Goal: Task Accomplishment & Management: Complete application form

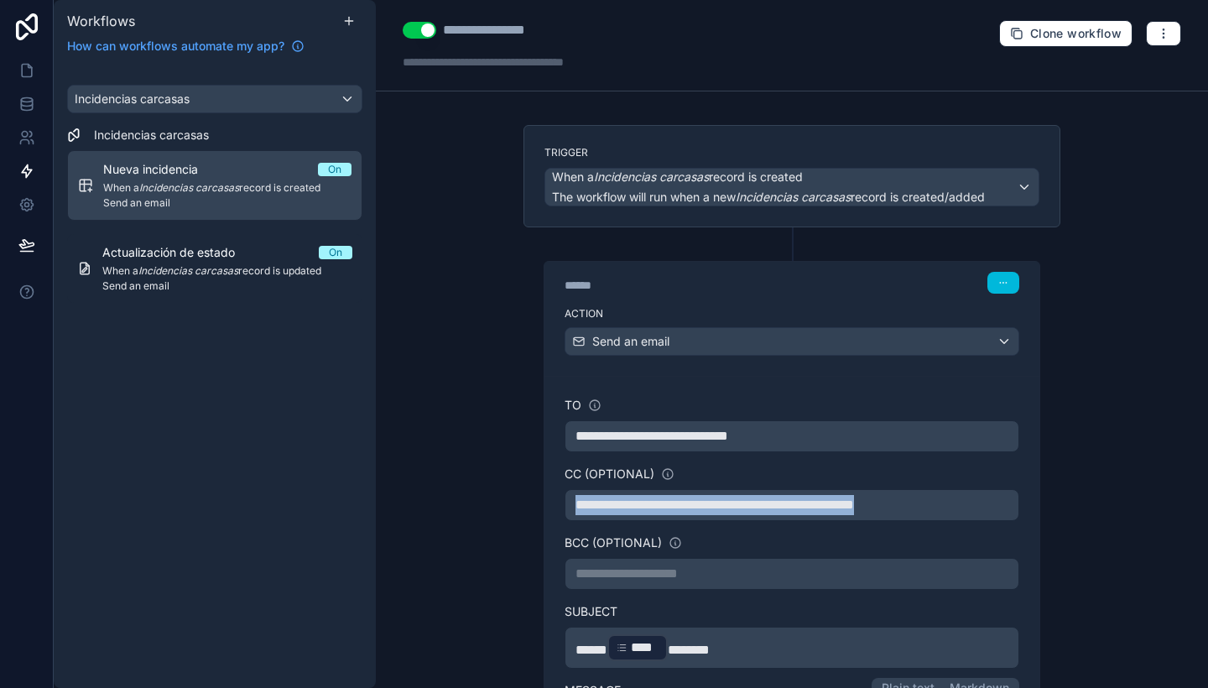
drag, startPoint x: 990, startPoint y: 507, endPoint x: 398, endPoint y: 474, distance: 593.1
click at [23, 70] on icon at bounding box center [26, 70] width 17 height 17
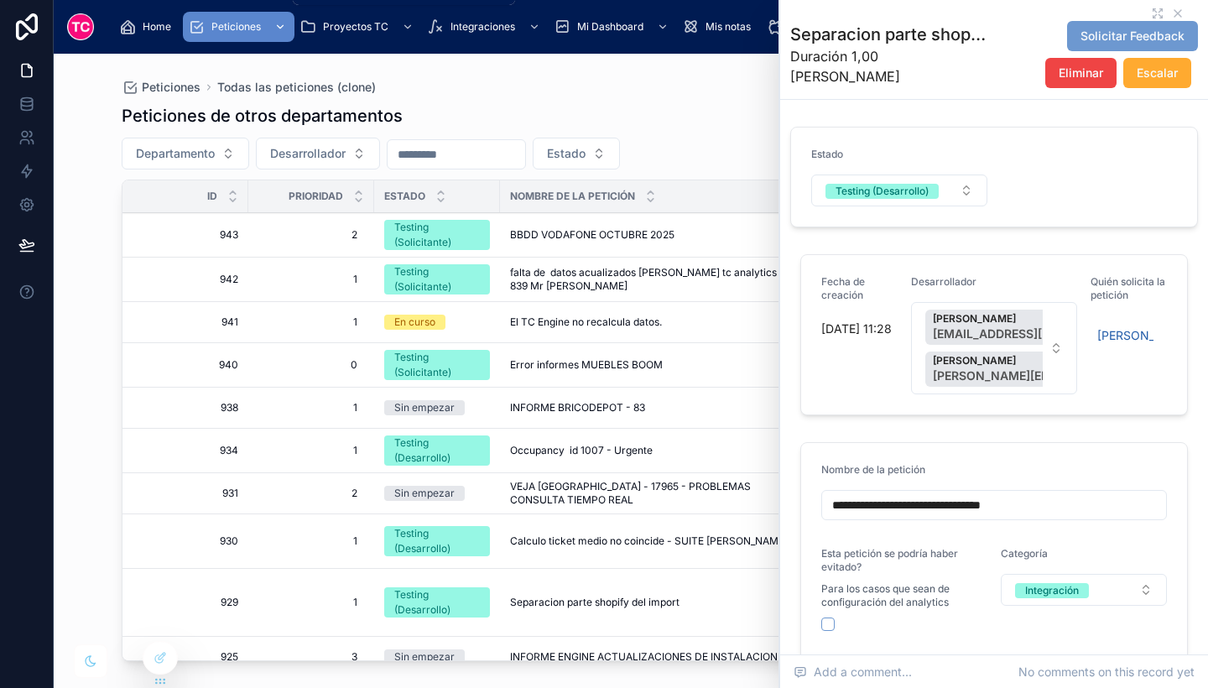
click at [238, 32] on span "Peticiones" at bounding box center [235, 26] width 49 height 13
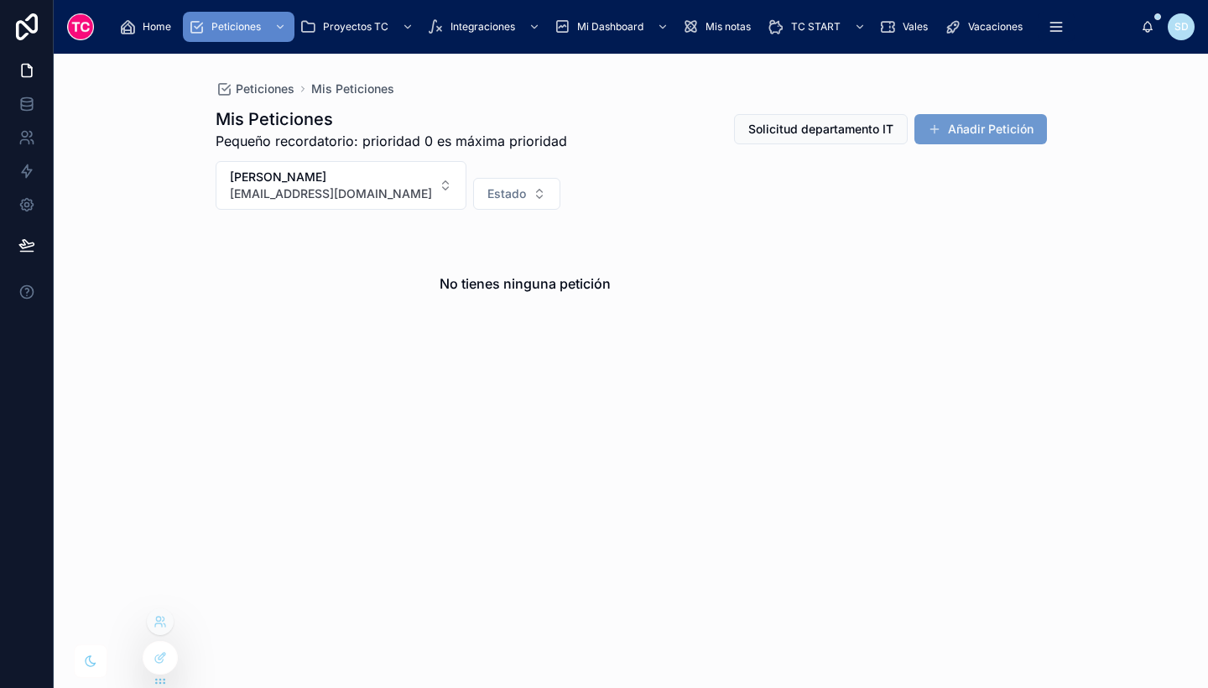
click at [162, 628] on div at bounding box center [160, 621] width 27 height 27
click at [162, 625] on icon at bounding box center [158, 624] width 7 height 3
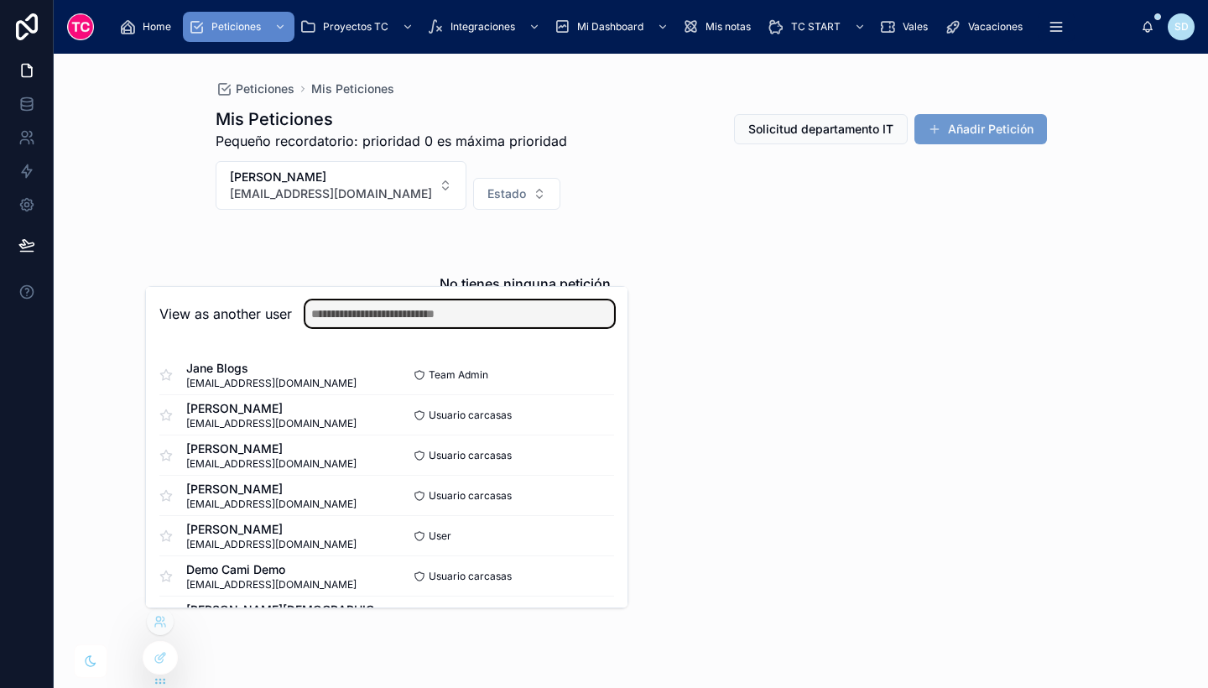
click at [356, 315] on input "text" at bounding box center [459, 313] width 309 height 27
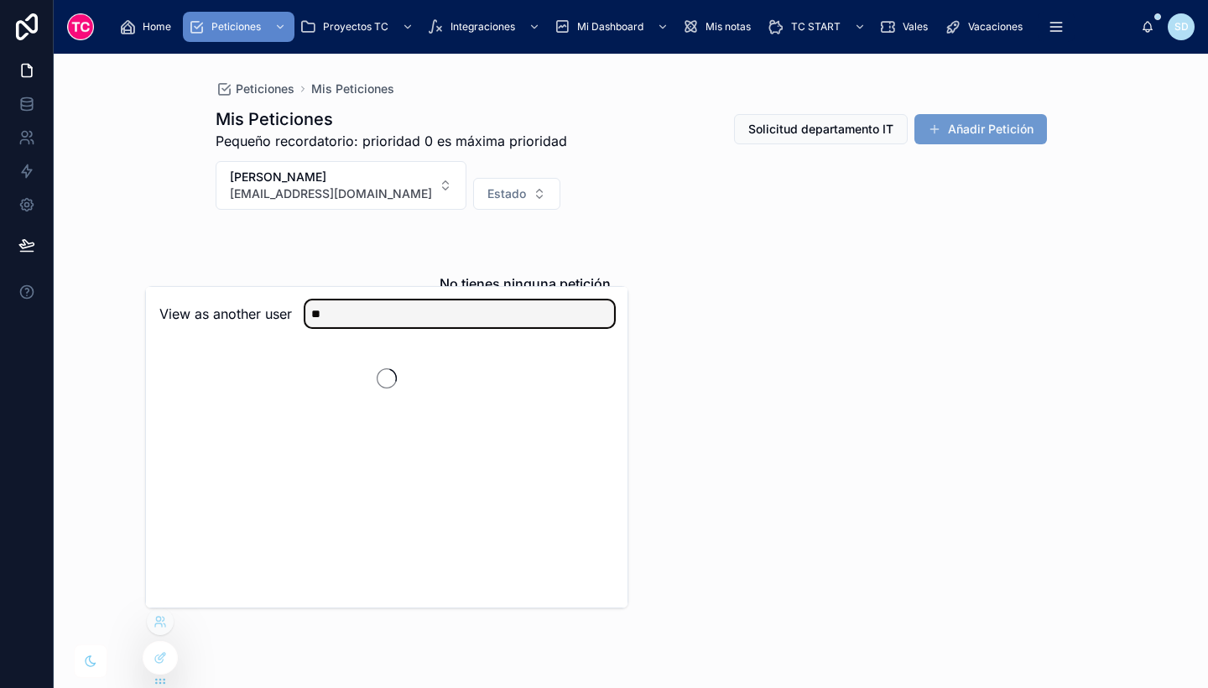
type input "**********"
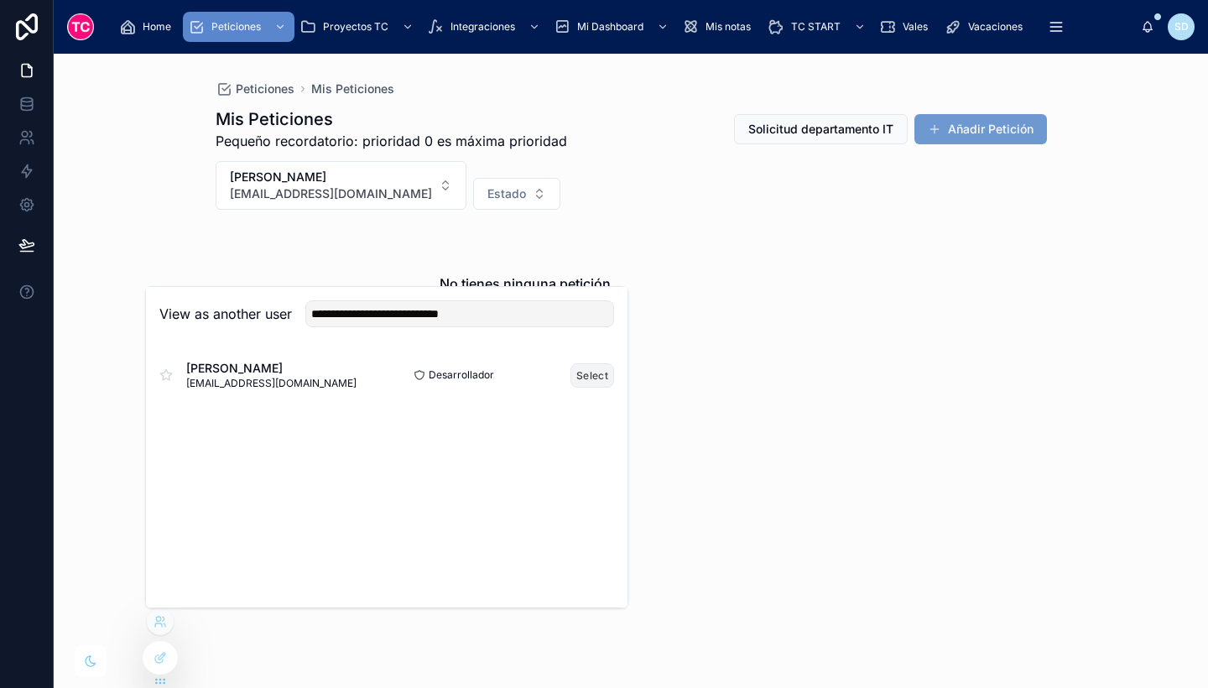
click at [595, 371] on button "Select" at bounding box center [592, 375] width 44 height 24
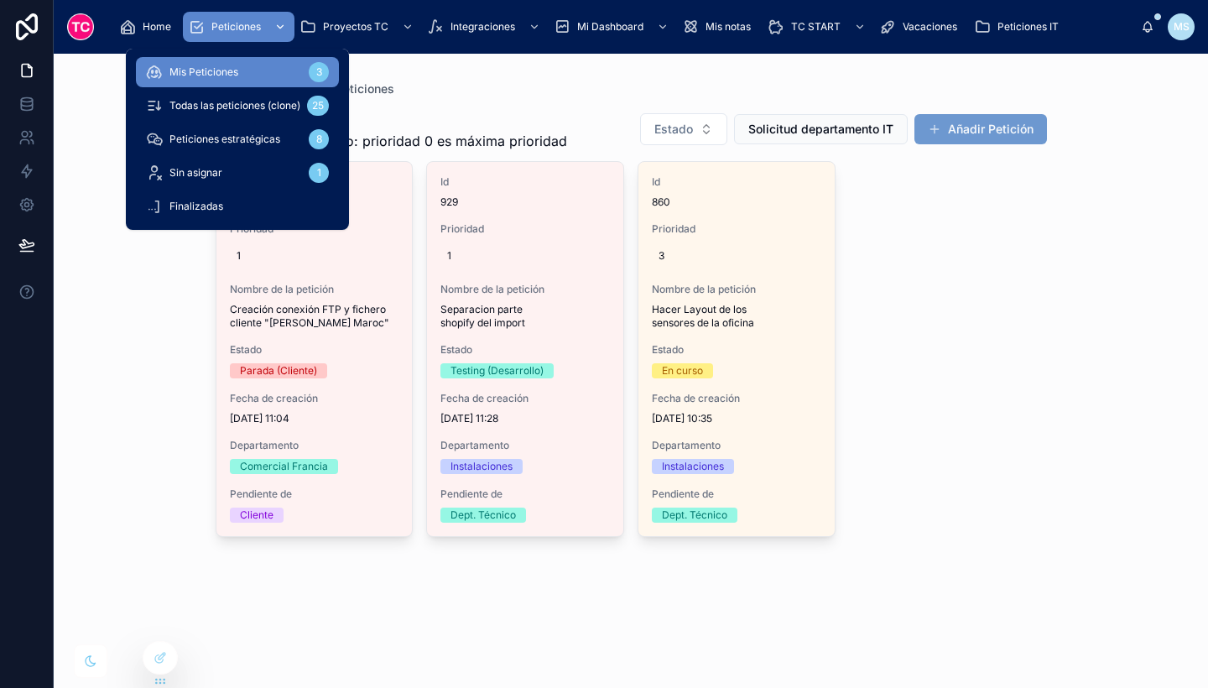
click at [269, 22] on div "scrollable content" at bounding box center [279, 26] width 22 height 27
click at [284, 101] on span "Todas las peticiones (clone)" at bounding box center [234, 105] width 131 height 13
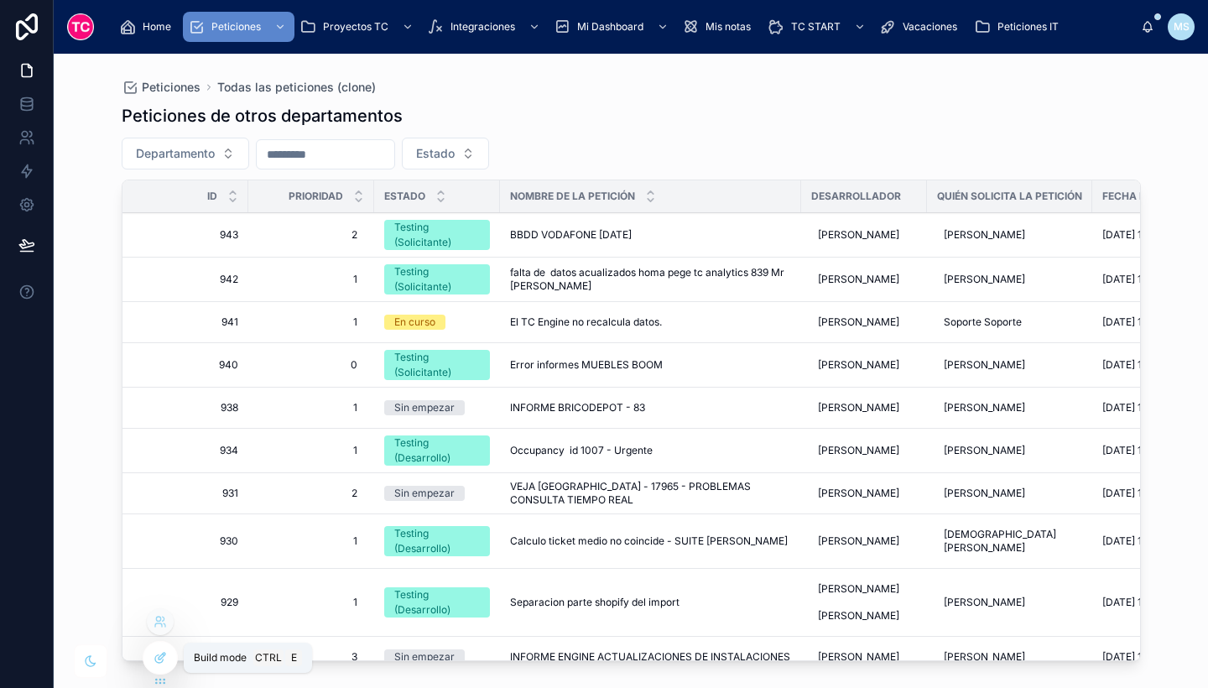
click at [150, 652] on div at bounding box center [160, 658] width 34 height 32
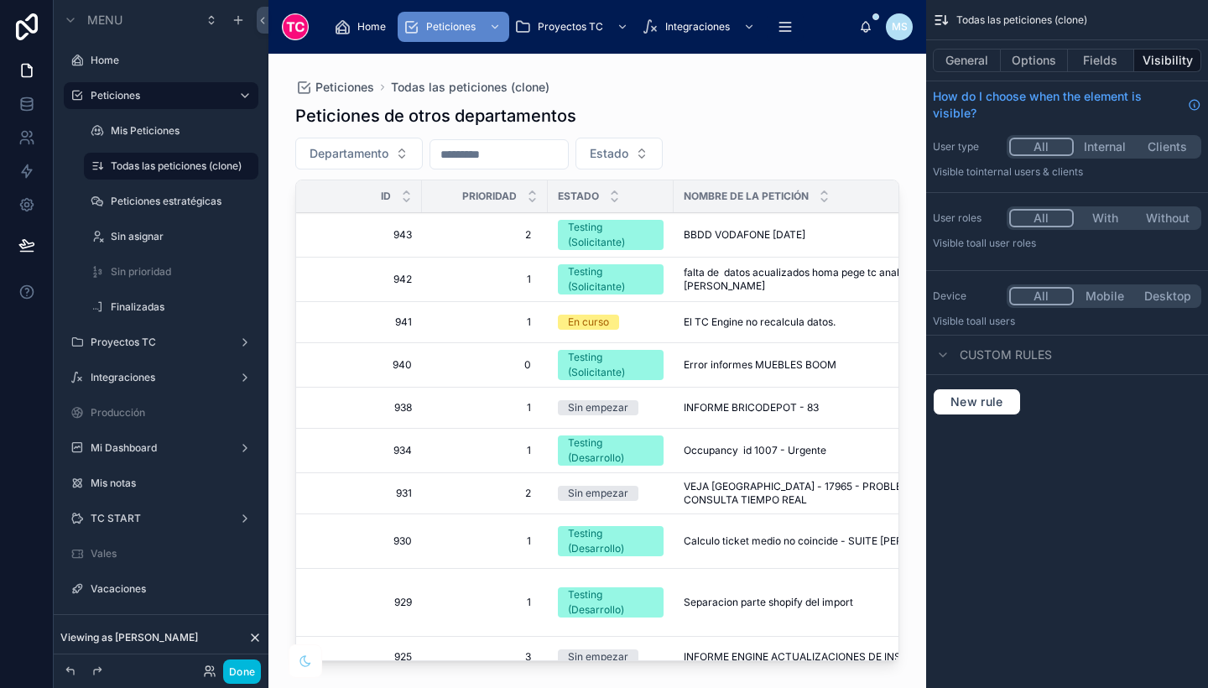
click at [461, 244] on div at bounding box center [597, 361] width 658 height 614
click at [656, 232] on span "Testing (Solicitante)" at bounding box center [611, 235] width 106 height 30
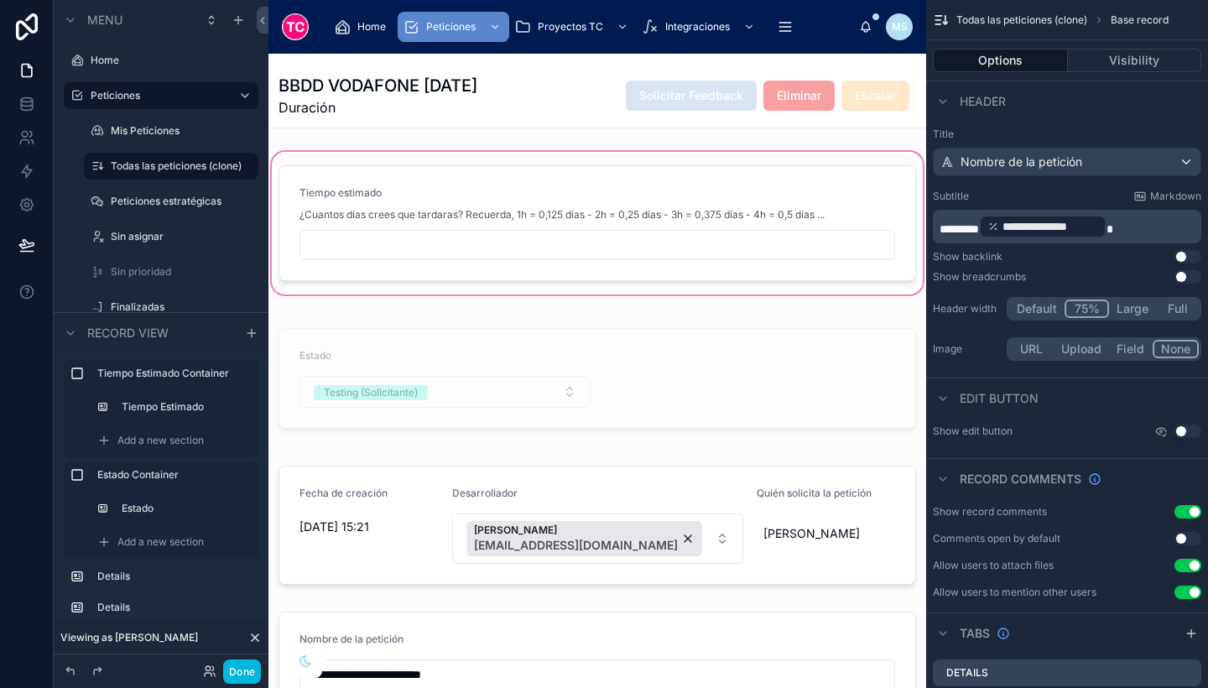
click at [803, 242] on div at bounding box center [597, 222] width 658 height 149
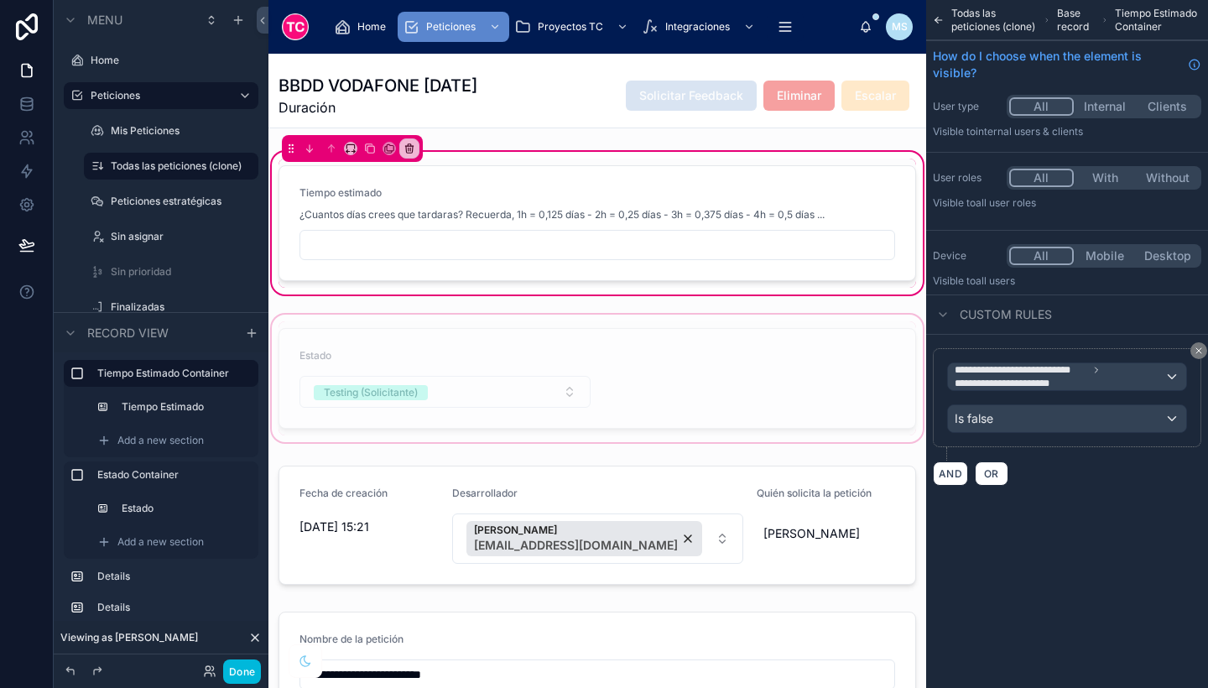
click at [431, 354] on div at bounding box center [597, 378] width 658 height 134
click at [20, 23] on icon at bounding box center [27, 26] width 22 height 27
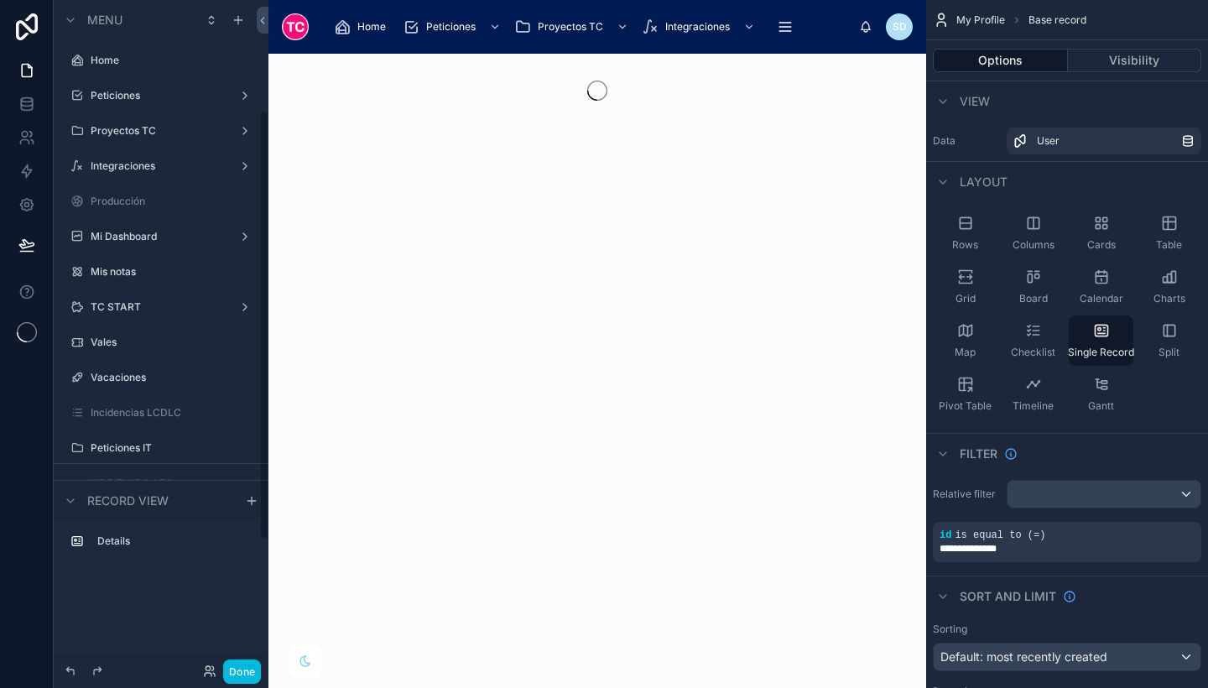
scroll to position [171, 0]
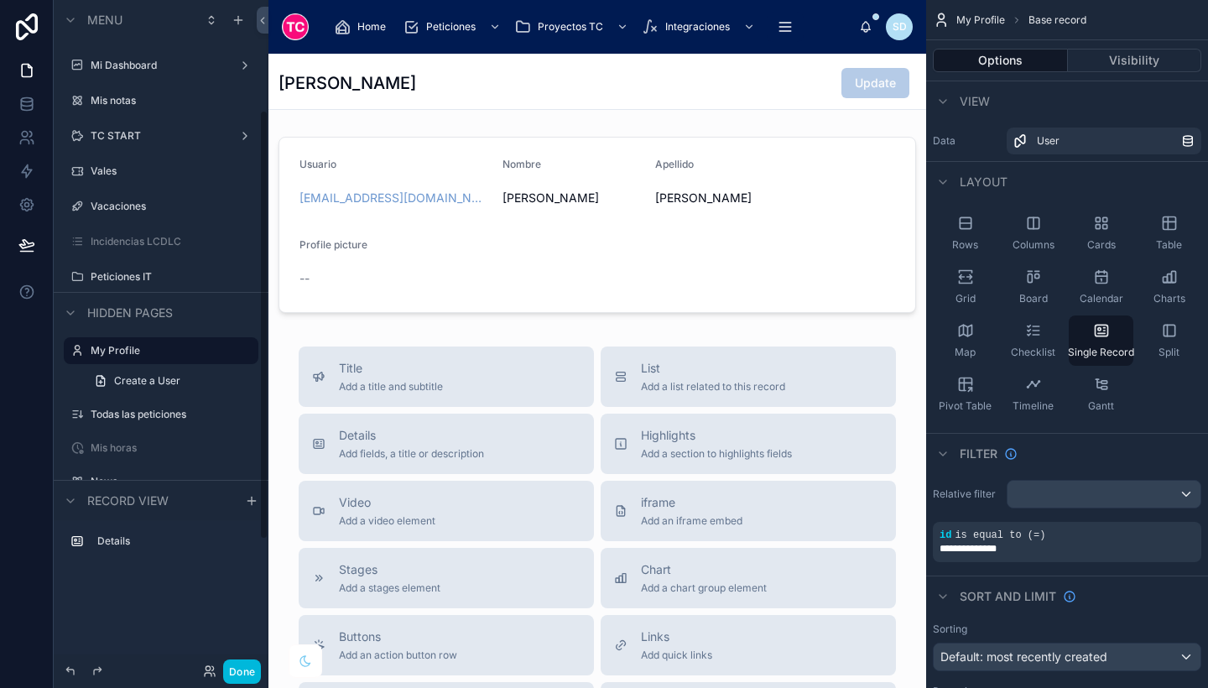
click at [248, 657] on div "Done" at bounding box center [161, 671] width 215 height 34
click at [233, 685] on div "Done" at bounding box center [161, 671] width 215 height 34
click at [241, 674] on button "Done" at bounding box center [242, 671] width 38 height 24
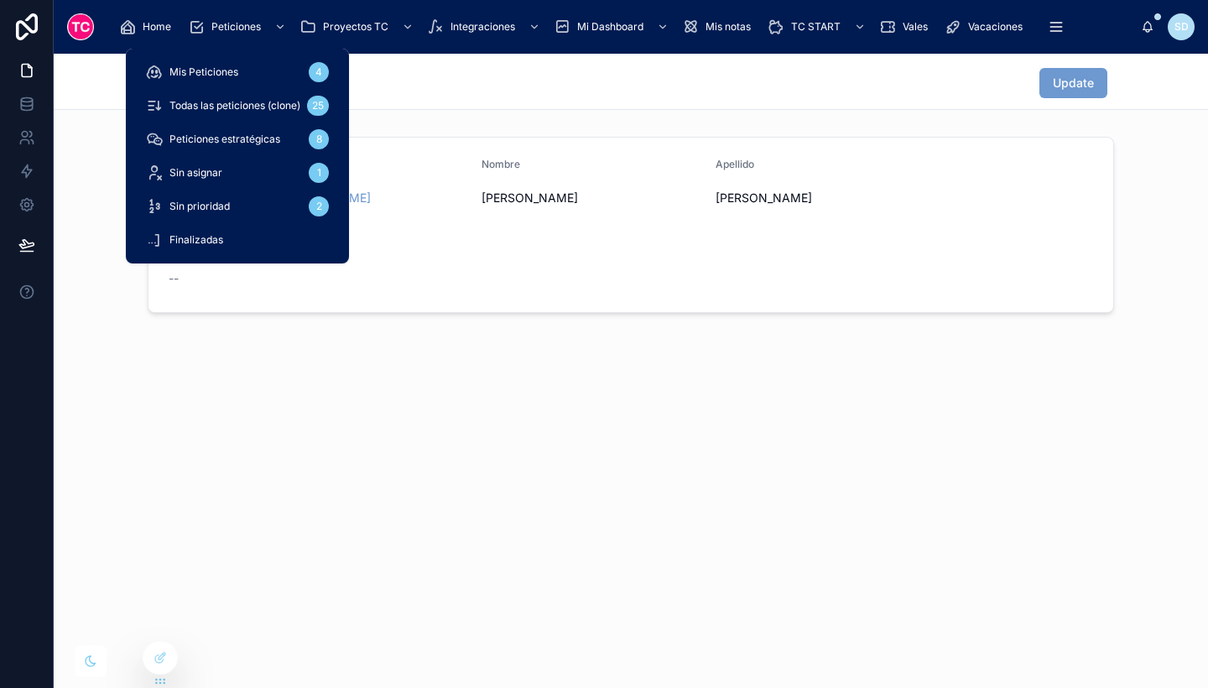
click at [227, 107] on span "Todas las peticiones (clone)" at bounding box center [234, 105] width 131 height 13
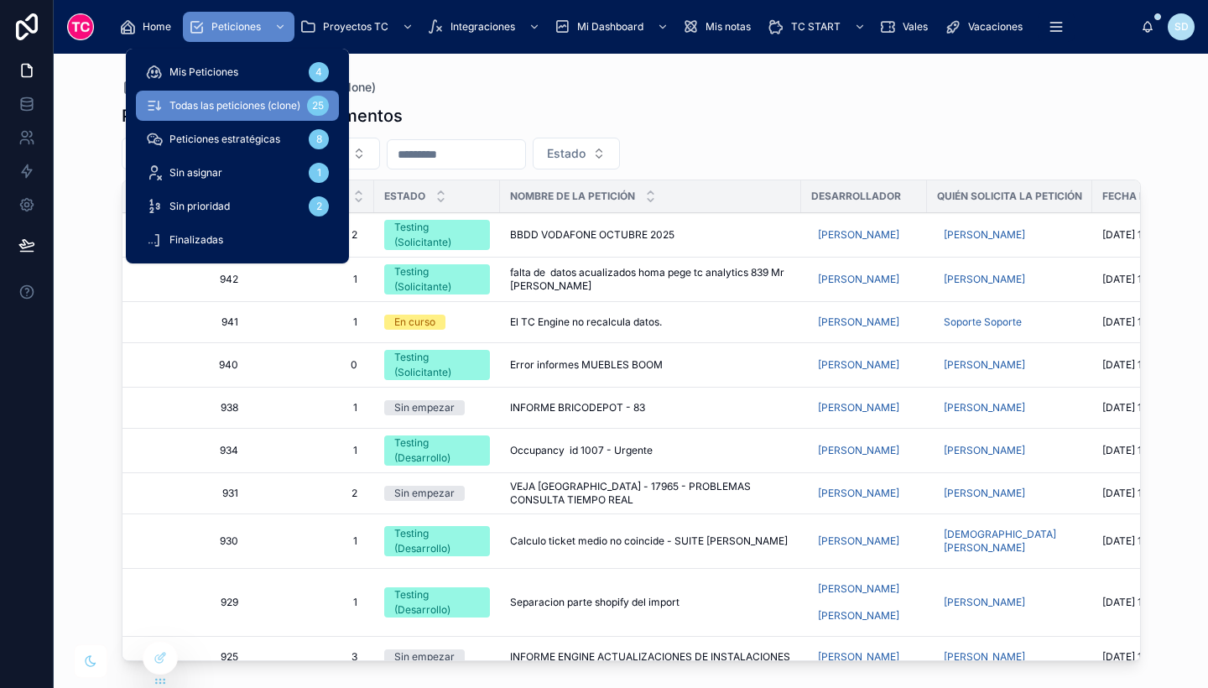
click at [268, 70] on div "Mis Peticiones 4" at bounding box center [237, 72] width 183 height 27
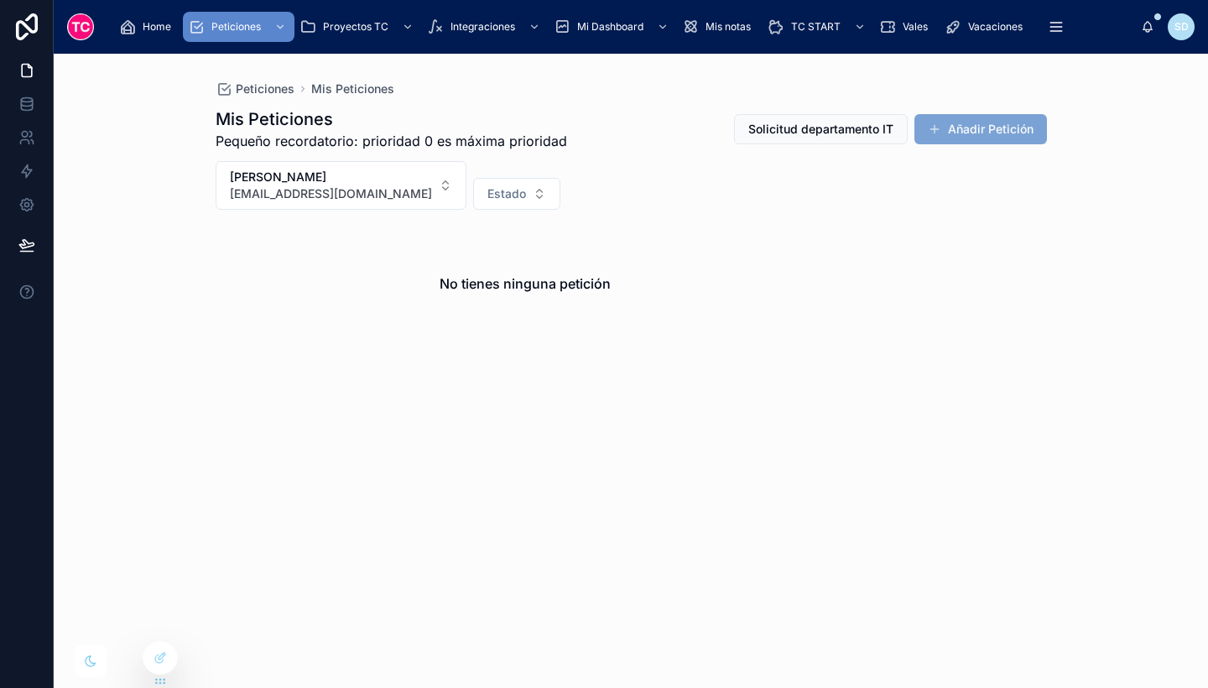
click at [988, 131] on button "Añadir Petición" at bounding box center [980, 129] width 133 height 30
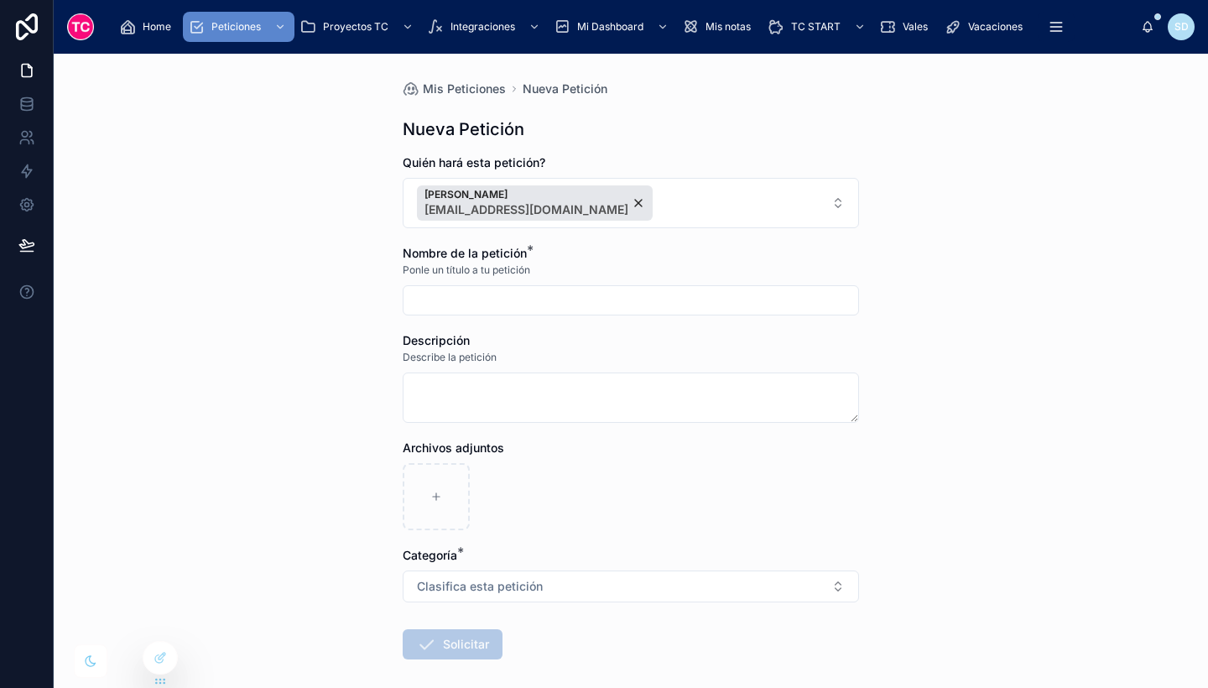
click at [602, 298] on input "text" at bounding box center [630, 300] width 455 height 23
type input "****"
click at [682, 393] on textarea "*" at bounding box center [631, 397] width 456 height 50
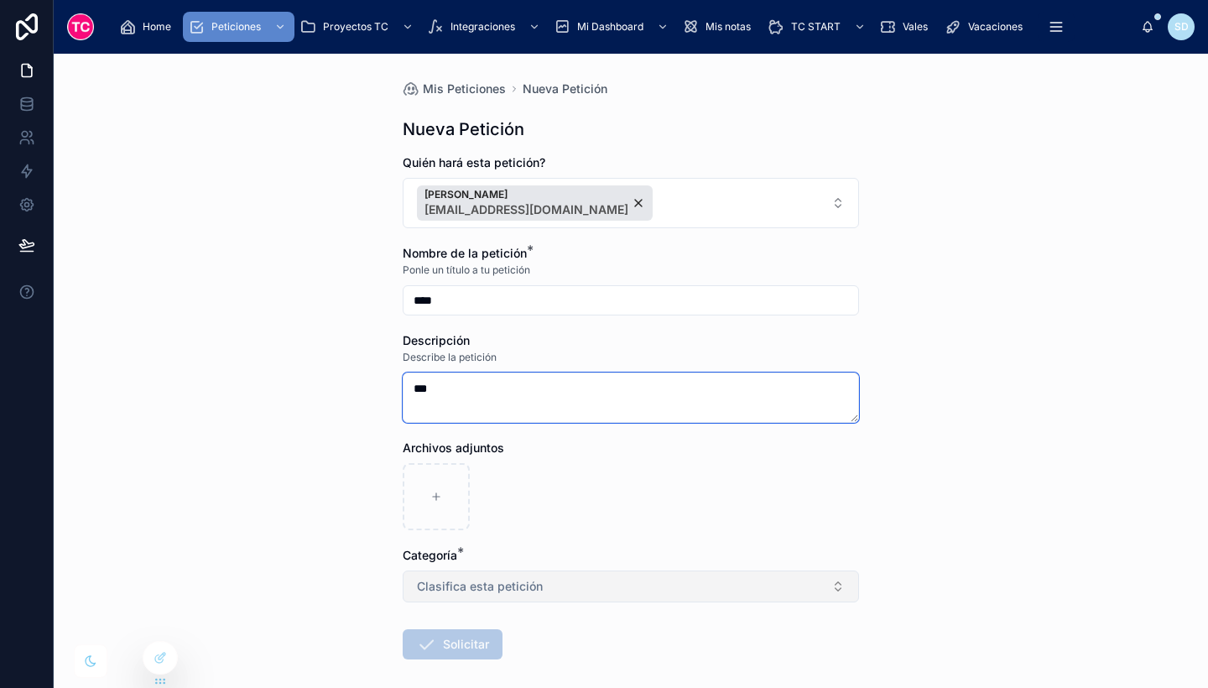
type textarea "***"
click at [510, 588] on span "Clasifica esta petición" at bounding box center [480, 586] width 126 height 17
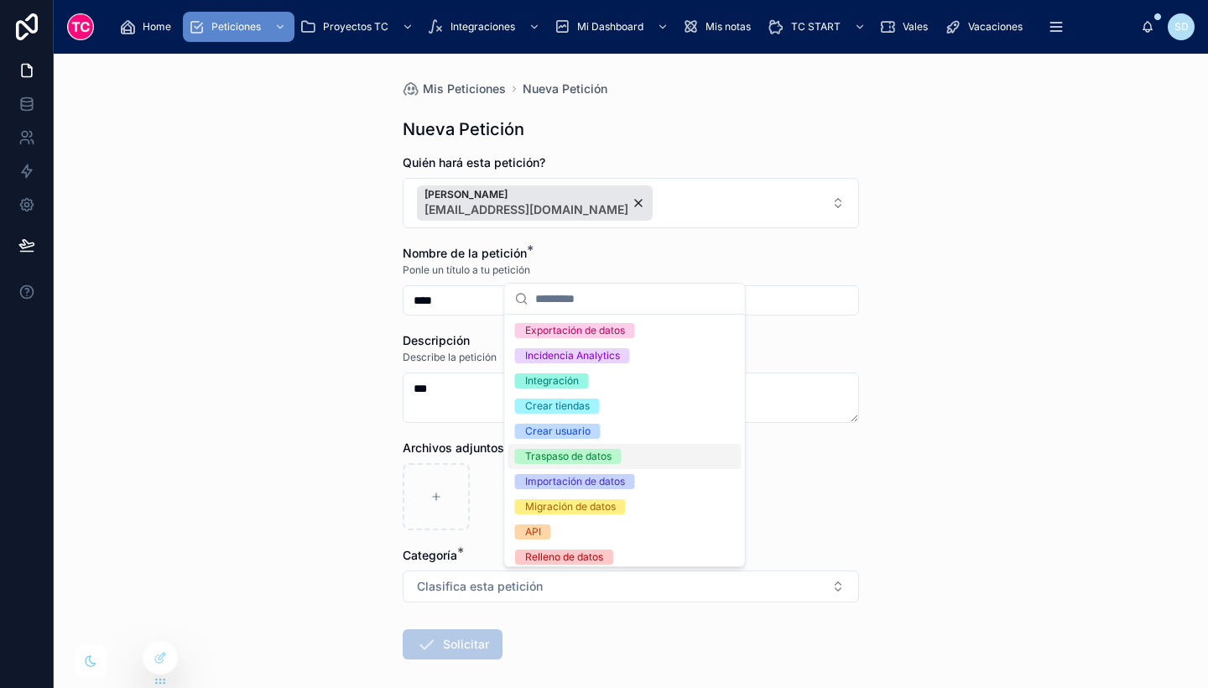
click at [565, 453] on div "Traspaso de datos" at bounding box center [568, 456] width 86 height 15
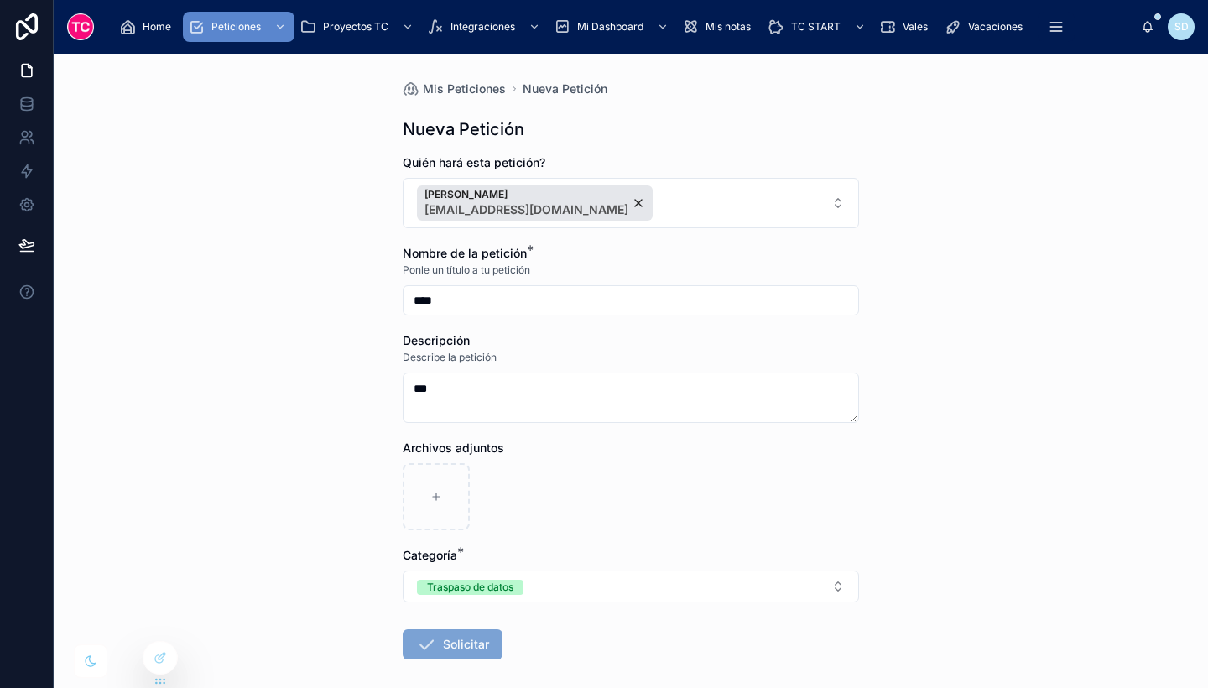
click at [455, 646] on button "Solicitar" at bounding box center [453, 644] width 100 height 30
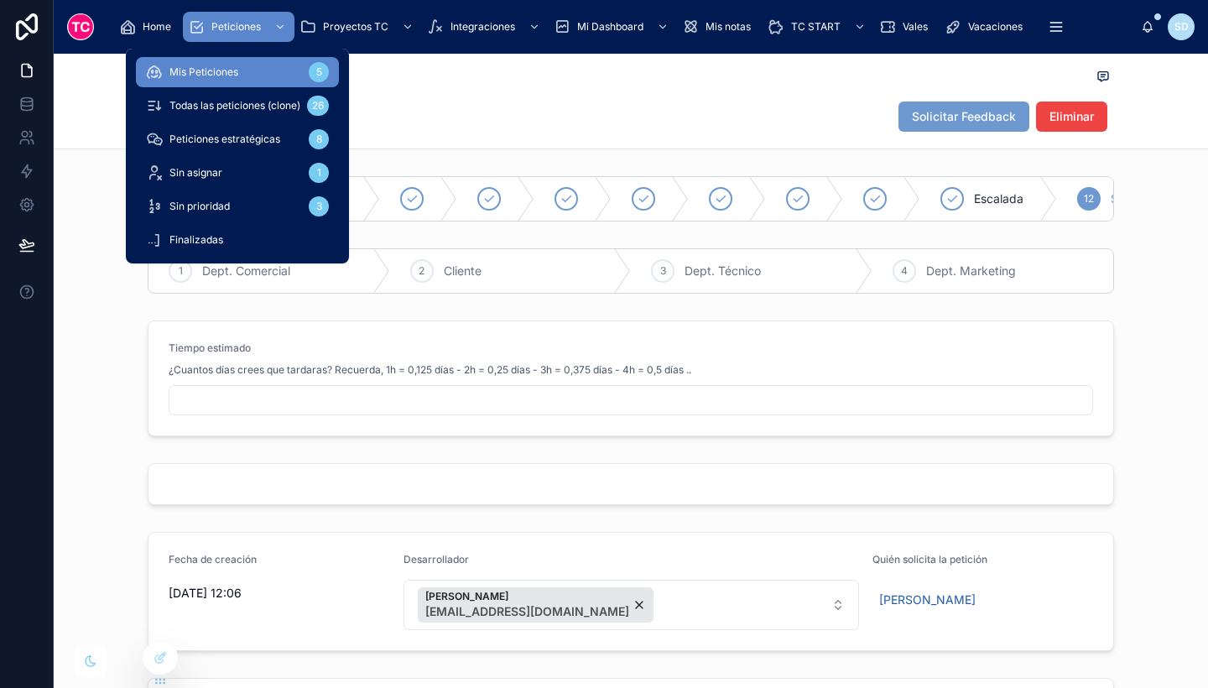
click at [259, 111] on span "Todas las peticiones (clone)" at bounding box center [234, 105] width 131 height 13
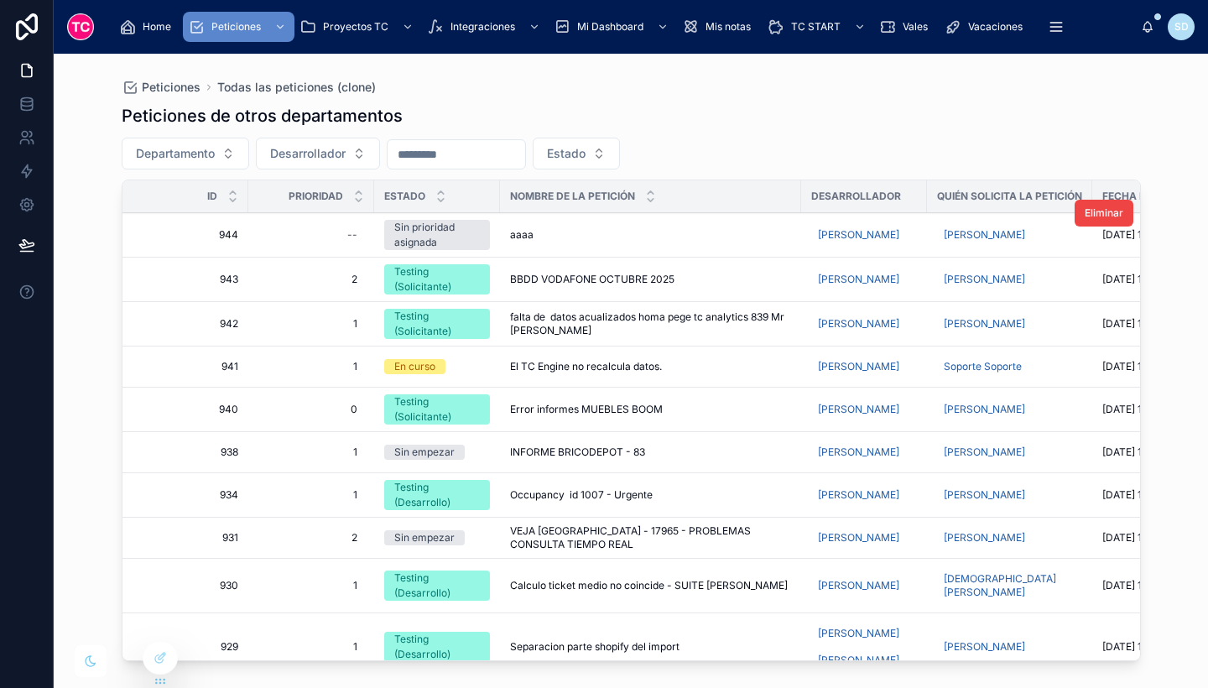
click at [583, 229] on div "aaaa aaaa" at bounding box center [650, 234] width 281 height 13
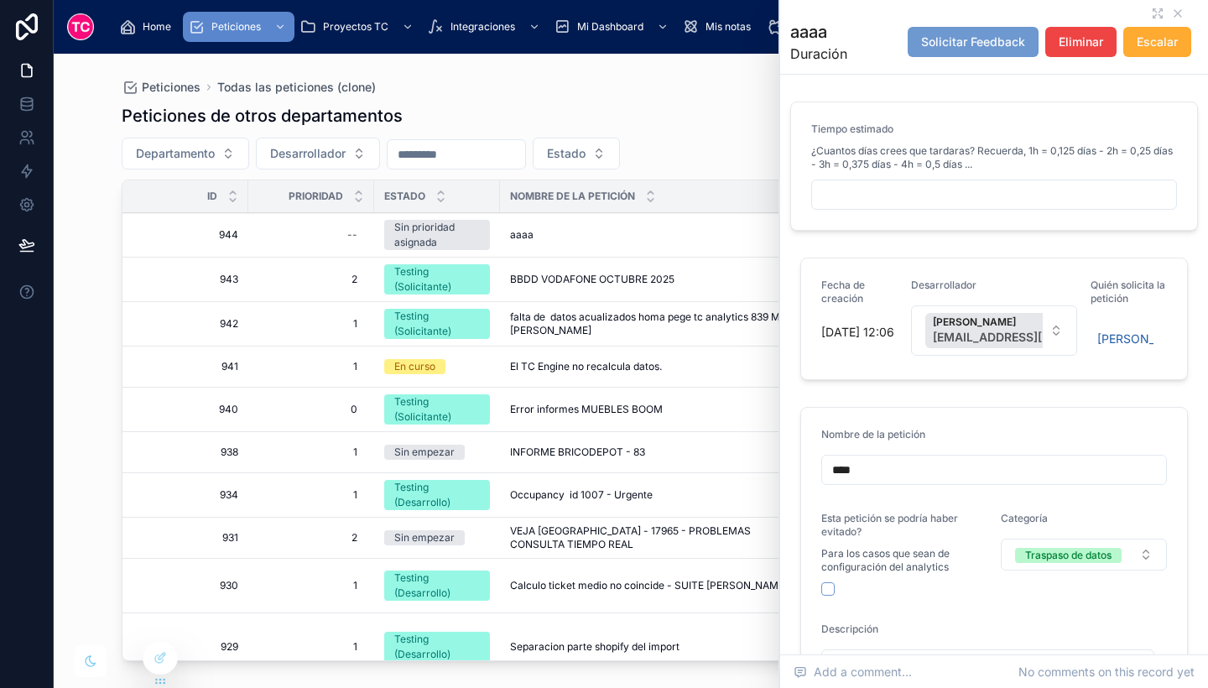
click at [924, 197] on input "text" at bounding box center [994, 194] width 364 height 23
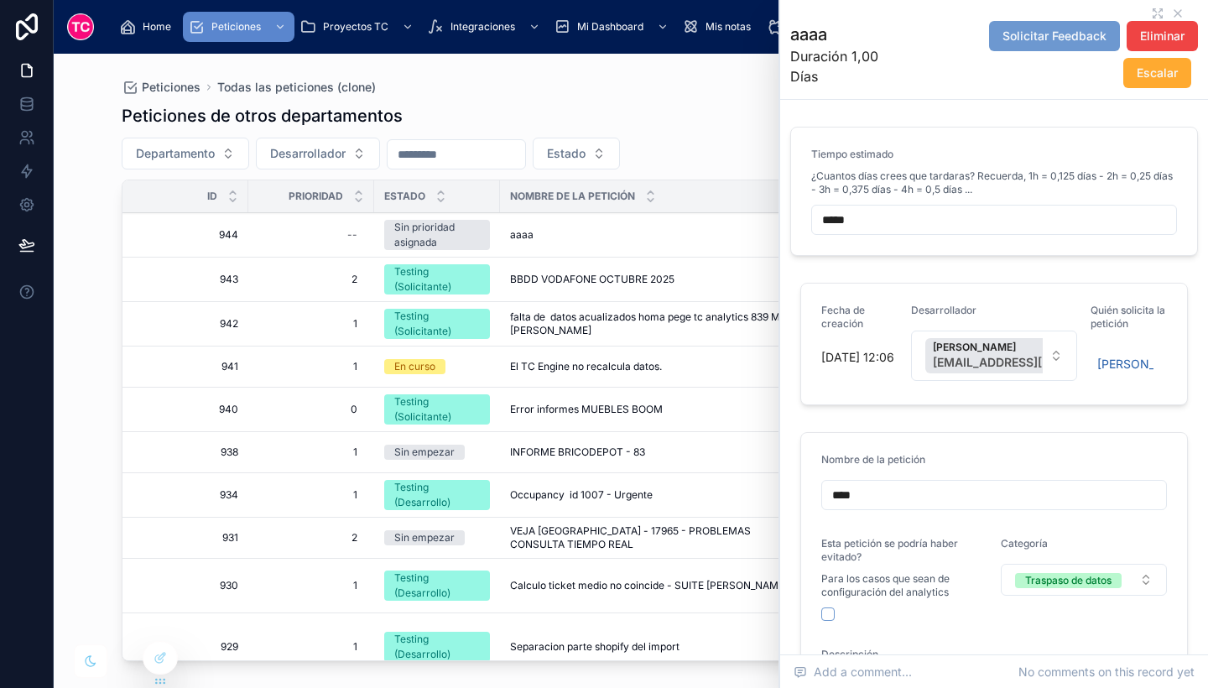
type input "*****"
click at [858, 281] on div "Fecha de creación 8/10/2025 12:06 Desarrollador Sonia Delgado sdelgado@t-cuento…" at bounding box center [994, 344] width 408 height 136
click at [736, 143] on div "Departamento Desarrollador Estado" at bounding box center [631, 154] width 1019 height 32
click at [943, 222] on input "*****" at bounding box center [994, 219] width 364 height 23
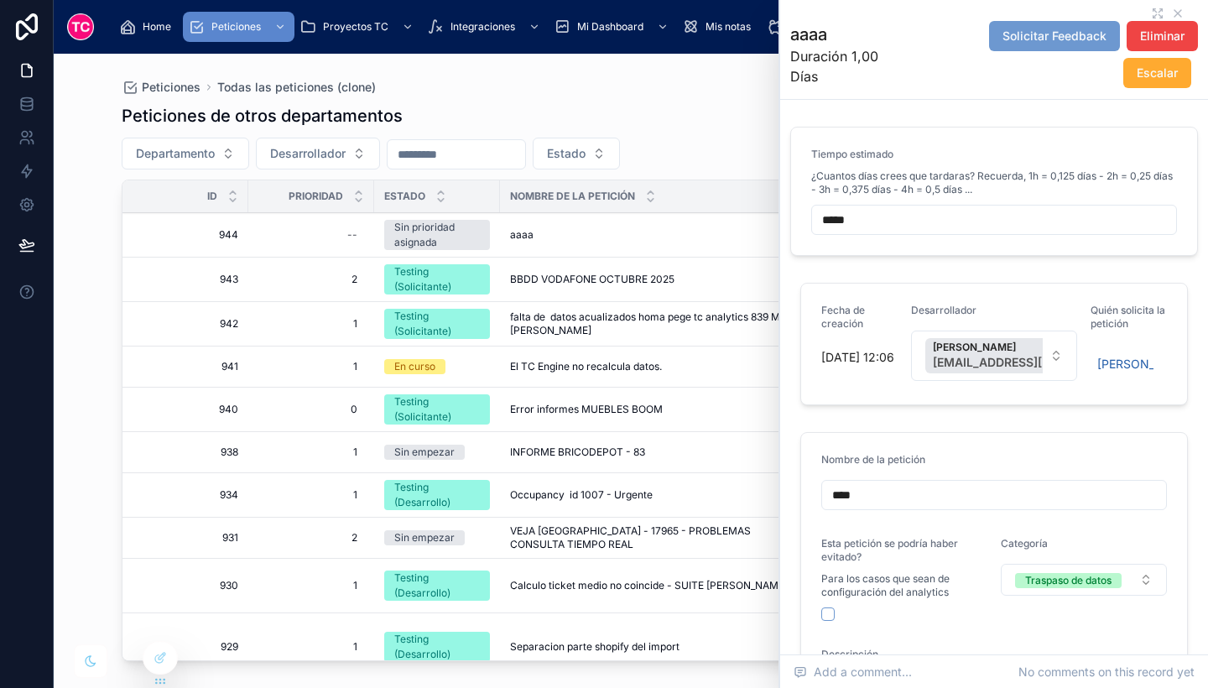
click at [981, 507] on input "****" at bounding box center [994, 494] width 344 height 23
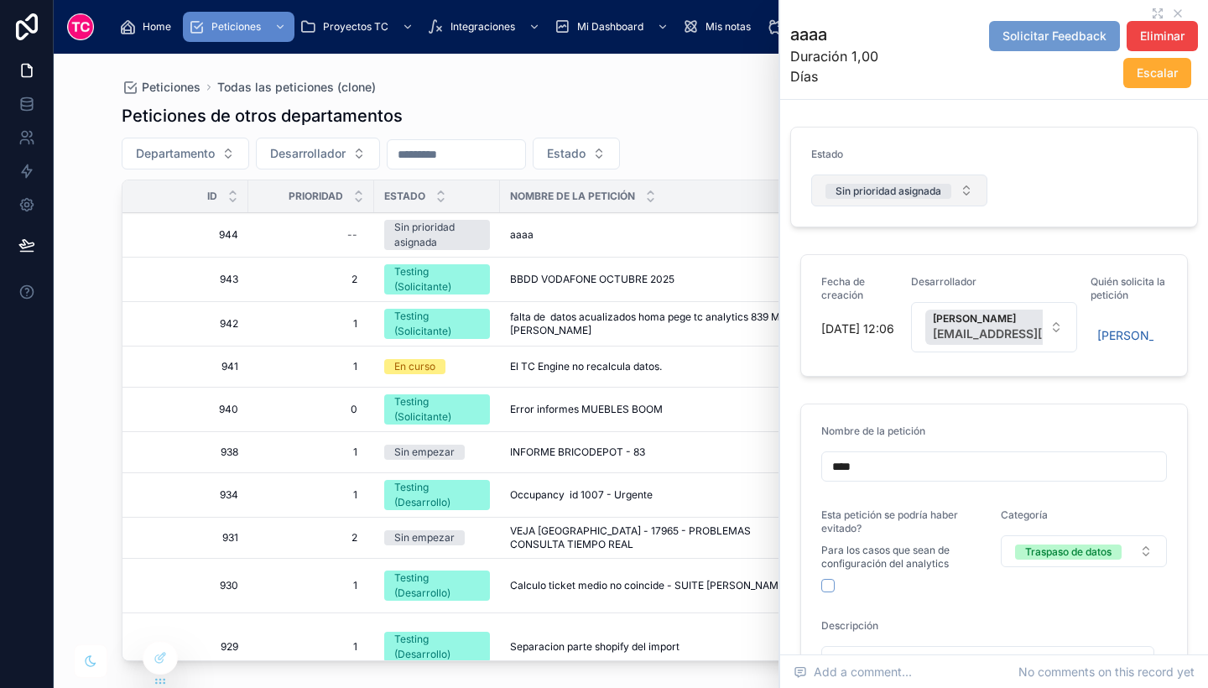
click at [913, 199] on div "Sin prioridad asignada" at bounding box center [888, 191] width 106 height 15
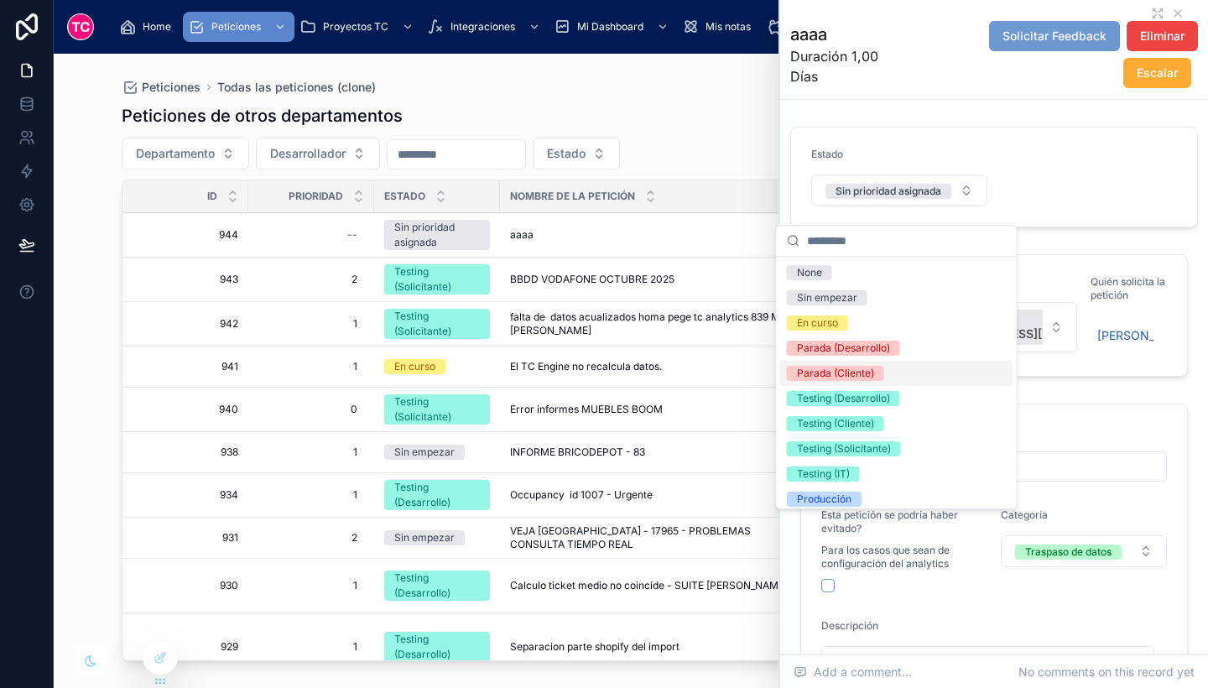
click at [898, 370] on div "Parada (Cliente)" at bounding box center [896, 373] width 233 height 25
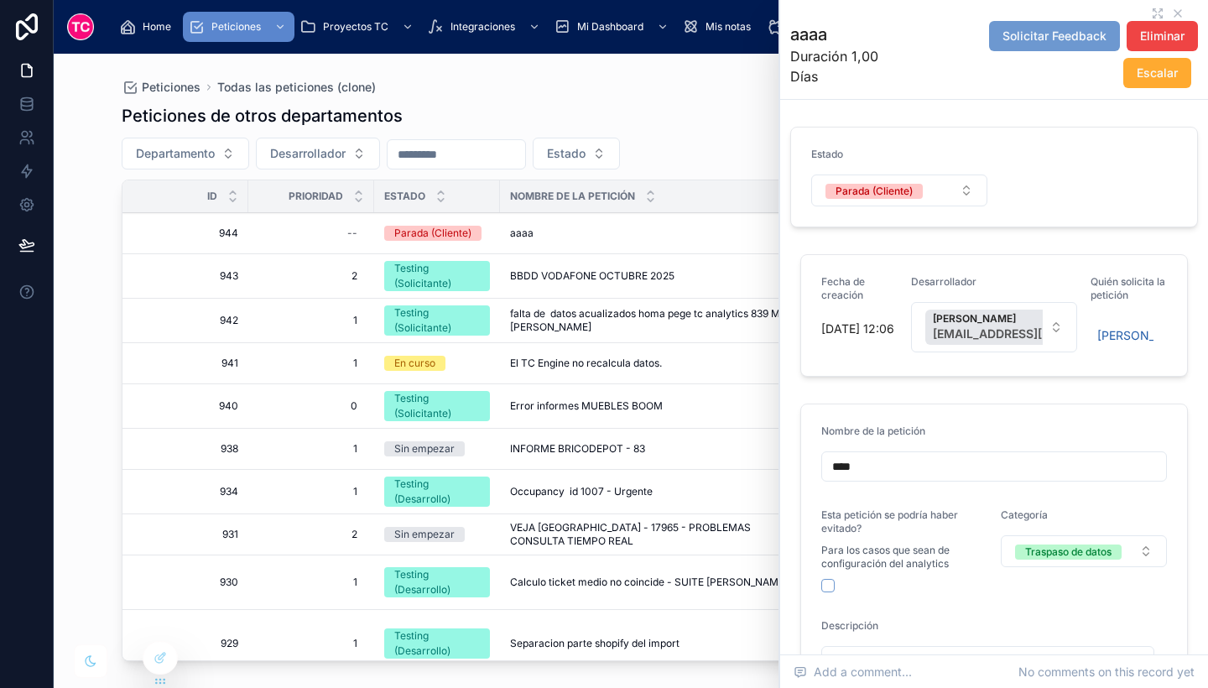
click at [895, 478] on input "****" at bounding box center [994, 466] width 344 height 23
drag, startPoint x: 1045, startPoint y: 485, endPoint x: 861, endPoint y: 474, distance: 184.9
click at [861, 474] on input "**********" at bounding box center [994, 466] width 344 height 23
type input "****"
click at [25, 106] on icon at bounding box center [26, 103] width 11 height 7
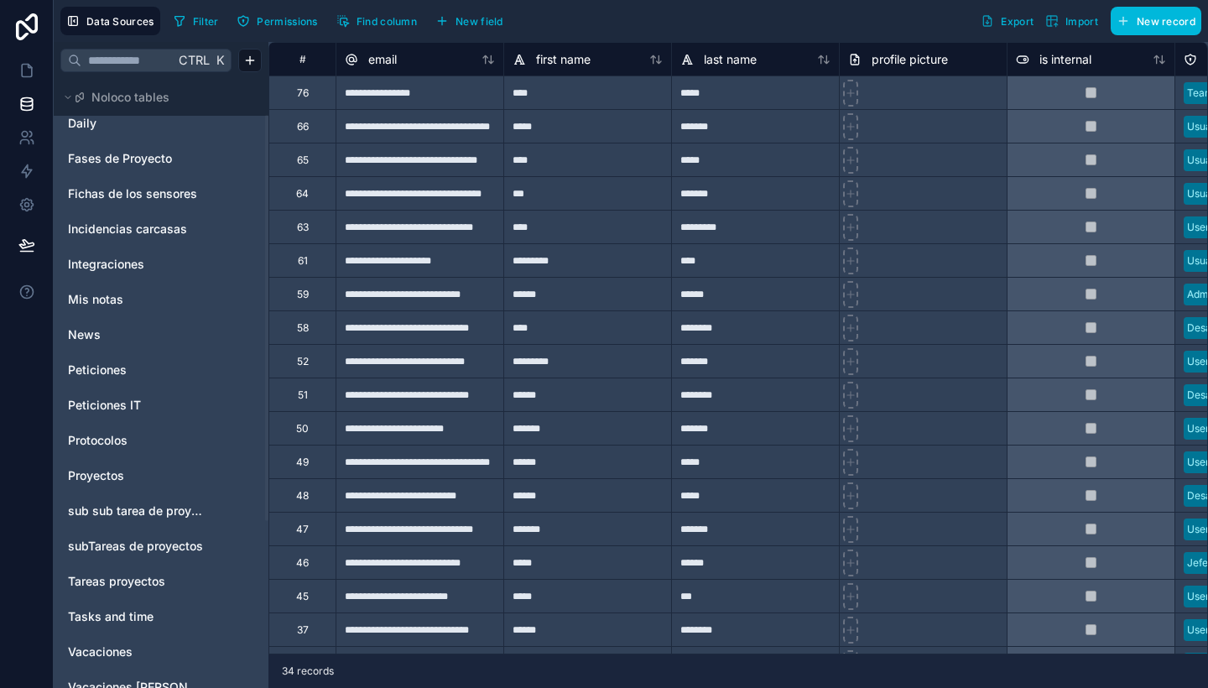
scroll to position [55, 0]
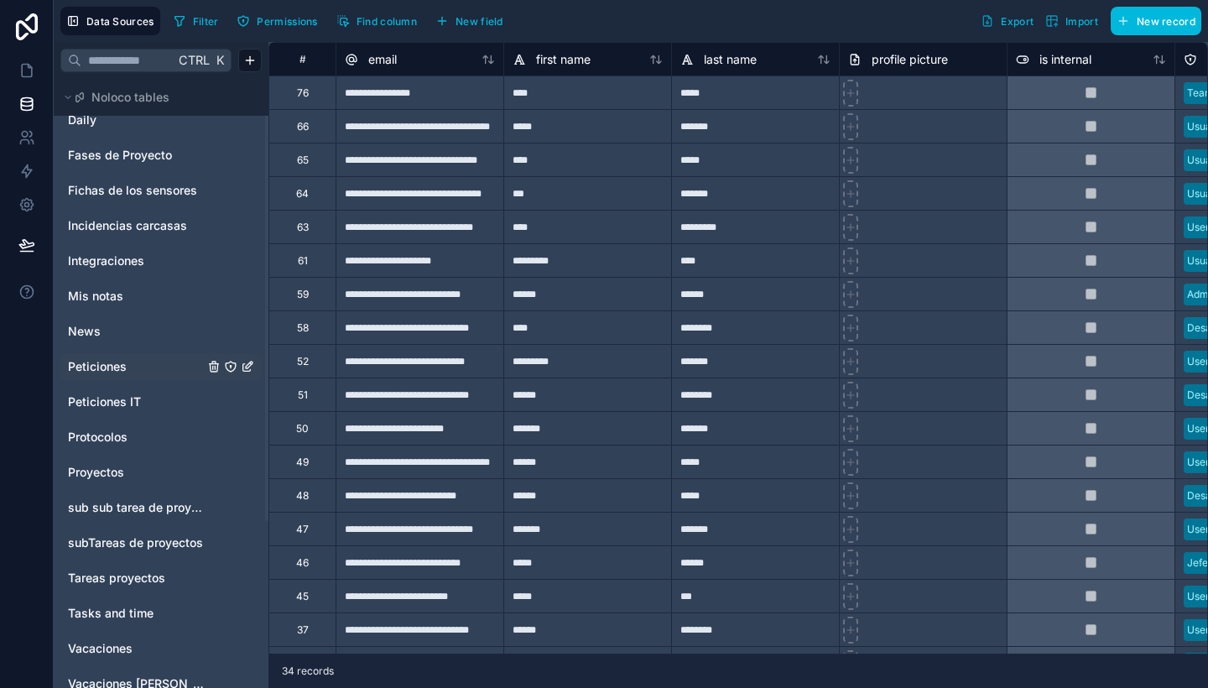
click at [127, 375] on div "Peticiones" at bounding box center [160, 366] width 201 height 27
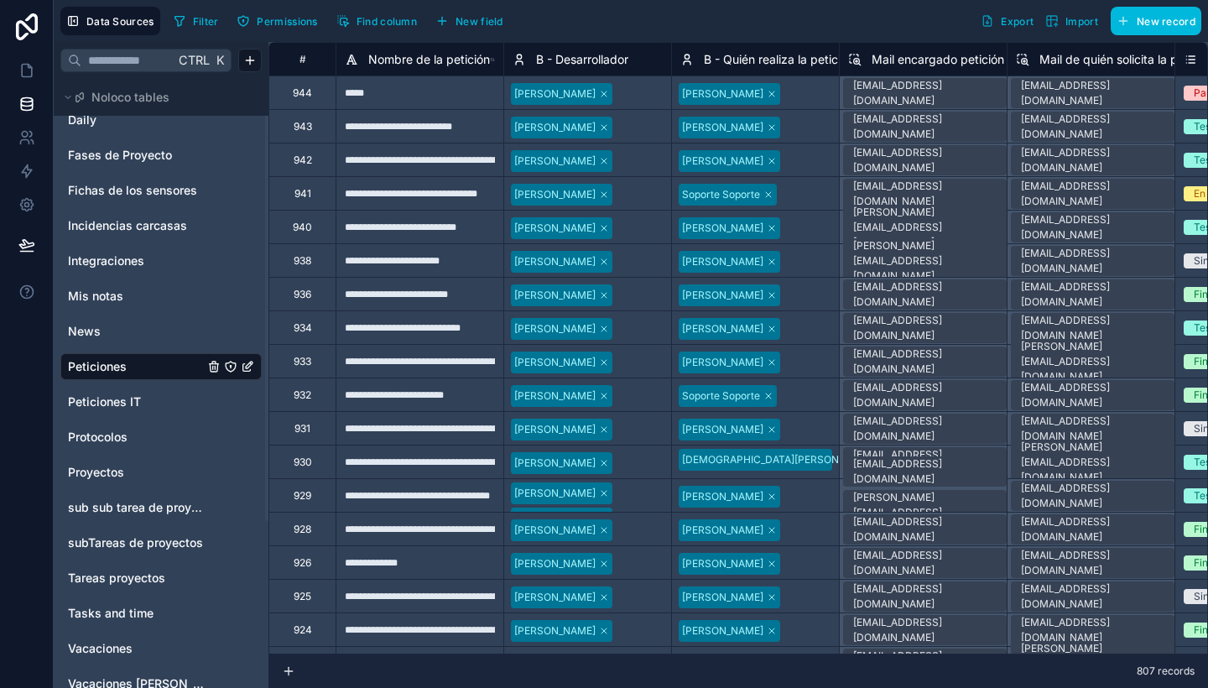
click at [443, 86] on div "****" at bounding box center [420, 92] width 168 height 34
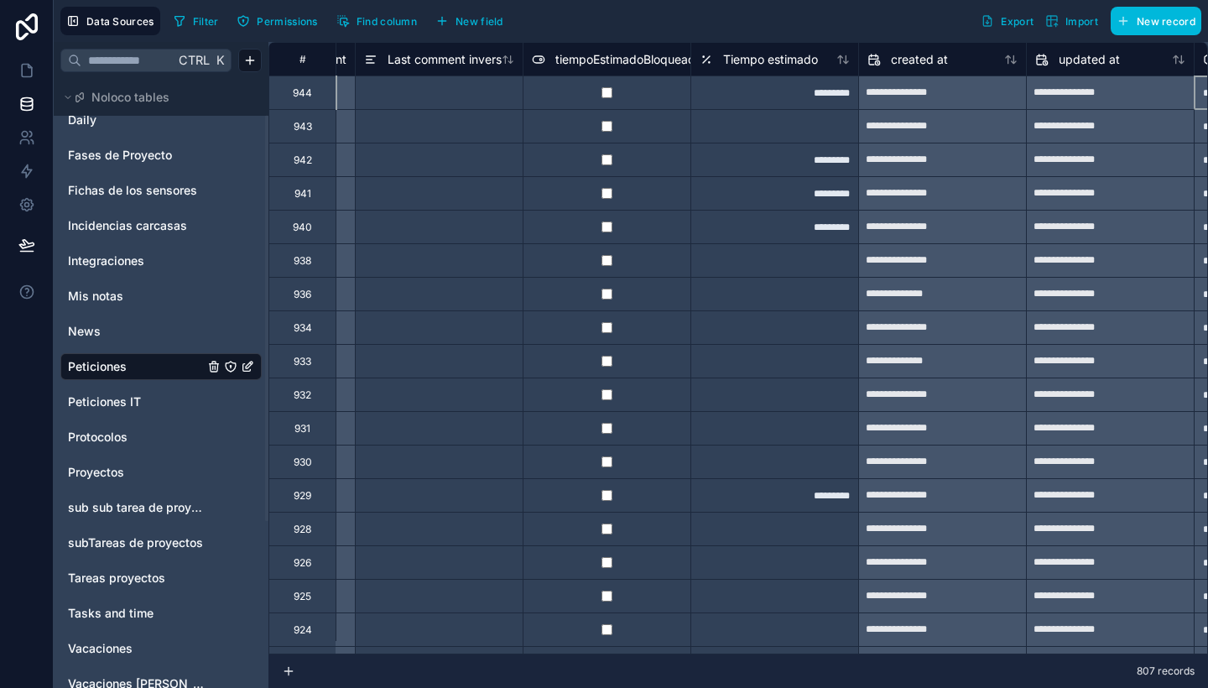
scroll to position [0, 10549]
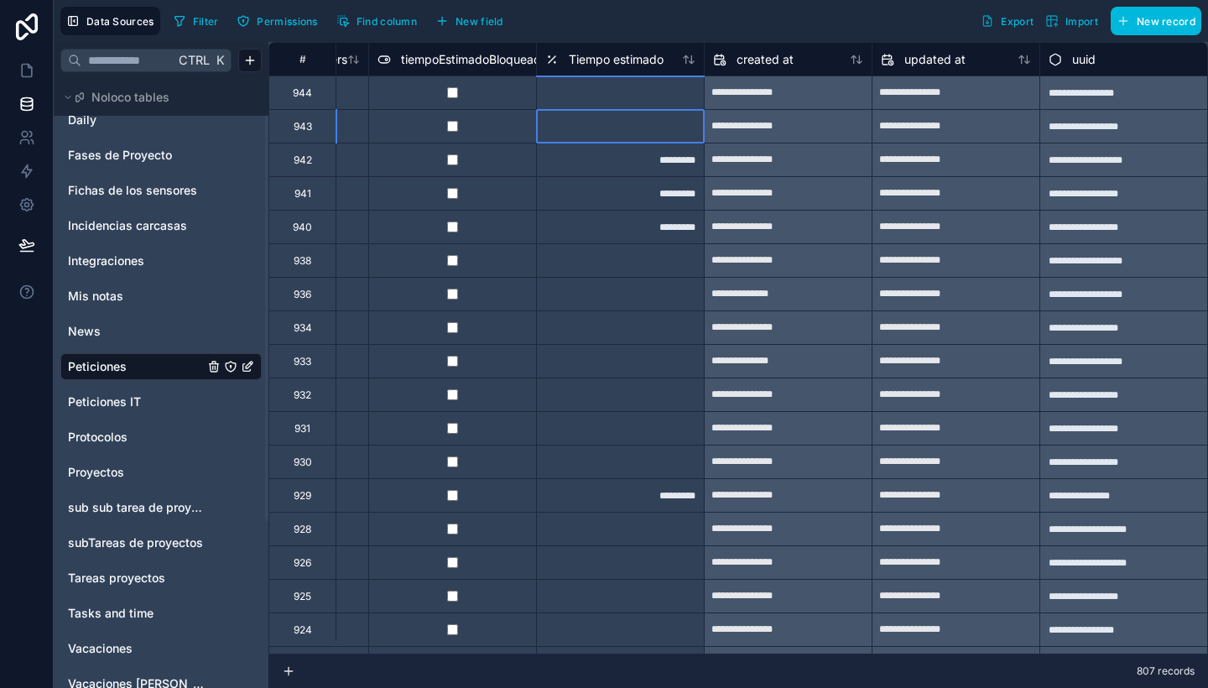
click at [612, 134] on div at bounding box center [620, 126] width 168 height 34
click at [23, 66] on icon at bounding box center [26, 70] width 17 height 17
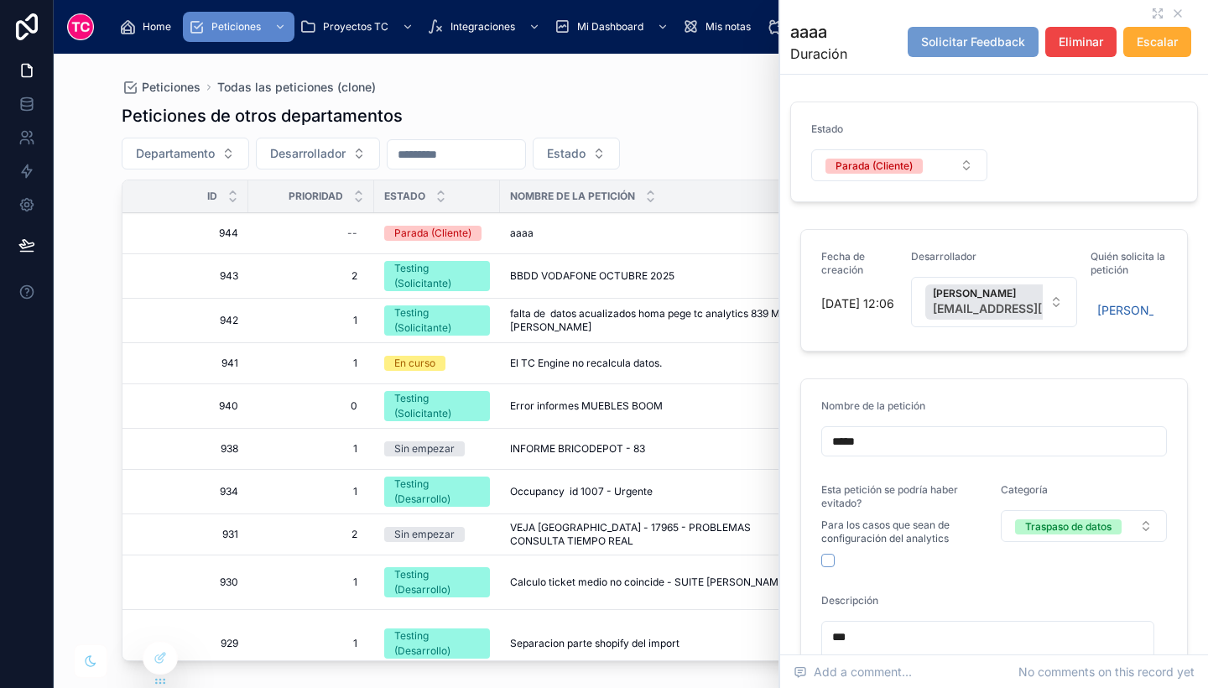
click at [597, 81] on div "Peticiones Todas las peticiones (clone)" at bounding box center [631, 87] width 1019 height 13
click at [563, 273] on span "BBDD VODAFONE OCTUBRE 2025" at bounding box center [592, 275] width 164 height 13
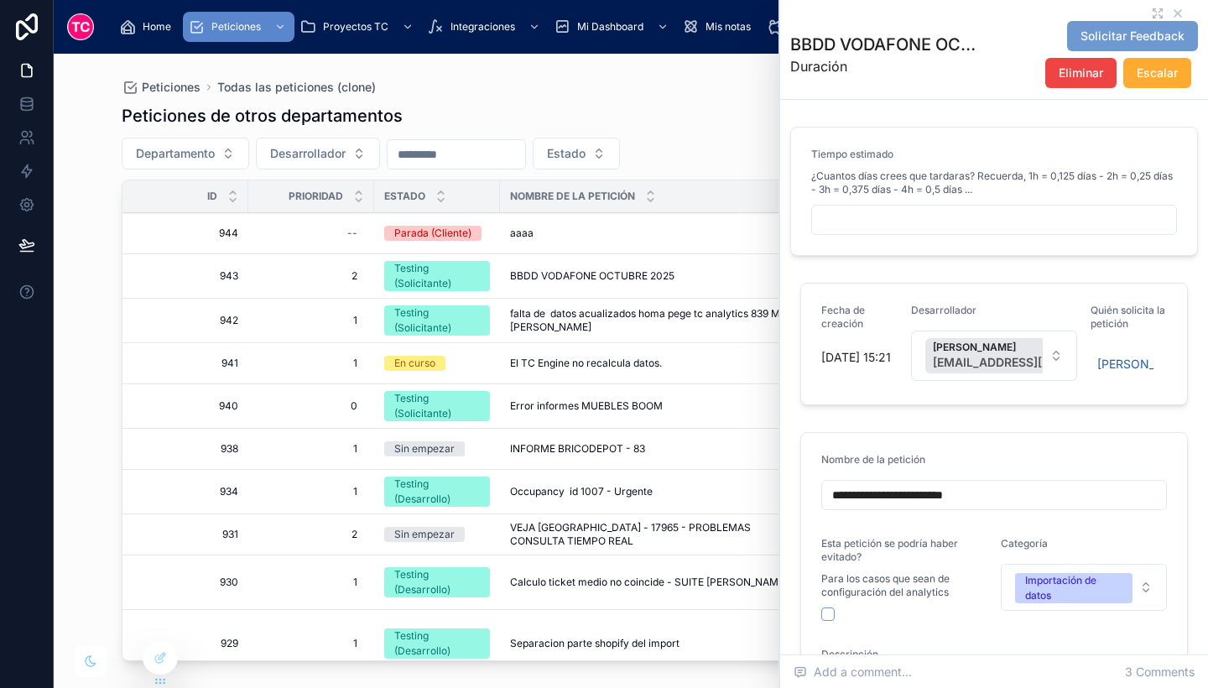
click at [571, 237] on div "aaaa aaaa" at bounding box center [650, 232] width 281 height 13
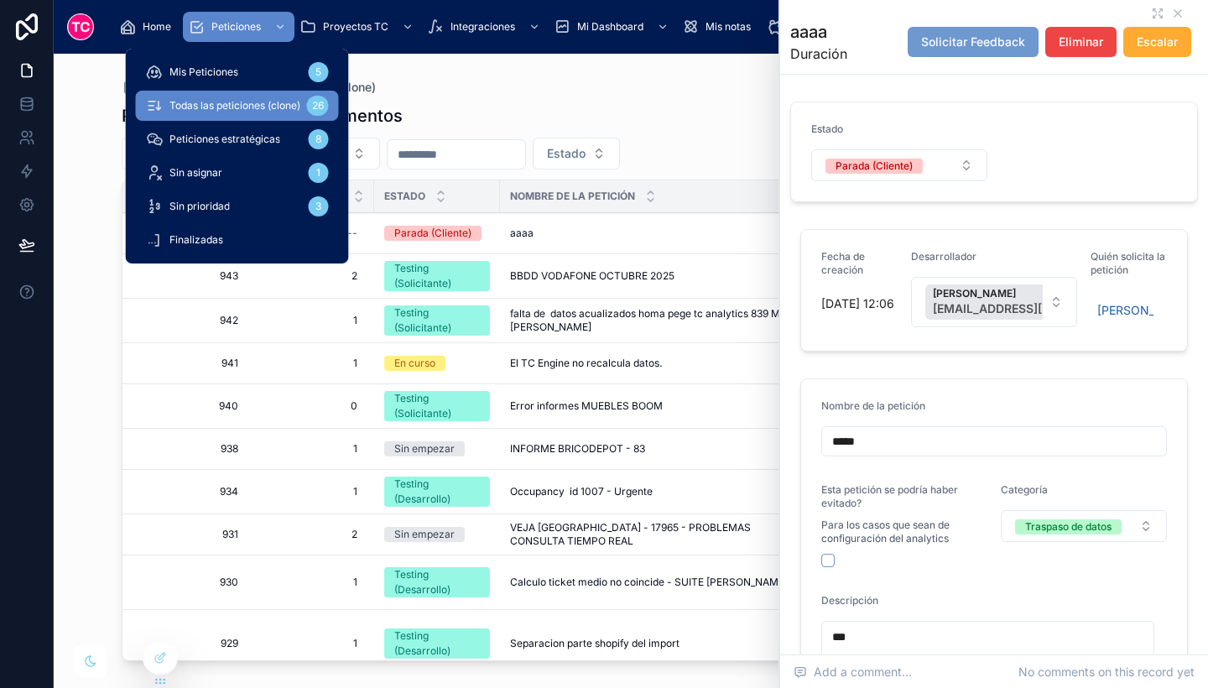
click at [244, 75] on div "Mis Peticiones 5" at bounding box center [237, 72] width 183 height 27
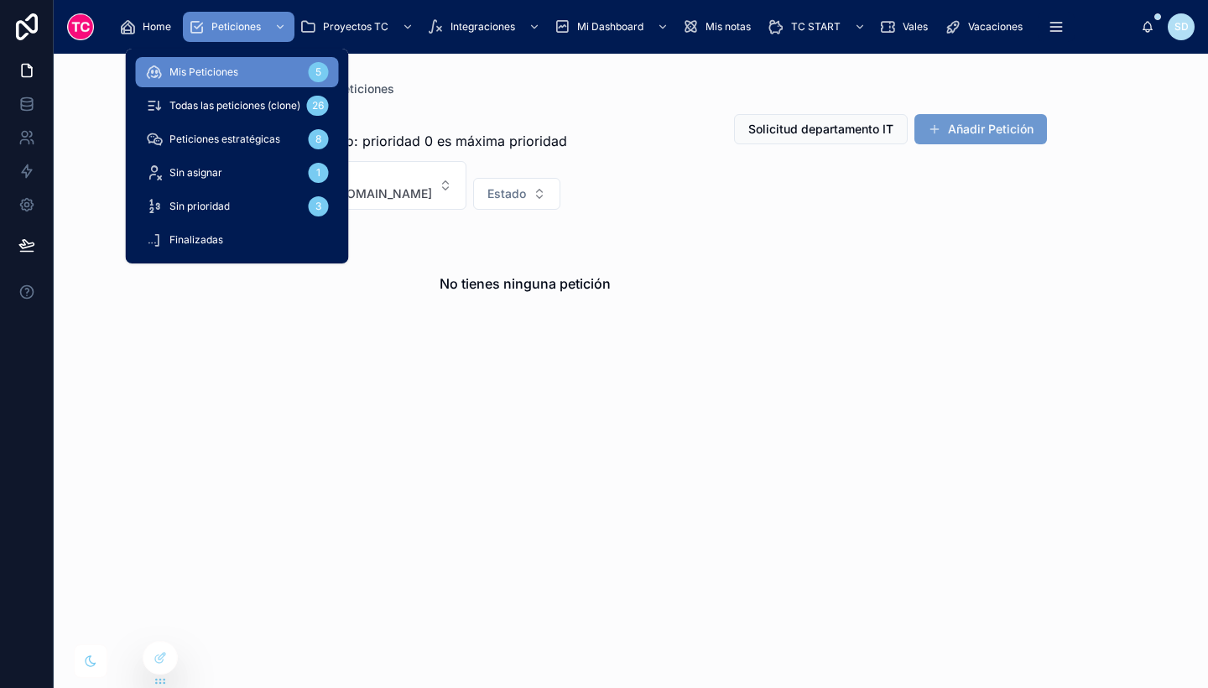
click at [245, 118] on div "Todas las peticiones (clone) 26" at bounding box center [237, 105] width 183 height 27
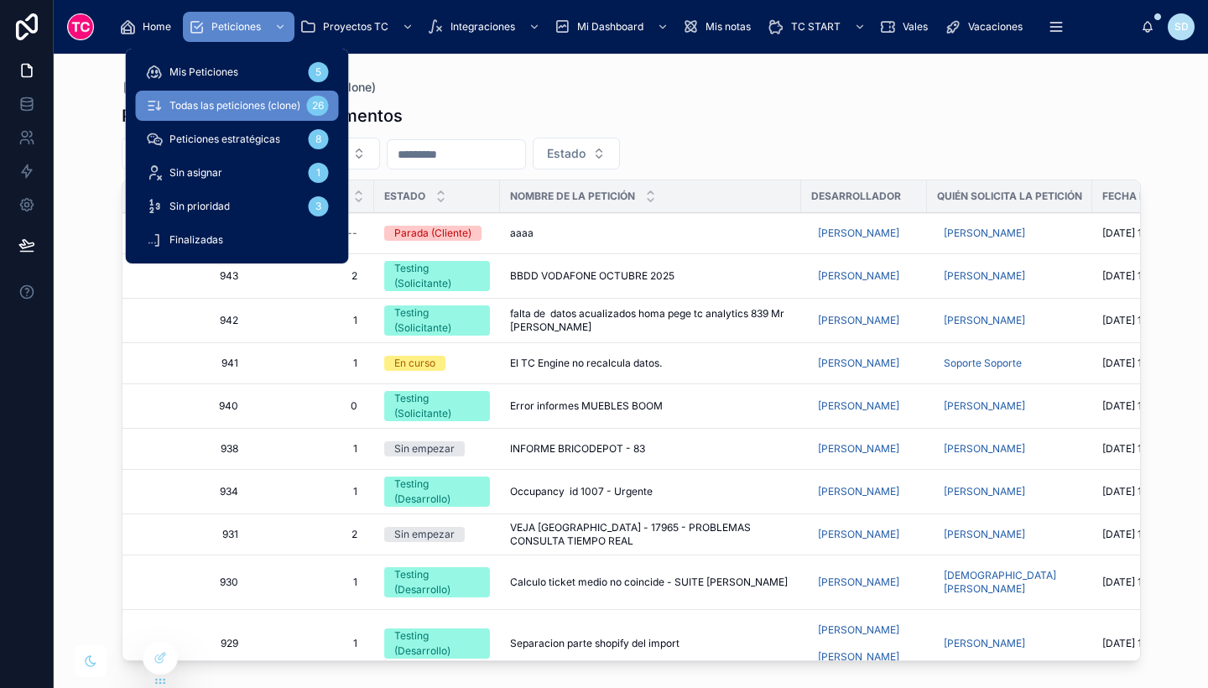
click at [237, 67] on span "Mis Peticiones" at bounding box center [203, 71] width 69 height 13
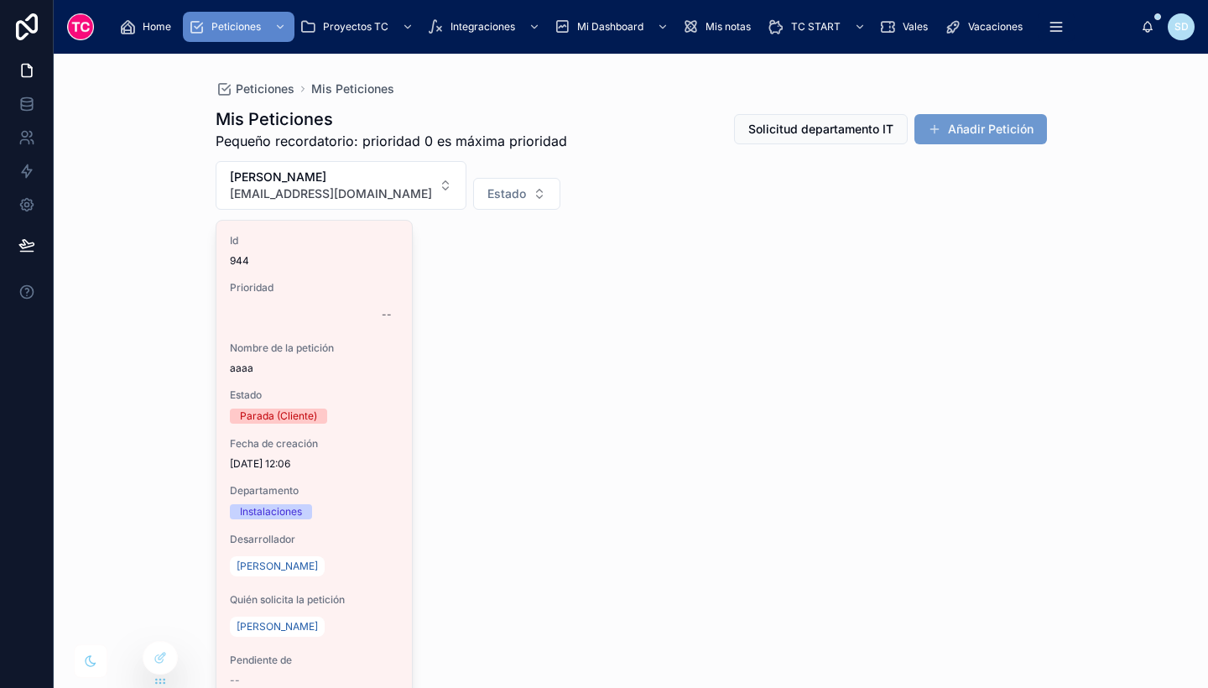
click at [512, 335] on div "Id 944 Prioridad -- Nombre de la petición aaaa Estado Parada (Cliente) Fecha de…" at bounding box center [631, 460] width 831 height 481
click at [372, 401] on span "Estado" at bounding box center [314, 394] width 169 height 13
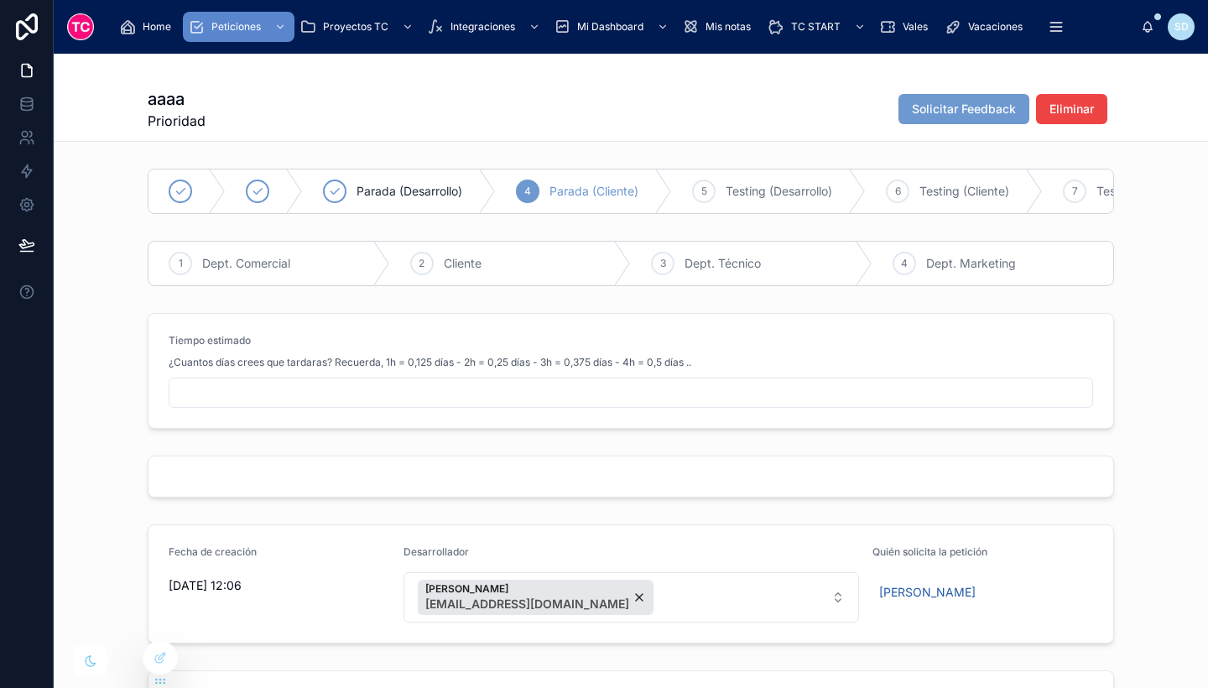
click at [372, 401] on input "text" at bounding box center [630, 392] width 923 height 23
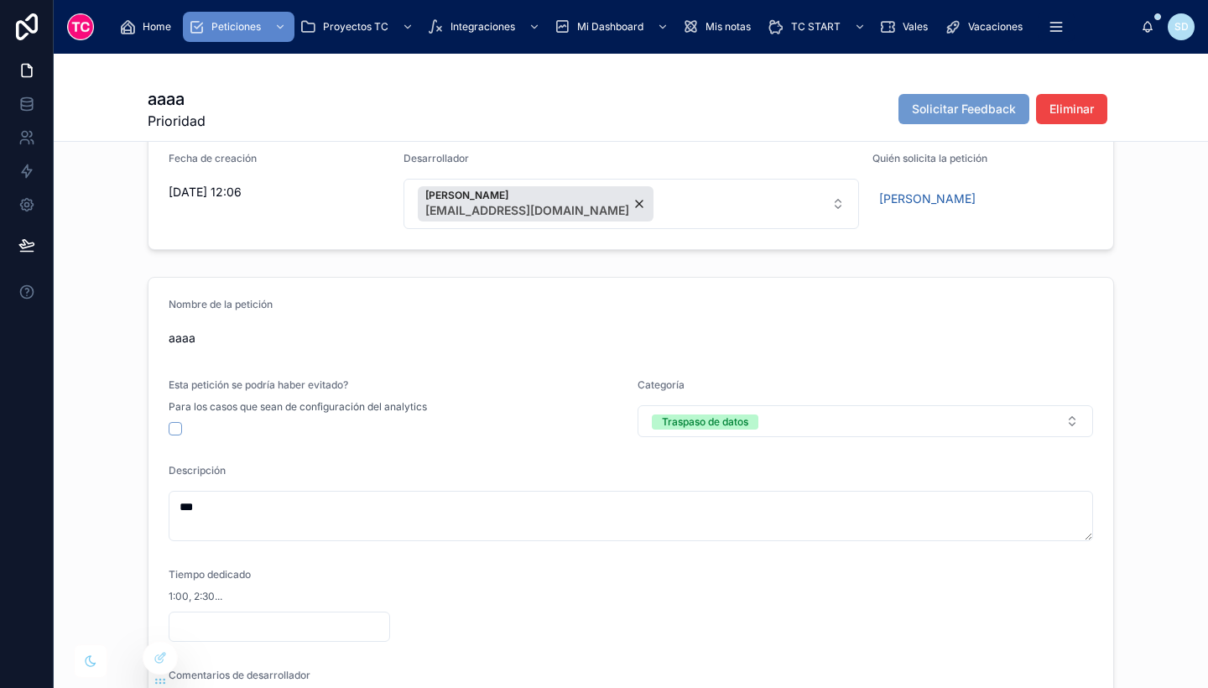
scroll to position [382, 0]
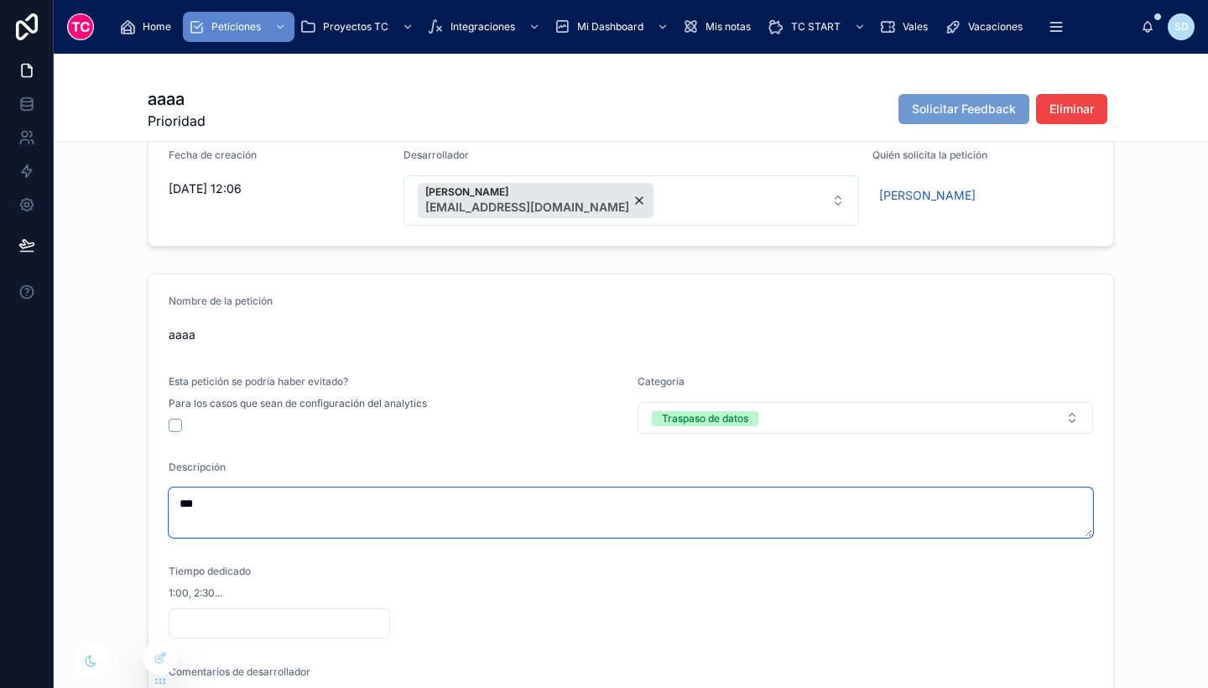
click at [319, 523] on textarea "***" at bounding box center [631, 512] width 924 height 50
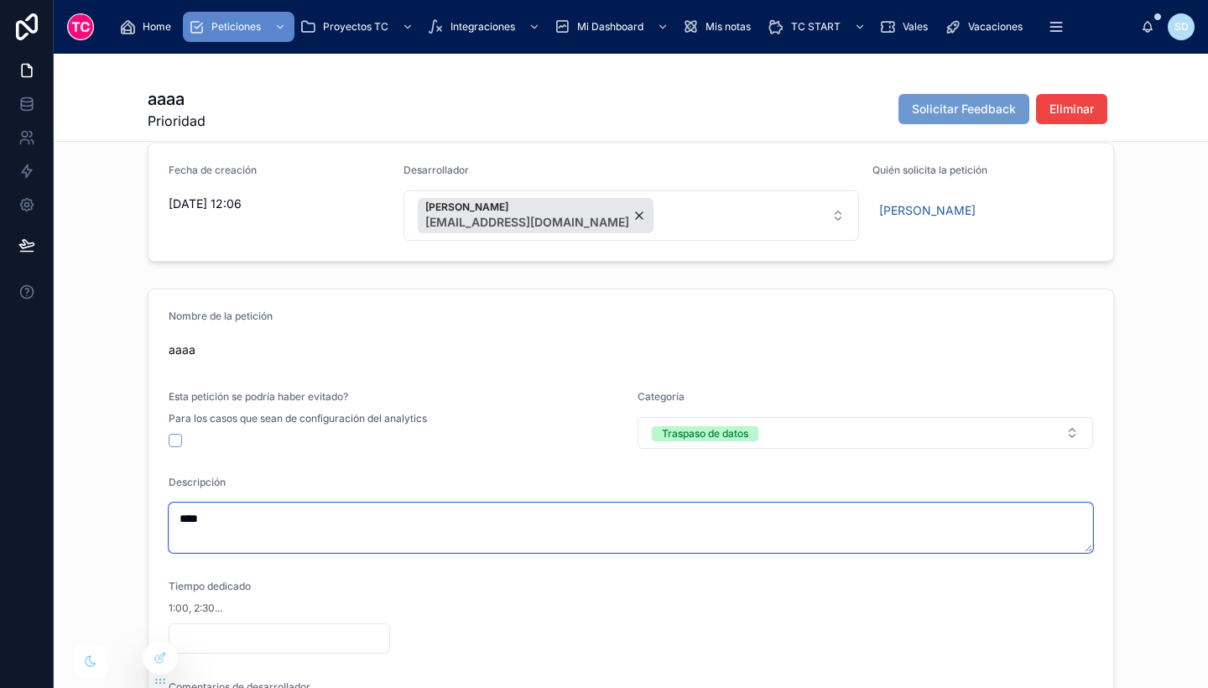
scroll to position [455, 0]
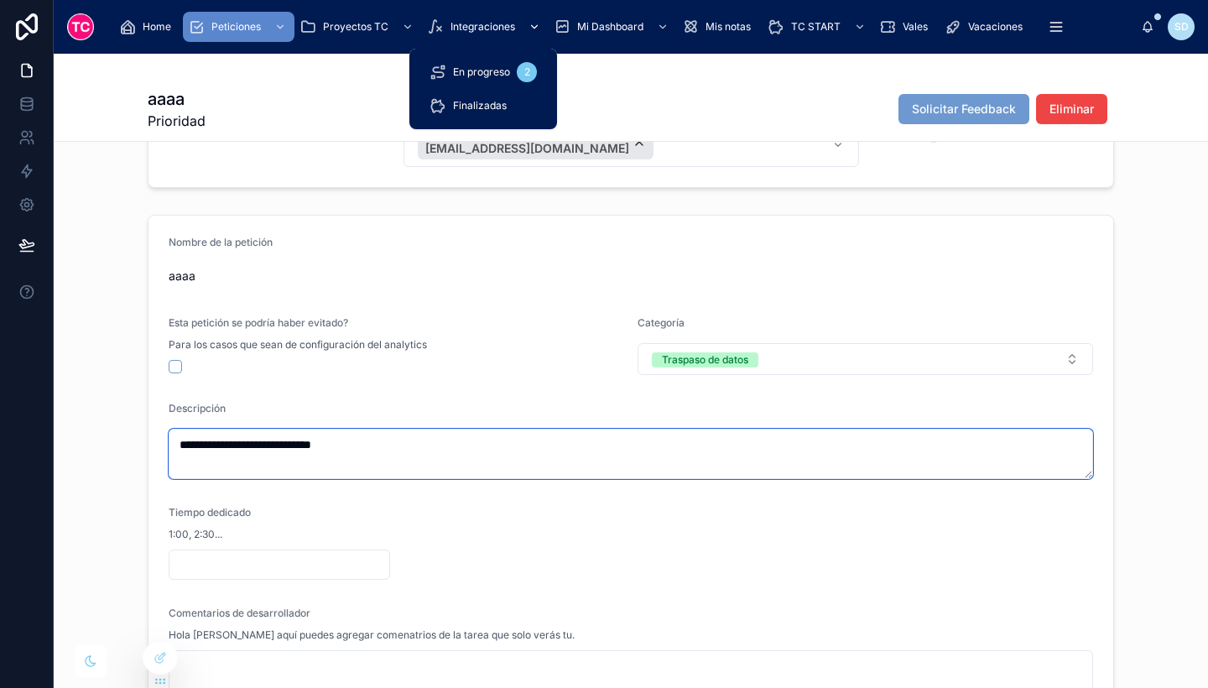
type textarea "**********"
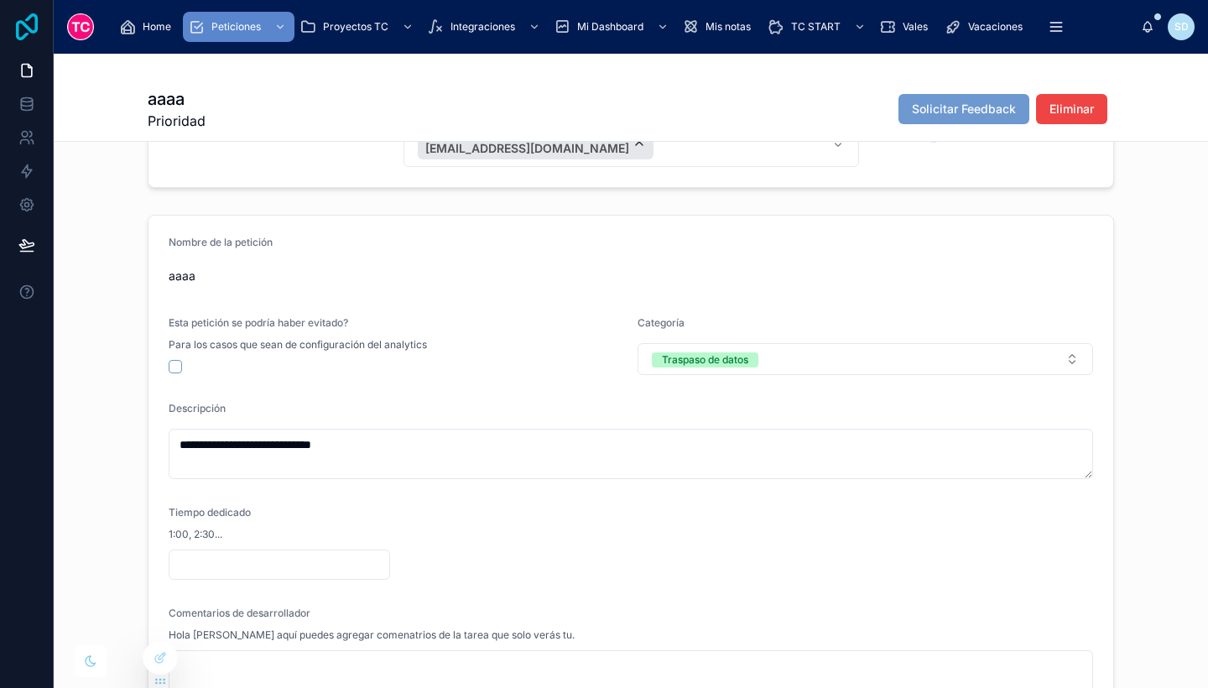
click at [29, 19] on icon at bounding box center [27, 26] width 34 height 27
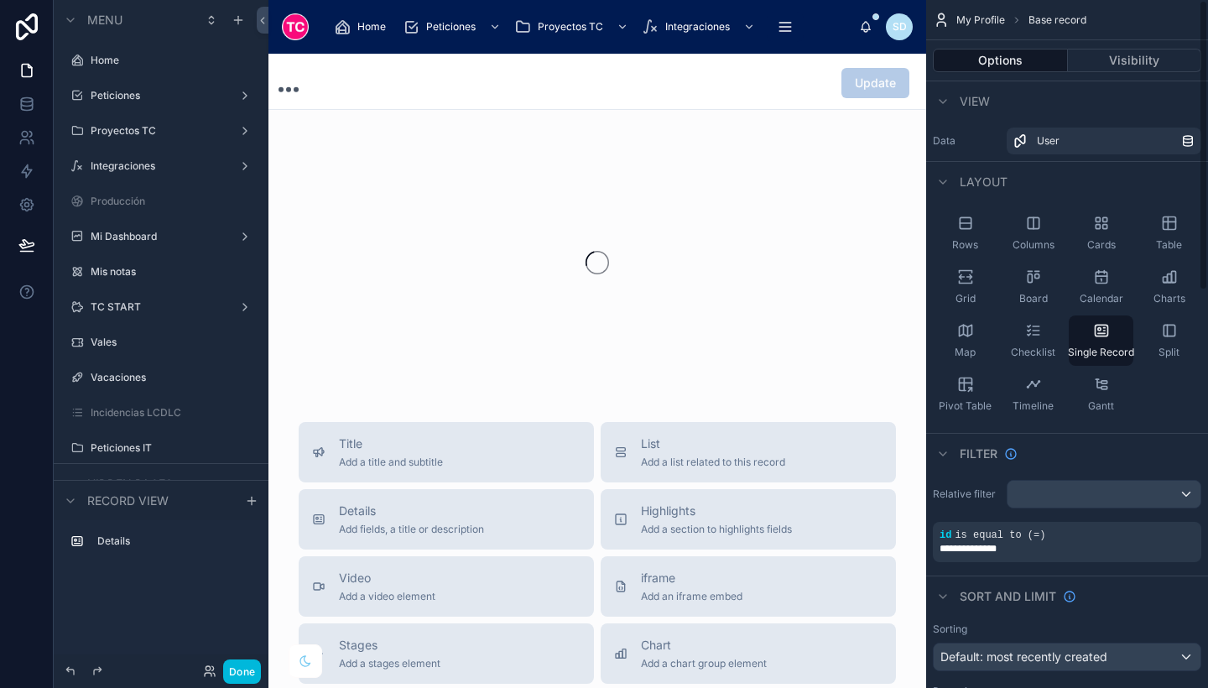
scroll to position [171, 0]
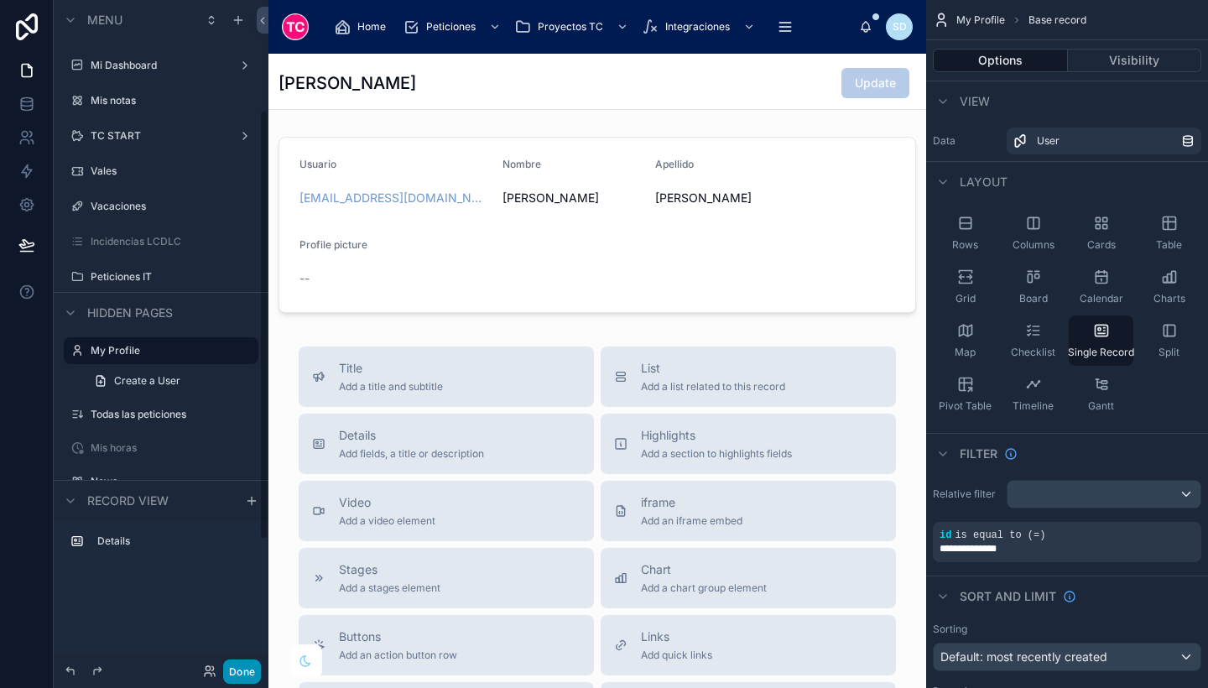
click at [234, 669] on button "Done" at bounding box center [242, 671] width 38 height 24
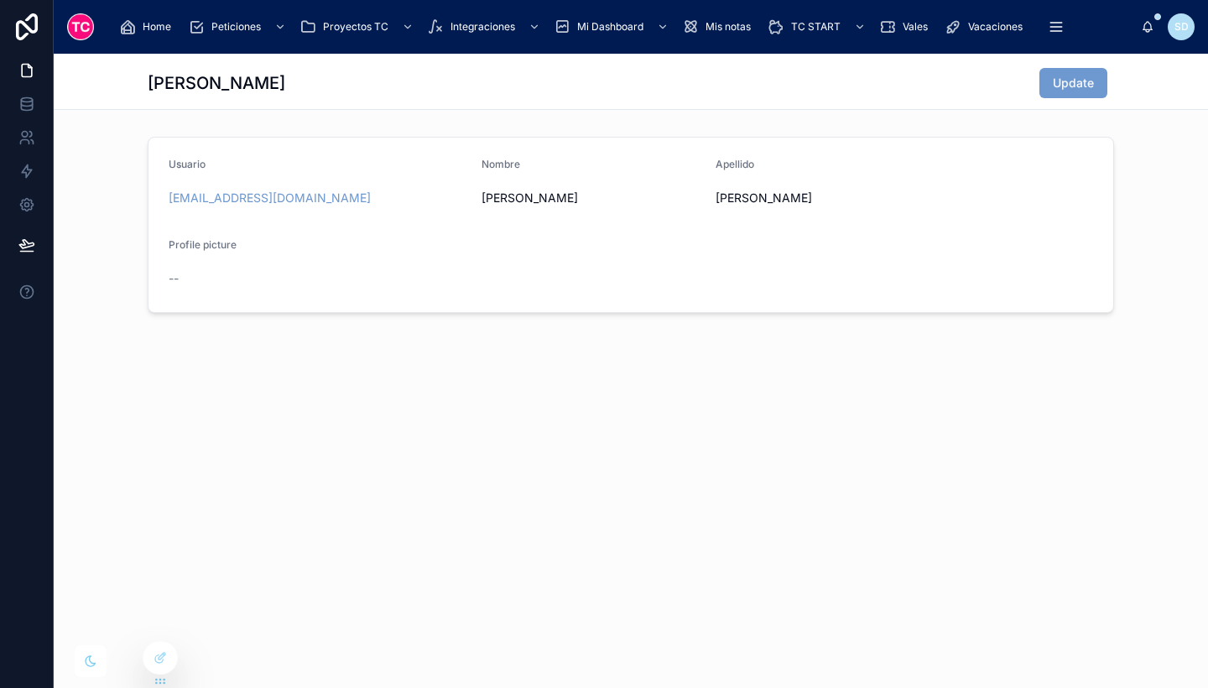
click at [152, 31] on span "Home" at bounding box center [157, 26] width 29 height 13
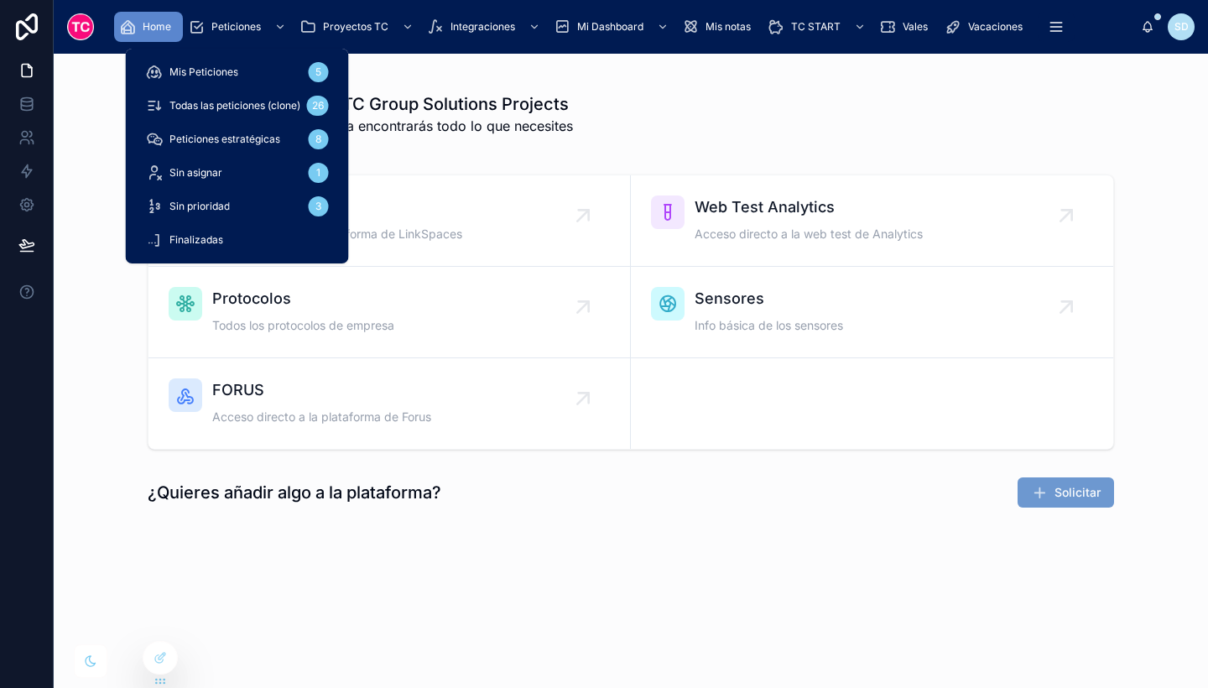
click at [268, 103] on span "Todas las peticiones (clone)" at bounding box center [234, 105] width 131 height 13
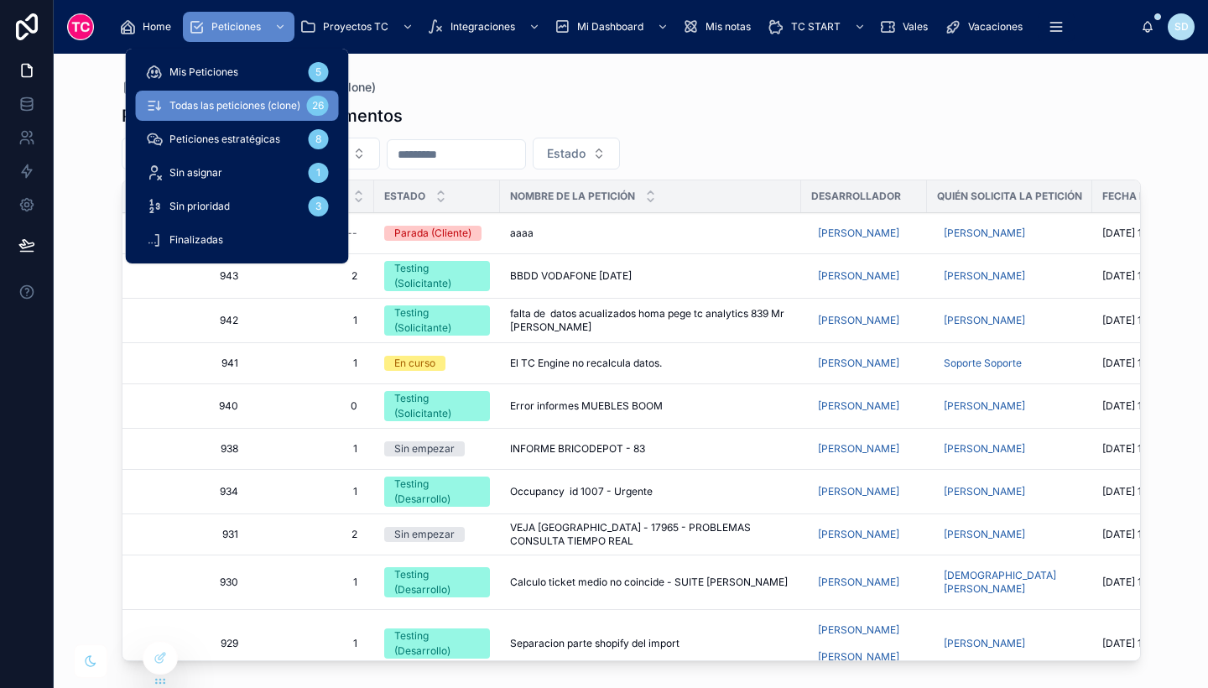
click at [267, 100] on span "Todas las peticiones (clone)" at bounding box center [234, 105] width 131 height 13
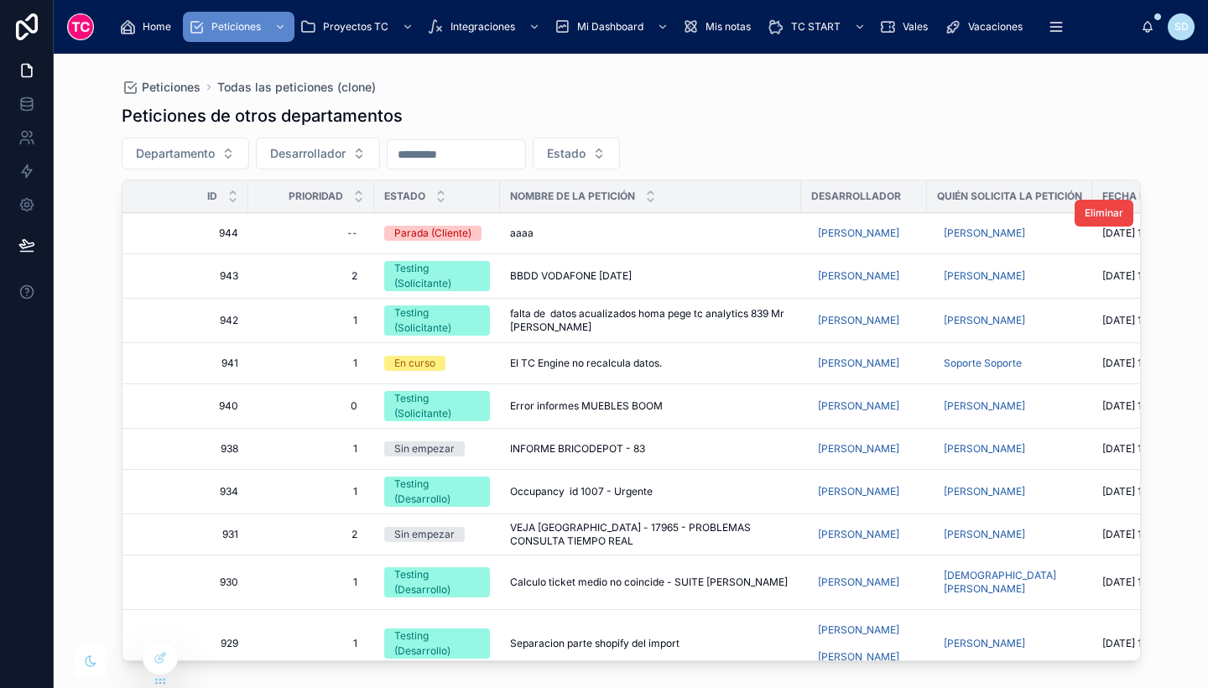
click at [611, 226] on div "aaaa aaaa" at bounding box center [650, 232] width 281 height 13
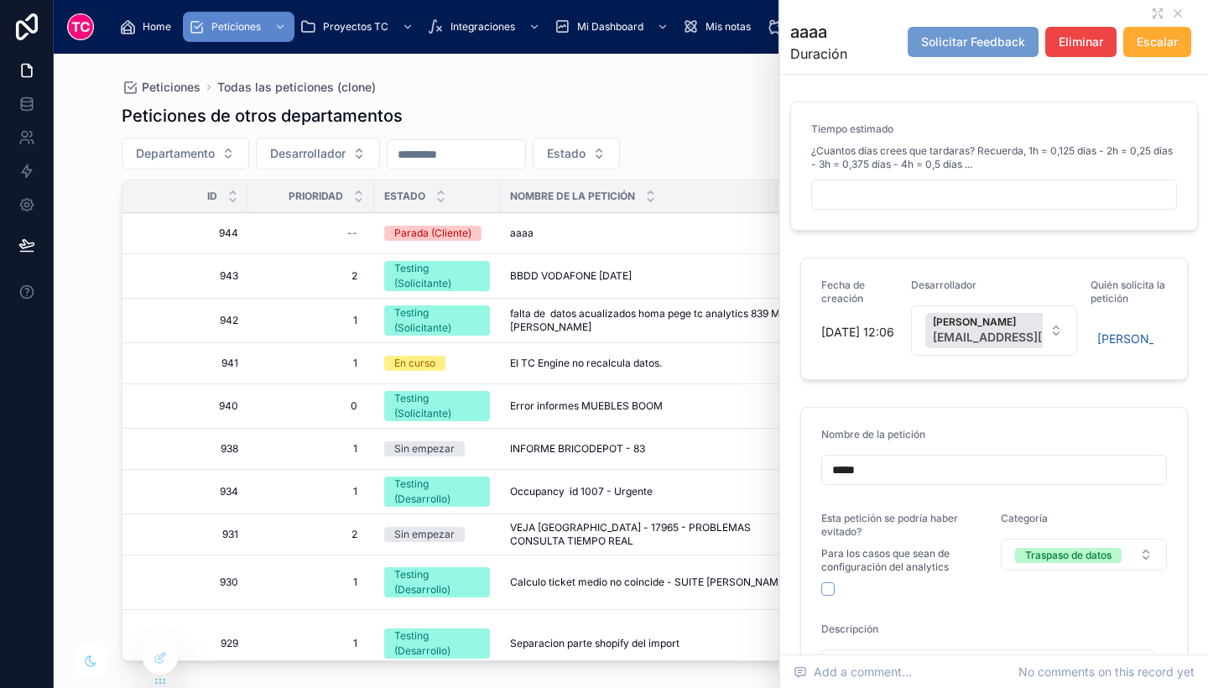
click at [872, 195] on input "text" at bounding box center [994, 194] width 364 height 23
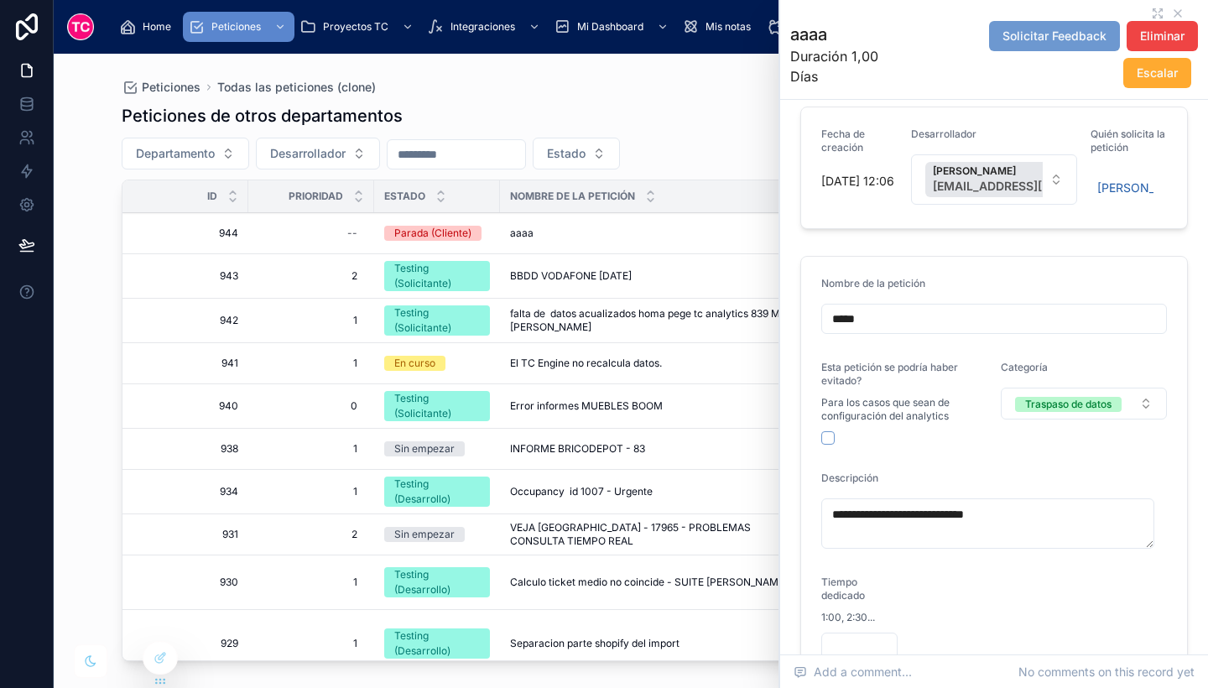
scroll to position [183, 0]
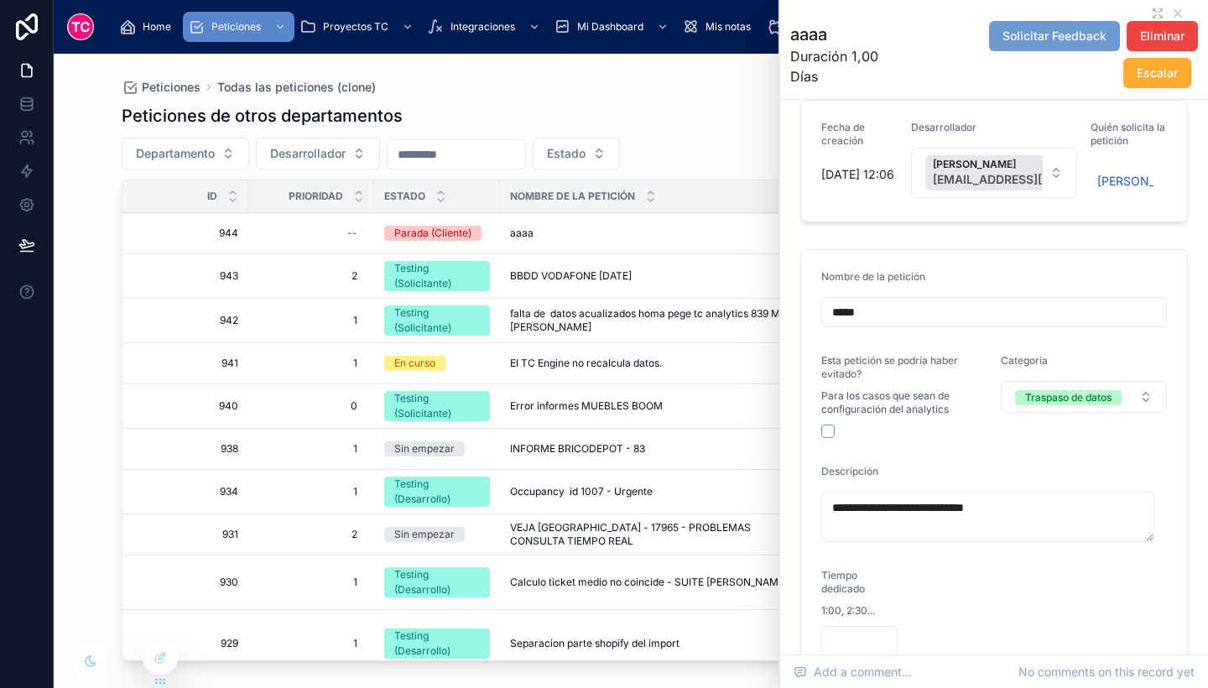
type input "*****"
drag, startPoint x: 1033, startPoint y: 521, endPoint x: 846, endPoint y: 510, distance: 188.2
click at [846, 510] on textarea "**********" at bounding box center [987, 517] width 333 height 50
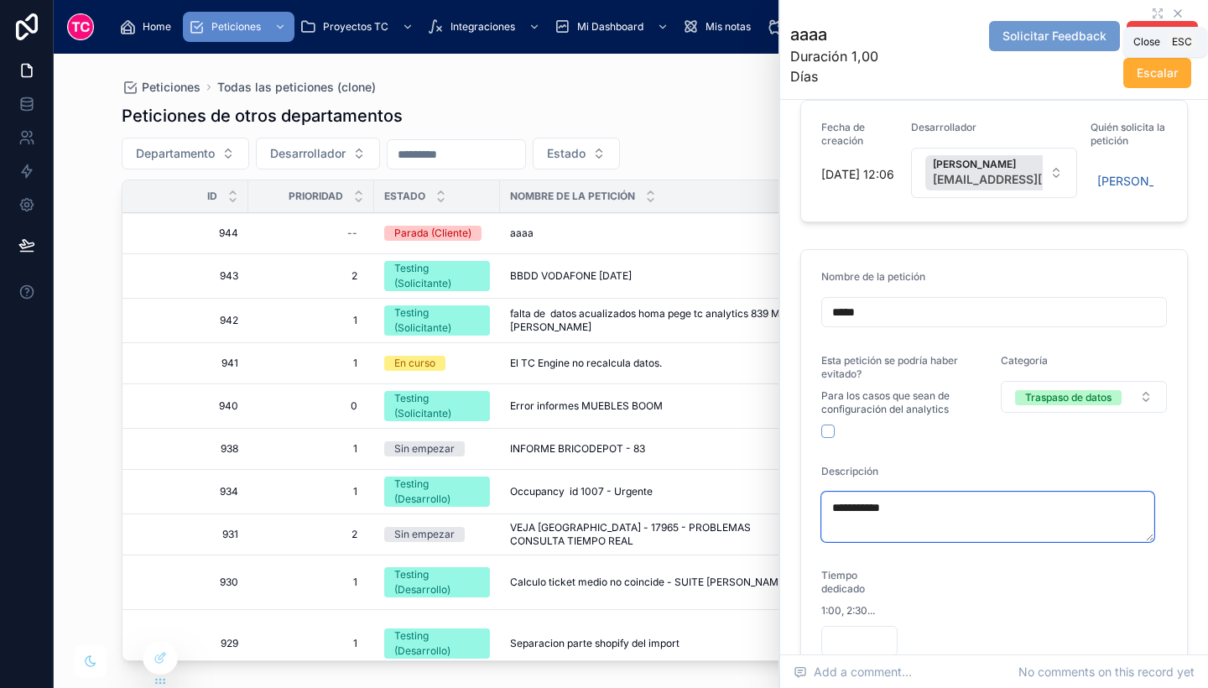
type textarea "**********"
click at [1171, 9] on icon at bounding box center [1177, 13] width 13 height 13
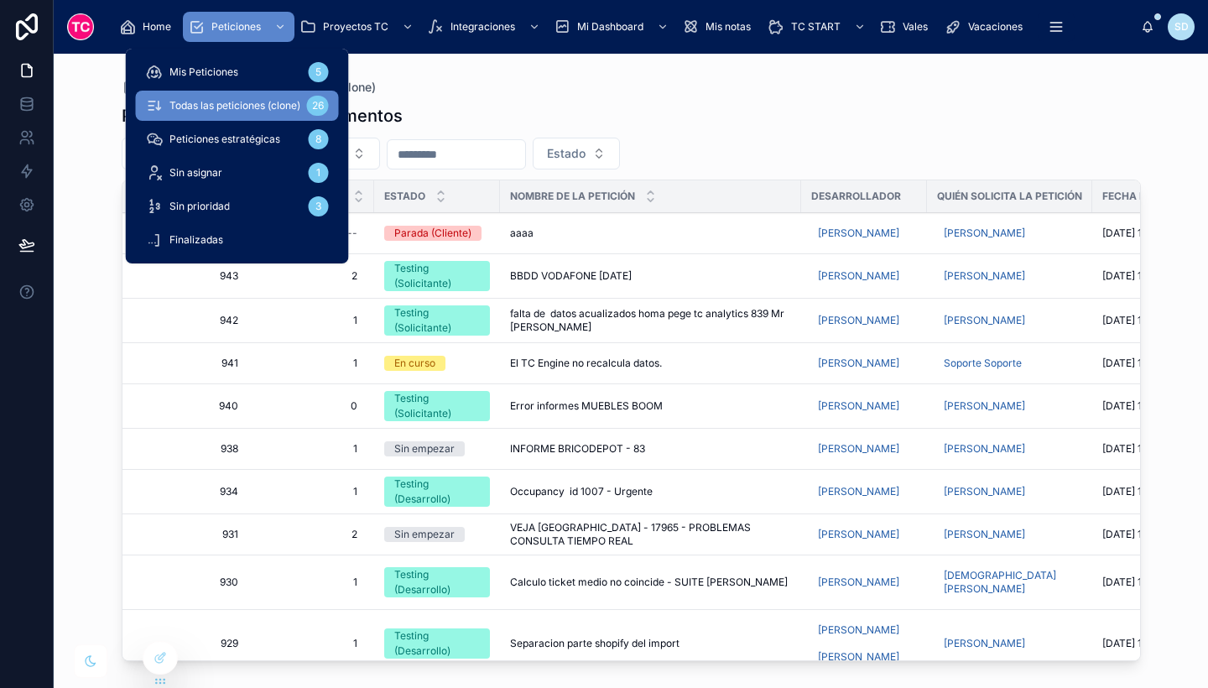
click at [240, 70] on div "Mis Peticiones 5" at bounding box center [237, 72] width 183 height 27
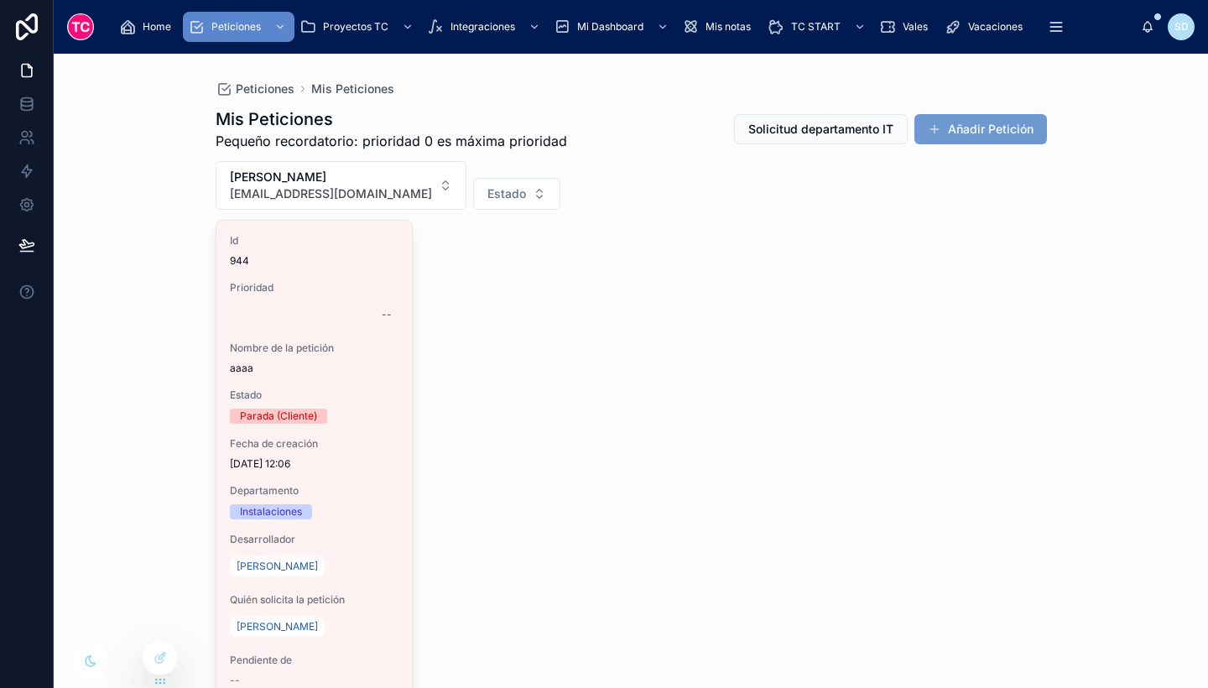
click at [427, 319] on div "Id 944 Prioridad -- Nombre de la petición aaaa Estado Parada (Cliente) Fecha de…" at bounding box center [631, 460] width 831 height 481
click at [357, 394] on span "Estado" at bounding box center [314, 394] width 169 height 13
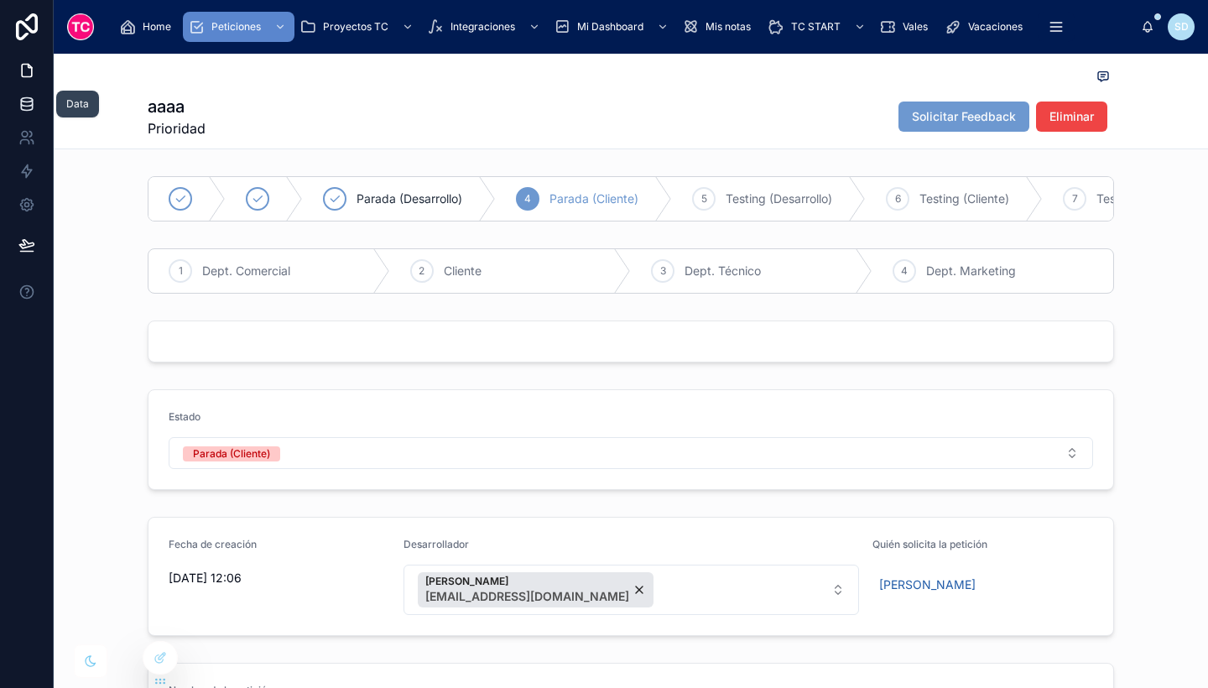
click at [21, 112] on icon at bounding box center [26, 104] width 17 height 17
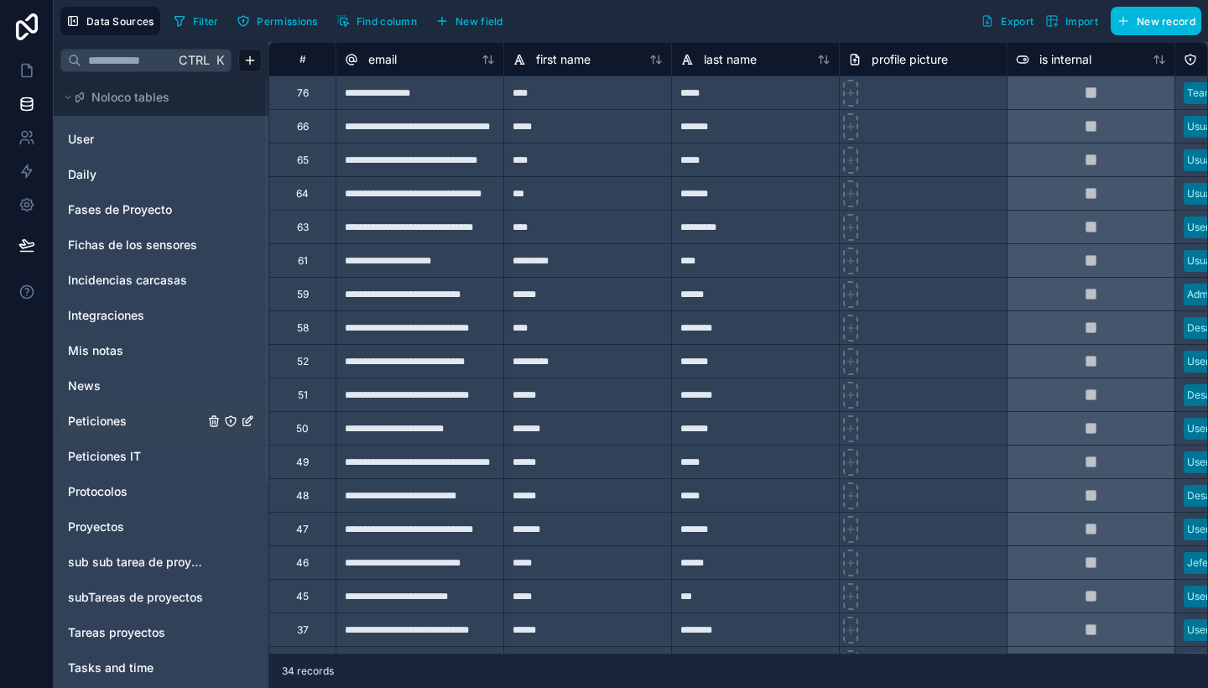
click at [117, 418] on span "Peticiones" at bounding box center [97, 421] width 59 height 17
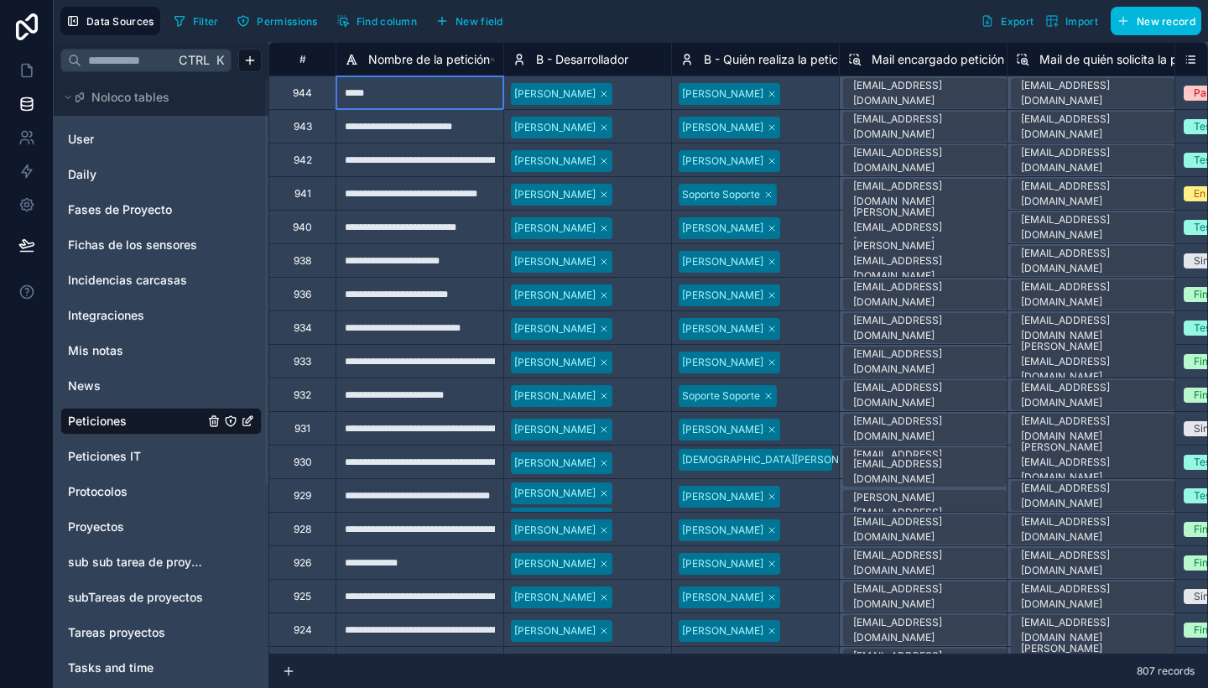
click at [399, 101] on div "****" at bounding box center [420, 92] width 168 height 34
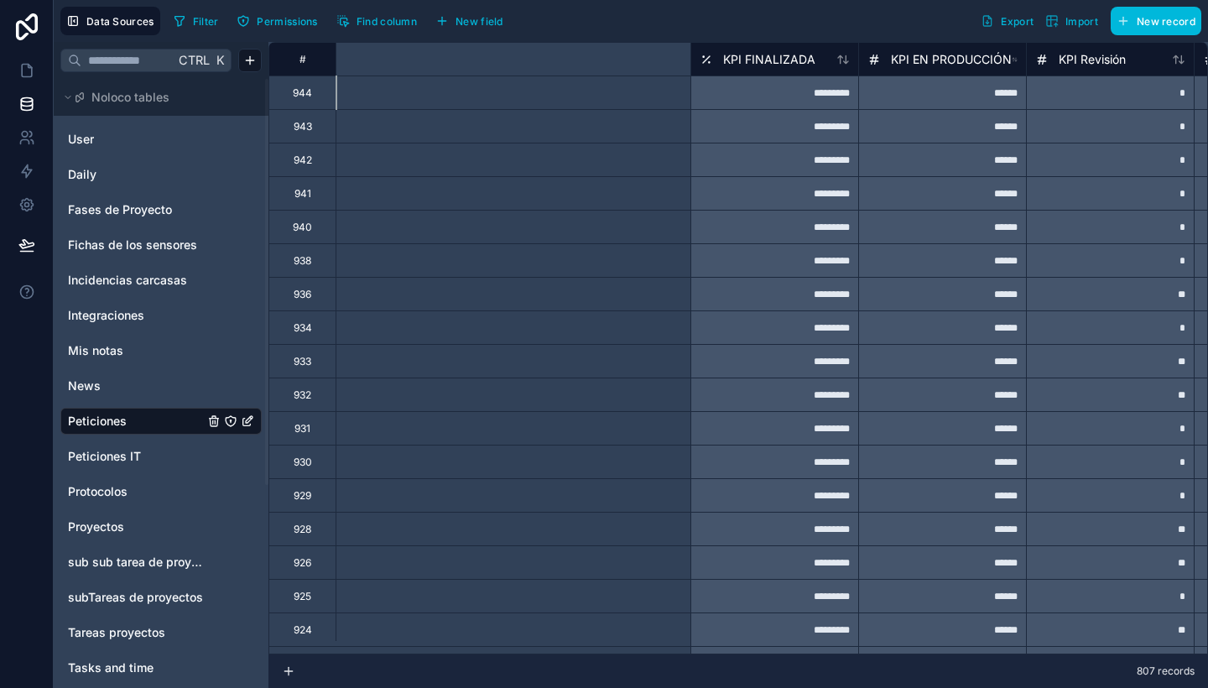
scroll to position [0, 10549]
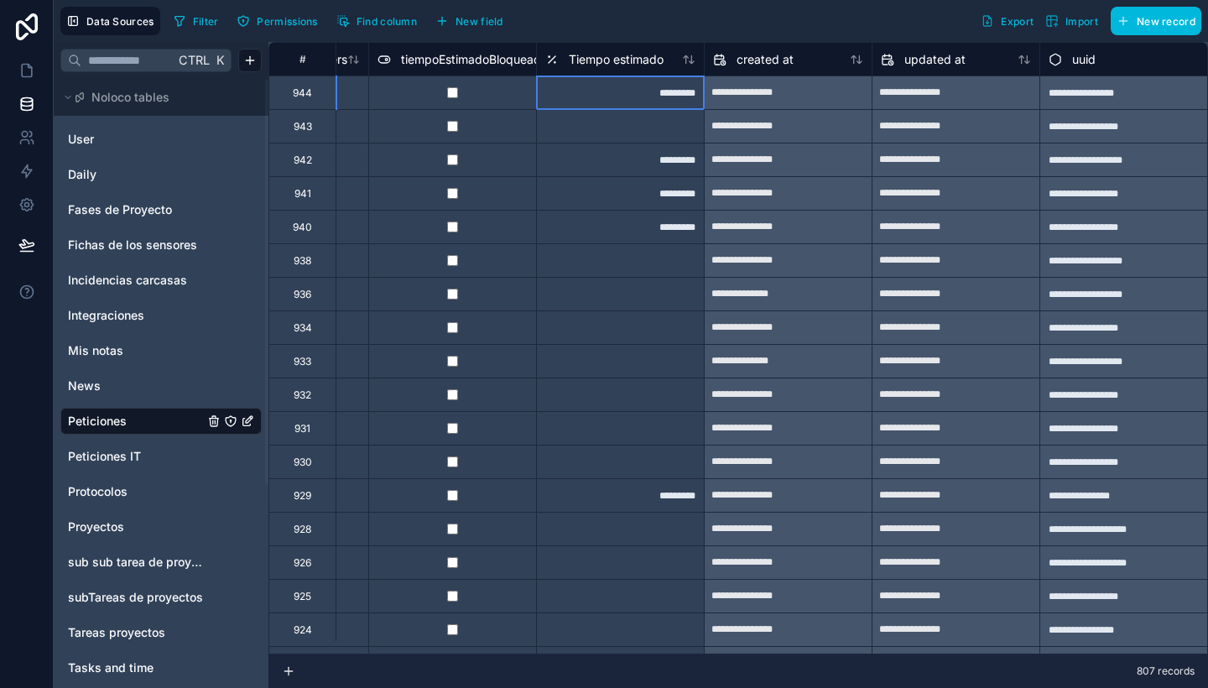
click at [664, 82] on div "*********" at bounding box center [620, 92] width 168 height 34
click at [646, 126] on div at bounding box center [620, 126] width 168 height 34
click at [8, 68] on link at bounding box center [26, 71] width 53 height 34
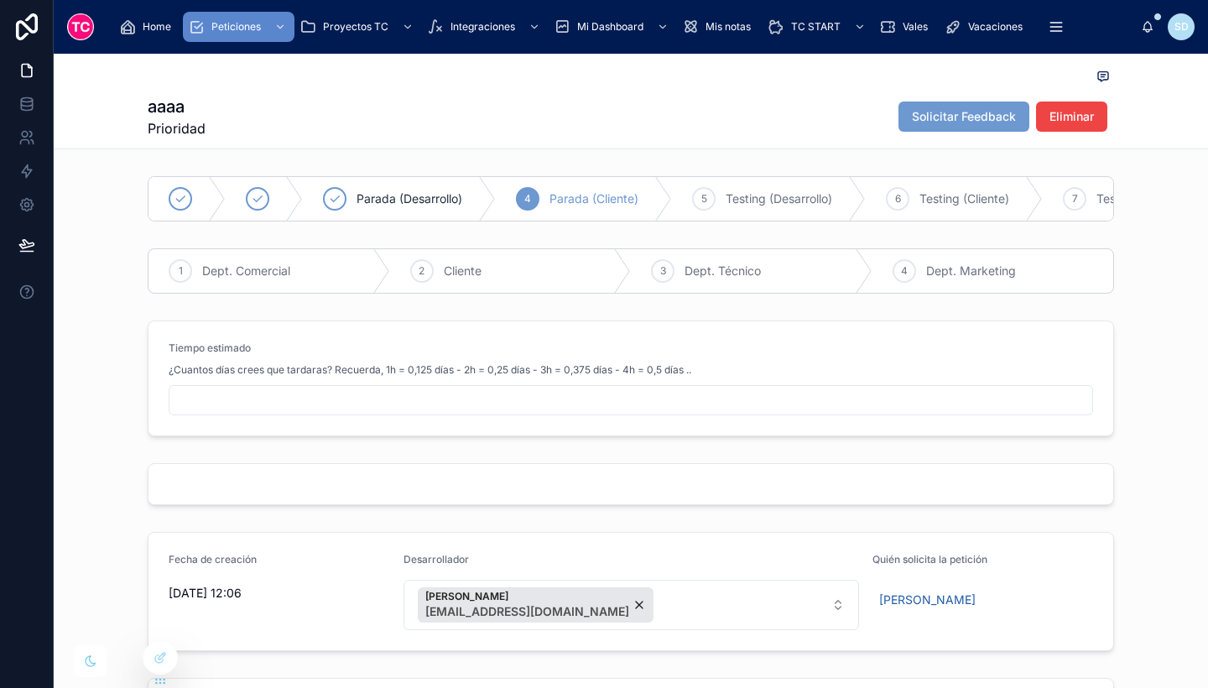
click at [332, 412] on input "text" at bounding box center [630, 399] width 923 height 23
click at [191, 415] on div at bounding box center [631, 400] width 924 height 30
click at [180, 412] on input "text" at bounding box center [630, 399] width 923 height 23
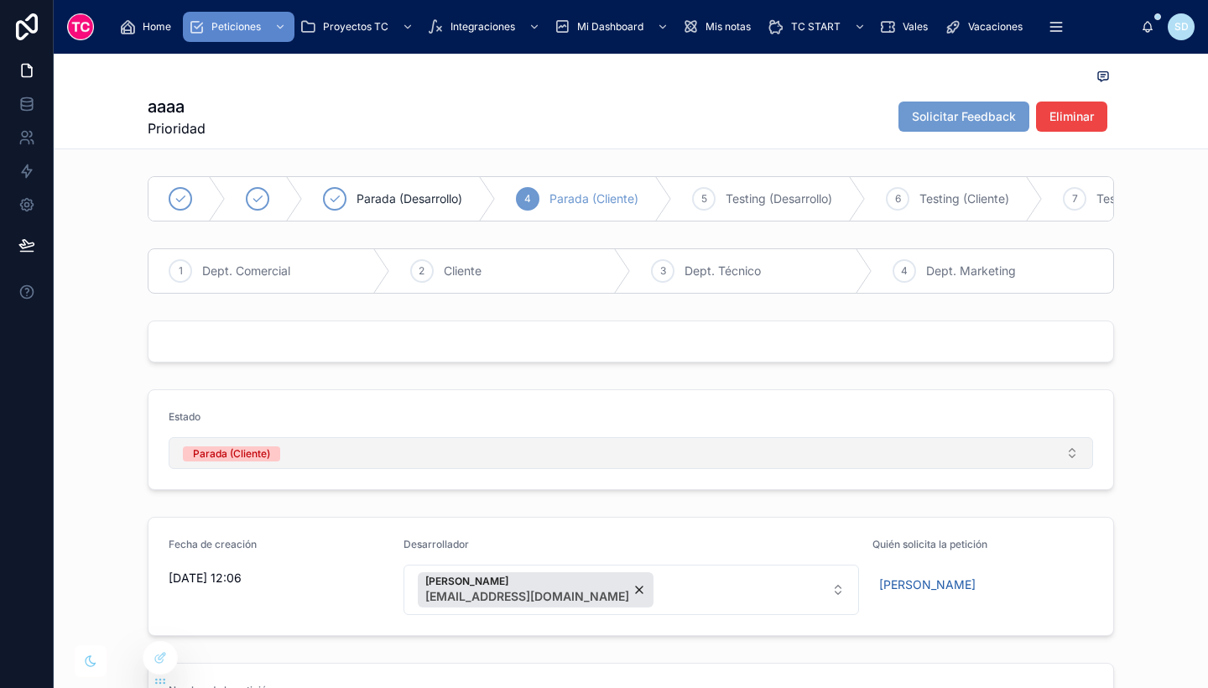
click at [466, 461] on button "Parada (Cliente)" at bounding box center [631, 453] width 924 height 32
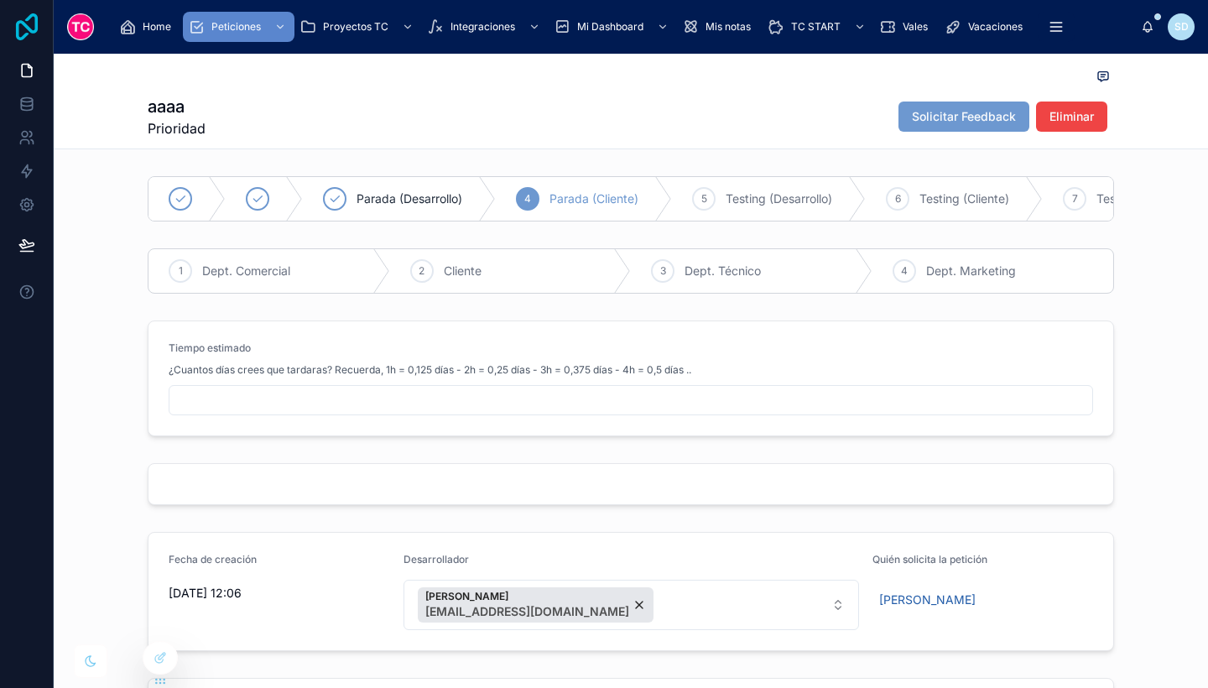
click at [29, 23] on icon at bounding box center [27, 26] width 34 height 27
click at [14, 39] on icon at bounding box center [27, 26] width 34 height 27
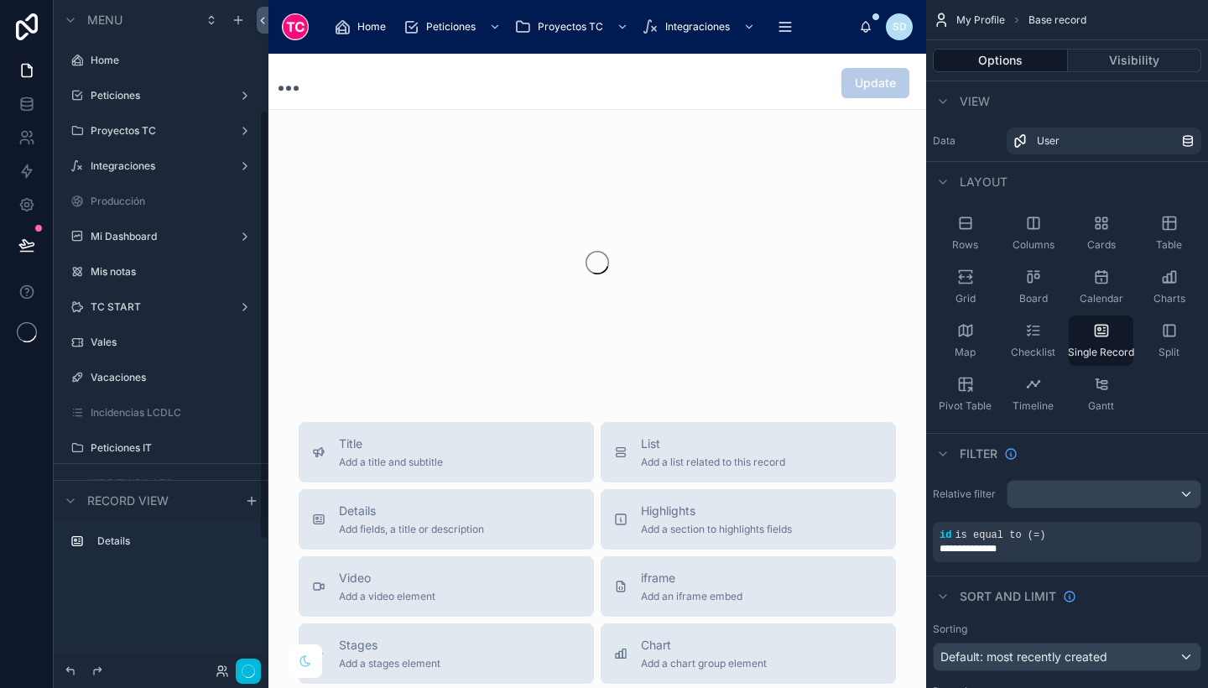
scroll to position [171, 0]
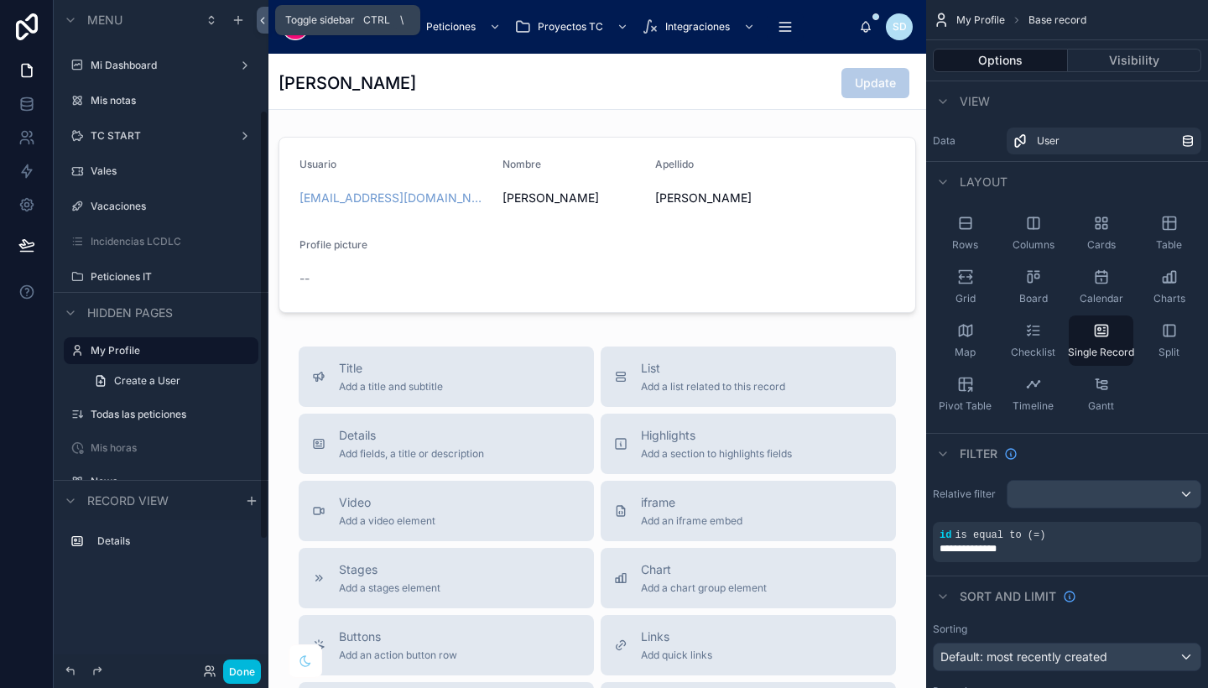
click at [263, 23] on icon at bounding box center [262, 21] width 3 height 6
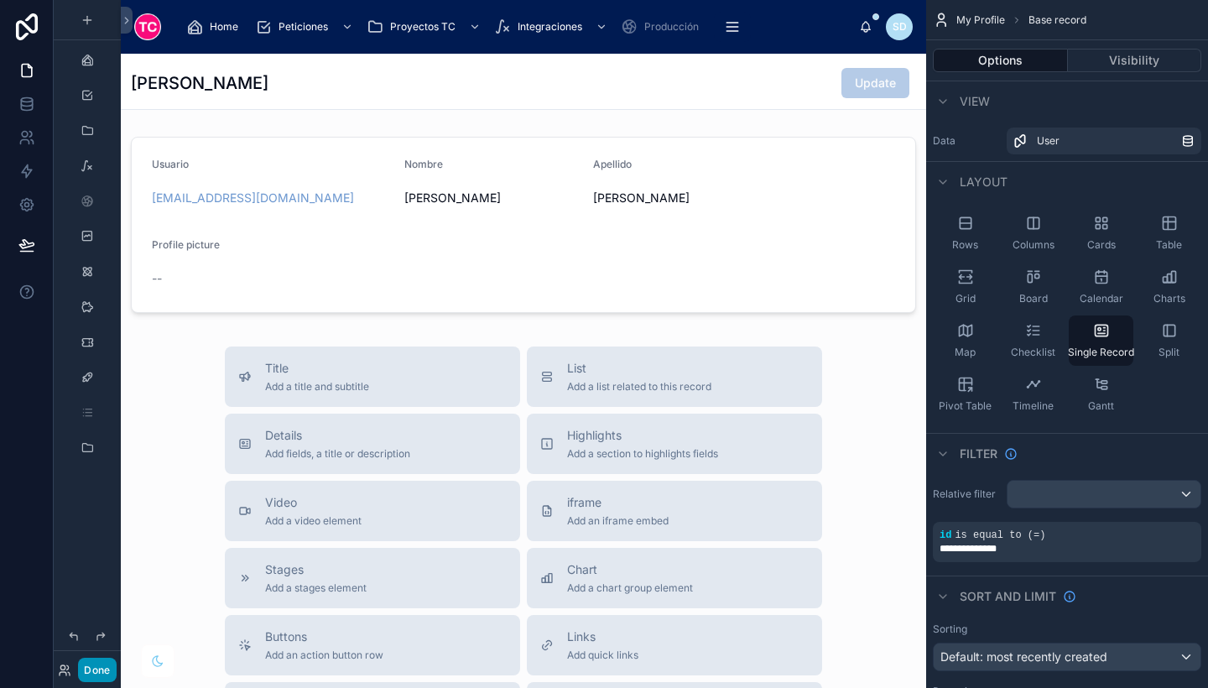
click at [102, 674] on button "Done" at bounding box center [97, 670] width 38 height 24
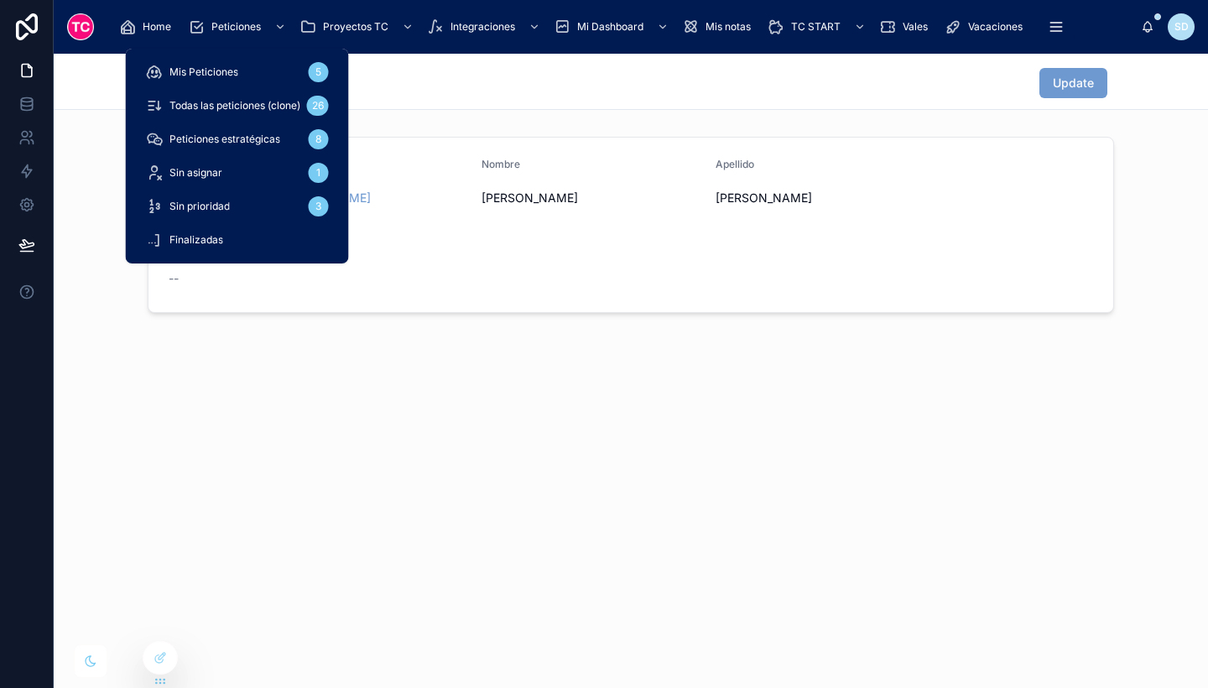
click at [216, 65] on span "Mis Peticiones" at bounding box center [203, 71] width 69 height 13
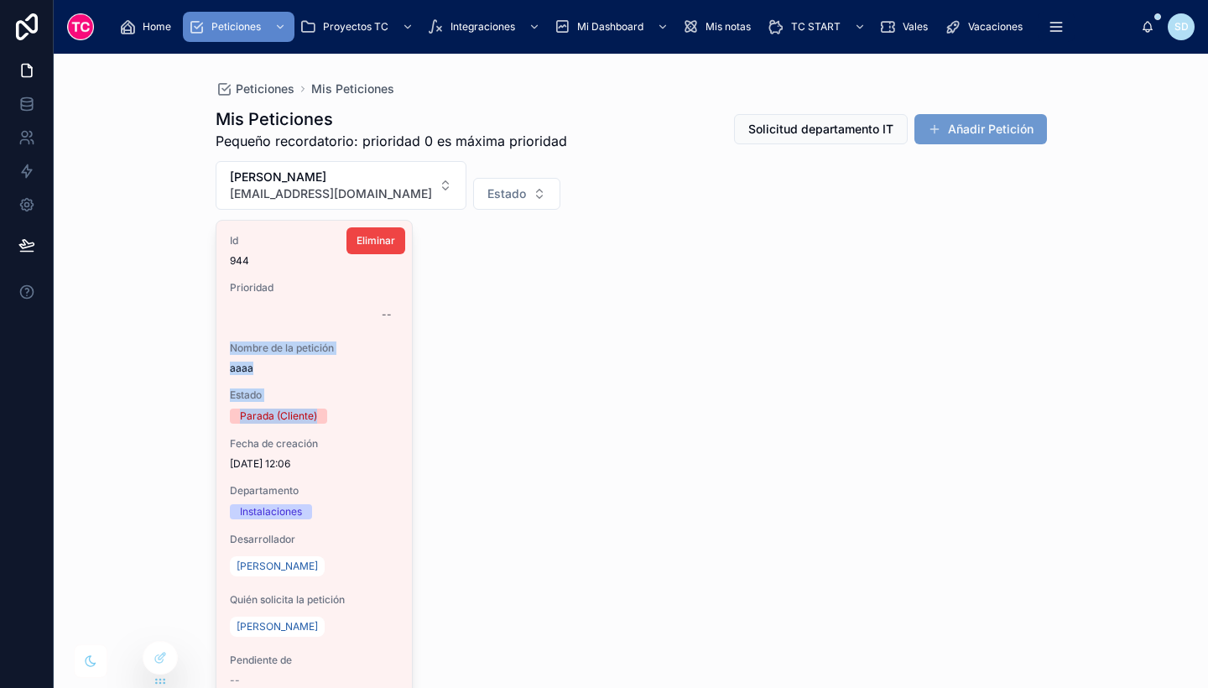
drag, startPoint x: 602, startPoint y: 316, endPoint x: 360, endPoint y: 414, distance: 261.5
click at [360, 414] on div "Id 944 Prioridad -- Nombre de la petición aaaa Estado Parada (Cliente) Fecha de…" at bounding box center [631, 460] width 831 height 481
drag, startPoint x: 360, startPoint y: 414, endPoint x: 386, endPoint y: 510, distance: 99.1
click at [386, 510] on div "Instalaciones" at bounding box center [314, 511] width 169 height 15
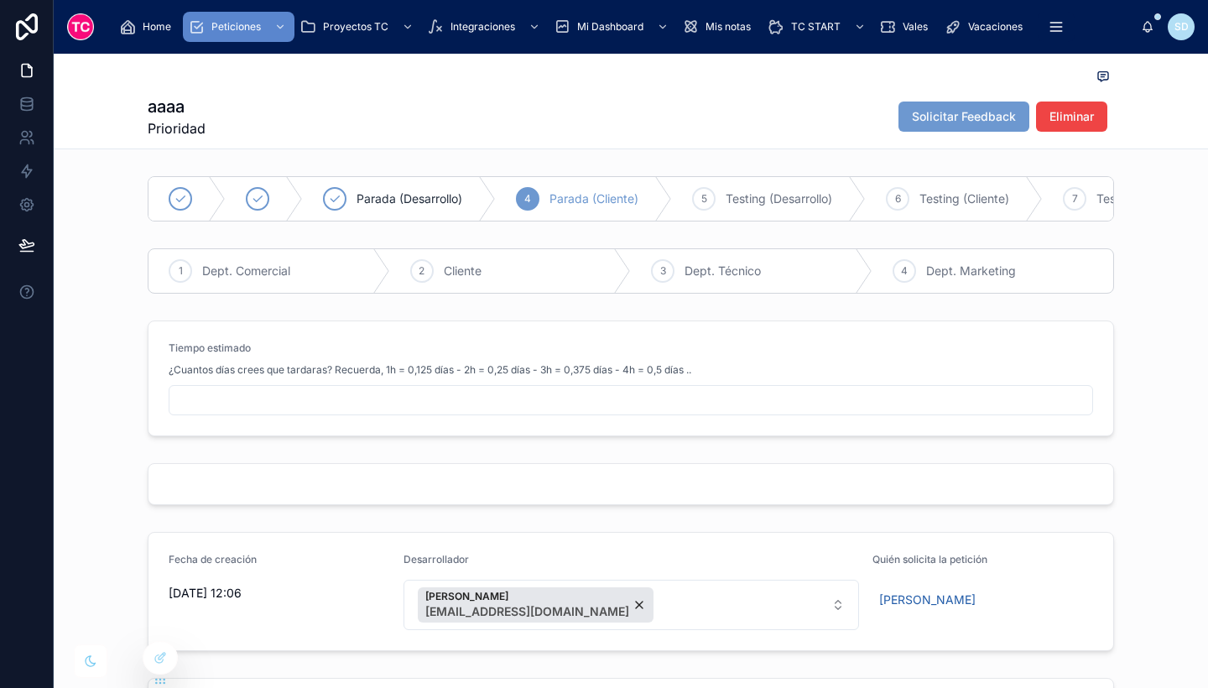
click at [410, 409] on input "text" at bounding box center [630, 399] width 923 height 23
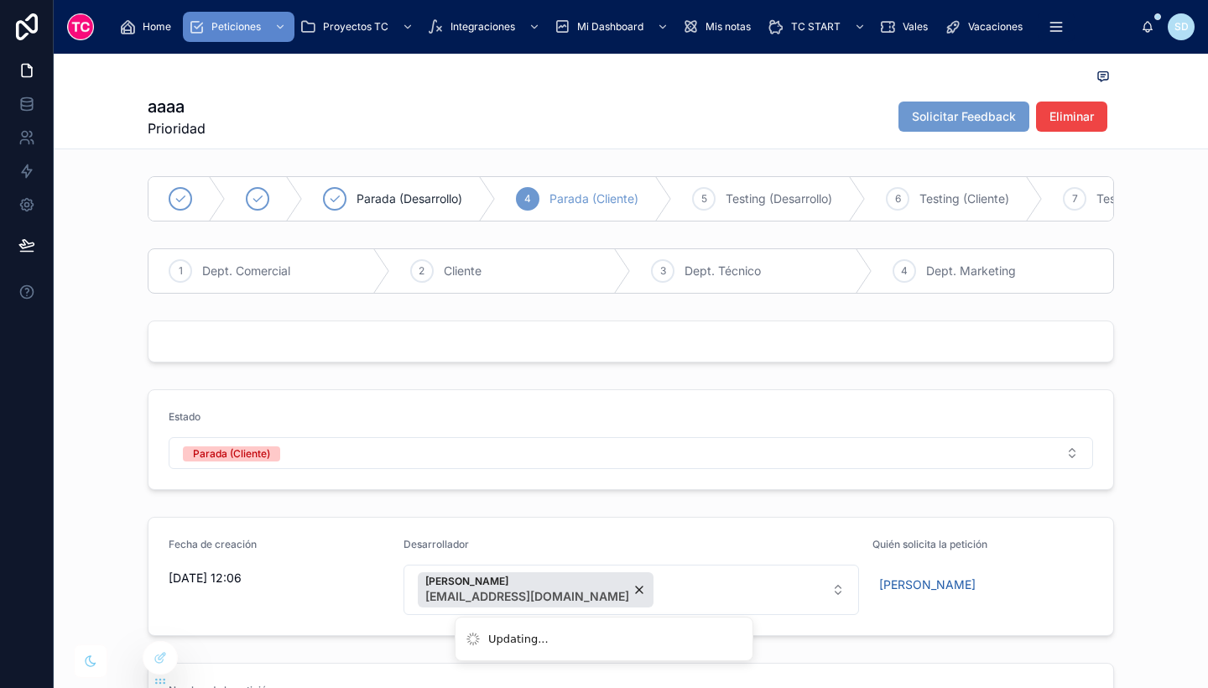
click at [410, 409] on form "Estado Parada (Cliente)" at bounding box center [630, 439] width 965 height 99
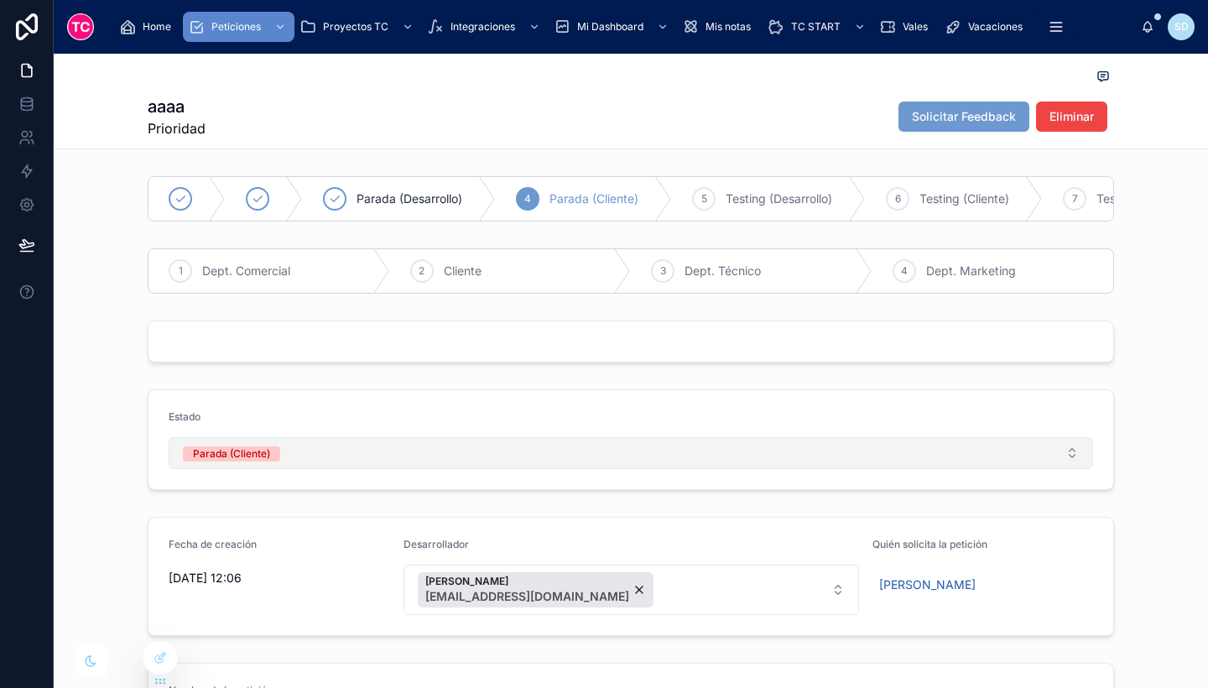
click at [395, 467] on button "Parada (Cliente)" at bounding box center [631, 453] width 924 height 32
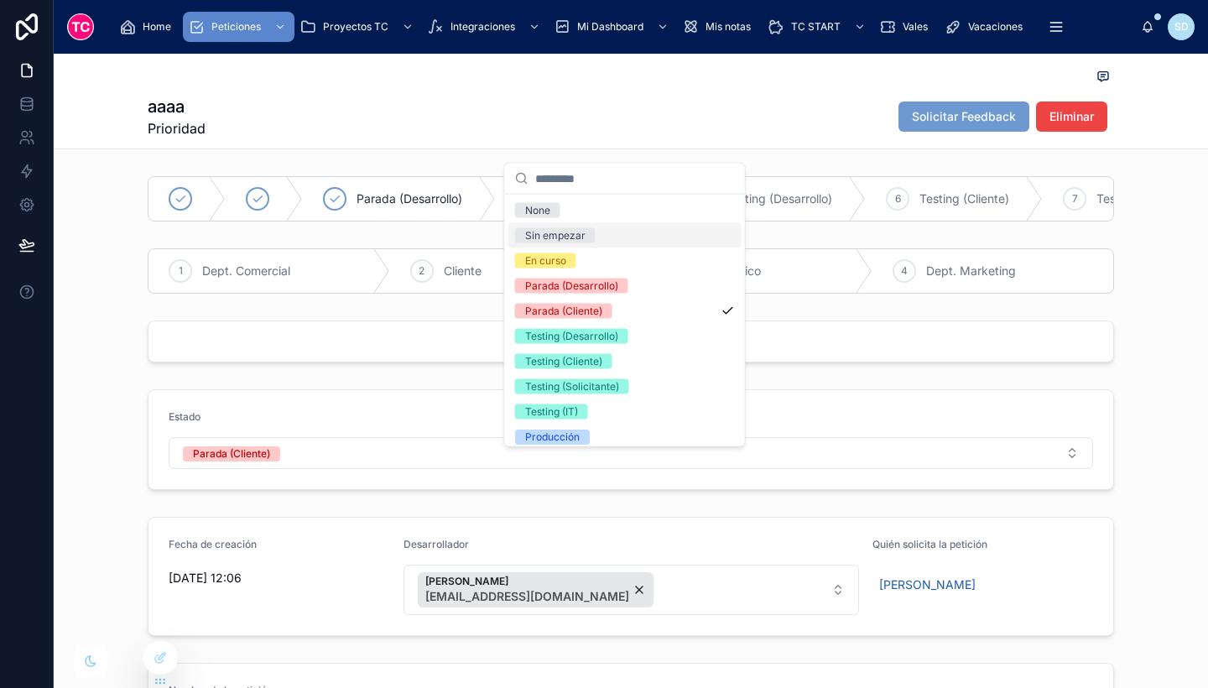
click at [632, 232] on div "Sin empezar" at bounding box center [624, 235] width 233 height 25
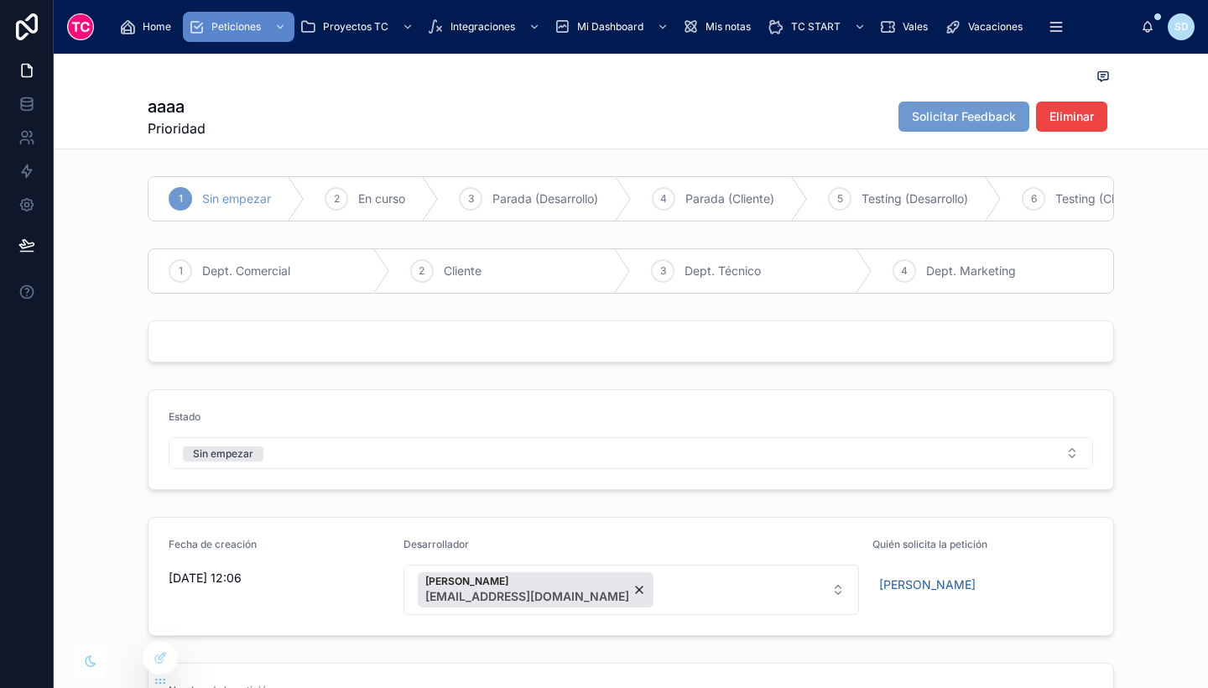
click at [348, 405] on form "Estado Sin empezar" at bounding box center [630, 439] width 965 height 99
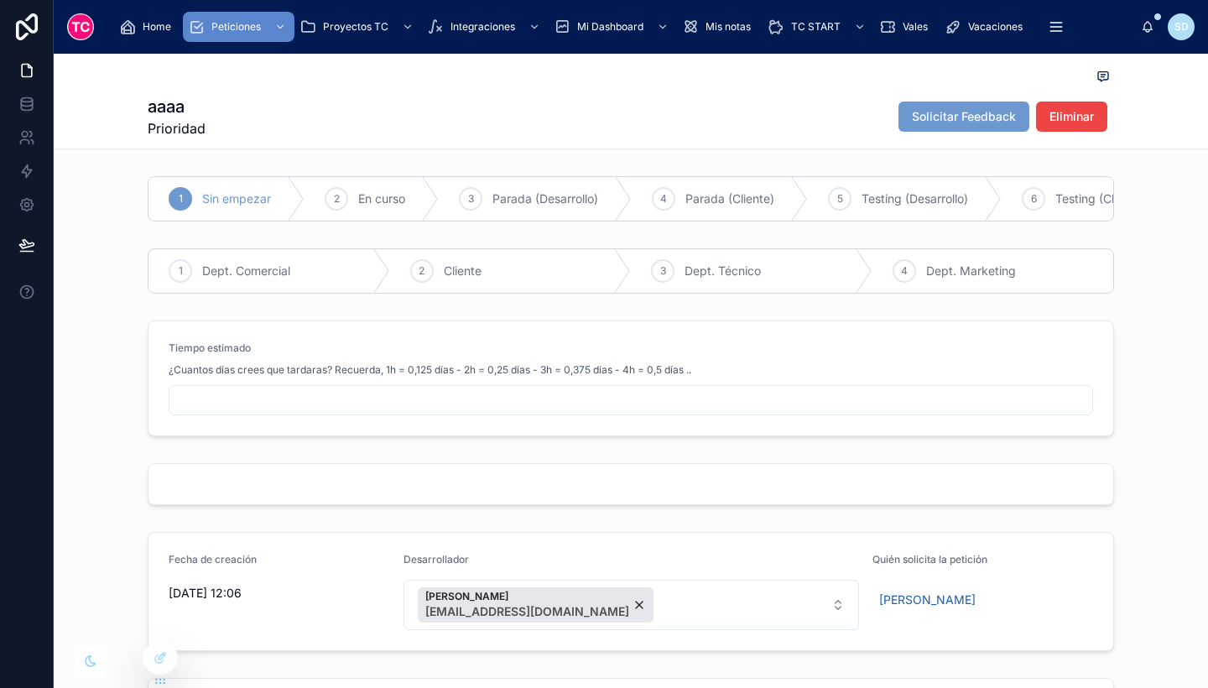
click at [372, 403] on input "text" at bounding box center [630, 399] width 923 height 23
click at [19, 39] on icon at bounding box center [27, 26] width 22 height 27
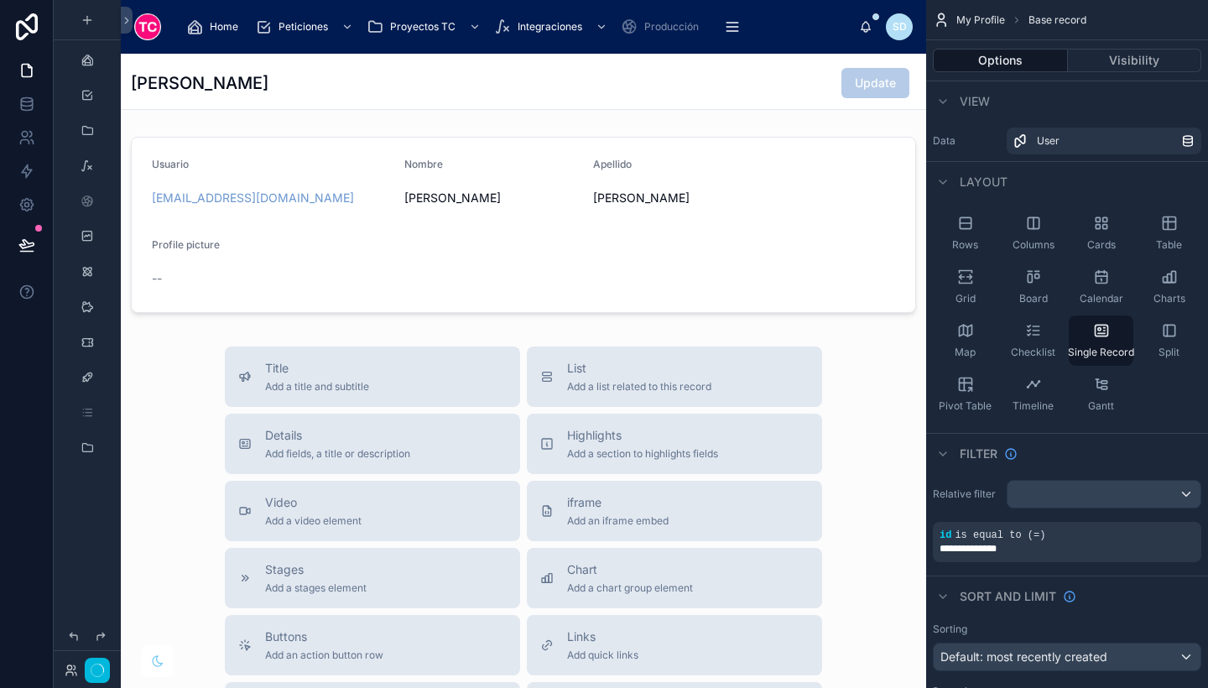
click at [229, 20] on span "Home" at bounding box center [224, 26] width 29 height 13
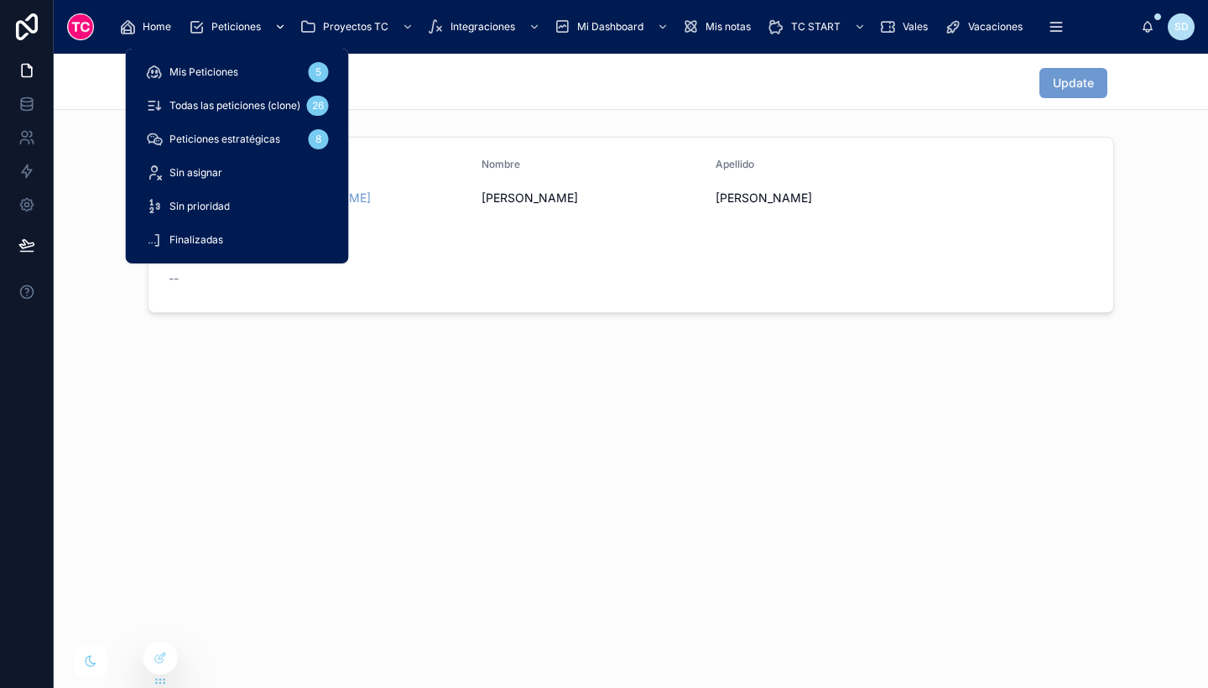
click at [234, 17] on div "Peticiones" at bounding box center [238, 26] width 101 height 27
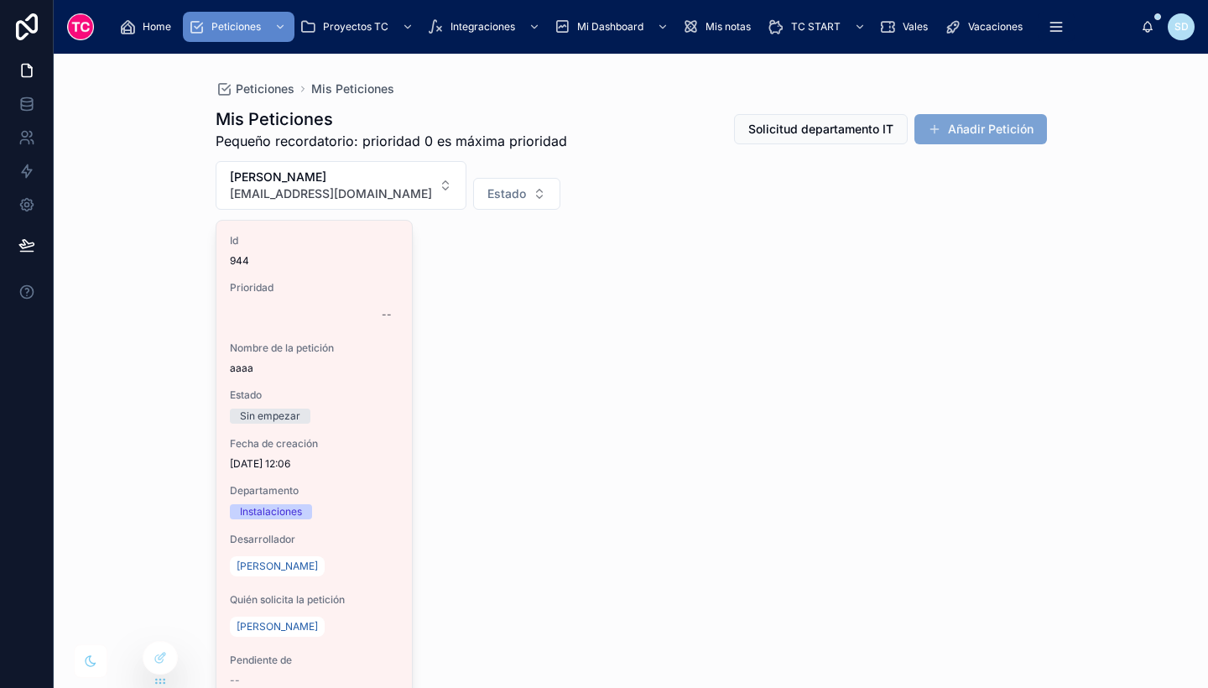
click at [1016, 127] on button "Añadir Petición" at bounding box center [980, 129] width 133 height 30
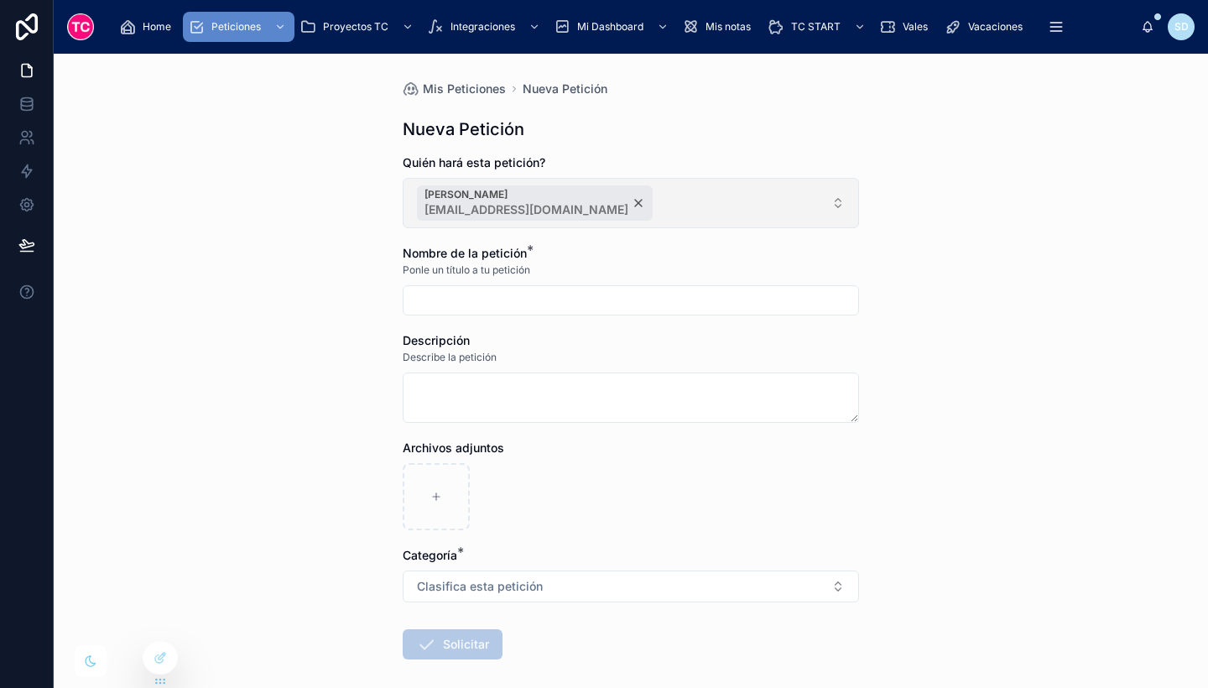
click at [570, 195] on div "[PERSON_NAME] [EMAIL_ADDRESS][DOMAIN_NAME]" at bounding box center [535, 202] width 236 height 35
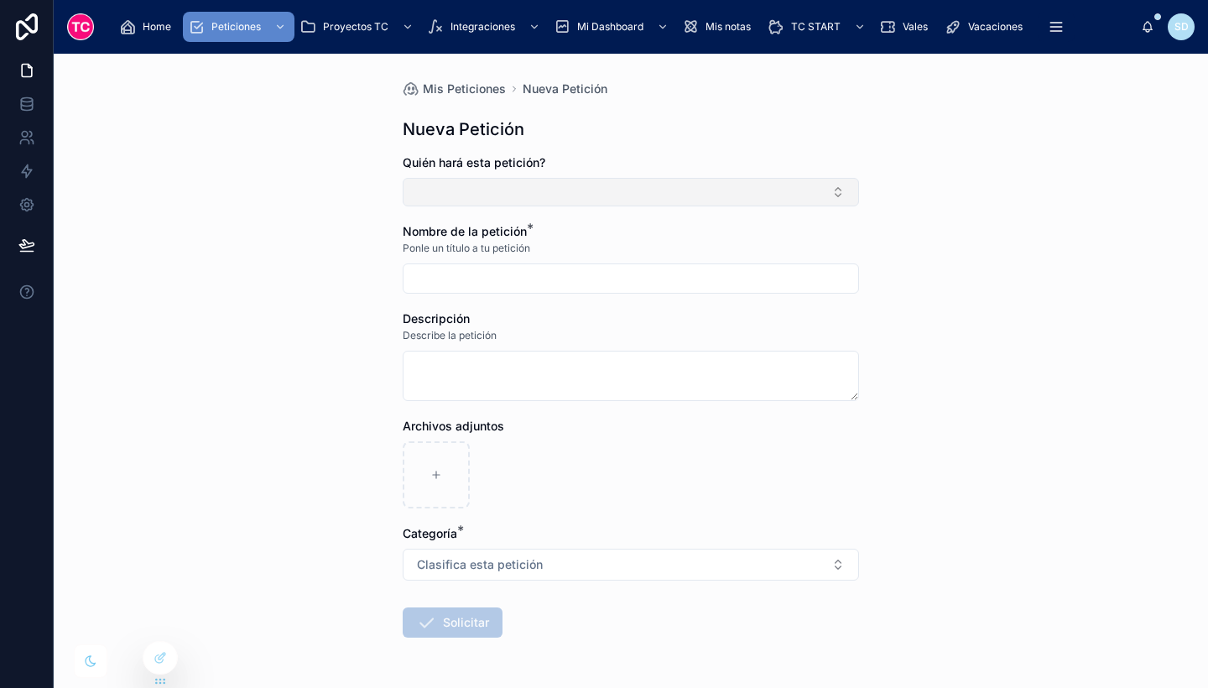
click at [570, 195] on button "Select Button" at bounding box center [631, 192] width 456 height 29
type input "**"
click at [571, 270] on span "[EMAIL_ADDRESS][DOMAIN_NAME]" at bounding box center [615, 275] width 200 height 17
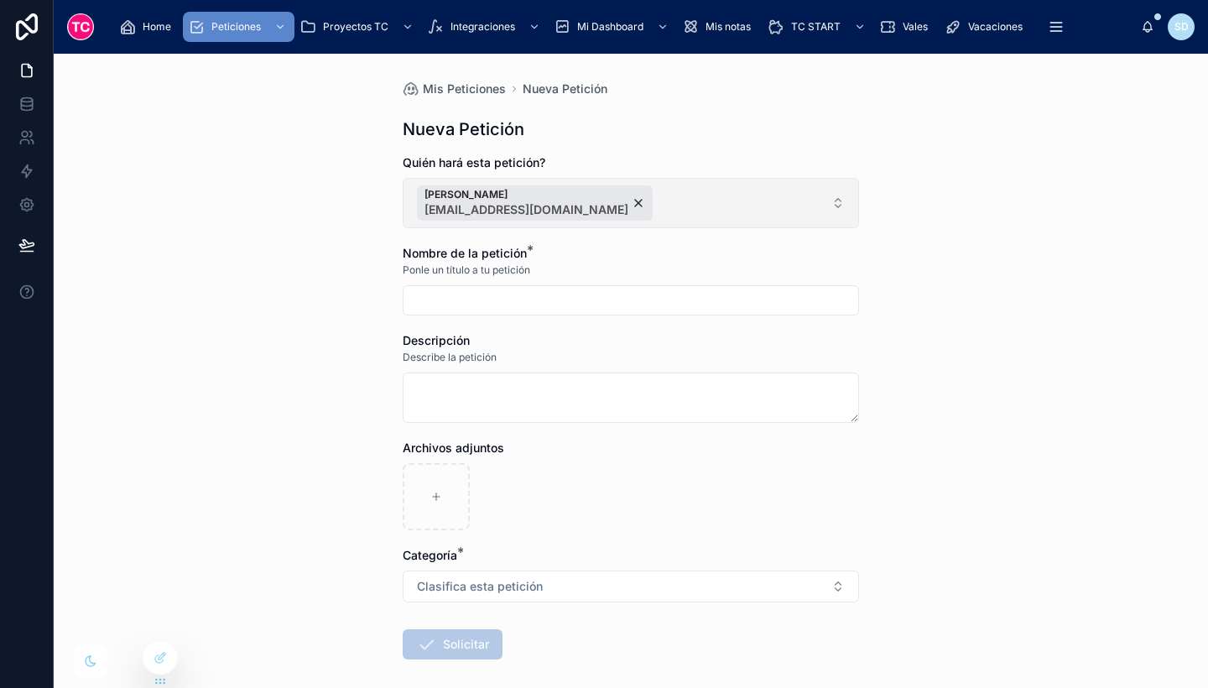
click at [446, 299] on input "text" at bounding box center [630, 300] width 455 height 23
type input "**********"
click at [696, 388] on textarea at bounding box center [631, 397] width 456 height 50
type textarea "*"
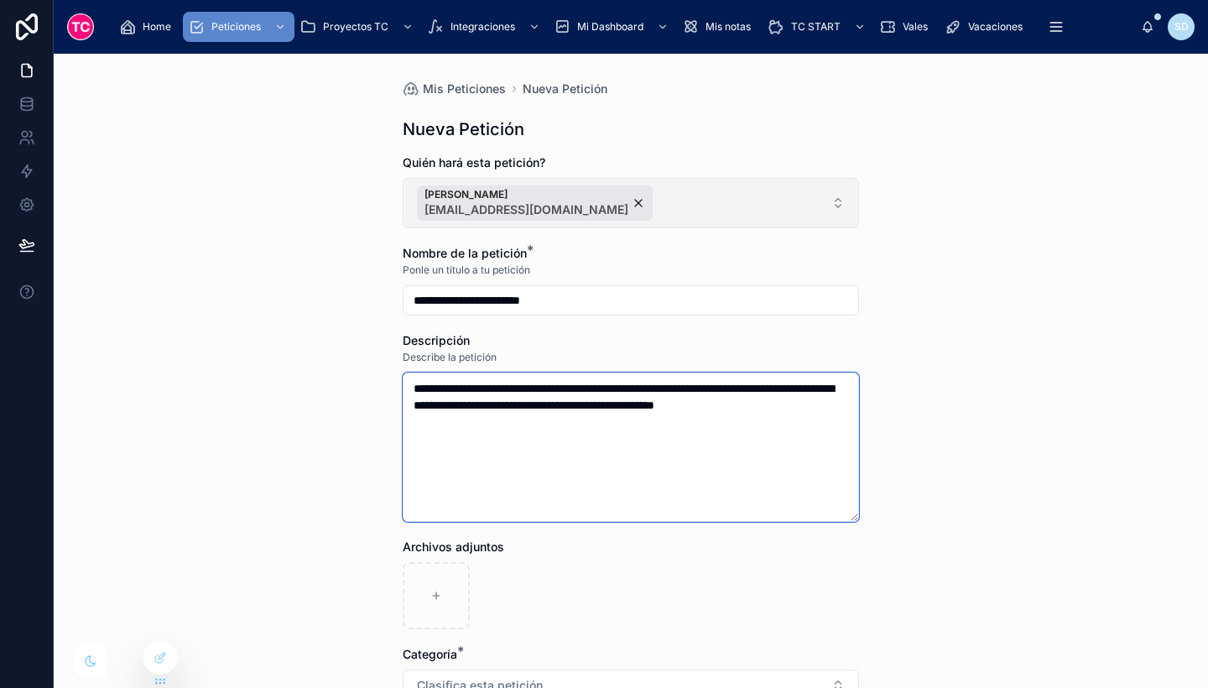
drag, startPoint x: 651, startPoint y: 448, endPoint x: 686, endPoint y: 403, distance: 57.4
click at [686, 403] on textarea "**********" at bounding box center [631, 446] width 456 height 149
paste textarea
click at [698, 436] on textarea "**********" at bounding box center [631, 446] width 456 height 149
click at [822, 403] on textarea "**********" at bounding box center [631, 446] width 456 height 149
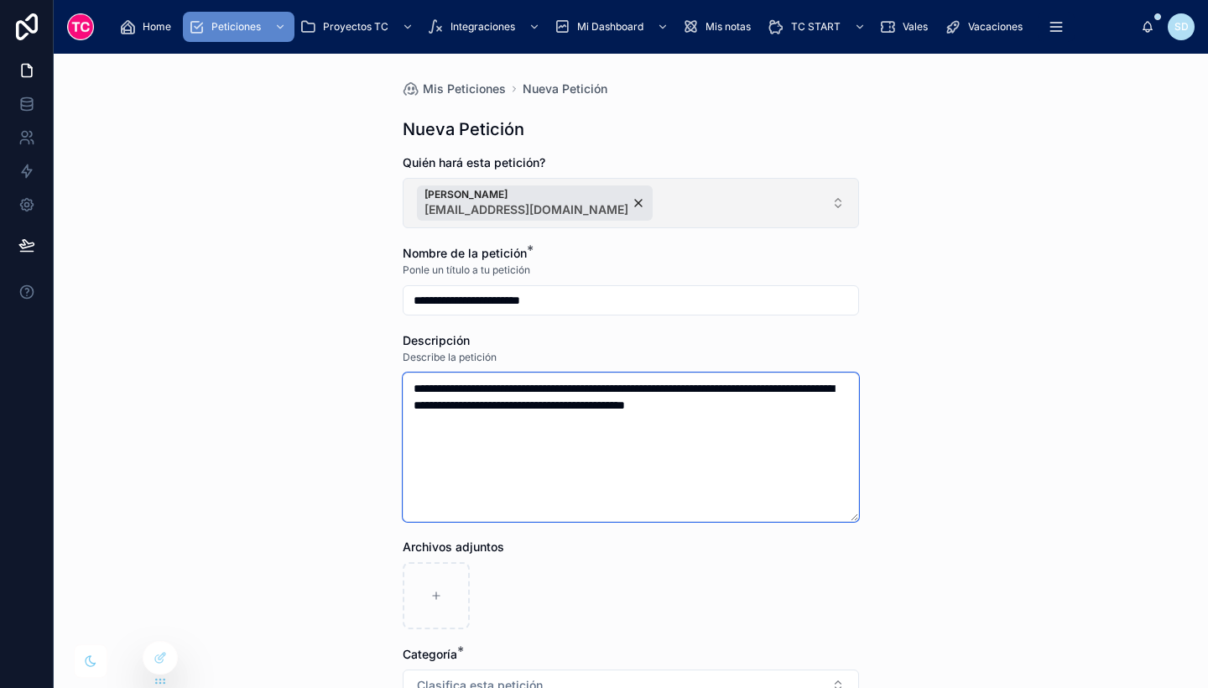
click at [697, 387] on textarea "**********" at bounding box center [631, 446] width 456 height 149
click at [824, 386] on textarea "**********" at bounding box center [631, 446] width 456 height 149
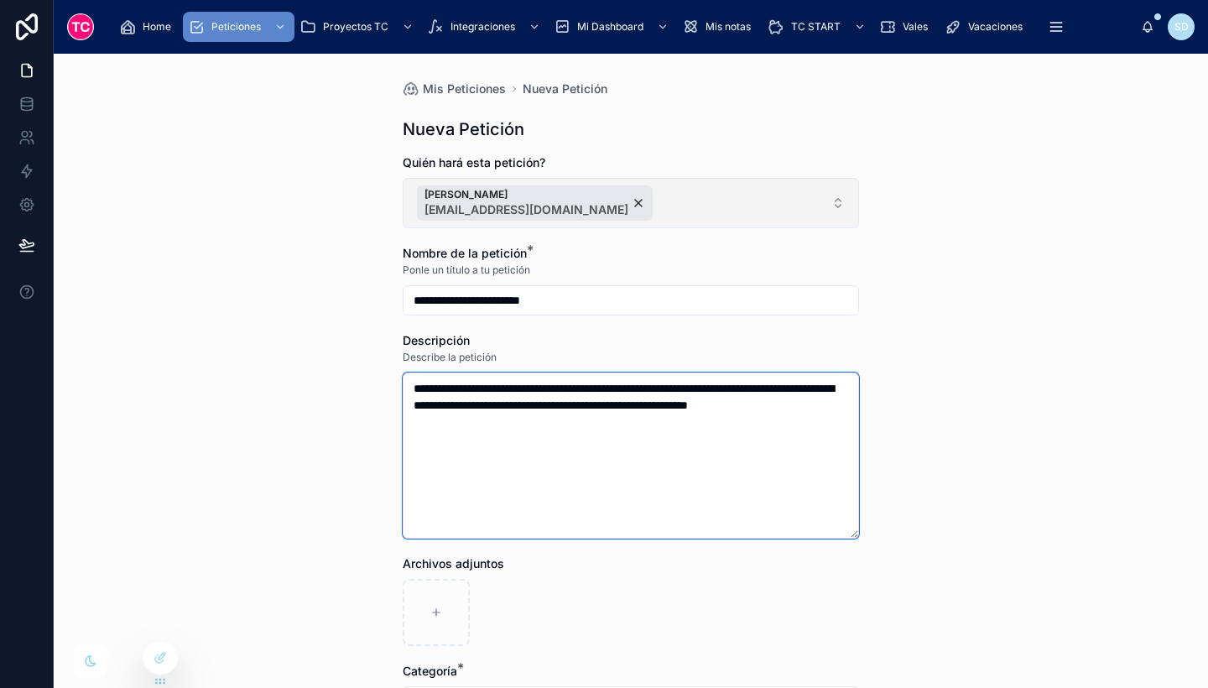
click at [569, 421] on textarea "**********" at bounding box center [631, 455] width 456 height 166
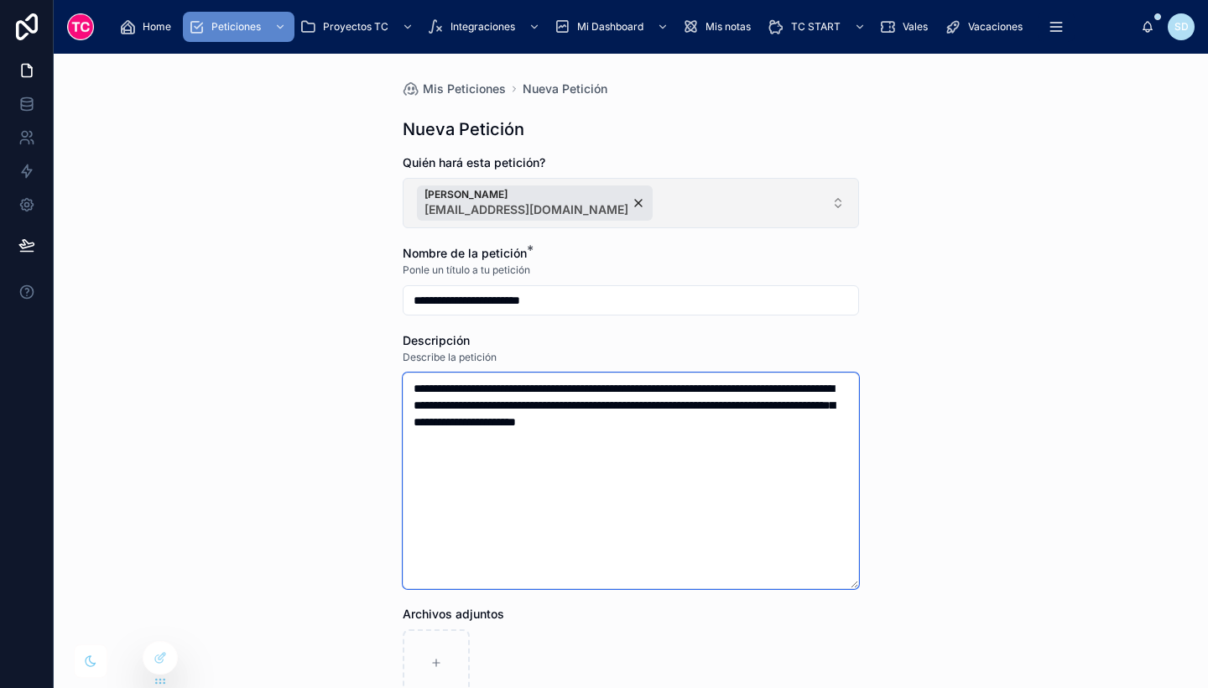
click at [723, 418] on textarea "**********" at bounding box center [631, 480] width 456 height 216
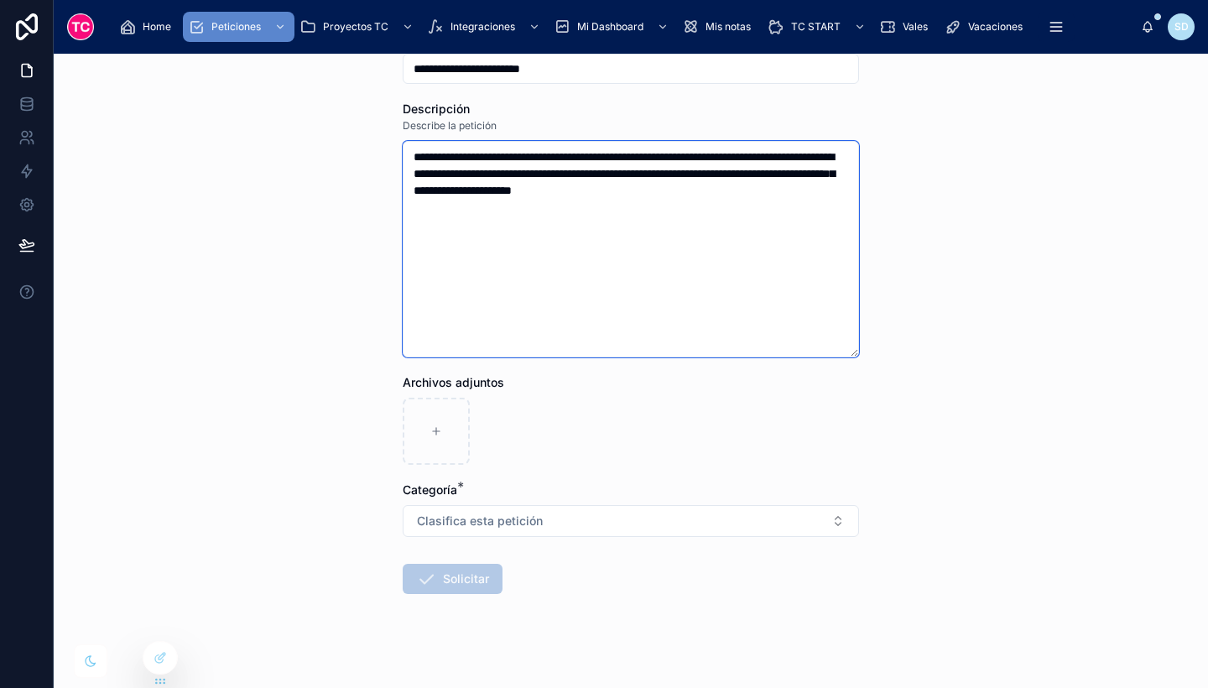
scroll to position [245, 0]
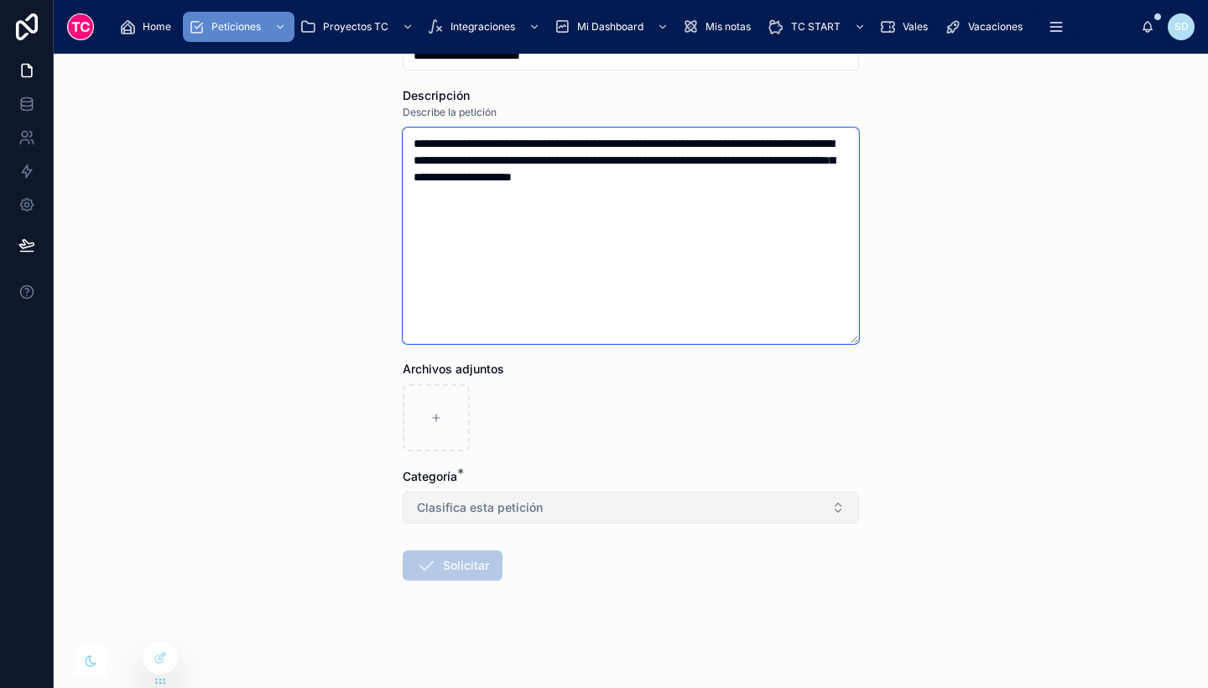
type textarea "**********"
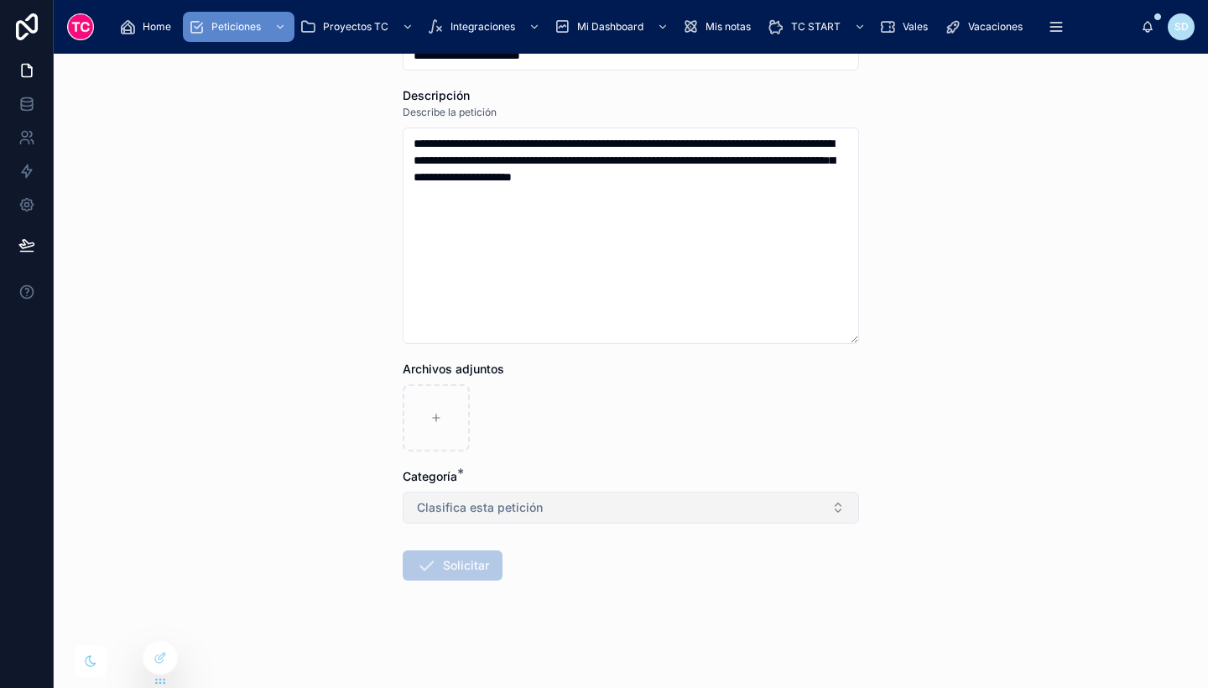
click at [612, 492] on button "Clasifica esta petición" at bounding box center [631, 508] width 456 height 32
type input "****"
click at [617, 573] on div "Relleno de datos" at bounding box center [624, 574] width 233 height 25
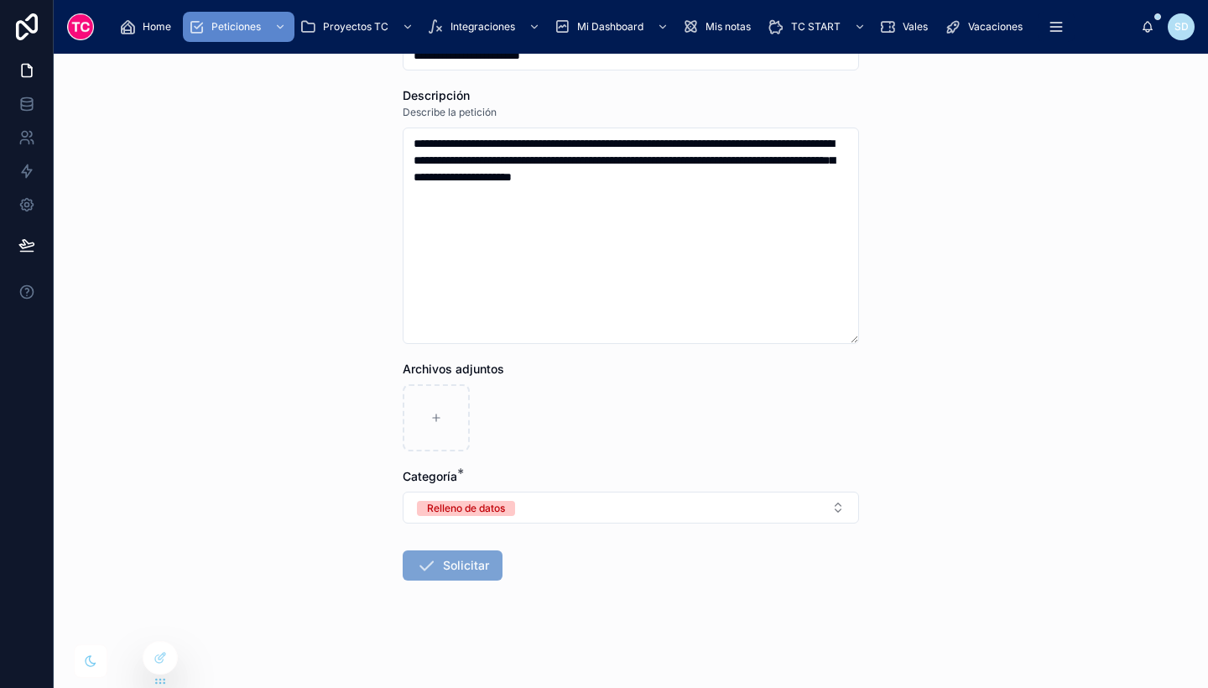
click at [470, 565] on button "Solicitar" at bounding box center [453, 565] width 100 height 30
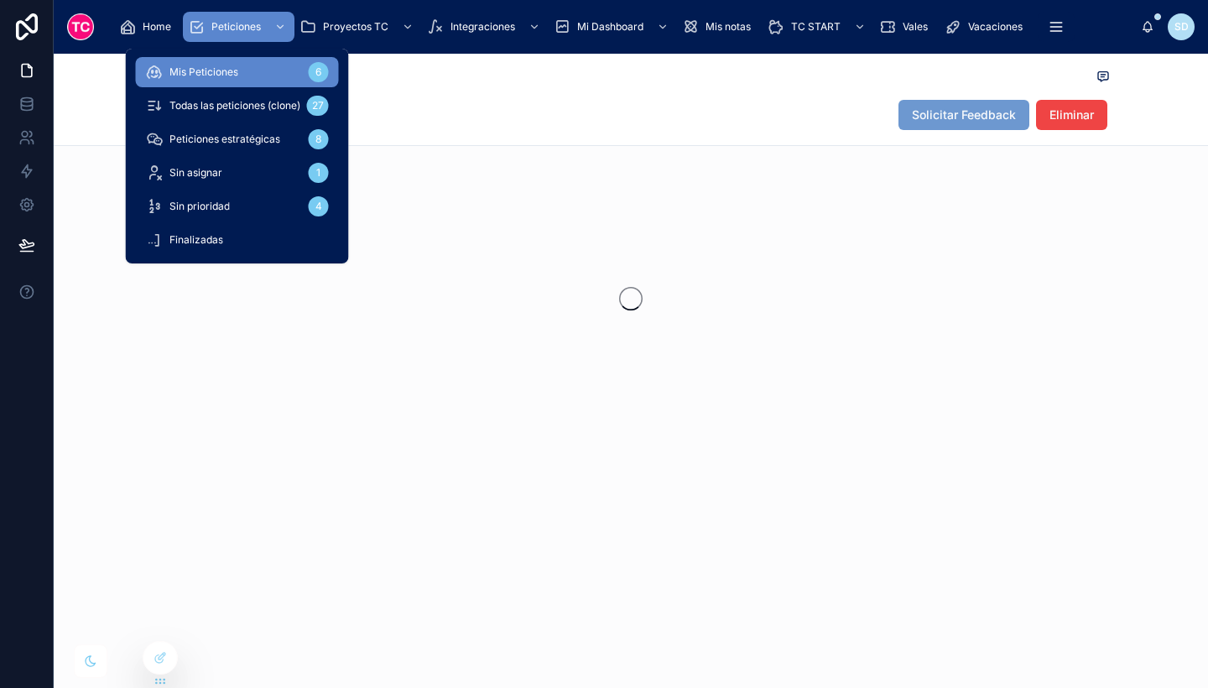
click at [255, 106] on span "Todas las peticiones (clone)" at bounding box center [234, 105] width 131 height 13
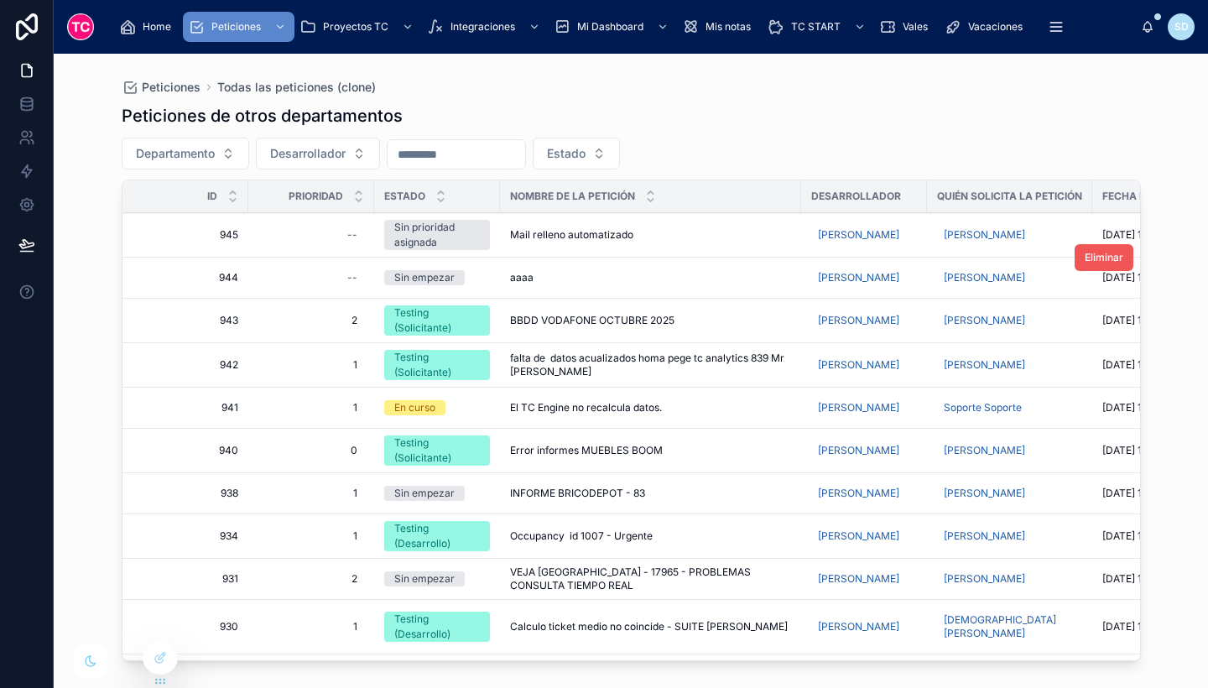
click at [1090, 263] on span "Eliminar" at bounding box center [1104, 257] width 39 height 13
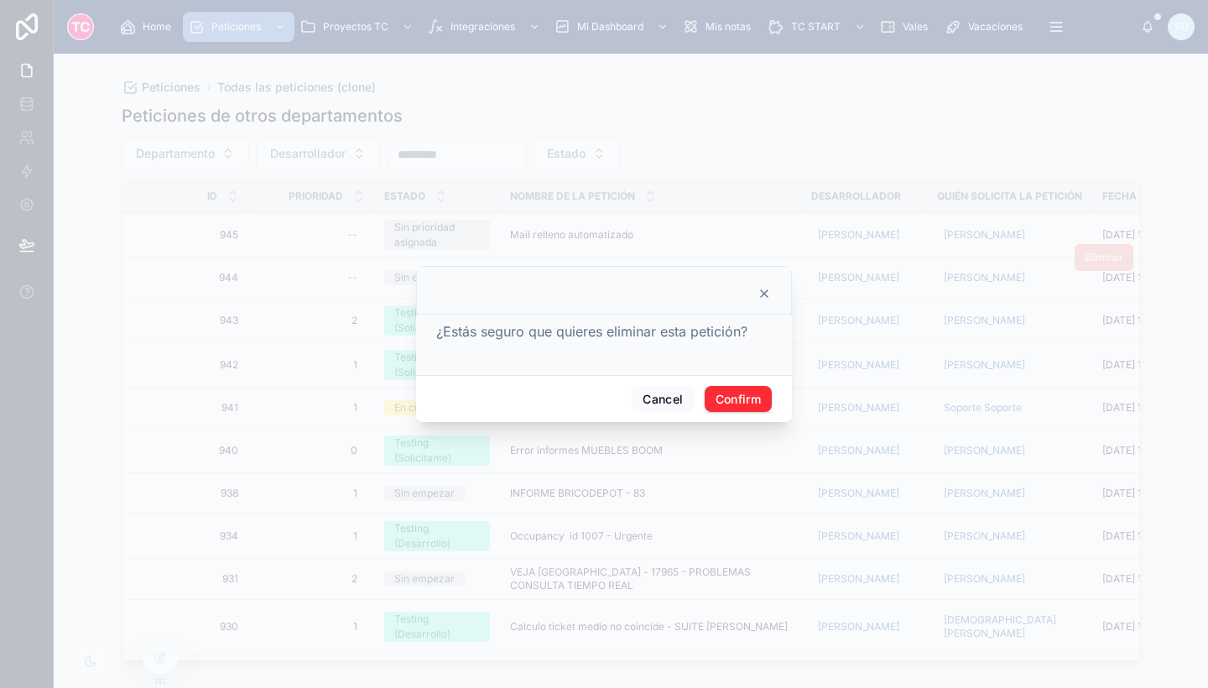
click at [761, 384] on div "Cancel Confirm" at bounding box center [604, 399] width 376 height 48
click at [765, 394] on button "Confirm" at bounding box center [738, 399] width 67 height 27
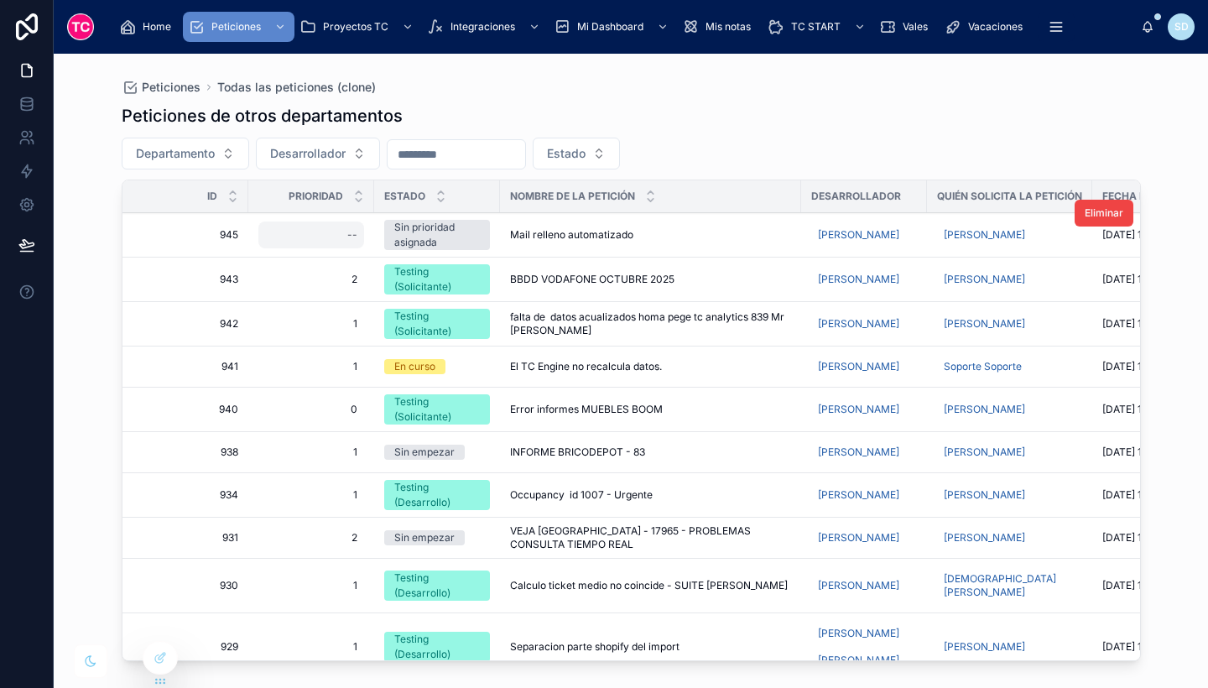
click at [342, 230] on div "--" at bounding box center [311, 234] width 106 height 27
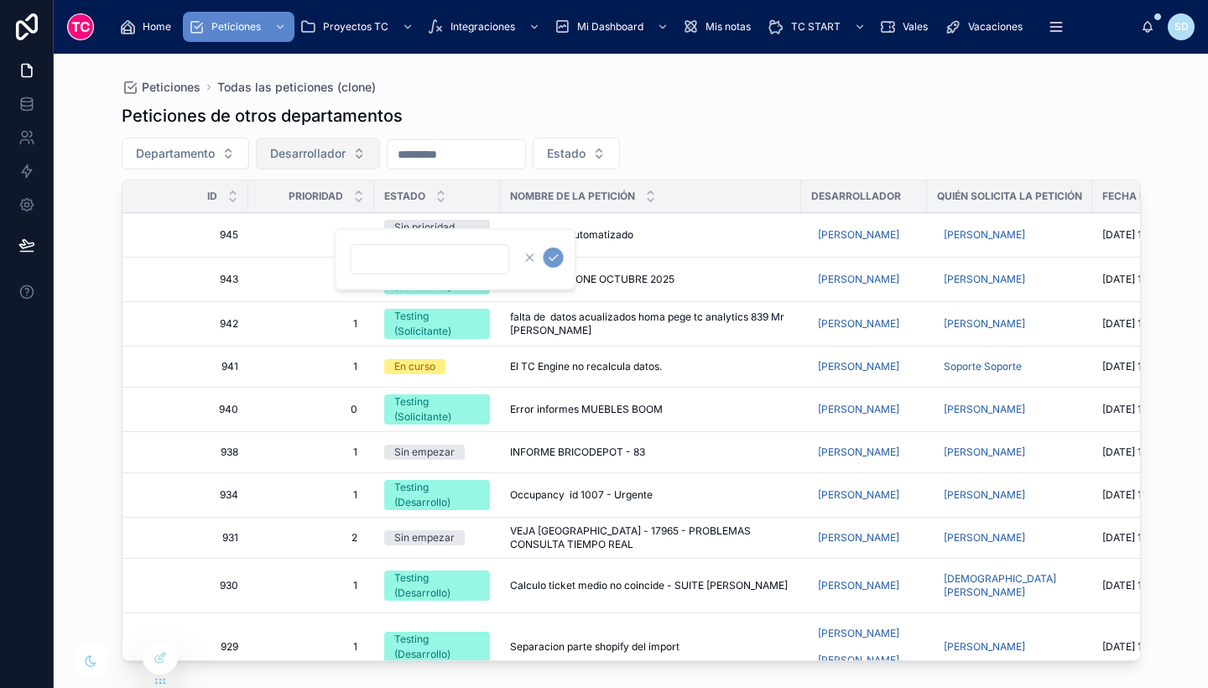
click at [327, 153] on span "Desarrollador" at bounding box center [307, 153] width 75 height 17
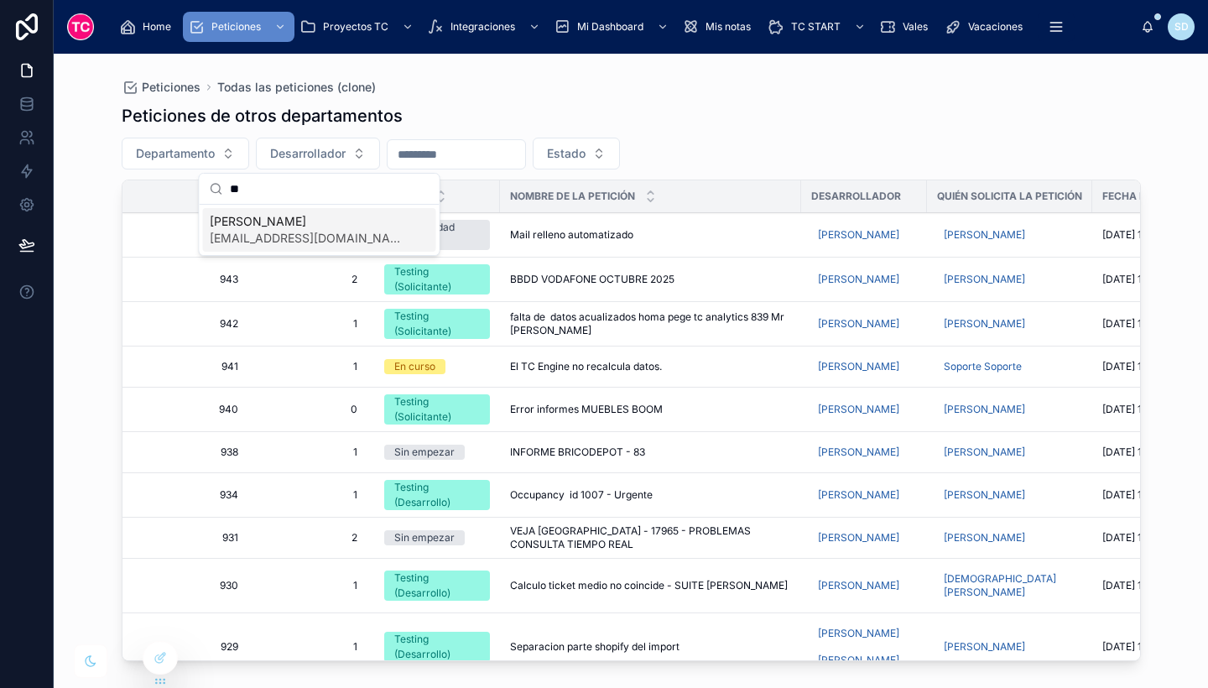
type input "**"
click at [321, 211] on div "[PERSON_NAME] [EMAIL_ADDRESS][DOMAIN_NAME]" at bounding box center [319, 230] width 233 height 44
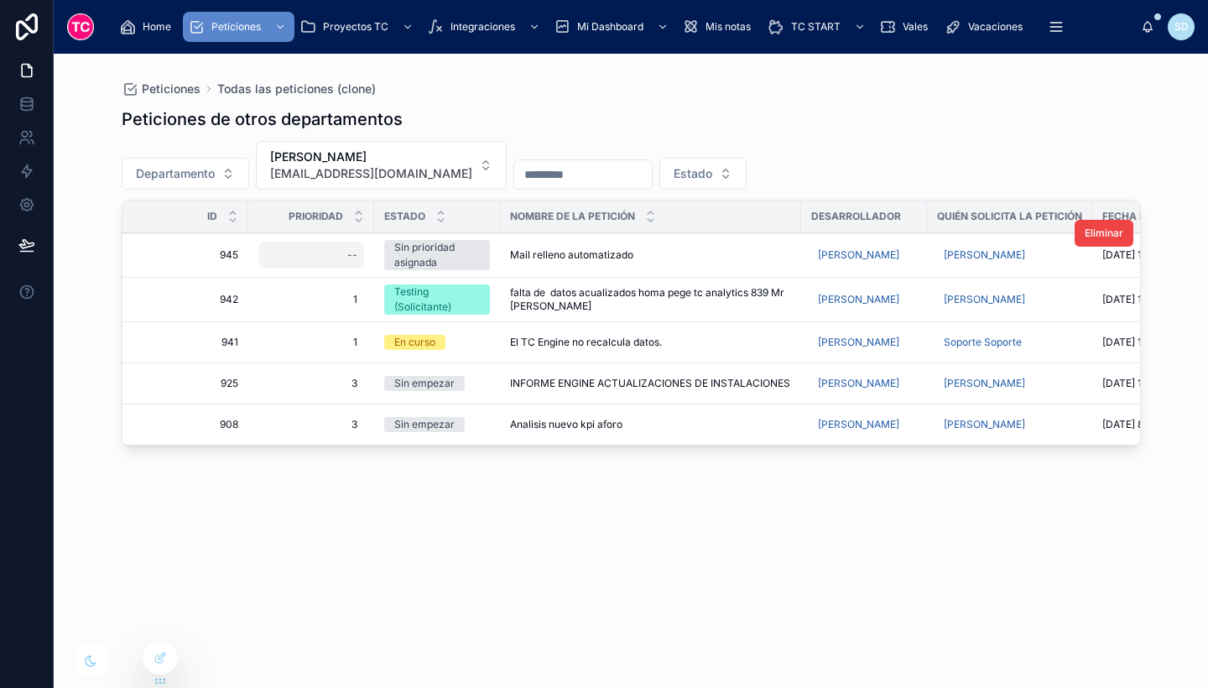
click at [334, 244] on div "--" at bounding box center [311, 255] width 106 height 27
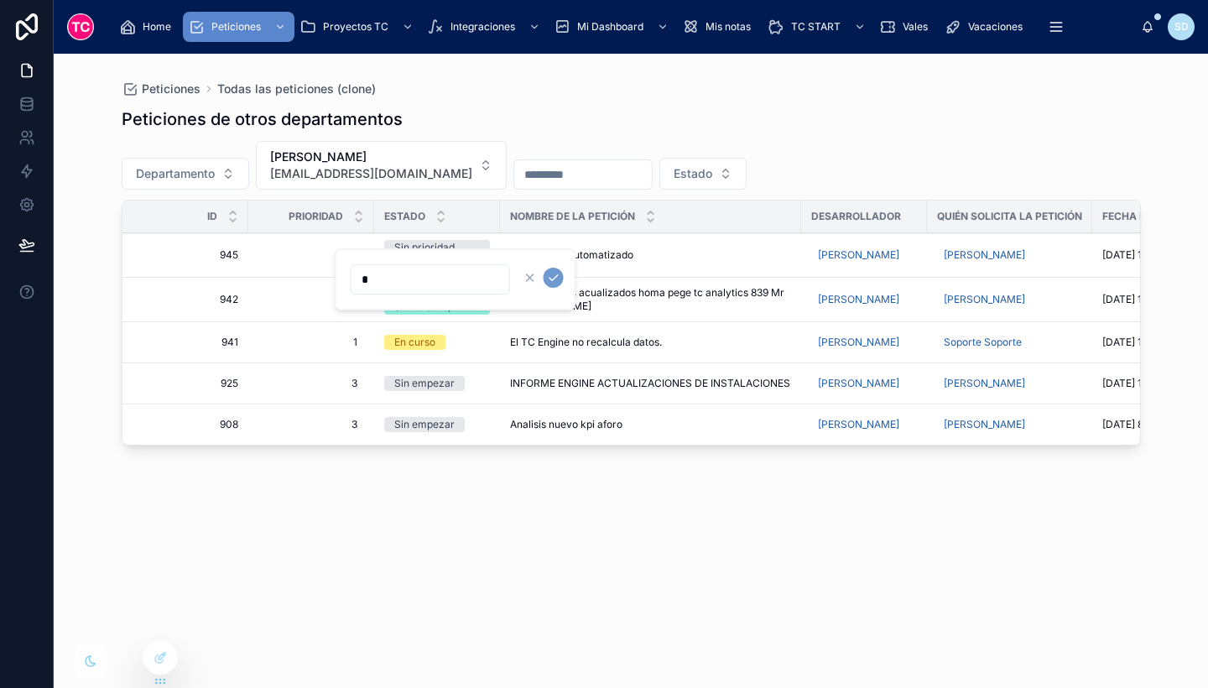
type input "*"
click at [551, 276] on icon "submit" at bounding box center [553, 277] width 13 height 13
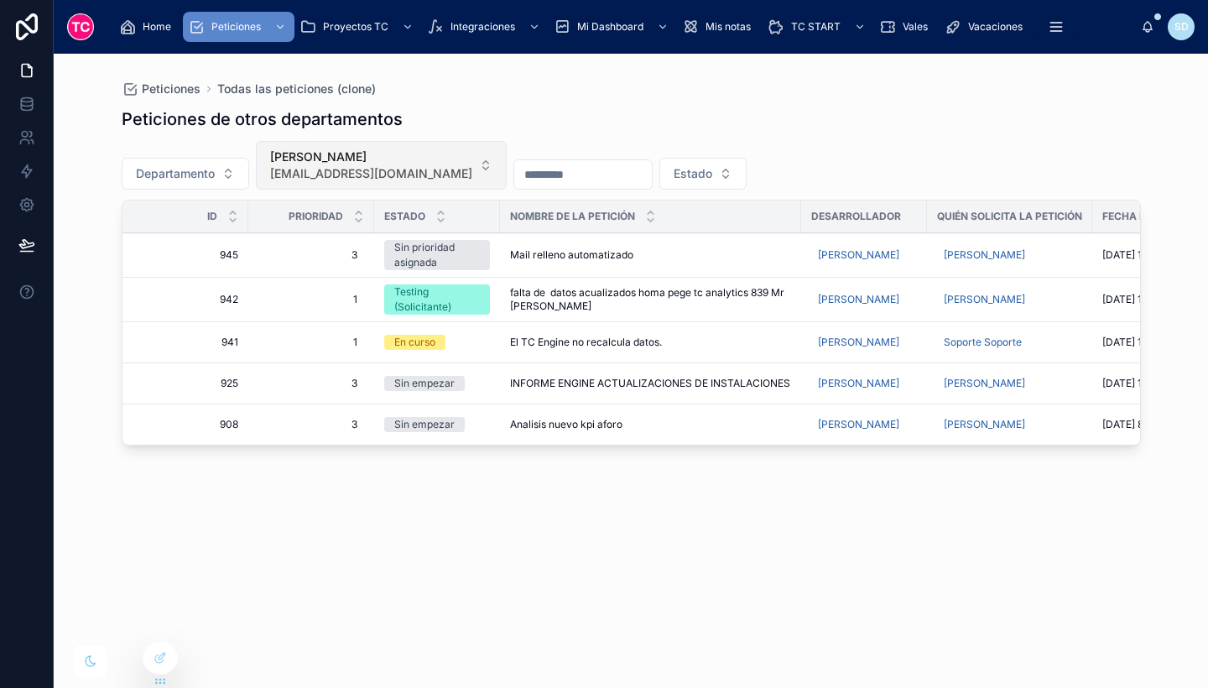
click at [458, 157] on span "[PERSON_NAME]" at bounding box center [371, 156] width 202 height 17
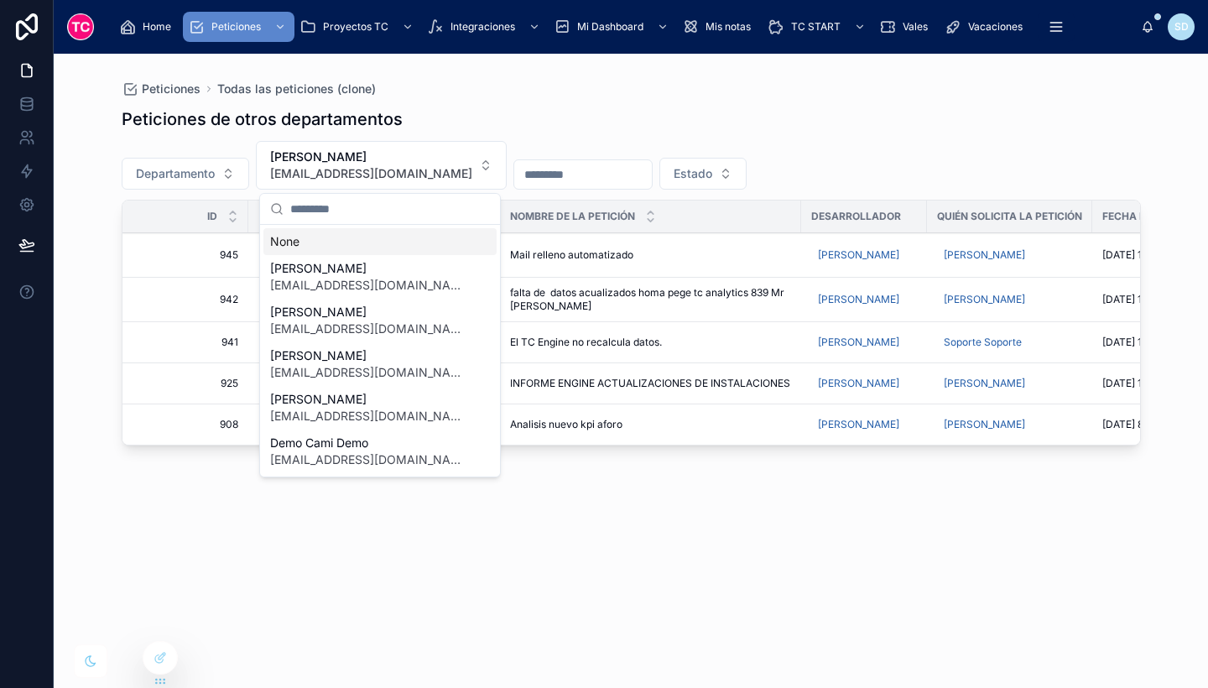
click at [403, 248] on div "None" at bounding box center [379, 241] width 233 height 27
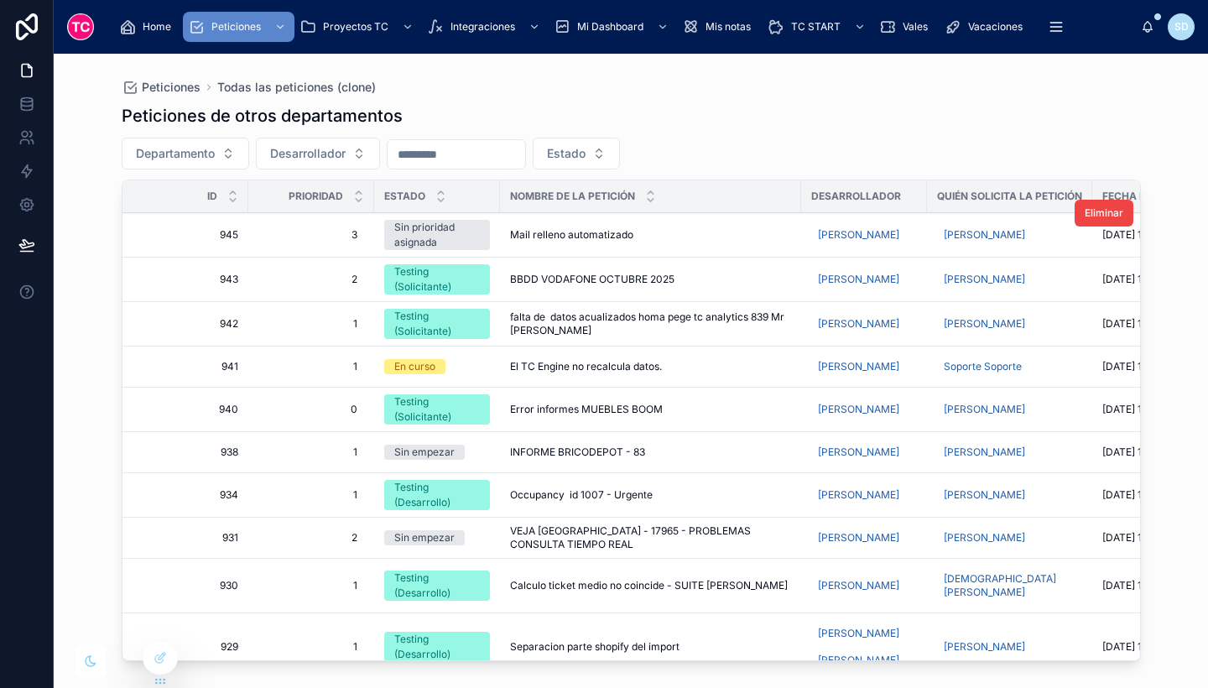
click at [450, 244] on div "Sin prioridad asignada" at bounding box center [437, 235] width 86 height 30
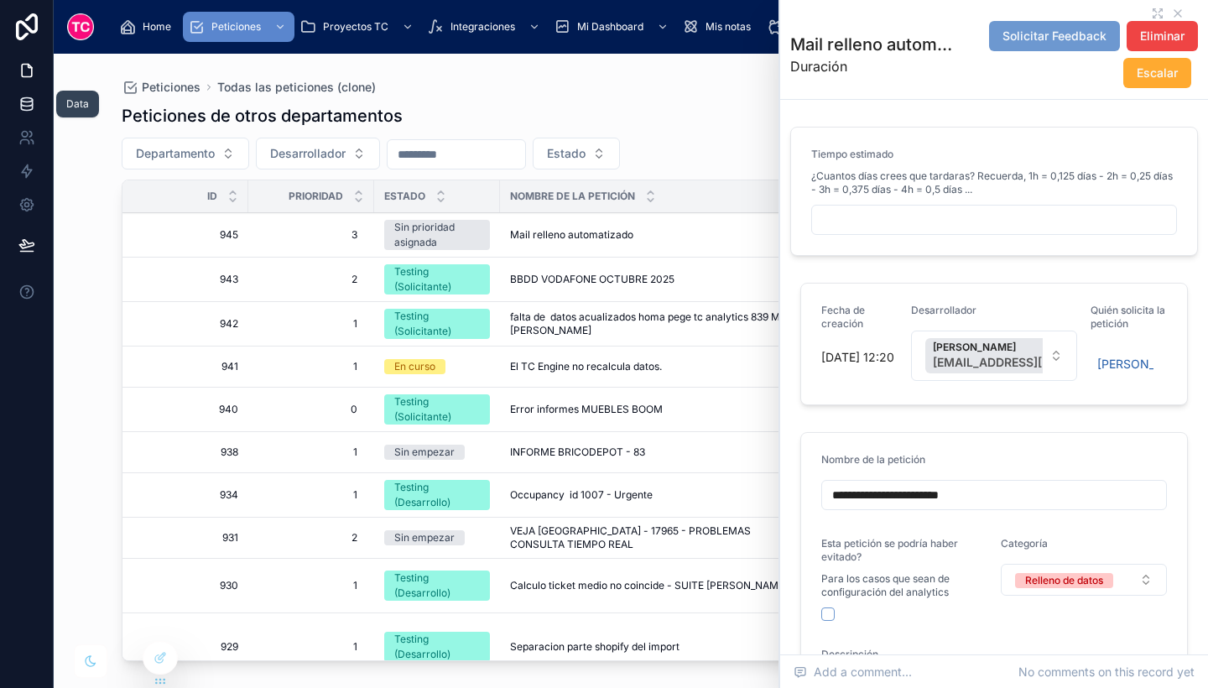
click at [24, 115] on link at bounding box center [26, 104] width 53 height 34
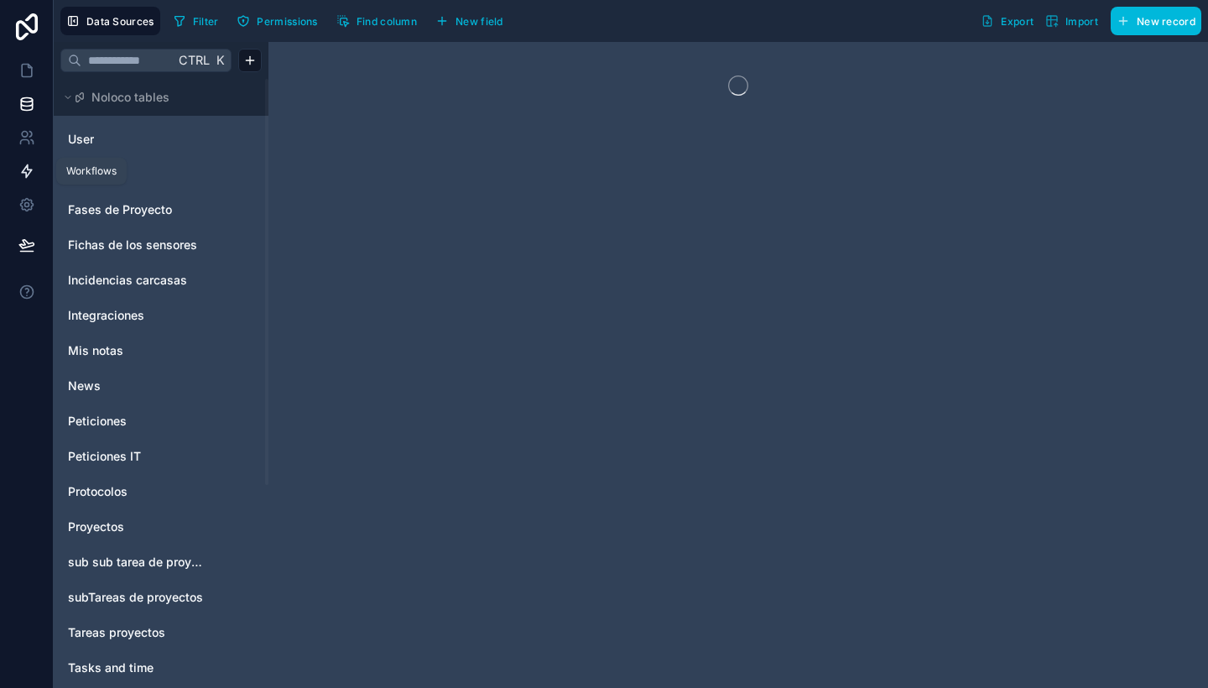
click at [30, 174] on icon at bounding box center [26, 171] width 17 height 17
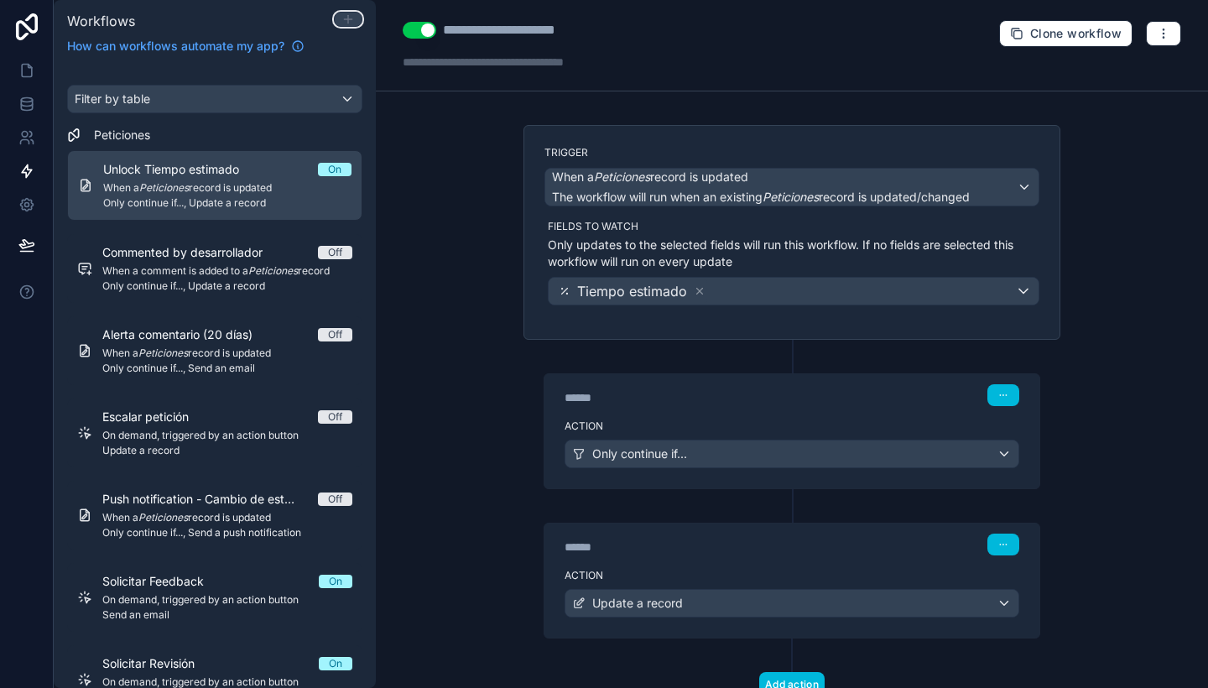
click at [348, 16] on icon at bounding box center [348, 19] width 0 height 8
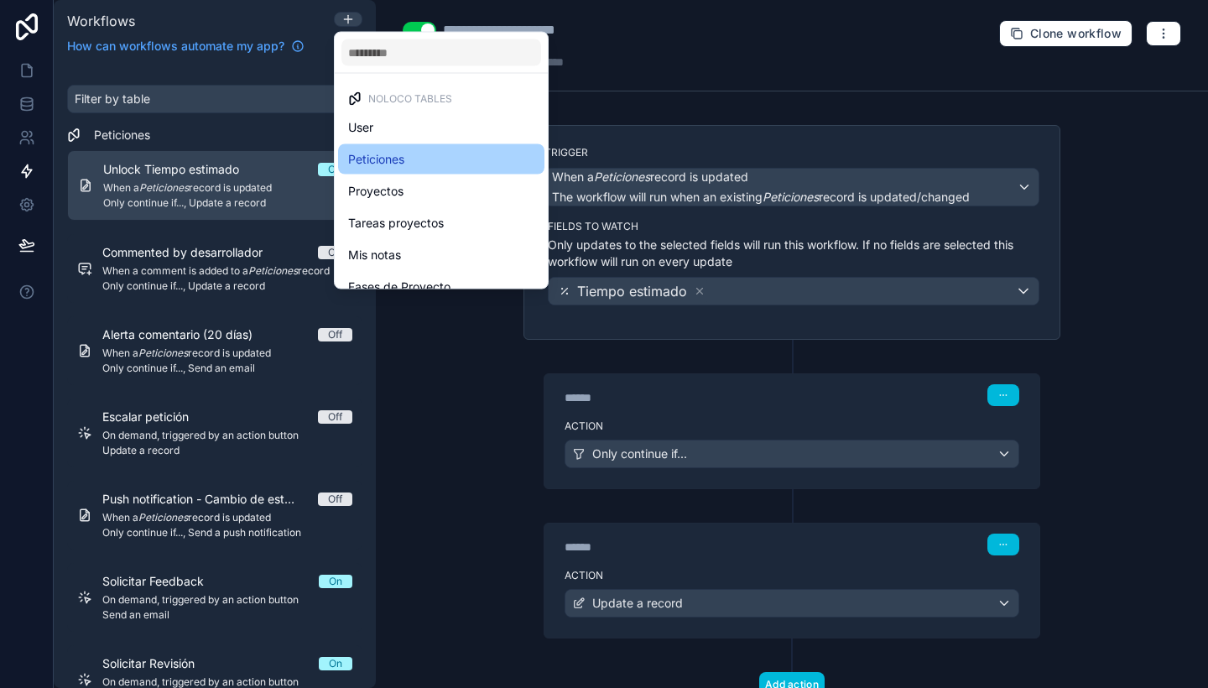
click at [403, 149] on span "Peticiones" at bounding box center [376, 159] width 56 height 20
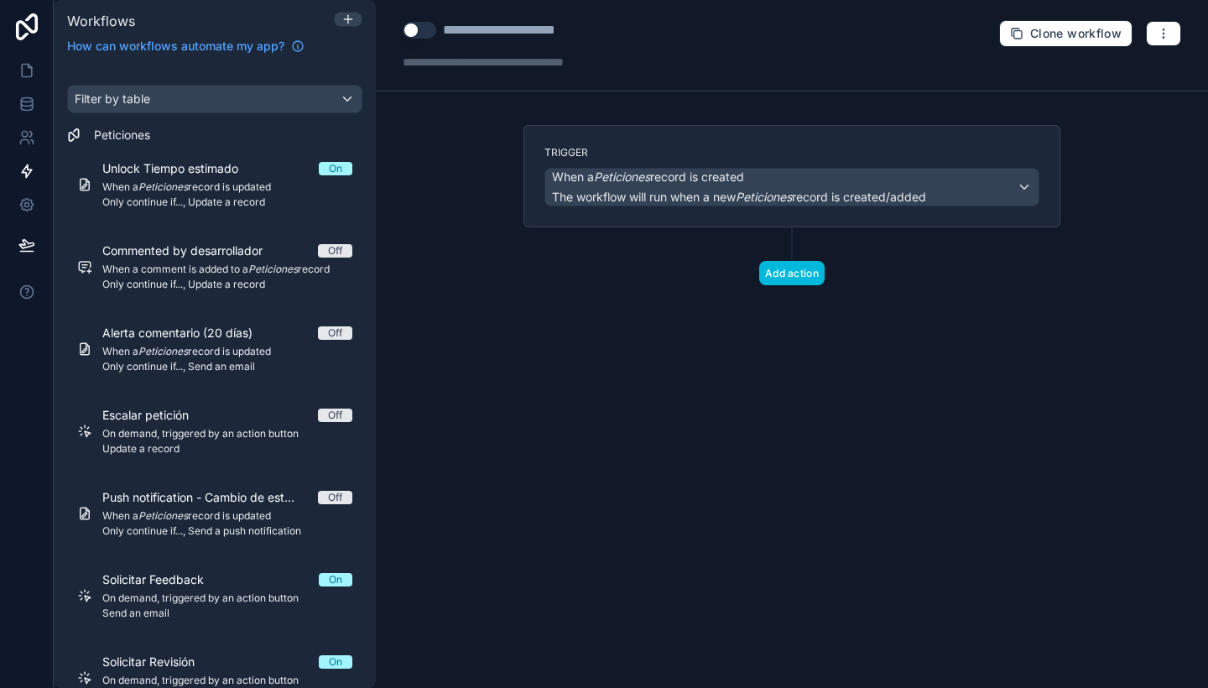
click at [570, 33] on div "**********" at bounding box center [524, 30] width 162 height 20
click at [866, 154] on label "Trigger" at bounding box center [791, 152] width 495 height 13
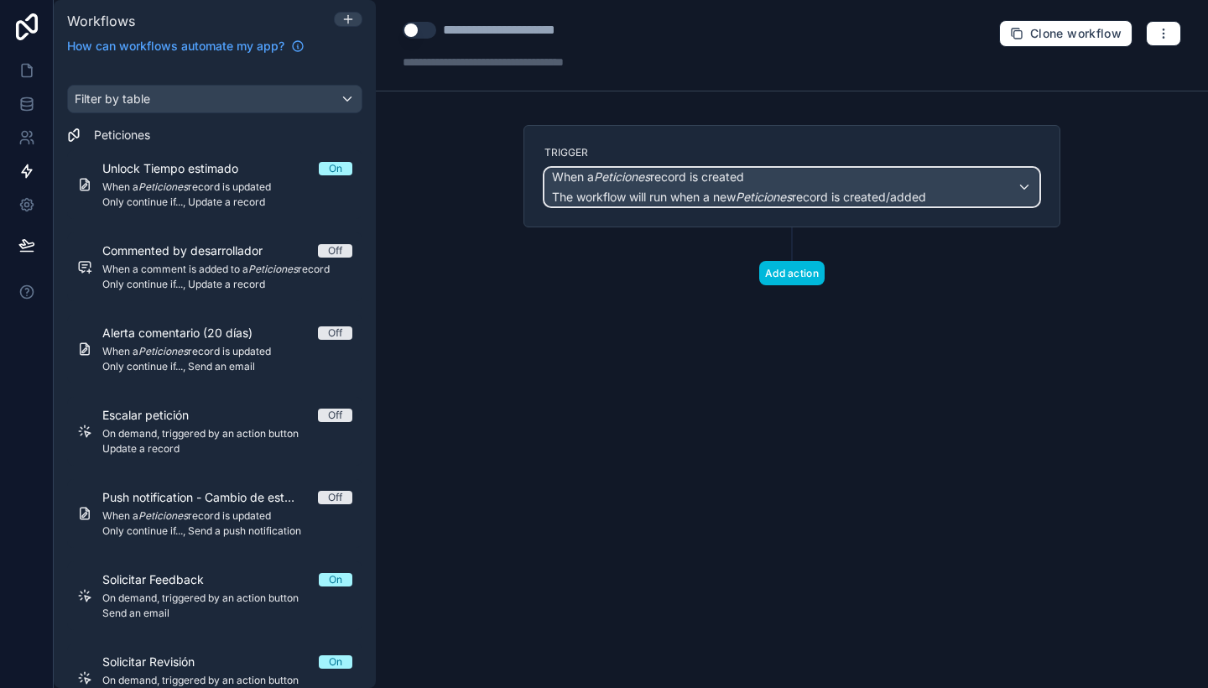
click at [866, 191] on span "The workflow will run when a new Peticiones record is created/added" at bounding box center [739, 197] width 374 height 14
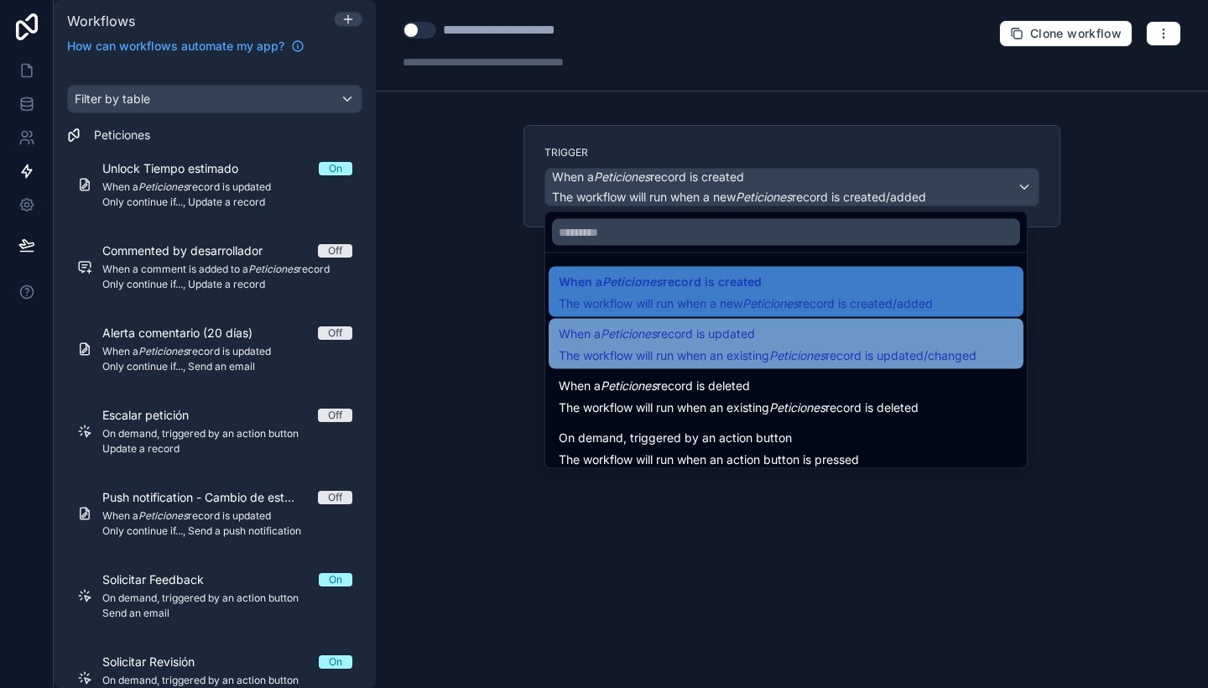
click at [828, 341] on span "When a Peticiones record is updated" at bounding box center [768, 334] width 418 height 20
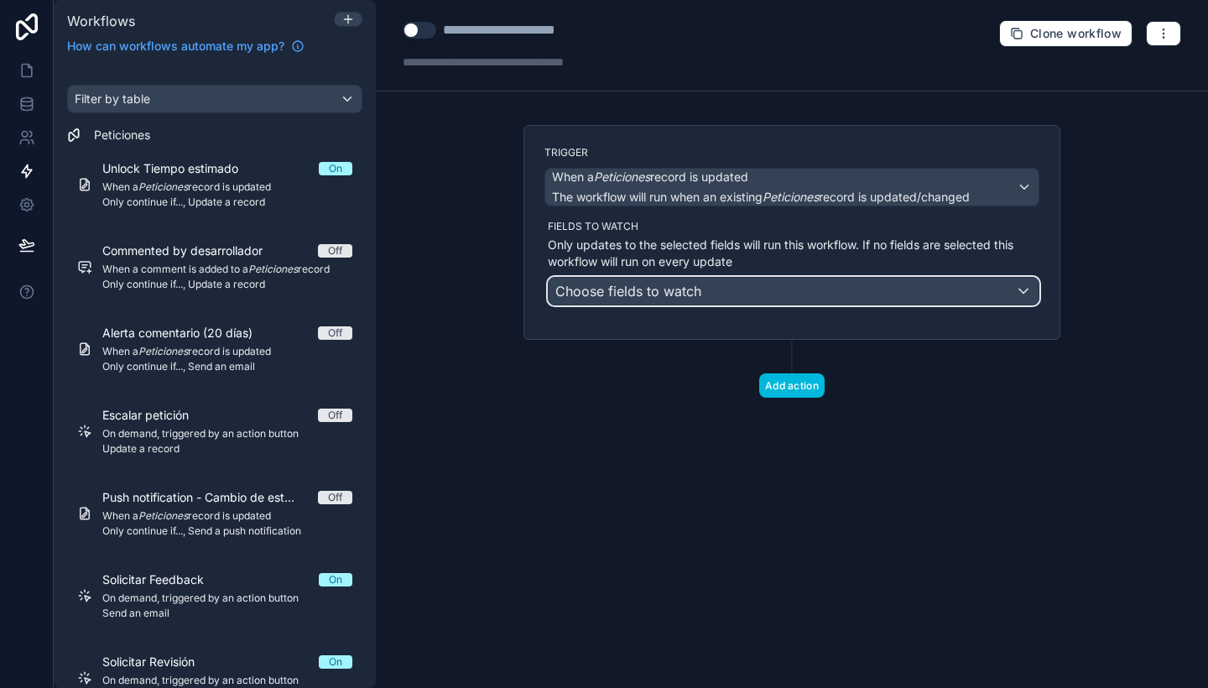
click at [762, 282] on div "Choose fields to watch" at bounding box center [794, 291] width 490 height 27
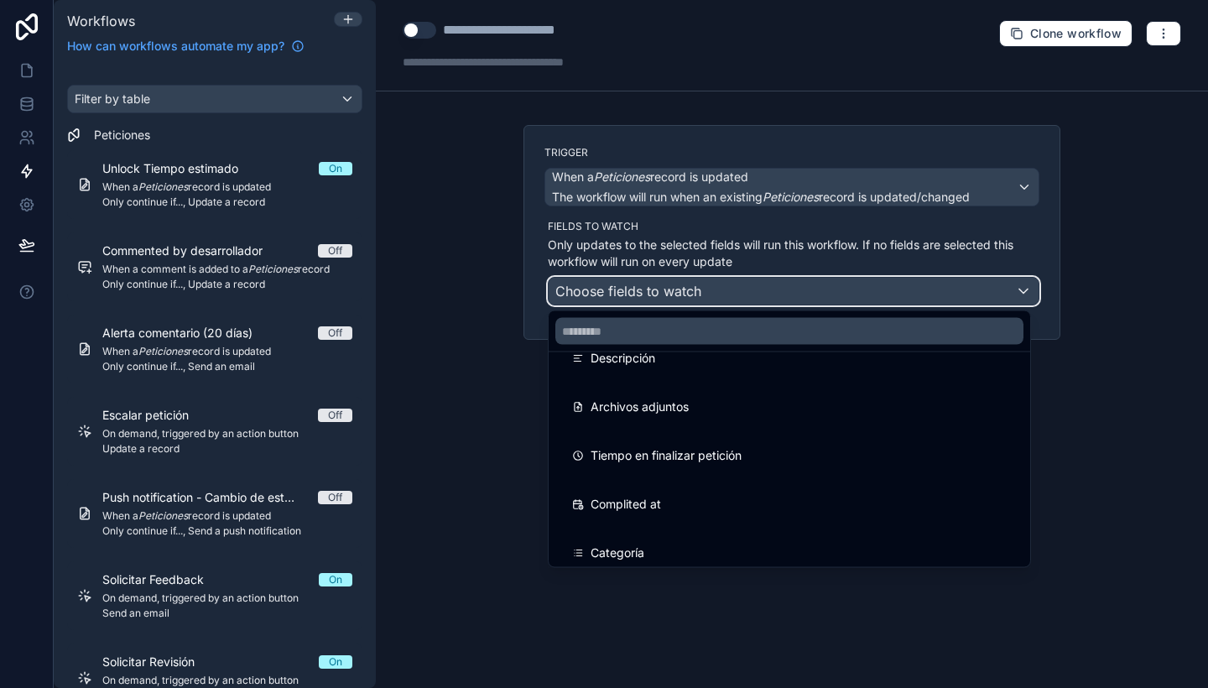
scroll to position [127, 0]
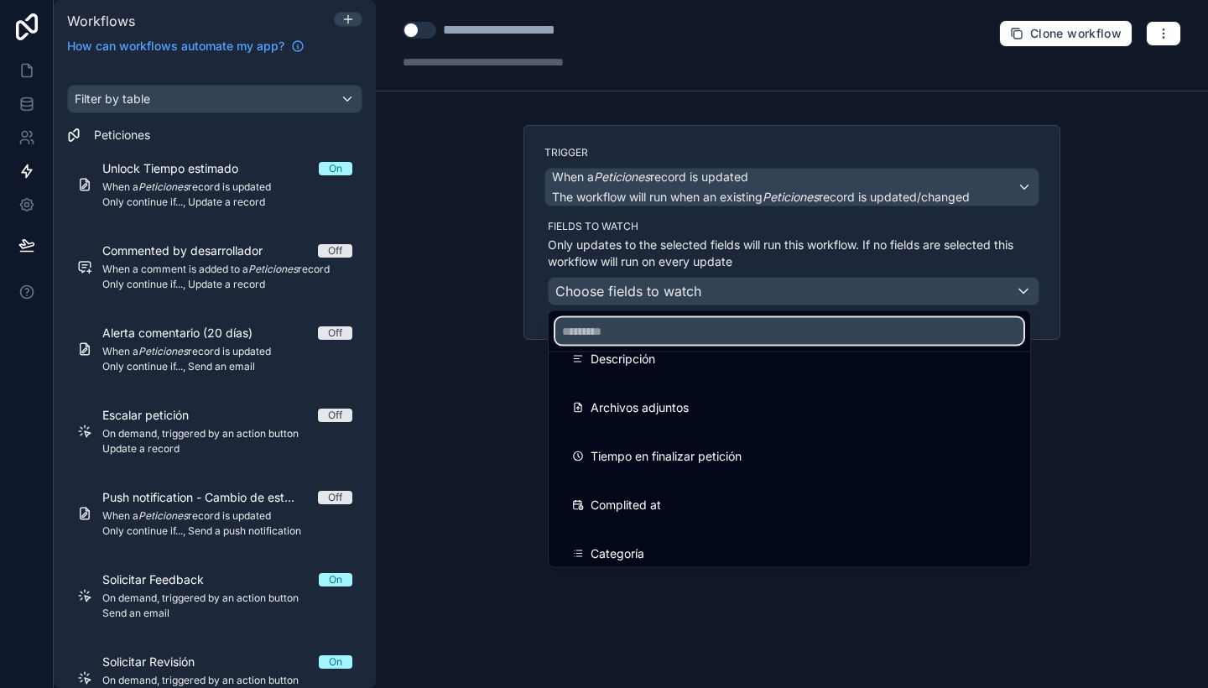
click at [693, 326] on input "text" at bounding box center [789, 331] width 468 height 27
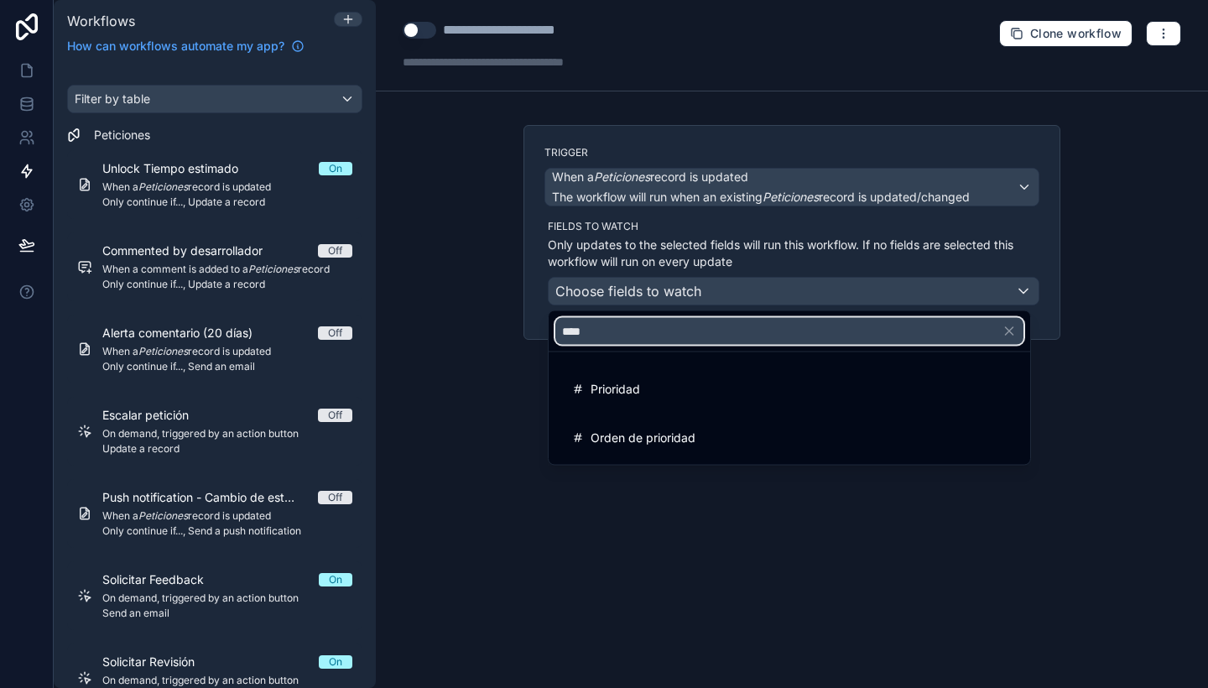
scroll to position [0, 0]
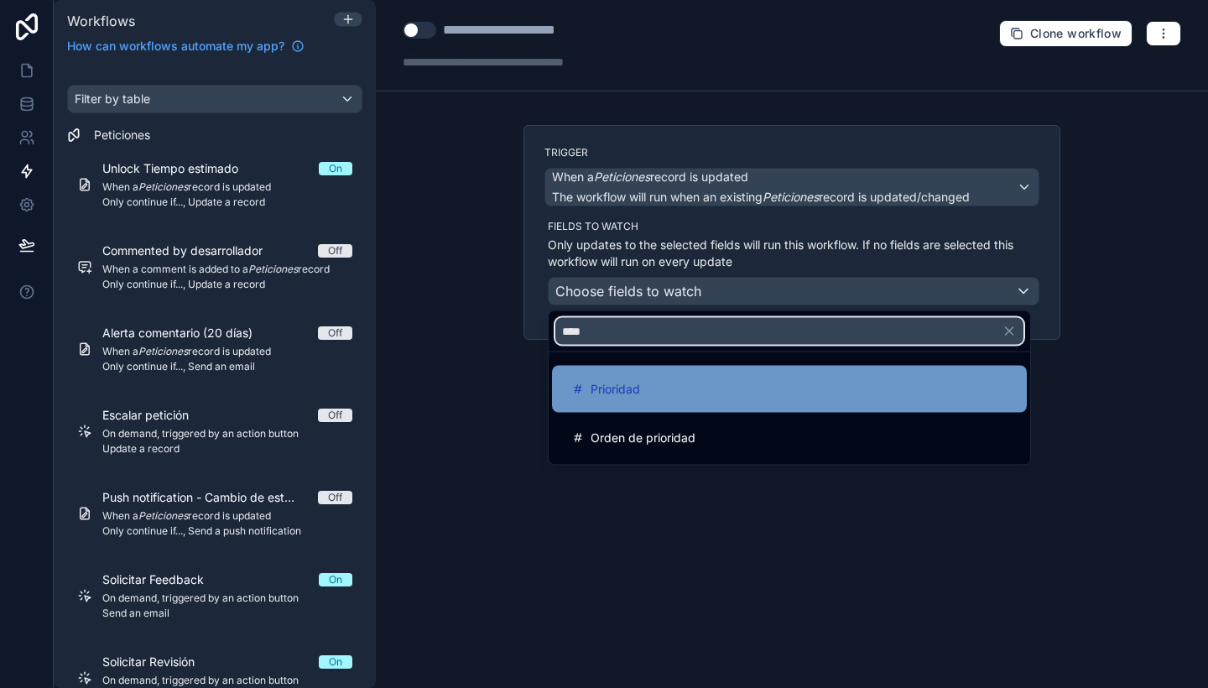
type input "****"
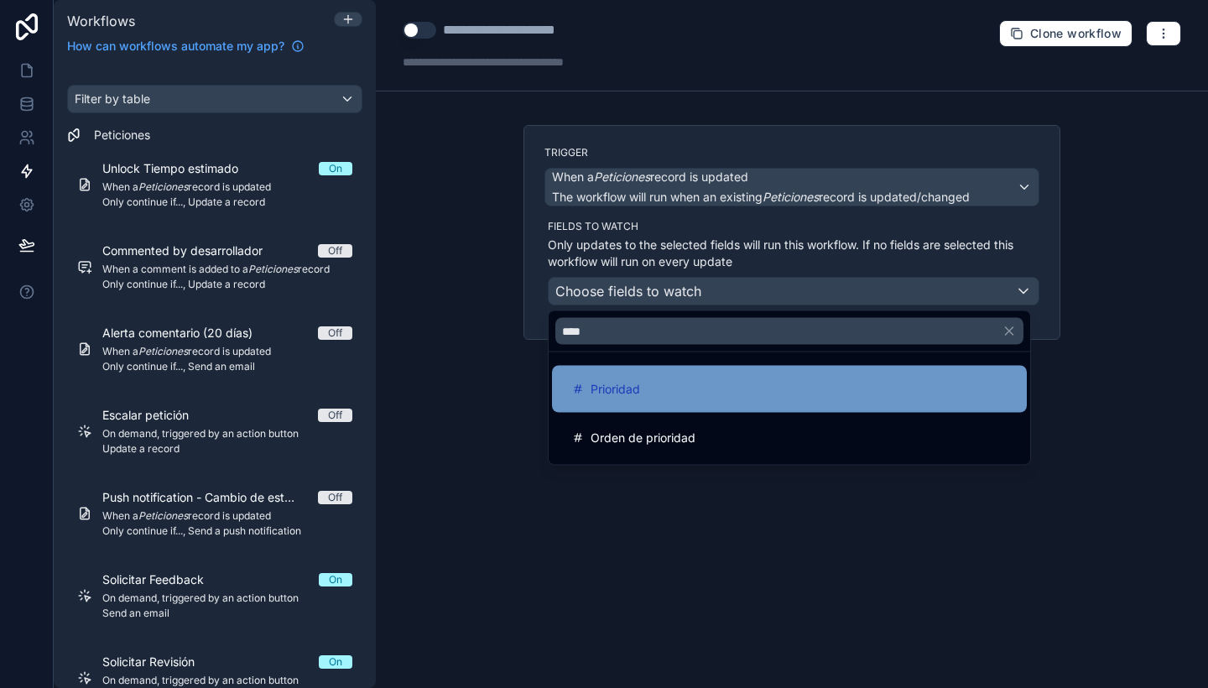
click at [690, 386] on div "Prioridad" at bounding box center [789, 389] width 435 height 20
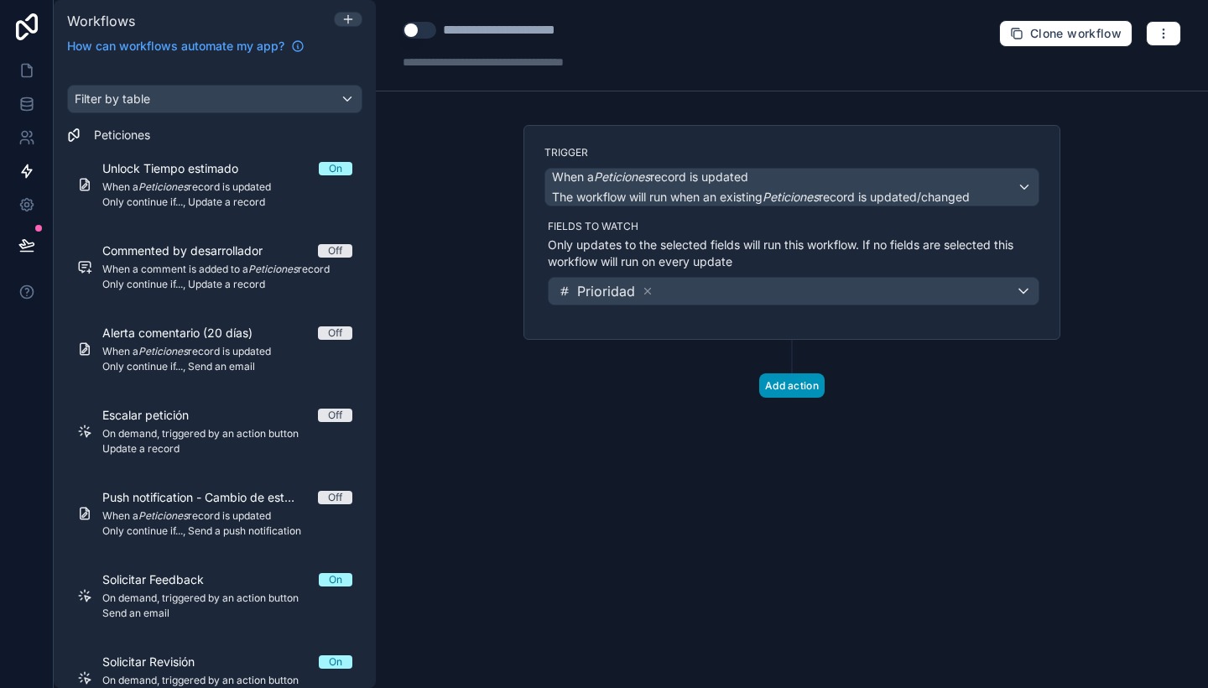
click at [804, 397] on button "Add action" at bounding box center [791, 385] width 65 height 24
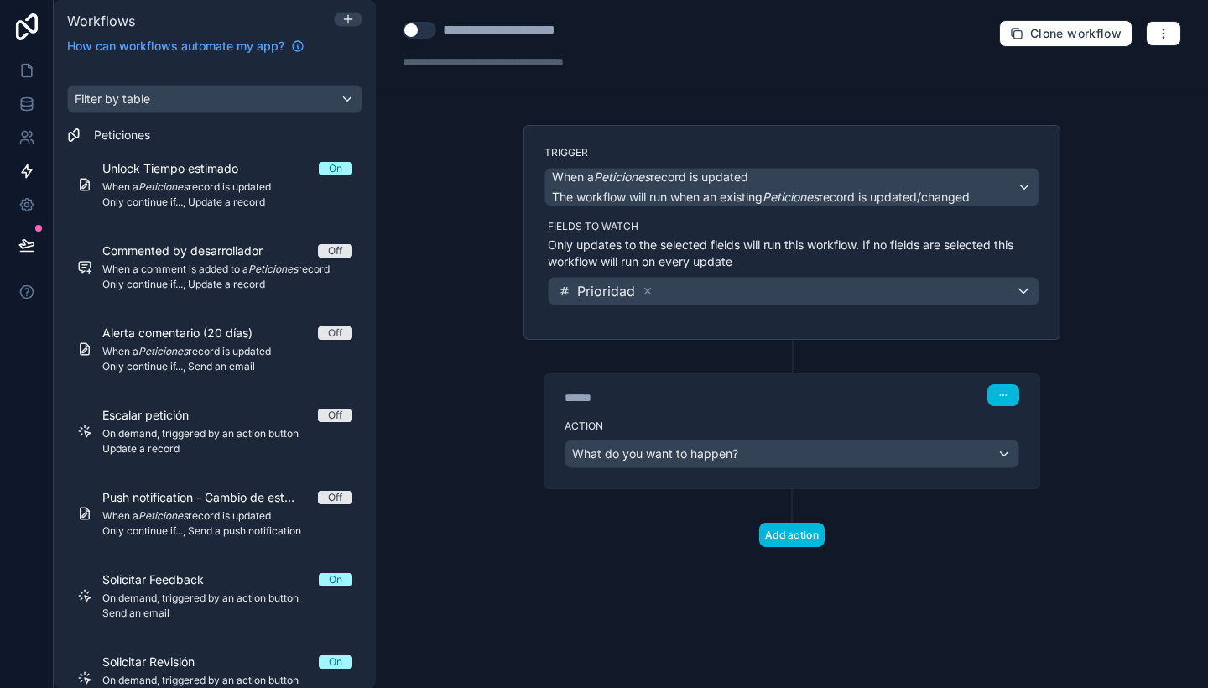
click at [732, 433] on div "Action What do you want to happen?" at bounding box center [791, 450] width 495 height 75
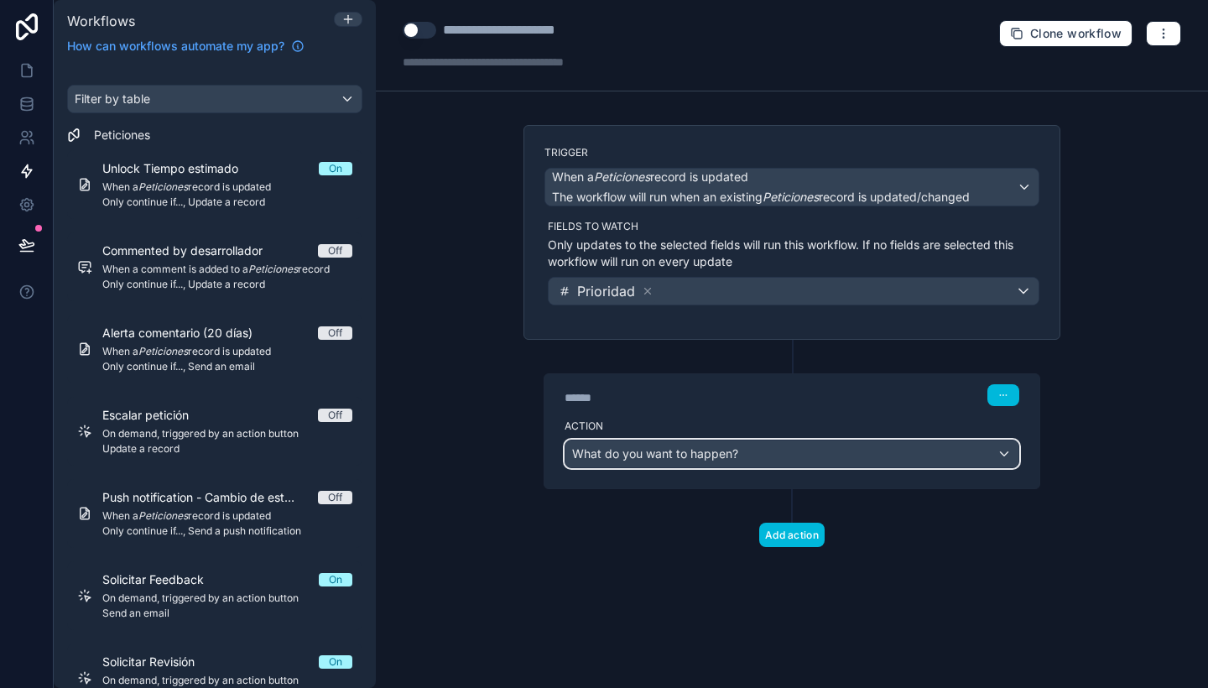
click at [751, 461] on div "What do you want to happen?" at bounding box center [791, 453] width 453 height 27
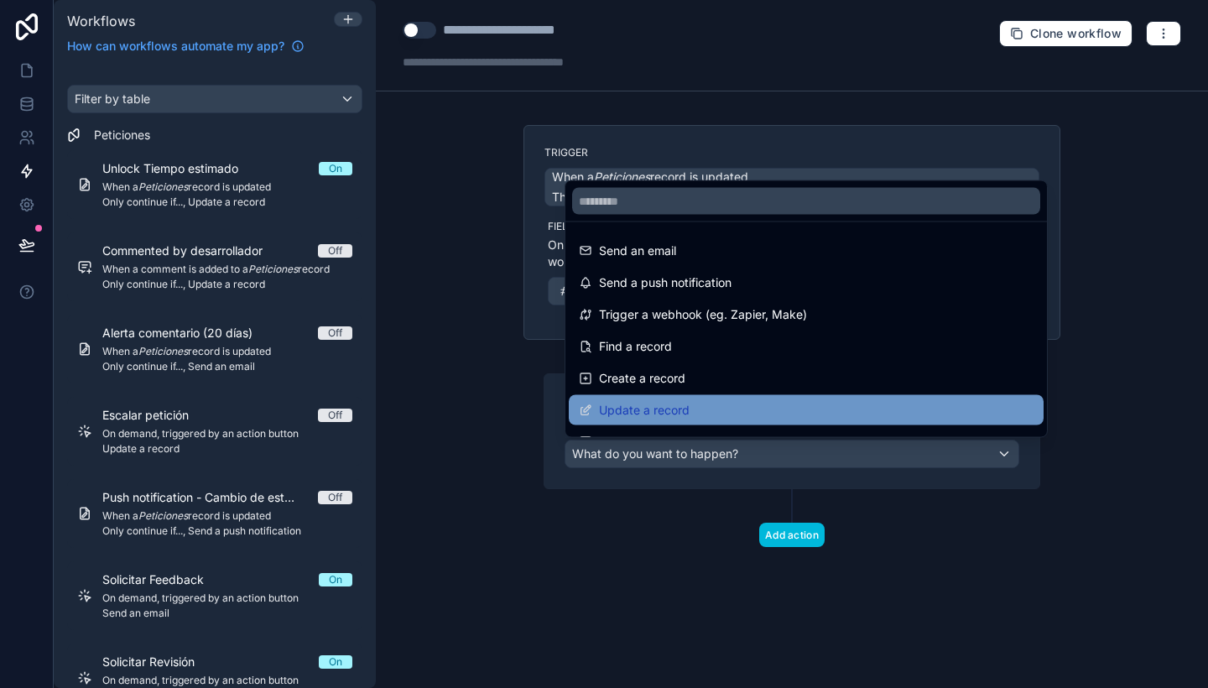
click at [774, 403] on div "Update a record" at bounding box center [806, 410] width 455 height 20
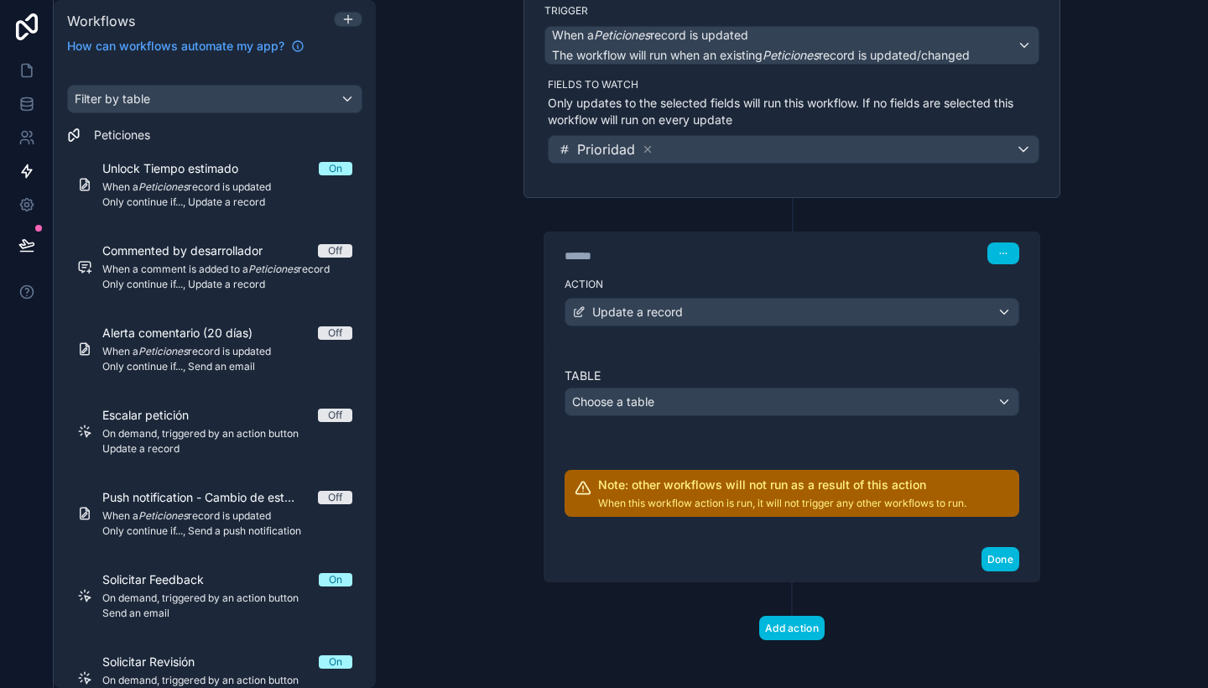
scroll to position [147, 0]
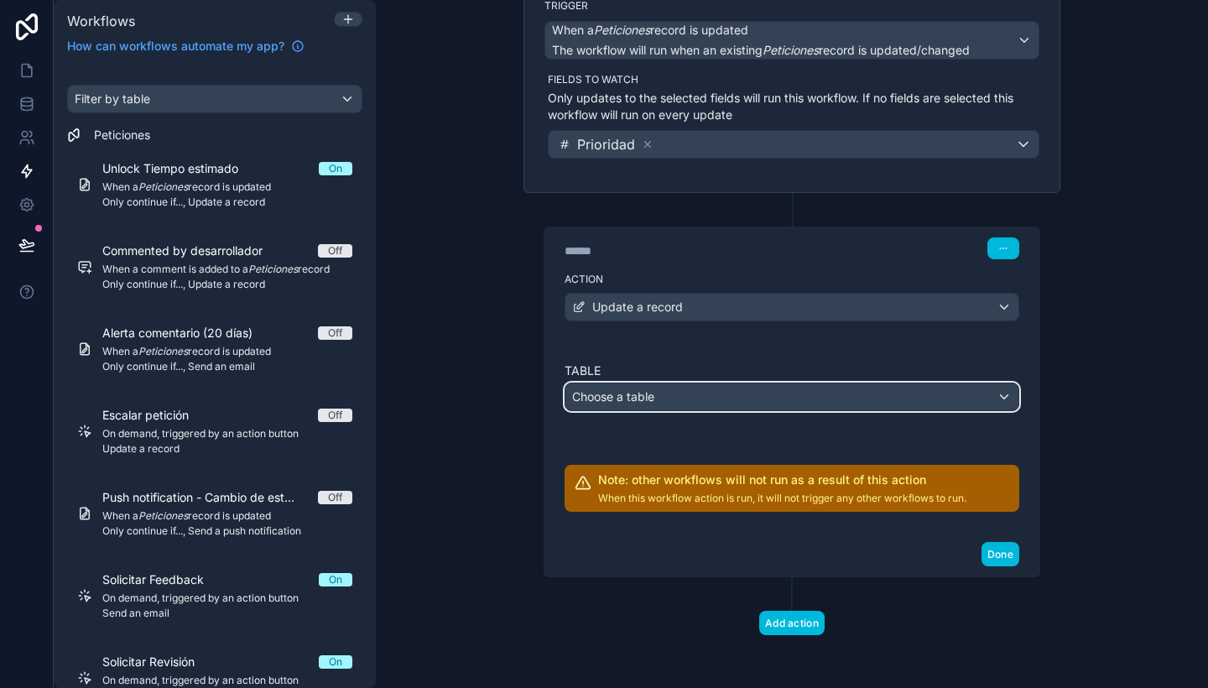
click at [729, 396] on div "Choose a table" at bounding box center [791, 396] width 453 height 27
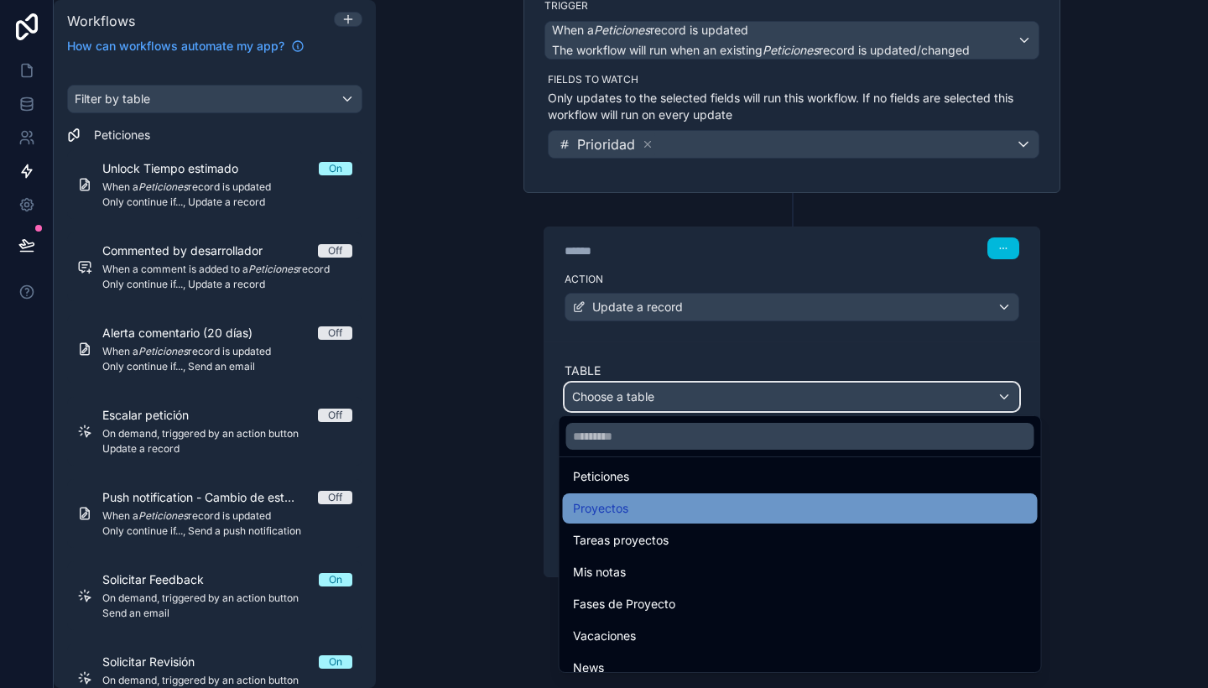
scroll to position [68, 0]
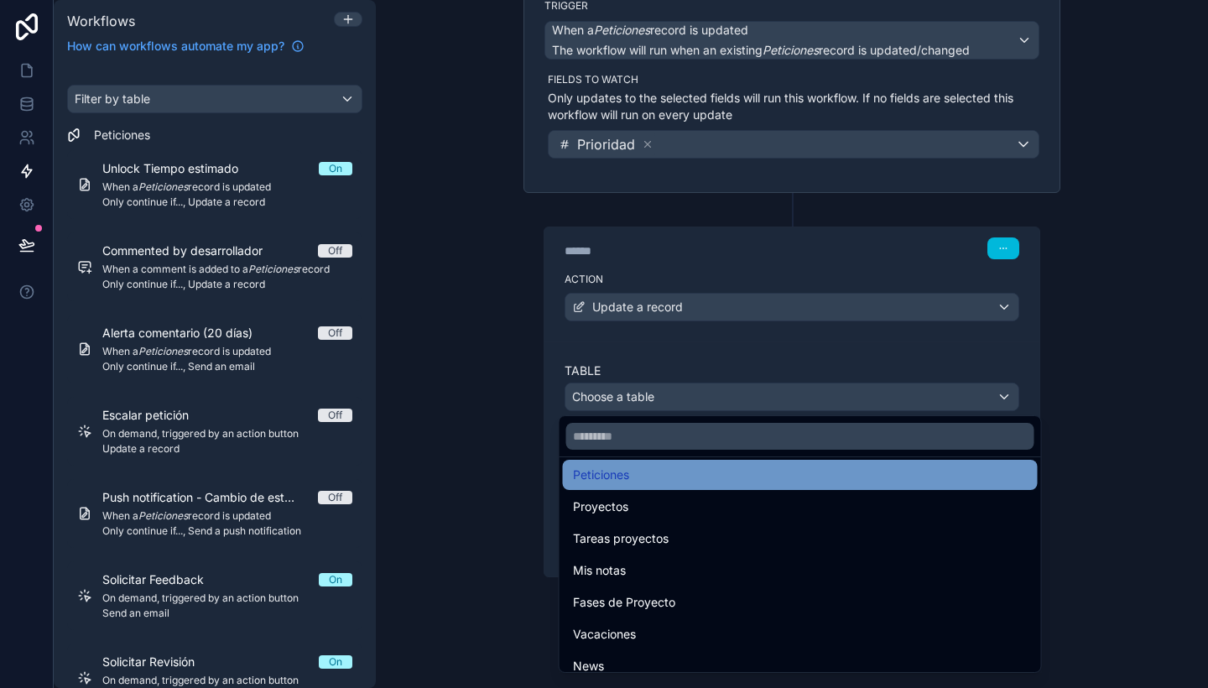
click at [704, 486] on div "Peticiones" at bounding box center [800, 475] width 475 height 30
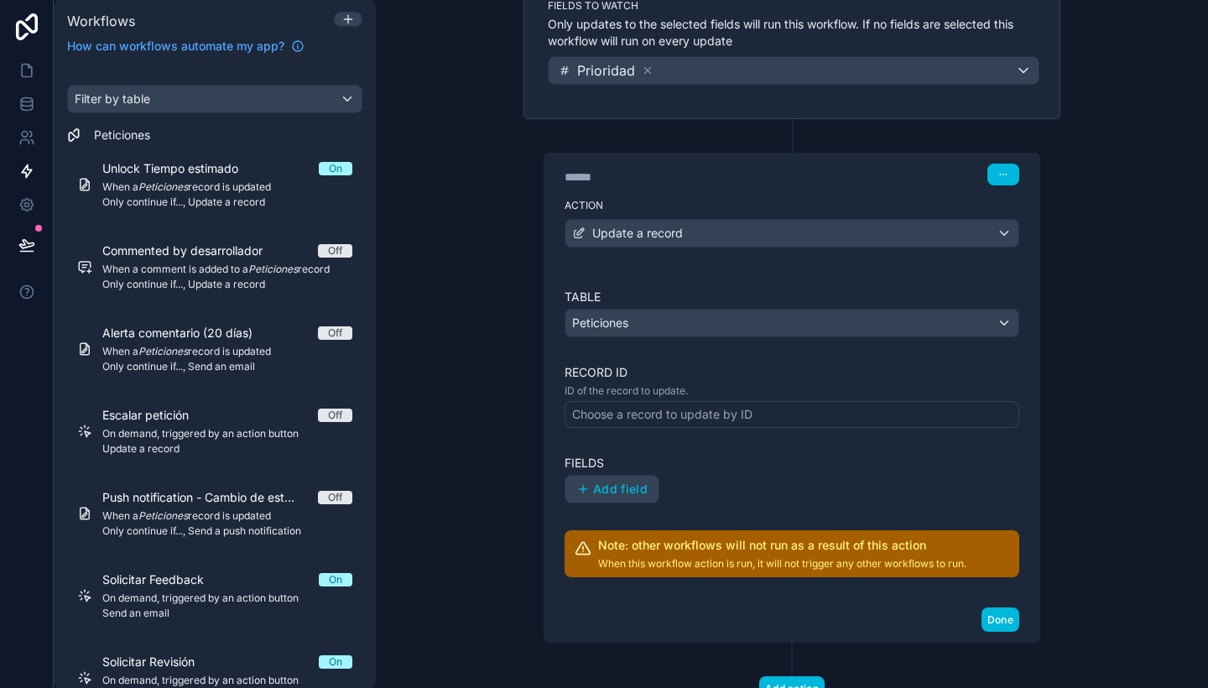
scroll to position [221, 0]
click at [689, 414] on div "Choose a record to update by ID" at bounding box center [662, 413] width 180 height 17
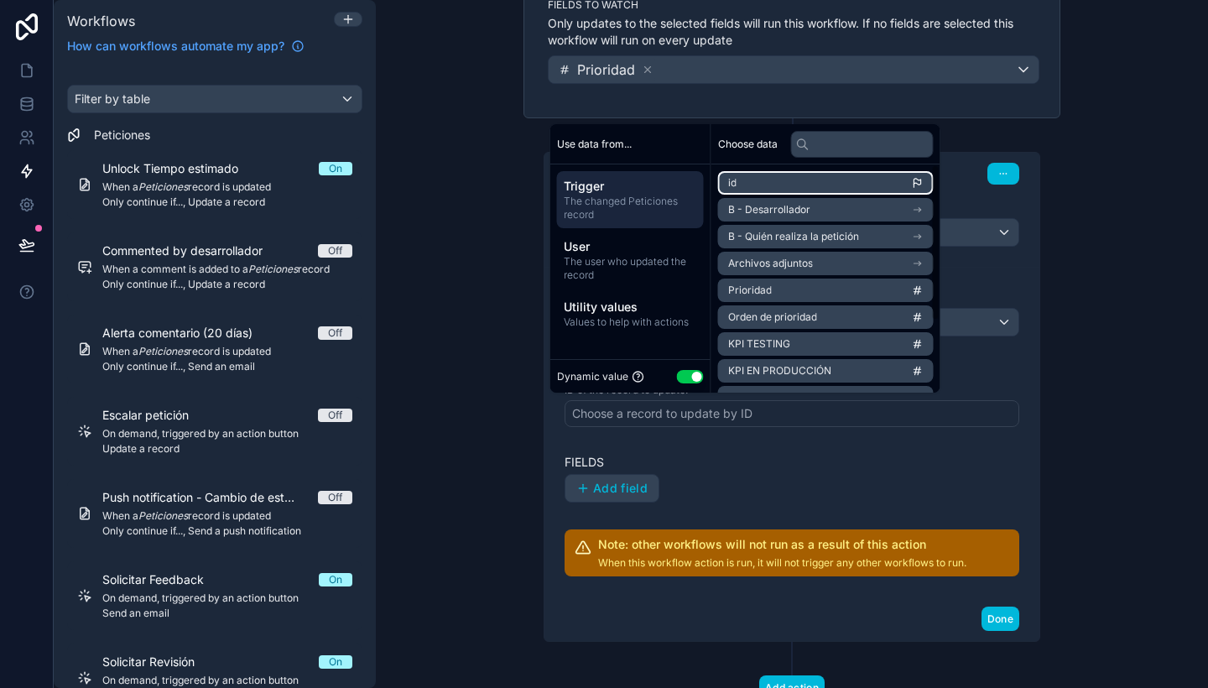
click at [778, 177] on li "id" at bounding box center [826, 182] width 216 height 23
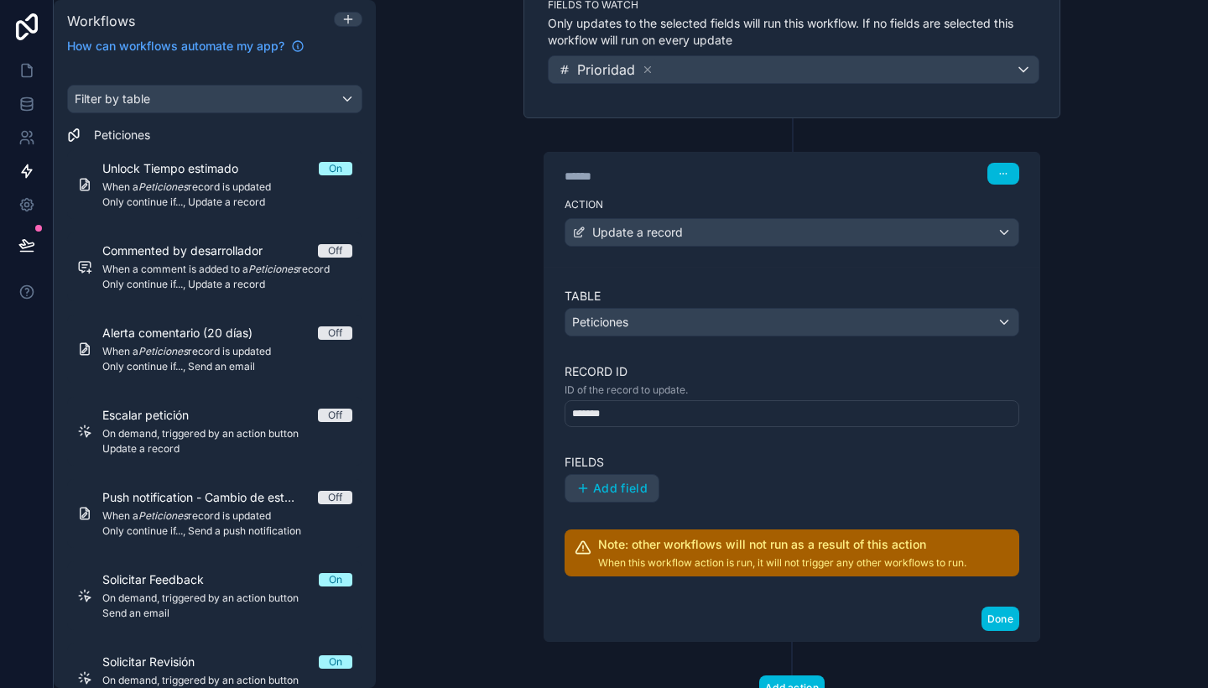
click at [632, 482] on span "Add field" at bounding box center [620, 488] width 55 height 15
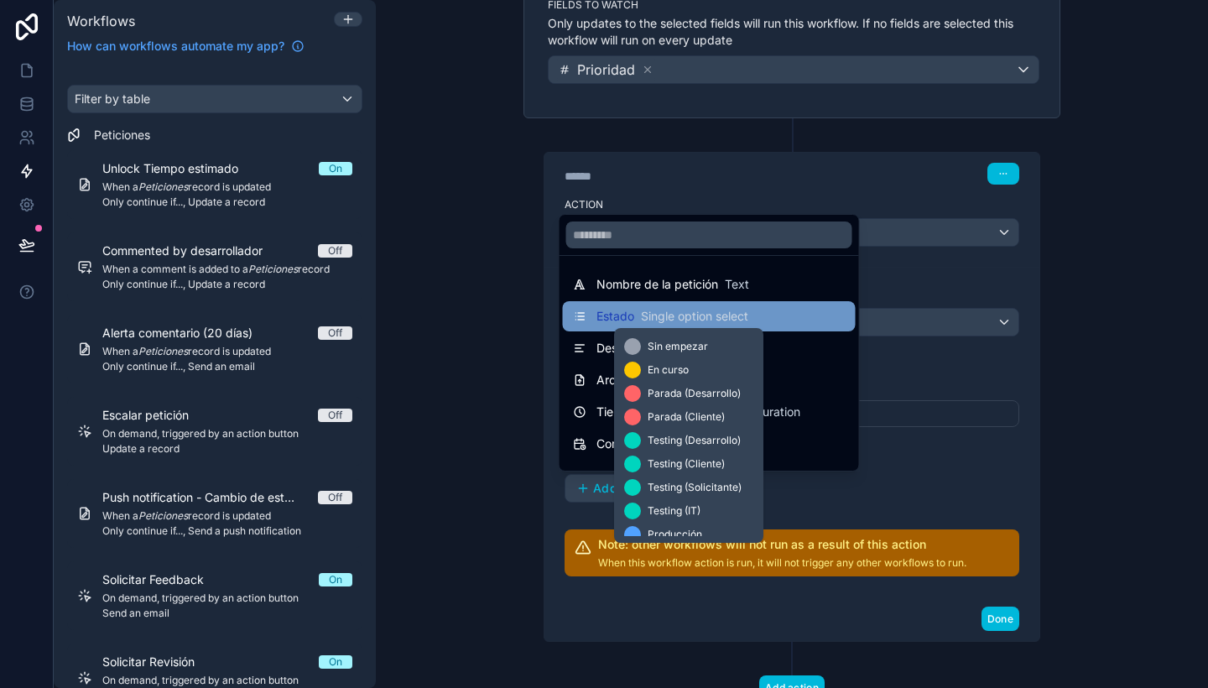
click at [669, 319] on span "Single option select" at bounding box center [694, 316] width 107 height 17
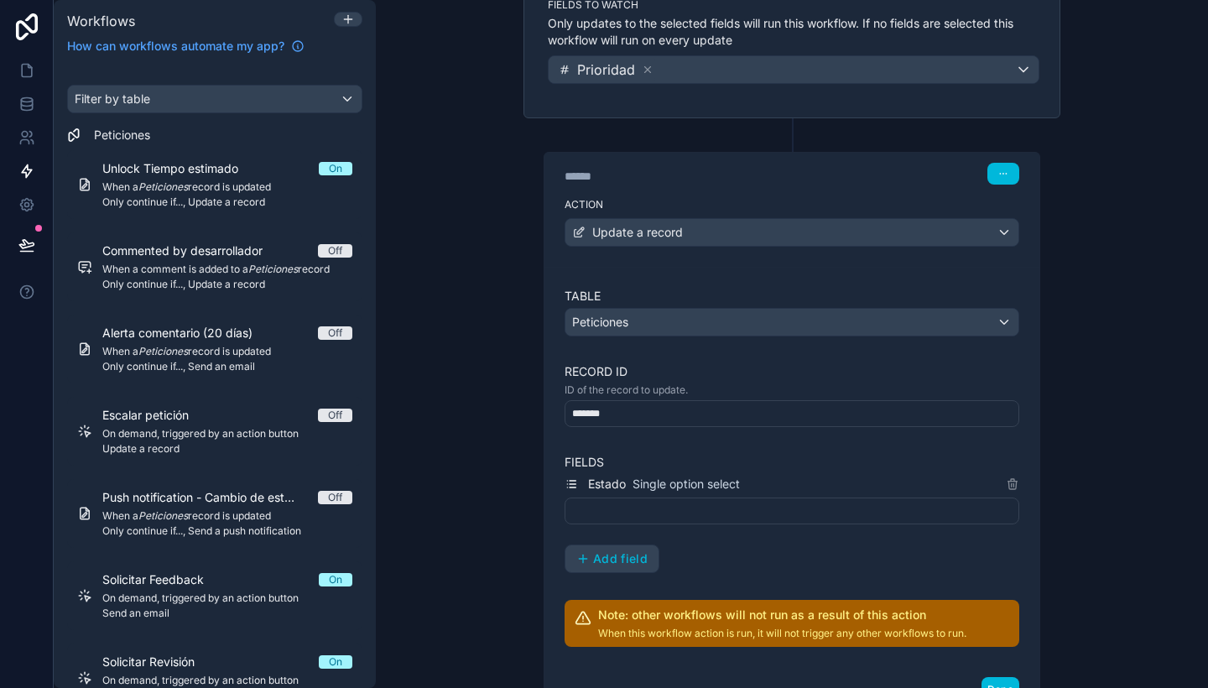
click at [663, 497] on div at bounding box center [792, 510] width 455 height 27
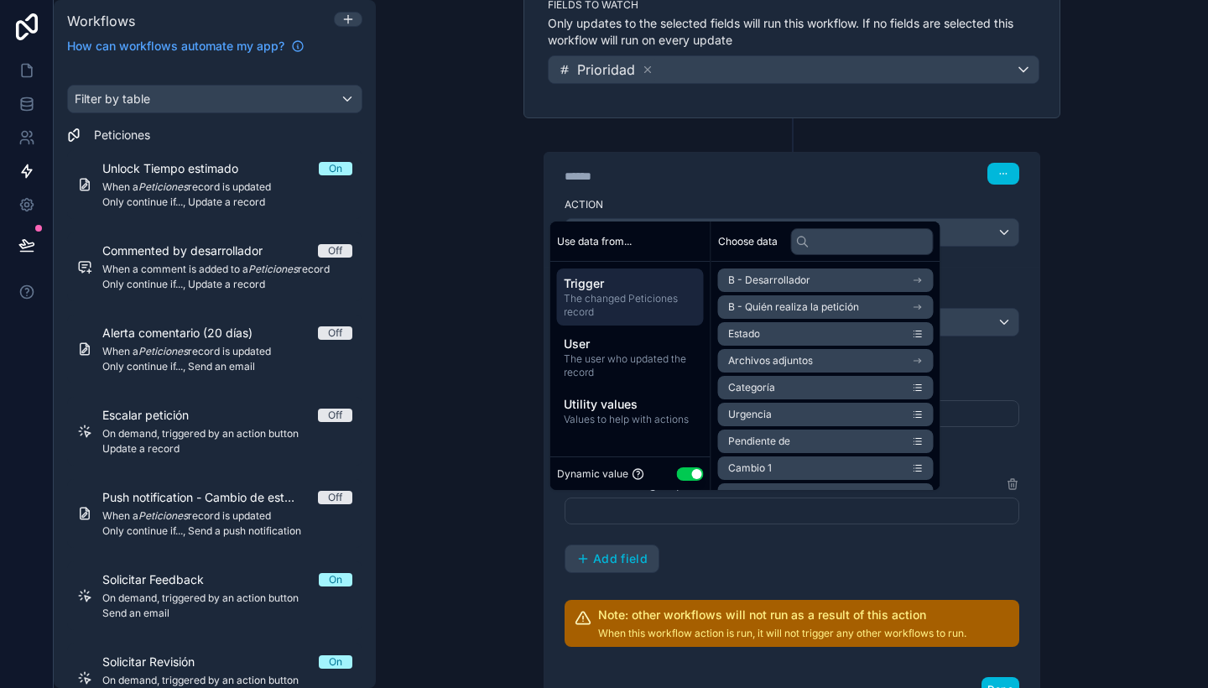
click at [690, 476] on button "Use setting" at bounding box center [690, 473] width 27 height 13
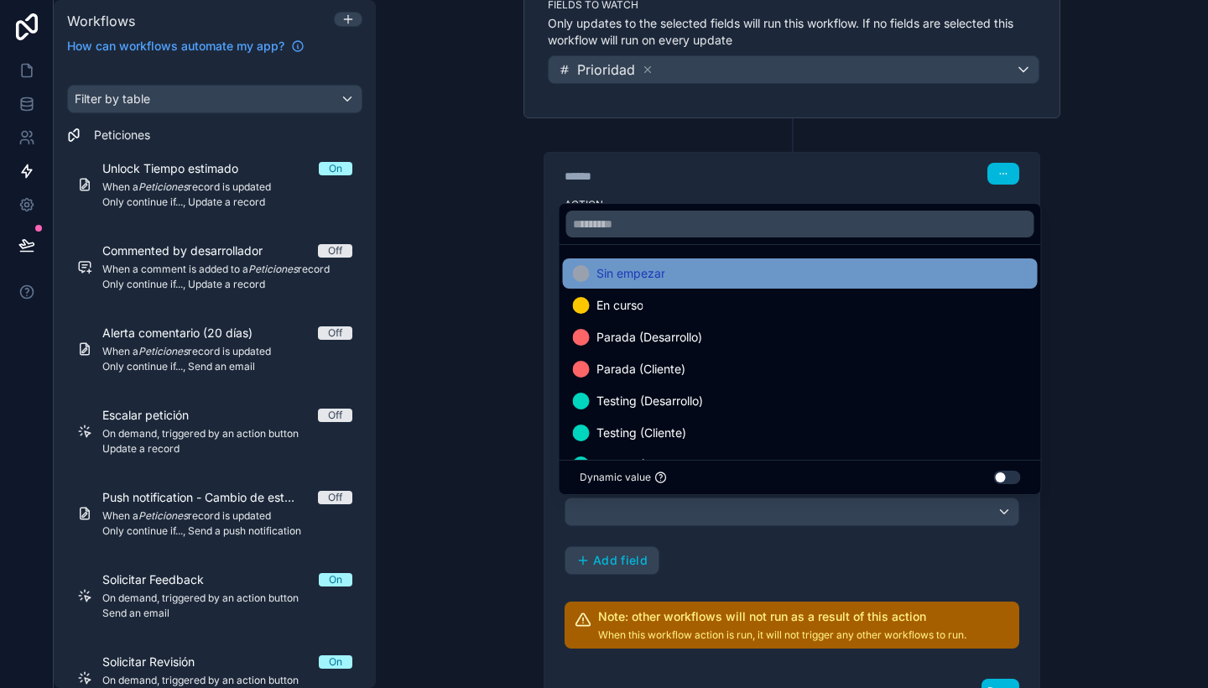
click at [683, 270] on div "Sin empezar" at bounding box center [800, 273] width 455 height 20
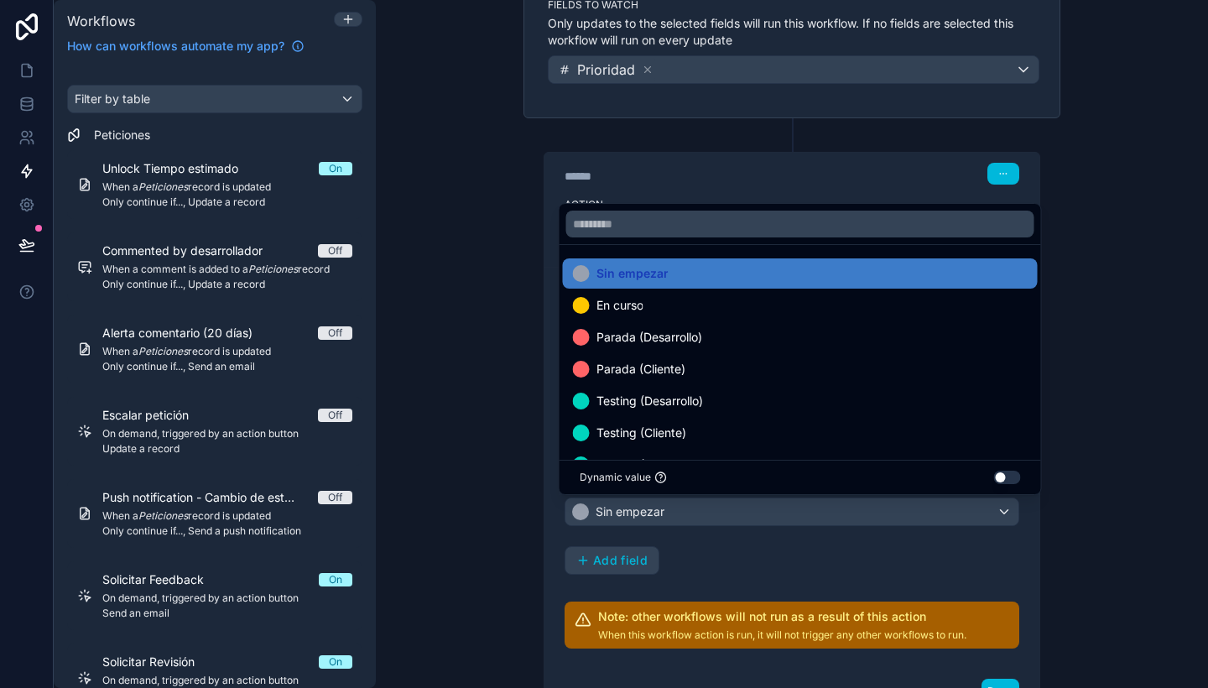
click at [1154, 578] on div "**********" at bounding box center [792, 344] width 832 height 688
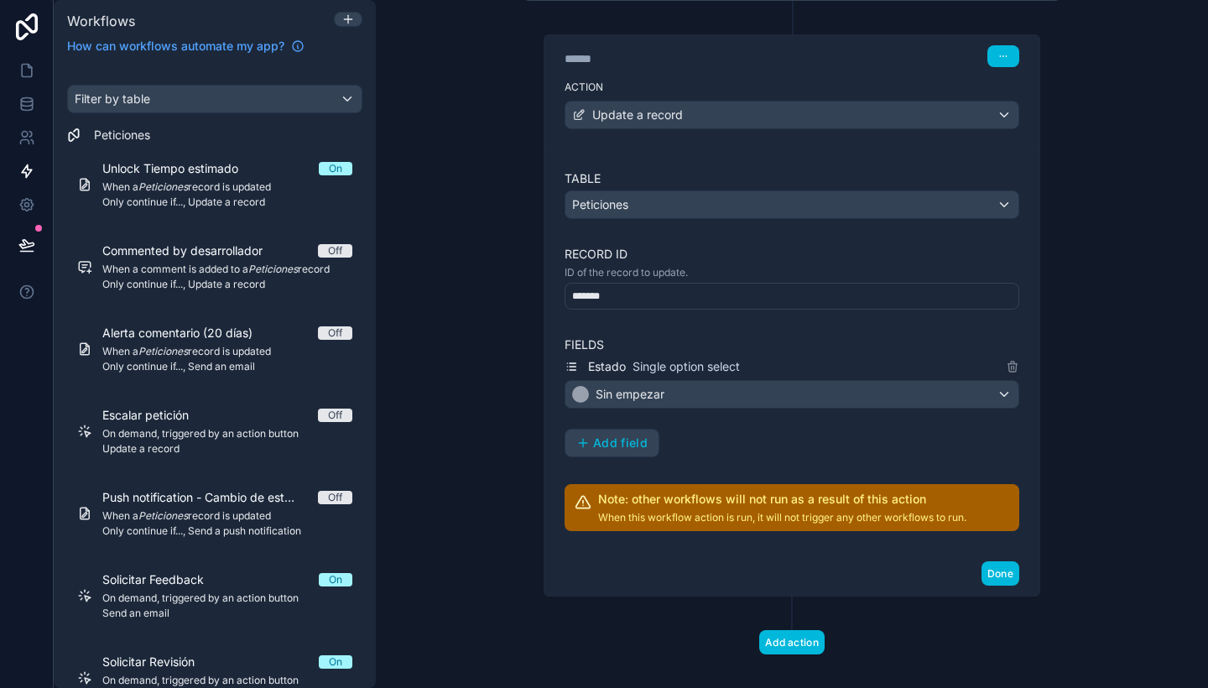
scroll to position [352, 0]
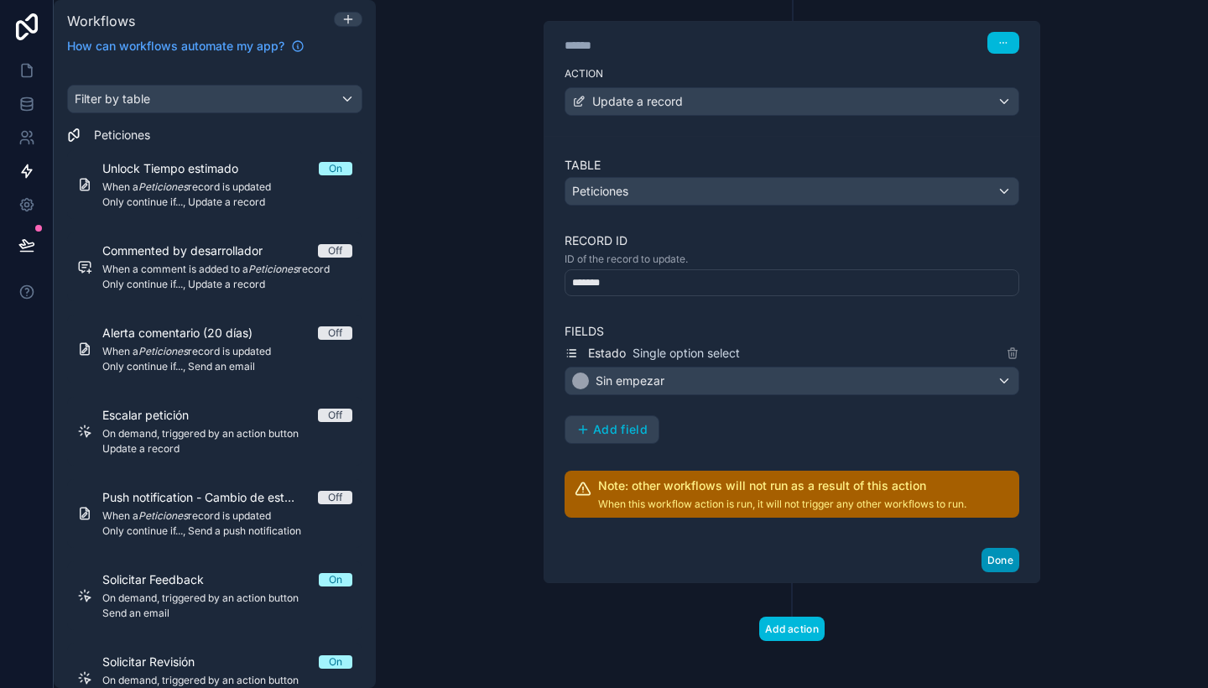
click at [1005, 555] on button "Done" at bounding box center [1000, 560] width 38 height 24
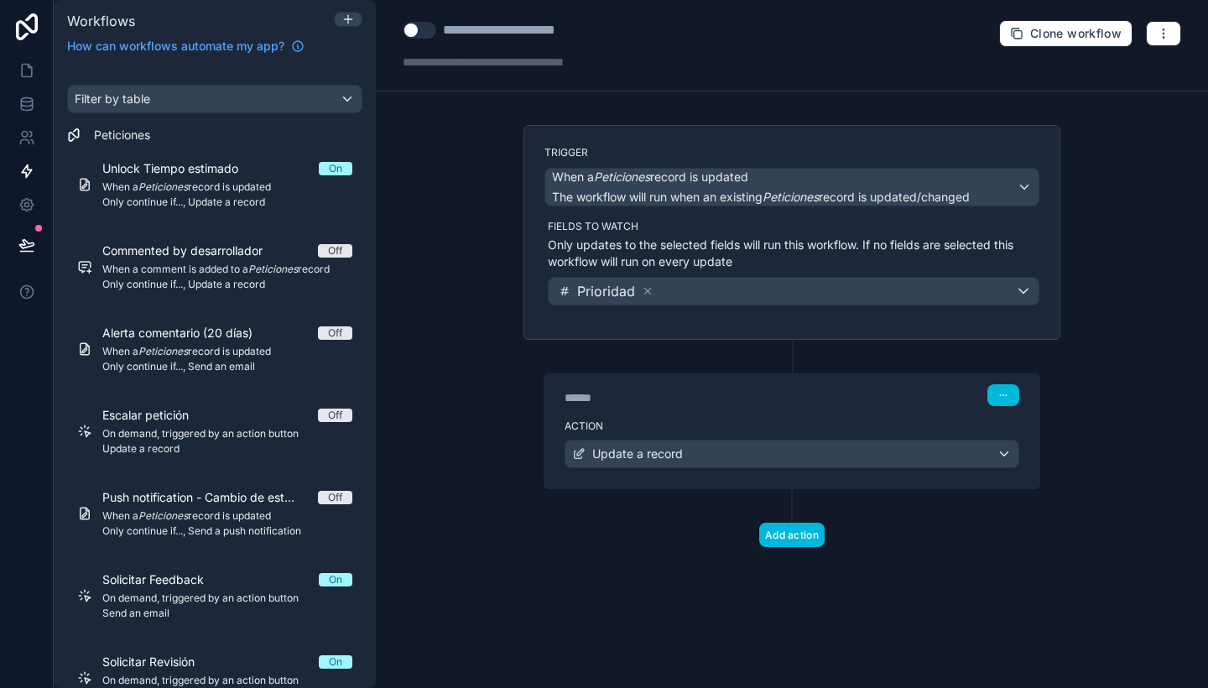
click at [508, 34] on div "**********" at bounding box center [524, 30] width 162 height 20
type div "**********"
click at [419, 27] on button "Use setting" at bounding box center [420, 30] width 34 height 17
click at [419, 180] on div "**********" at bounding box center [792, 344] width 832 height 688
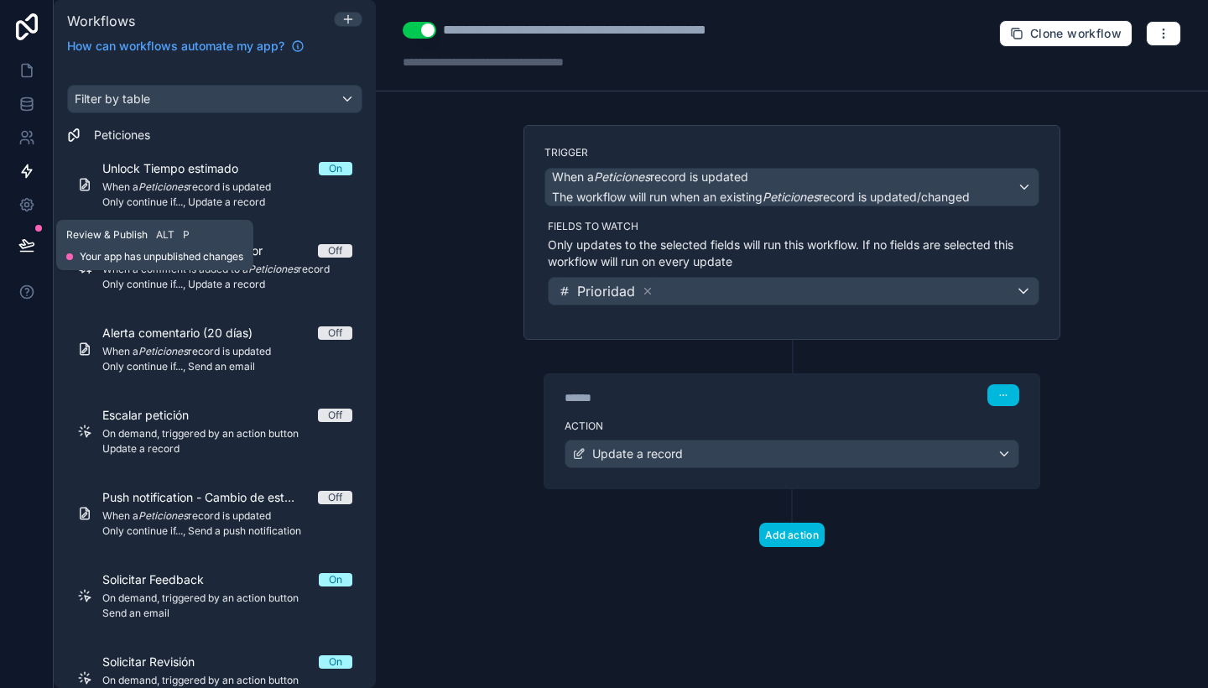
click at [21, 243] on icon at bounding box center [26, 244] width 14 height 8
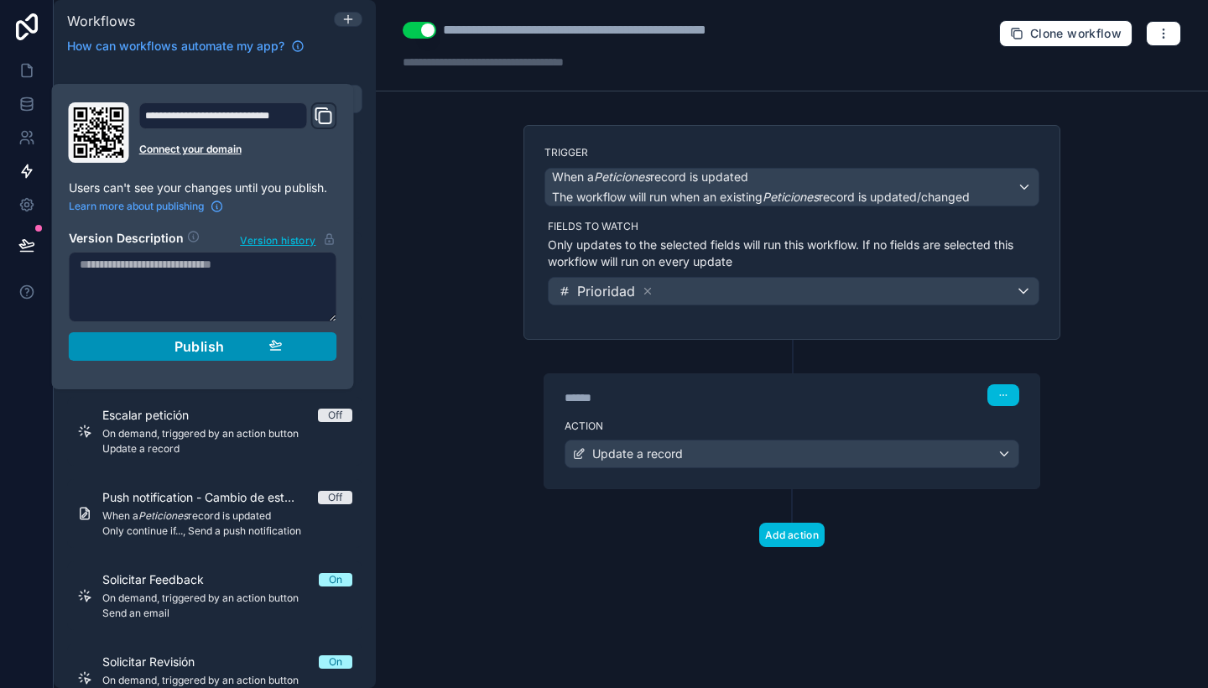
click at [169, 345] on div "Publish" at bounding box center [202, 346] width 159 height 17
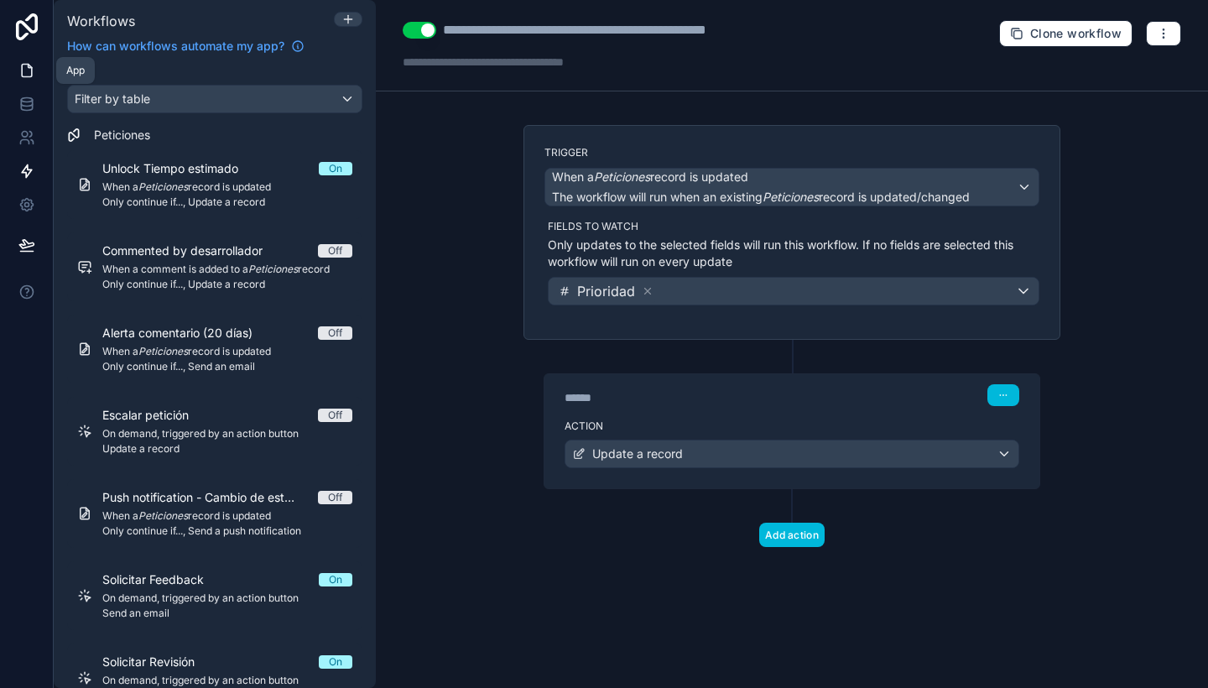
click at [23, 86] on link at bounding box center [26, 71] width 53 height 34
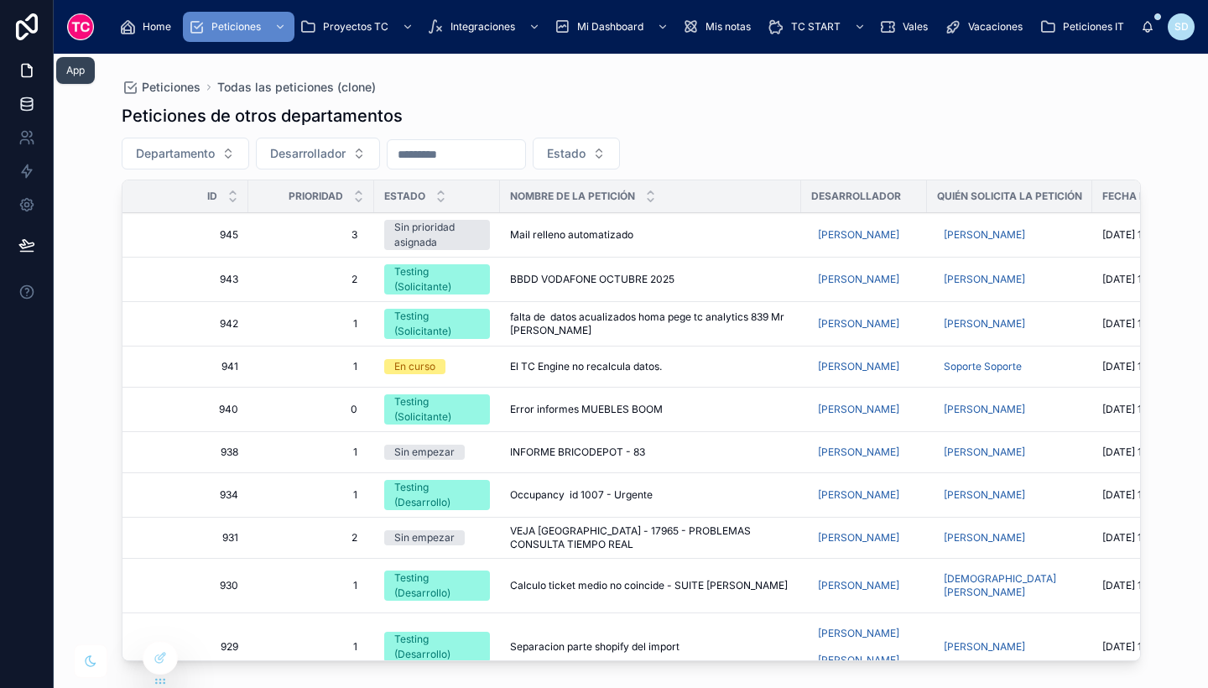
click at [26, 103] on icon at bounding box center [26, 104] width 17 height 17
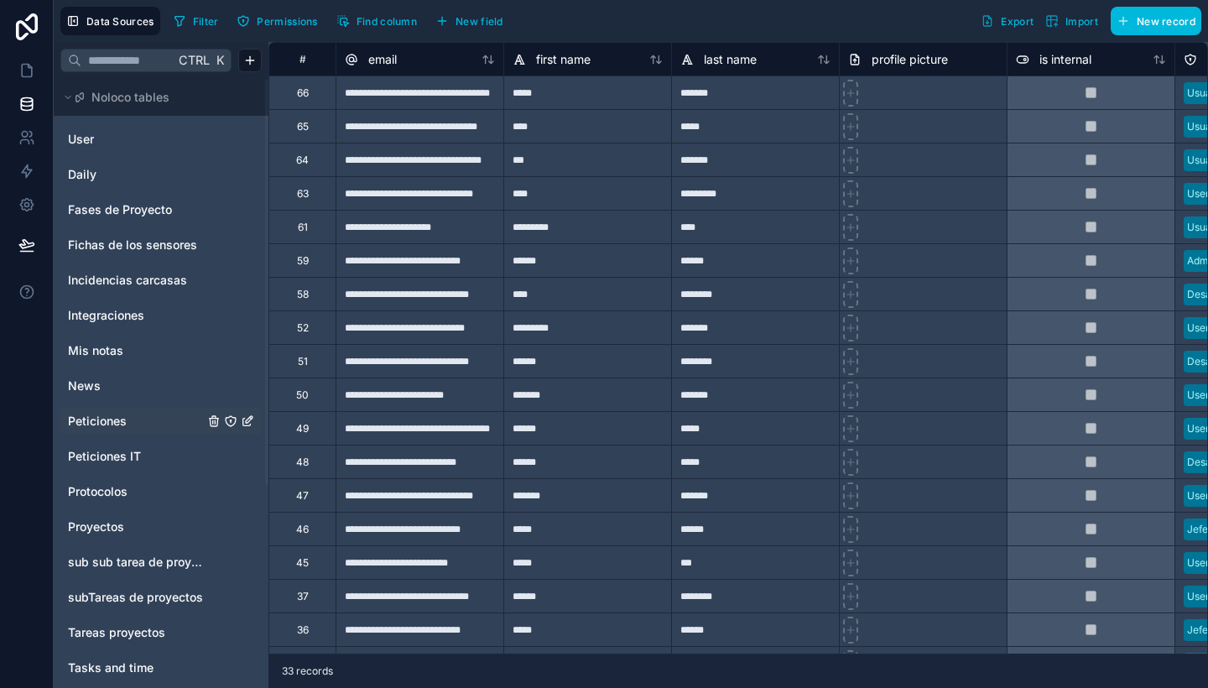
click at [143, 416] on link "Peticiones" at bounding box center [136, 421] width 136 height 17
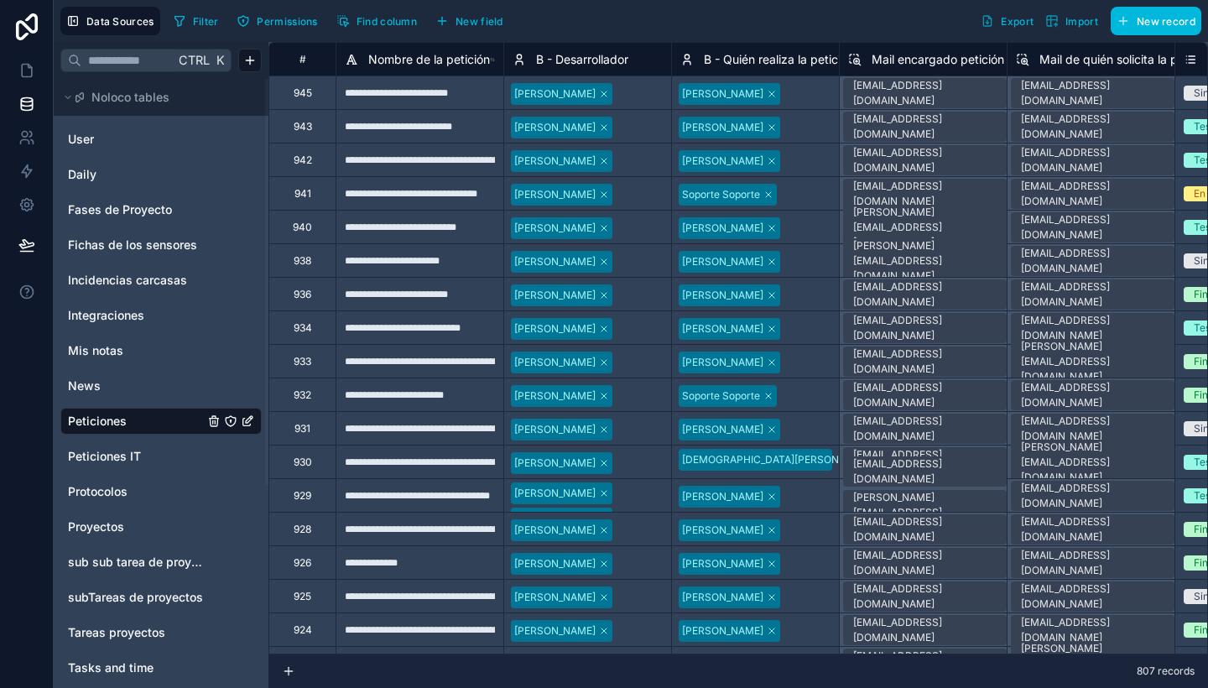
click at [492, 12] on button "New field" at bounding box center [469, 20] width 80 height 25
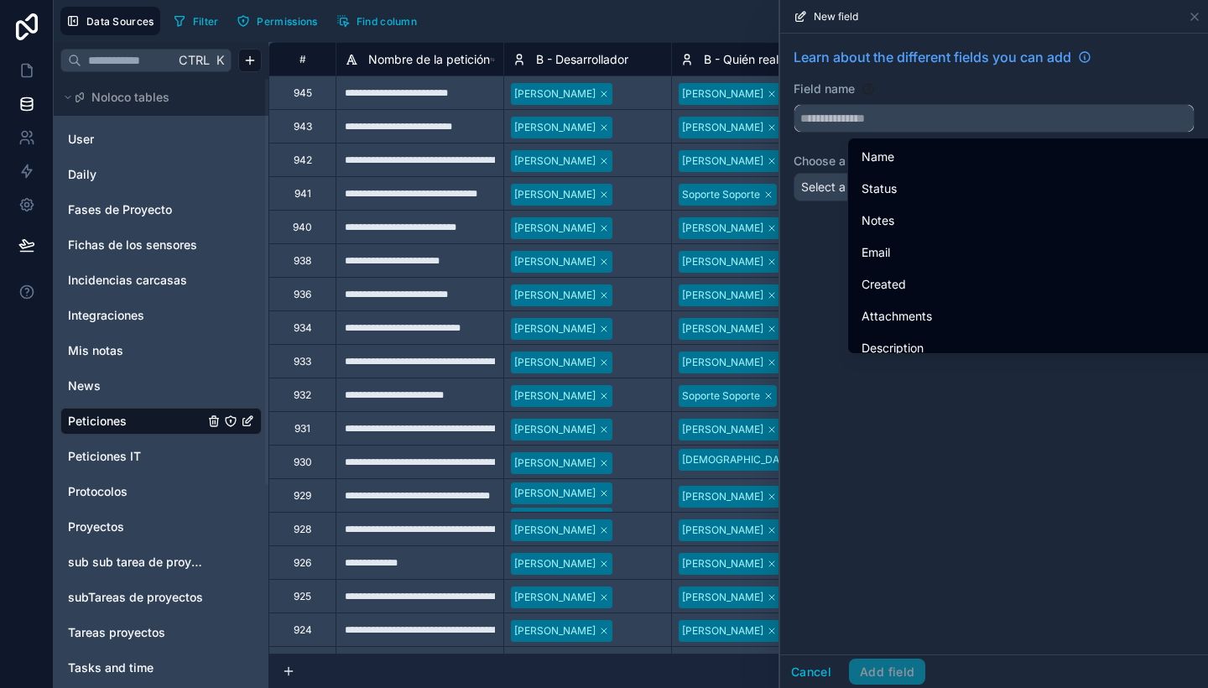
click at [874, 110] on input "text" at bounding box center [993, 118] width 399 height 27
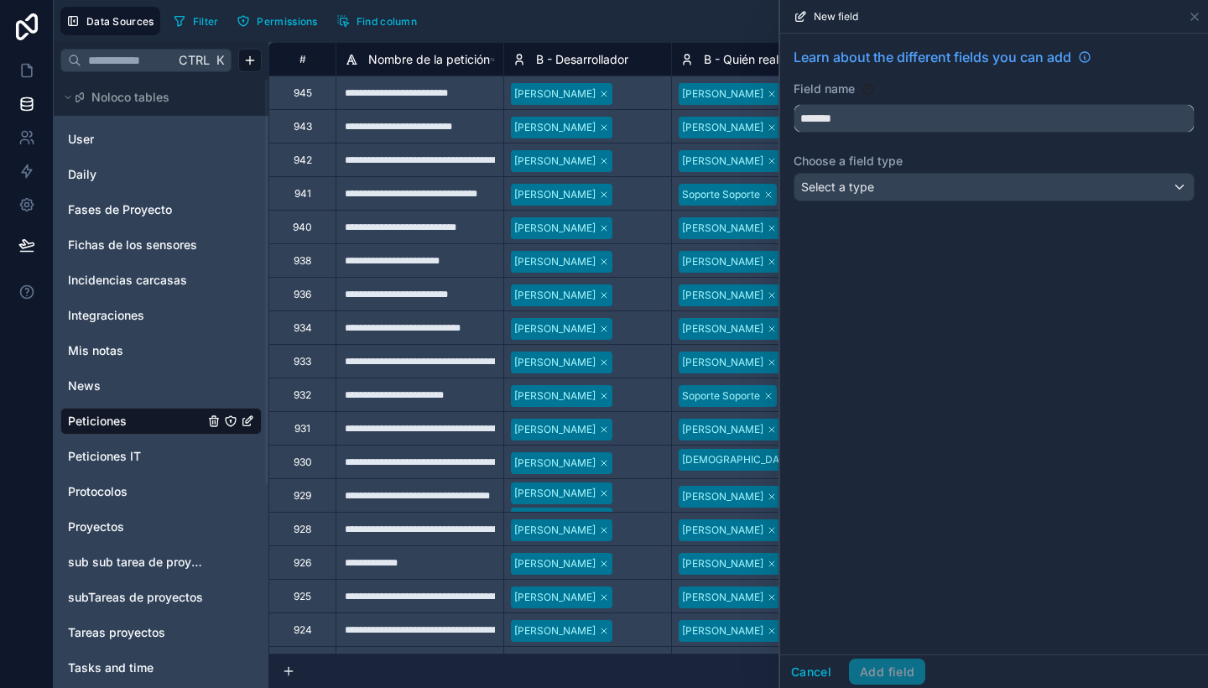
type input "*******"
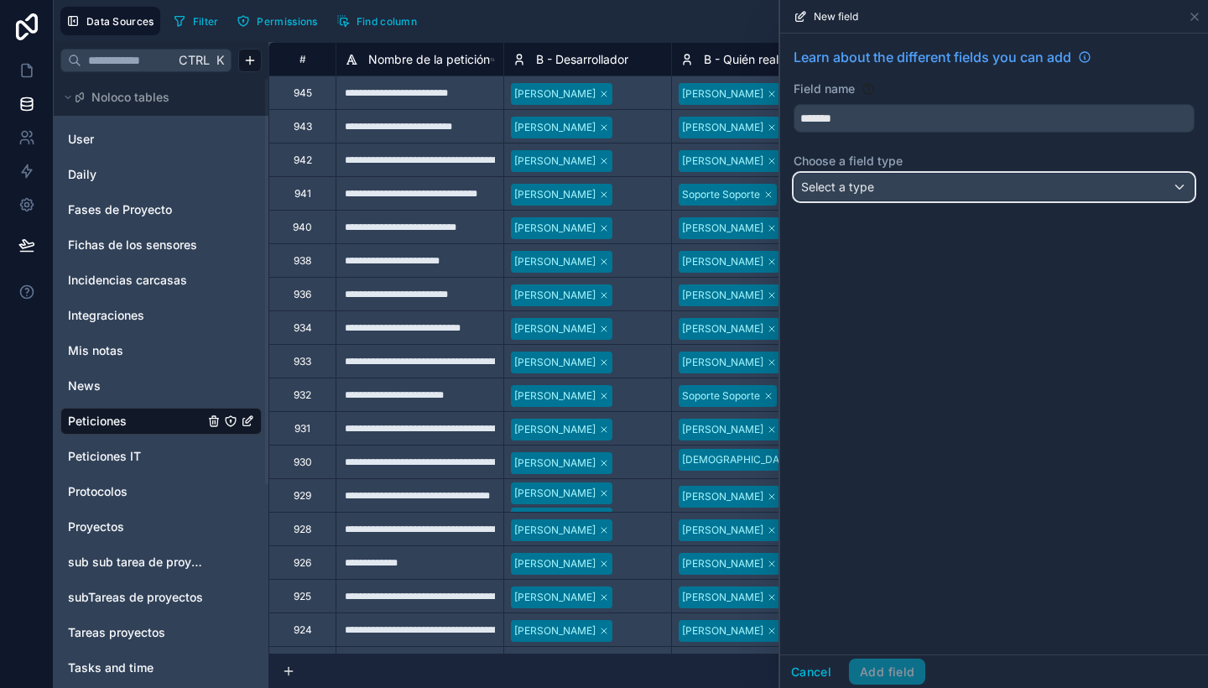
click at [887, 194] on div "Select a type" at bounding box center [993, 187] width 399 height 27
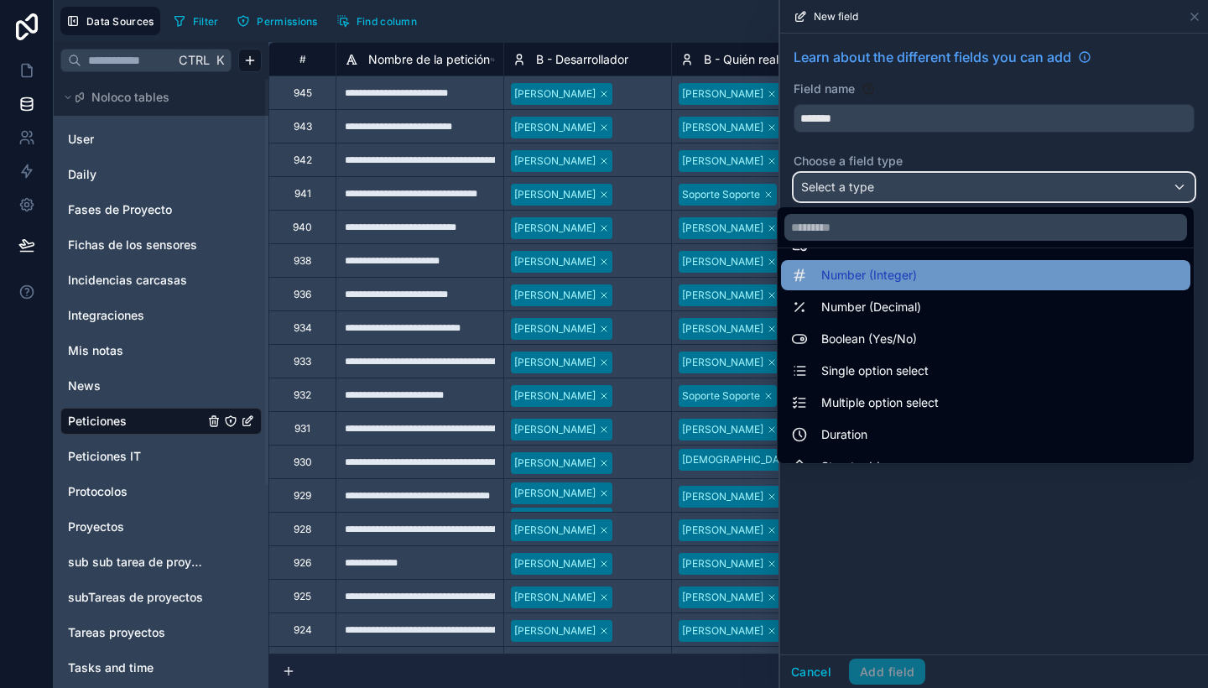
scroll to position [66, 0]
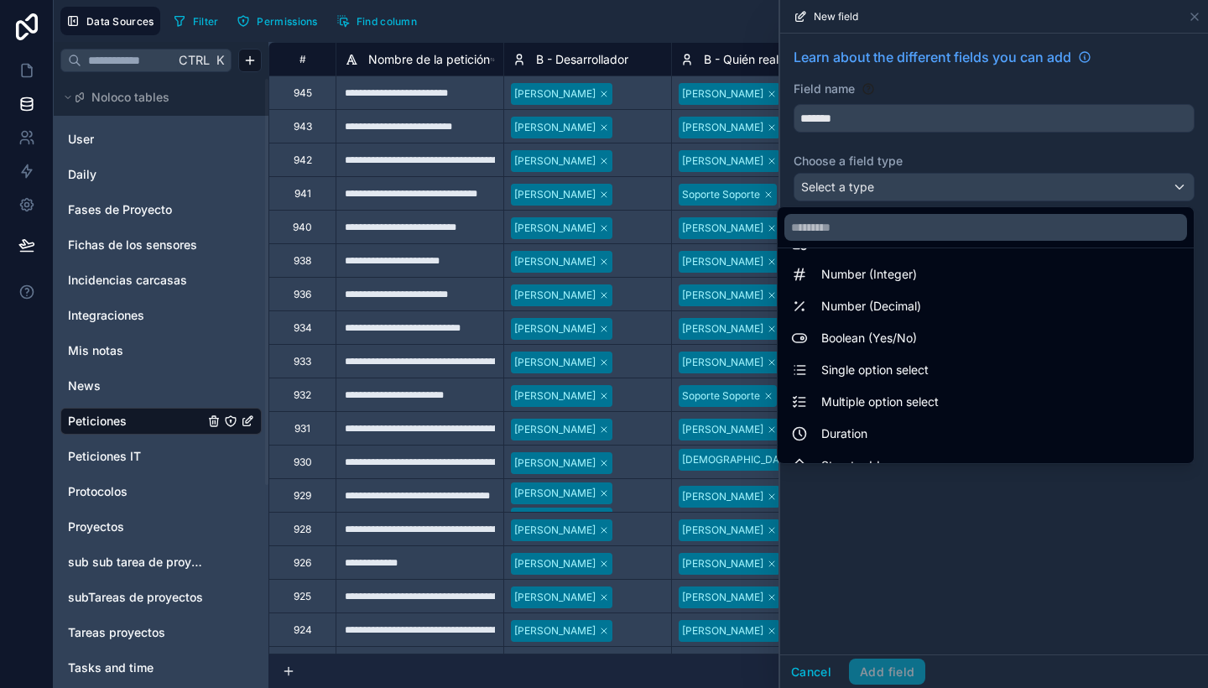
click at [904, 514] on div at bounding box center [994, 344] width 428 height 688
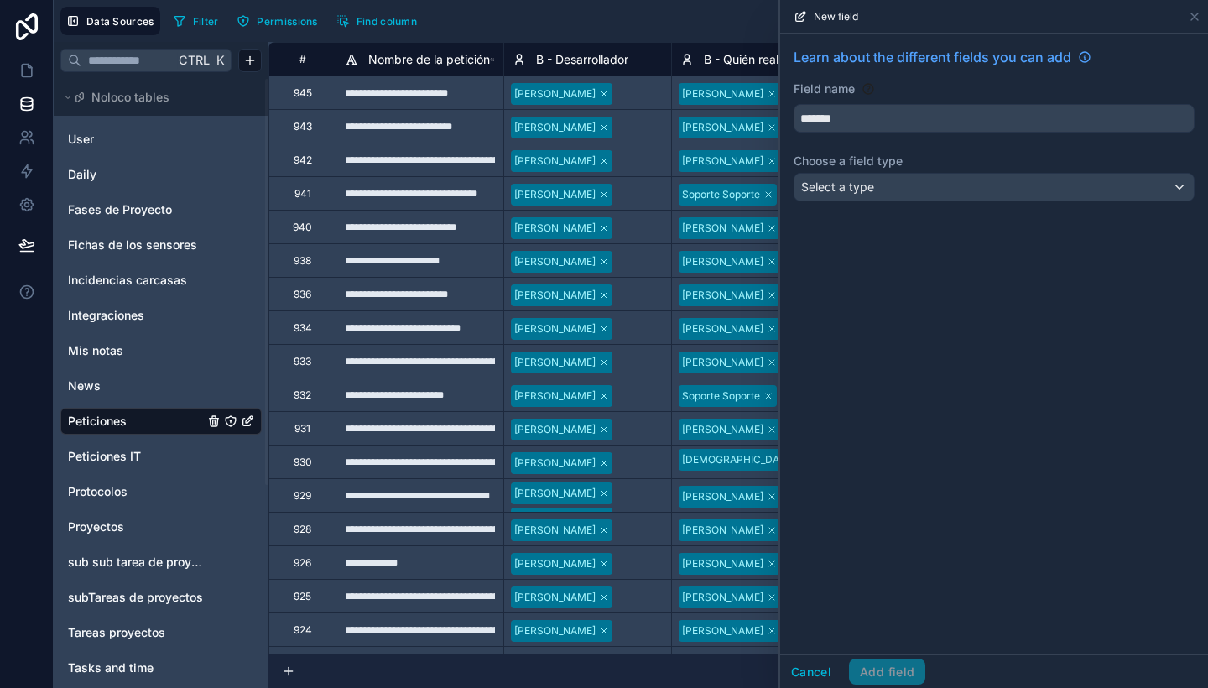
click at [882, 221] on div "Learn about the different fields you can add Field name ******* Choose a field …" at bounding box center [994, 128] width 428 height 188
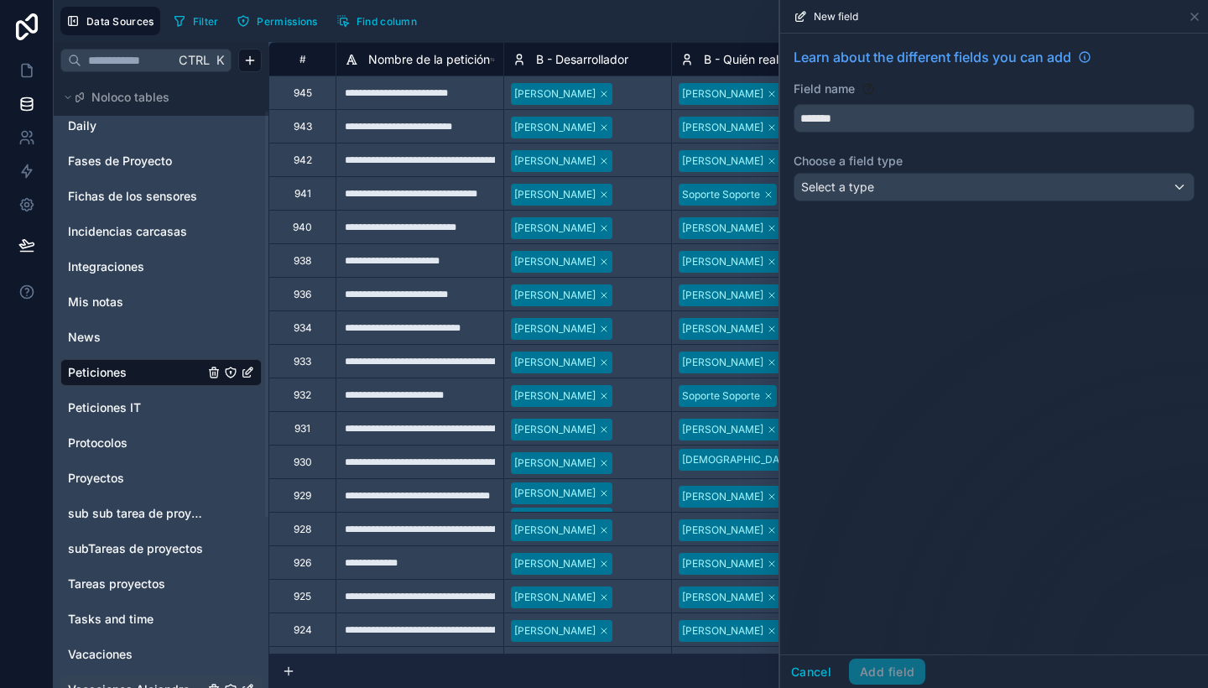
scroll to position [49, 0]
click at [95, 227] on span "Incidencias carcasas" at bounding box center [127, 231] width 119 height 17
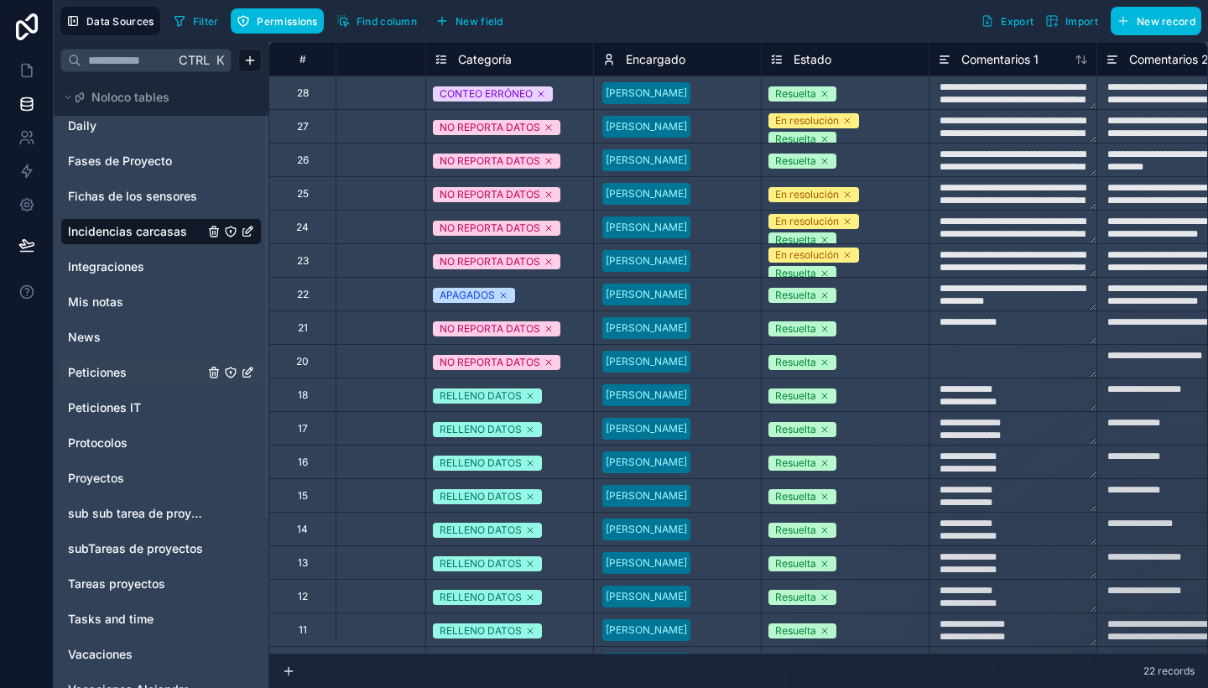
scroll to position [0, 1147]
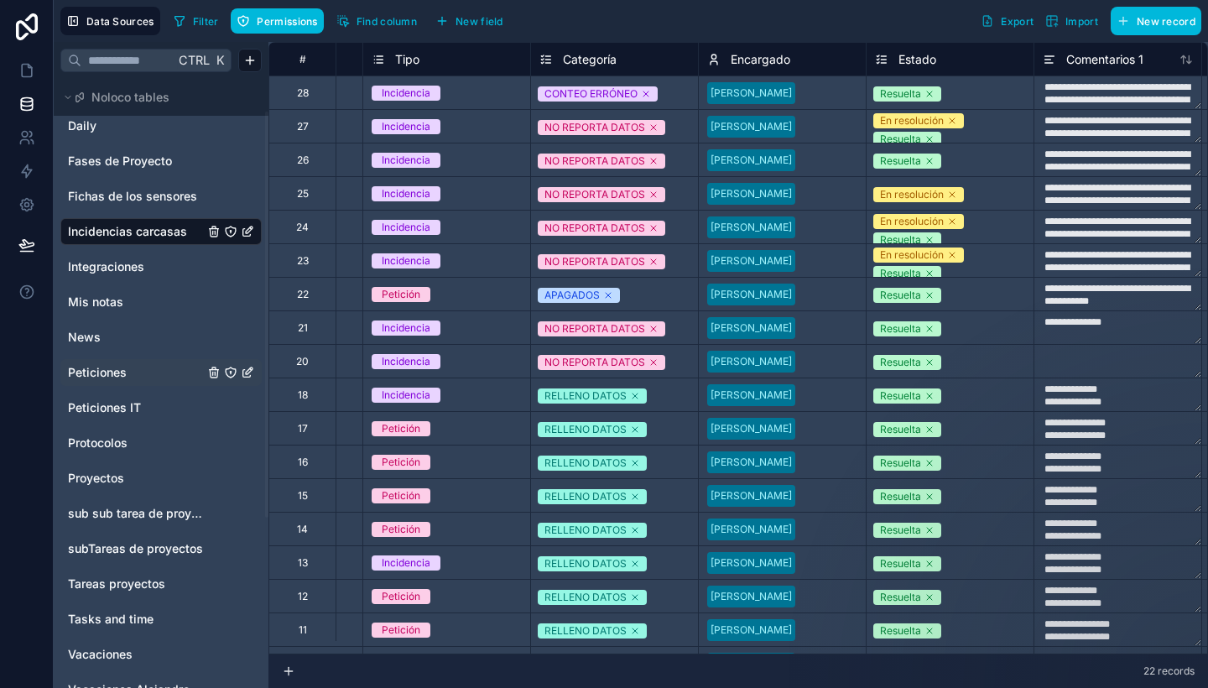
click at [585, 55] on span "Categoría" at bounding box center [590, 59] width 54 height 17
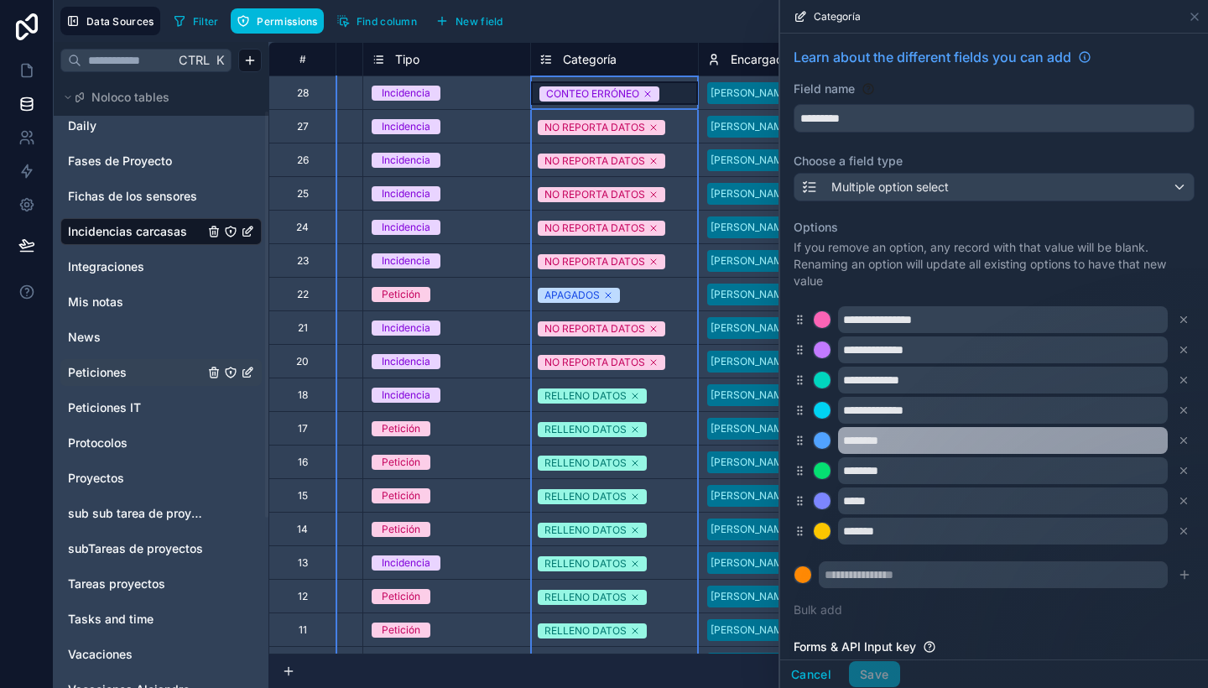
scroll to position [117, 0]
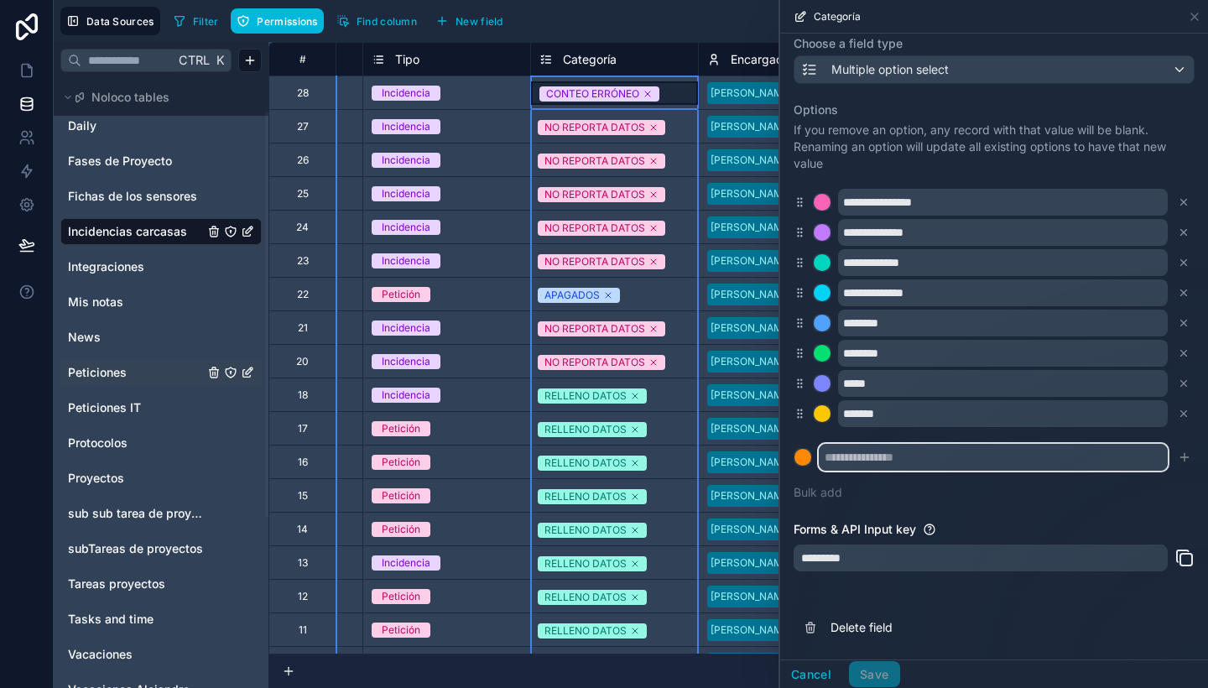
click at [919, 461] on input "text" at bounding box center [993, 457] width 349 height 27
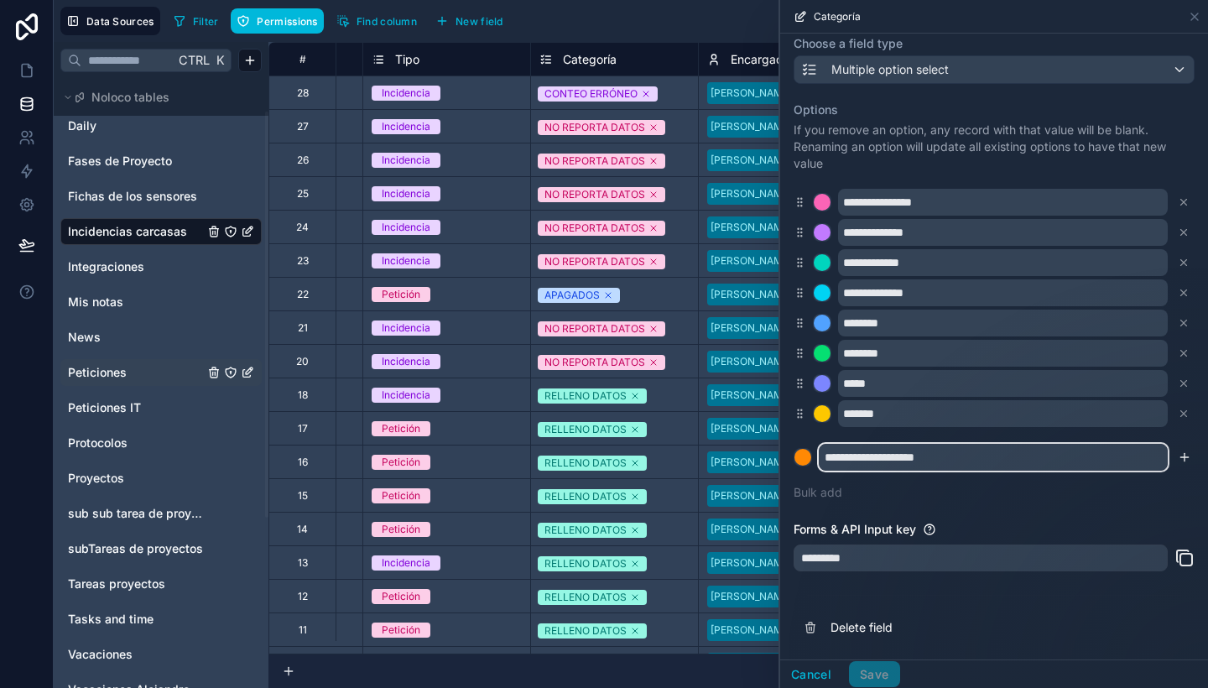
type input "**********"
click at [1178, 461] on icon "submit" at bounding box center [1184, 456] width 13 height 13
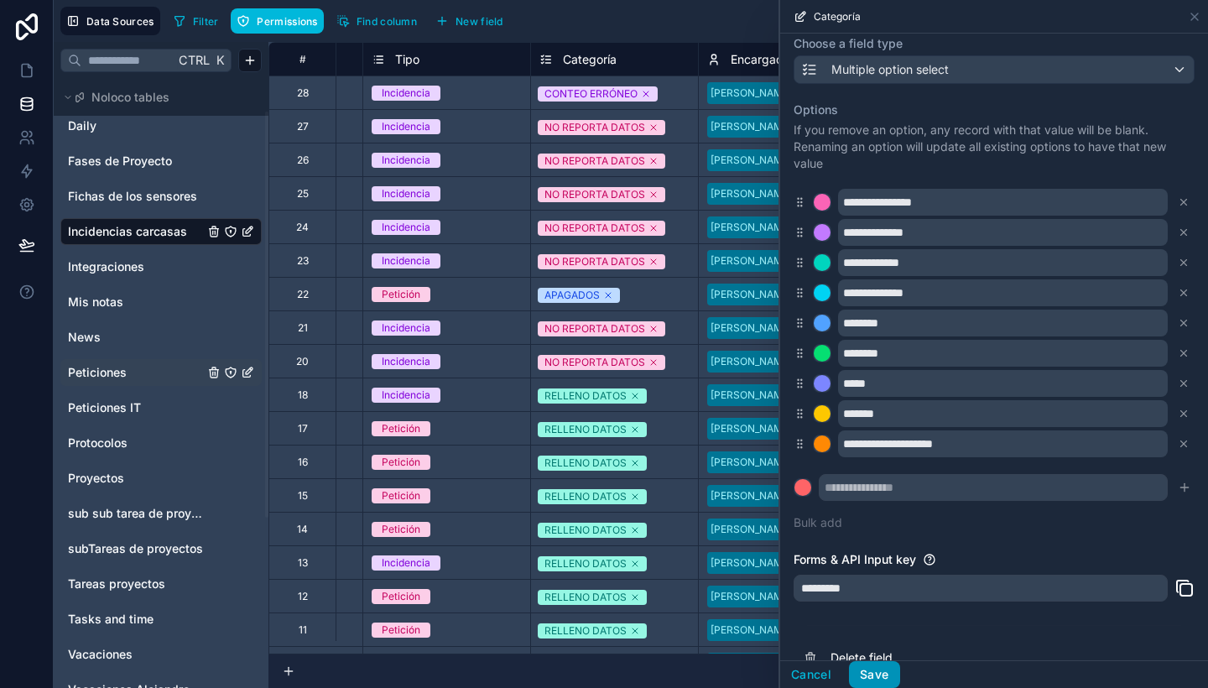
click at [887, 672] on button "Save" at bounding box center [874, 674] width 50 height 27
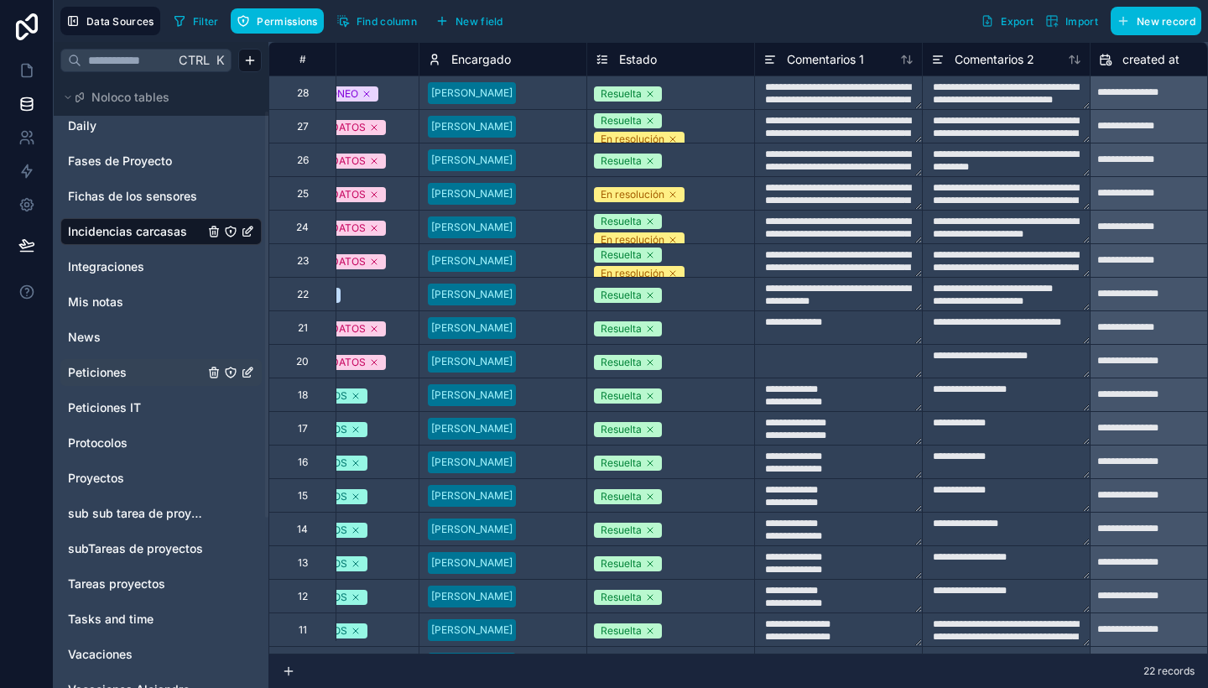
scroll to position [0, 1825]
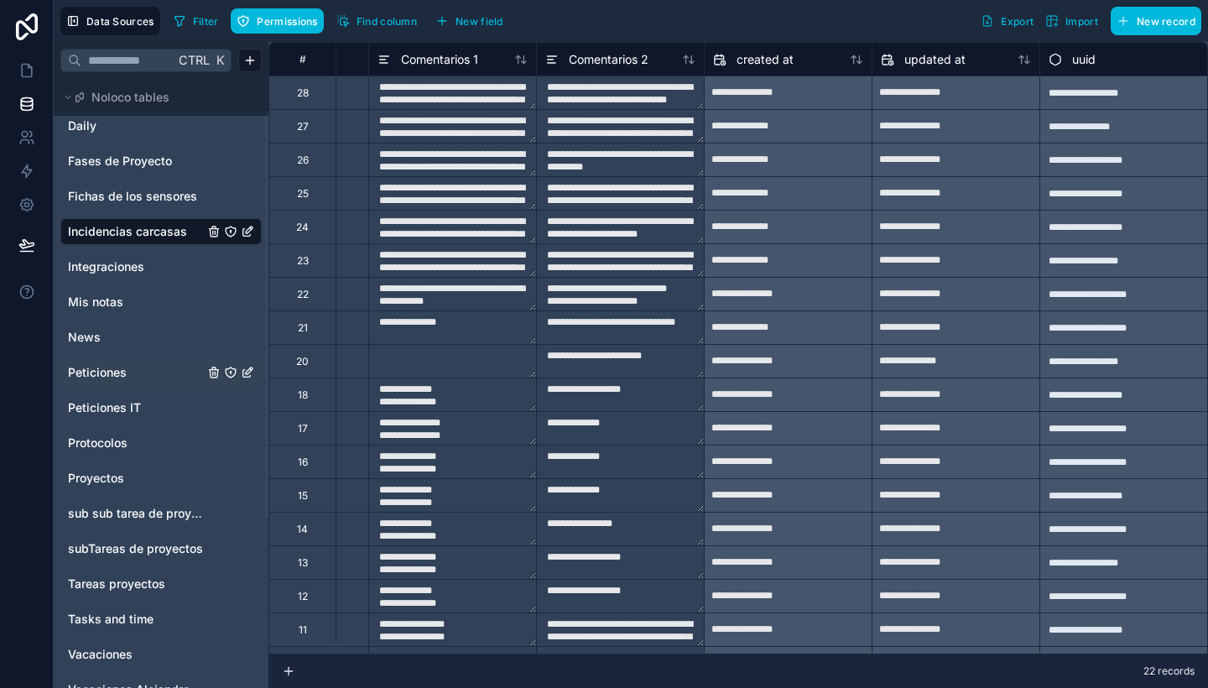
click at [486, 15] on span "New field" at bounding box center [479, 21] width 48 height 13
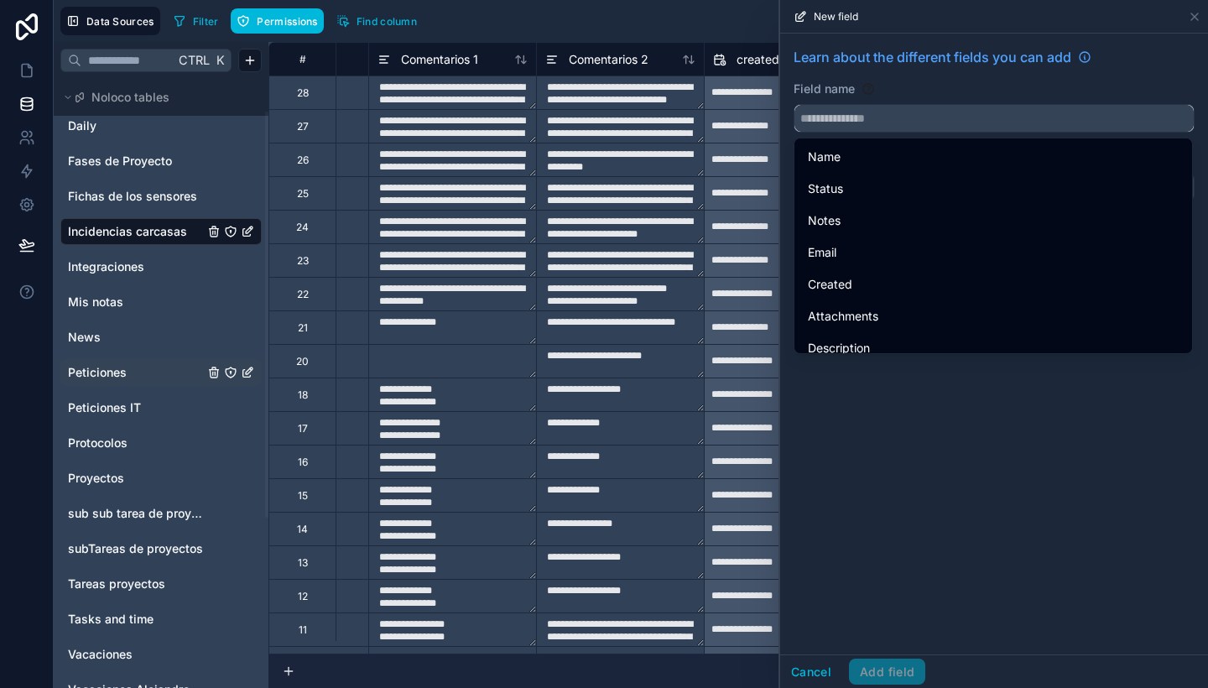
click at [905, 117] on input "text" at bounding box center [993, 118] width 399 height 27
click at [682, 11] on div "Filter Permissions Find column Export Import New record" at bounding box center [684, 21] width 1034 height 29
click at [1200, 15] on icon at bounding box center [1194, 16] width 13 height 13
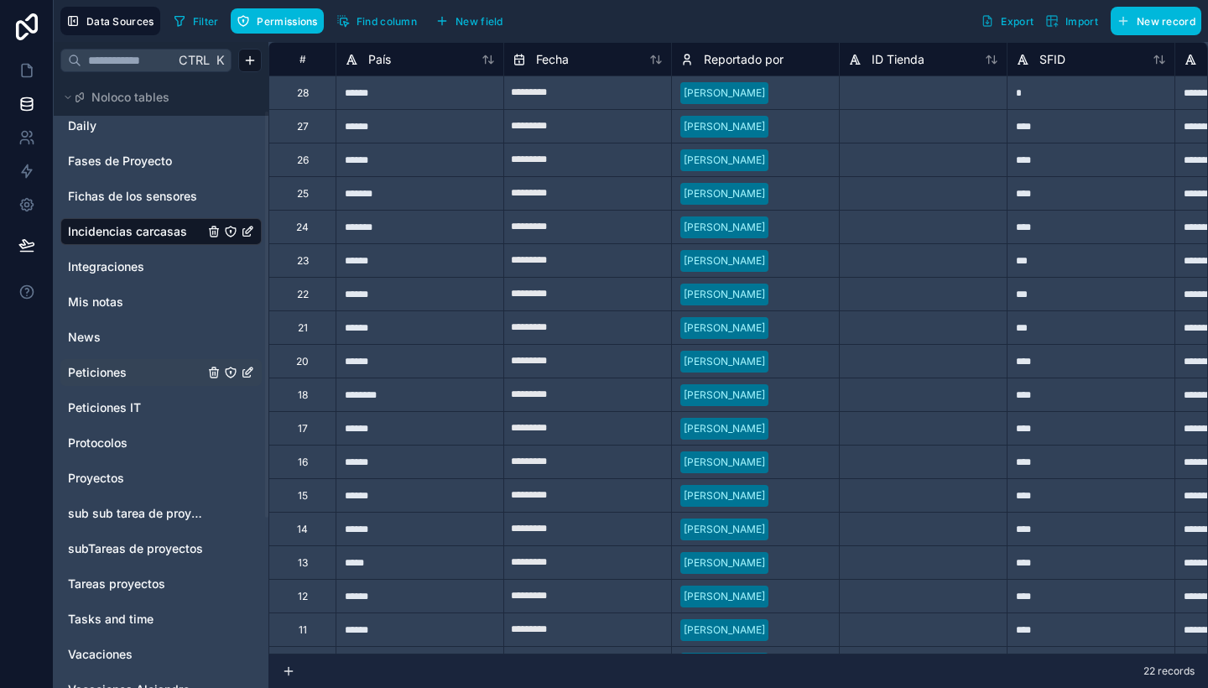
scroll to position [173, 0]
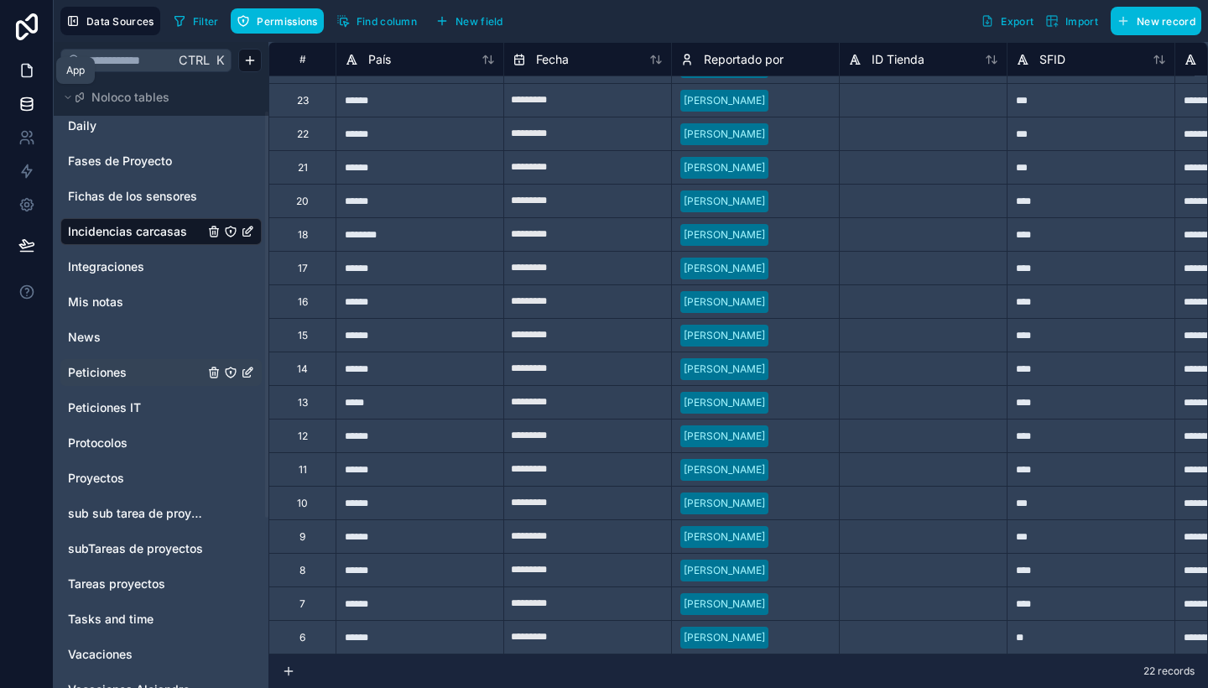
click at [30, 62] on icon at bounding box center [26, 70] width 17 height 17
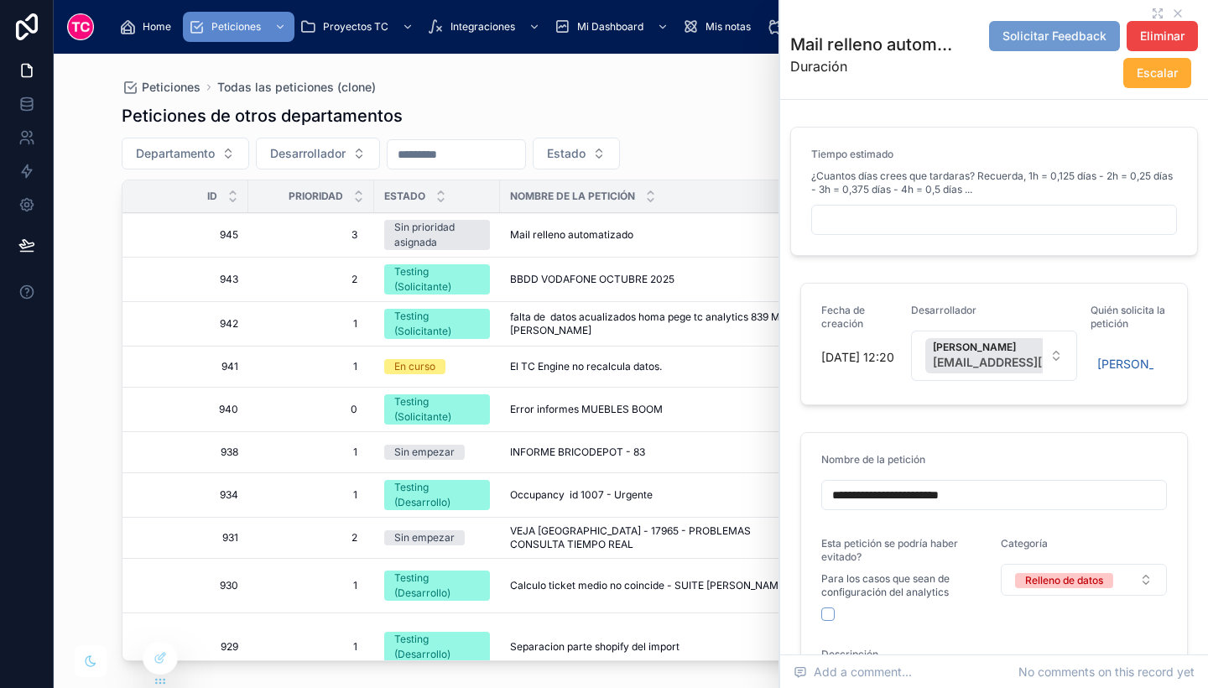
click at [704, 241] on div "Mail relleno automatizado Mail relleno automatizado" at bounding box center [650, 234] width 281 height 13
click at [688, 284] on div "BBDD VODAFONE OCTUBRE 2025 BBDD VODAFONE OCTUBRE 2025" at bounding box center [650, 279] width 281 height 13
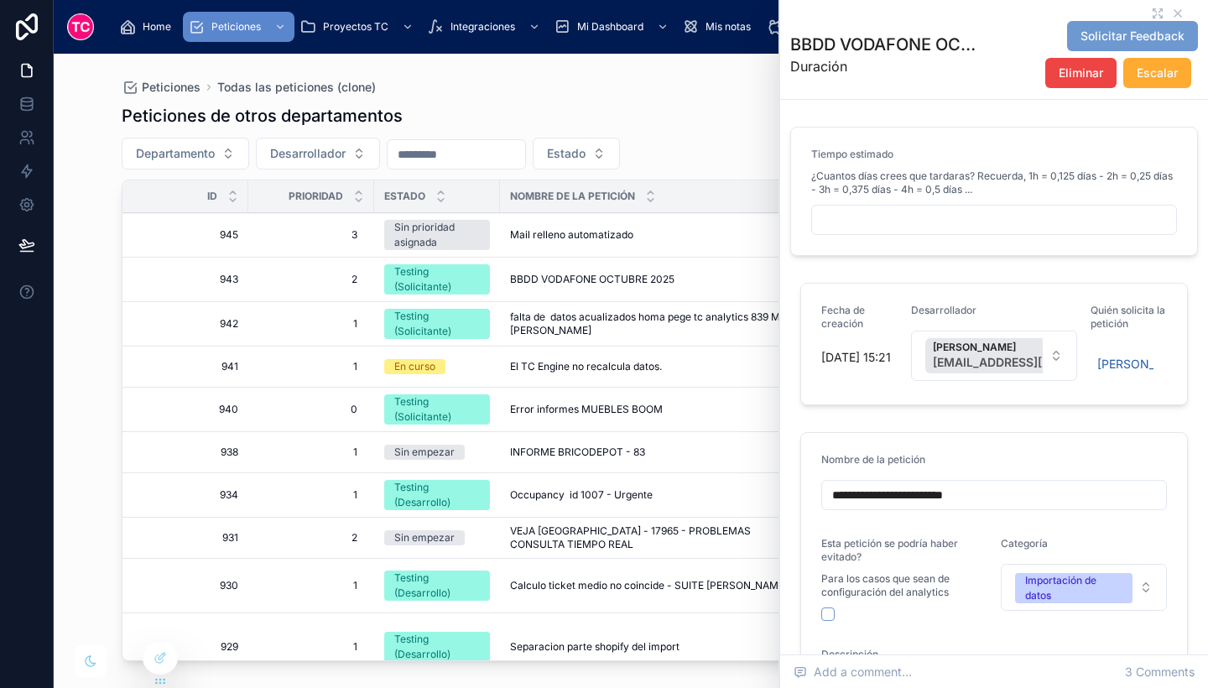
click at [641, 239] on div "Mail relleno automatizado Mail relleno automatizado" at bounding box center [650, 234] width 281 height 13
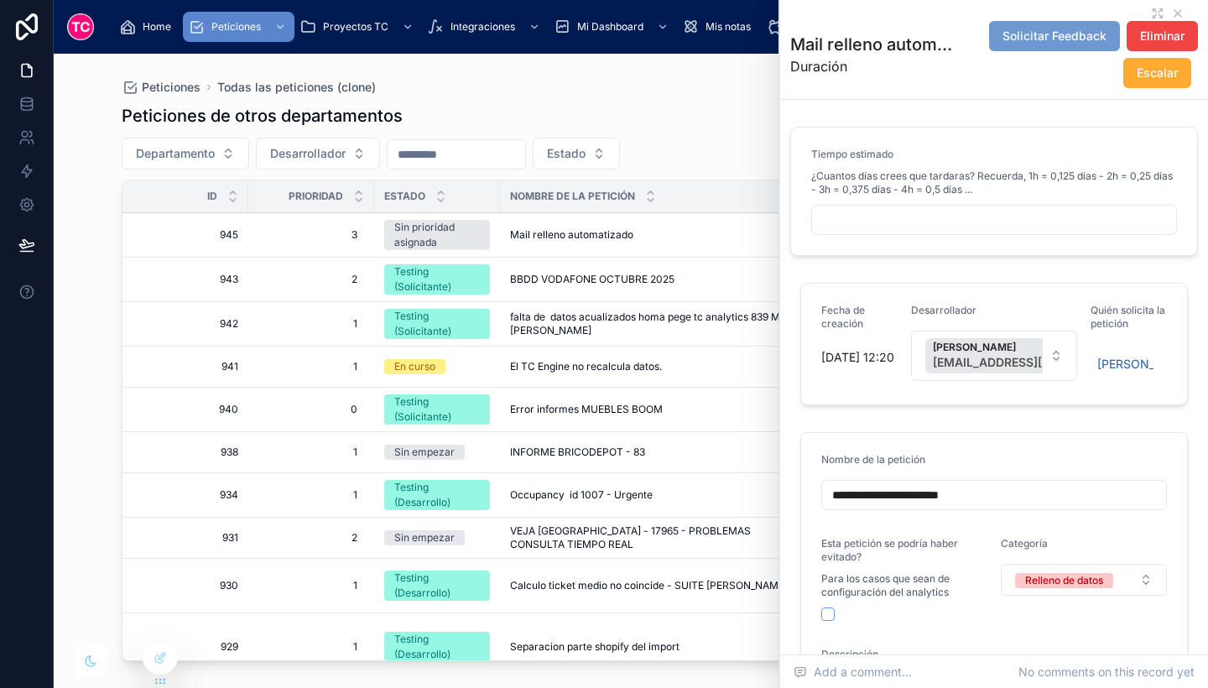
click at [580, 365] on span "El TC Engine no recalcula datos." at bounding box center [586, 366] width 152 height 13
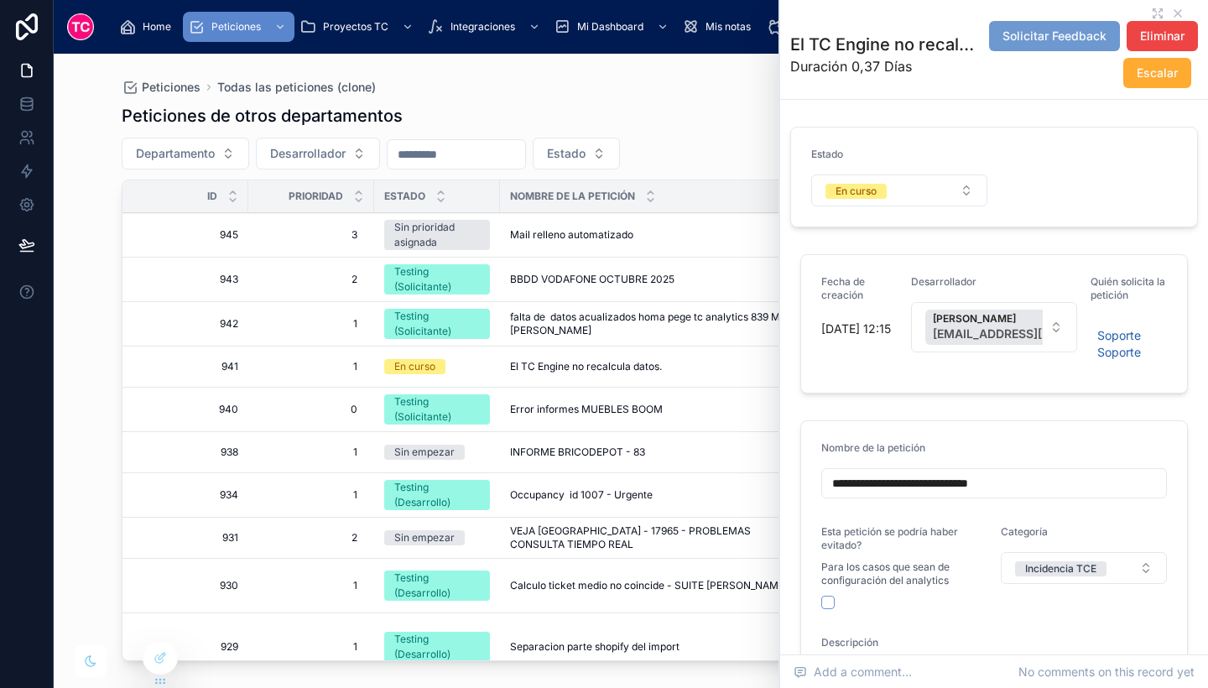
click at [669, 97] on div "Peticiones de otros departamentos Departamento Desarrollador Estado Id Priorida…" at bounding box center [631, 381] width 1019 height 574
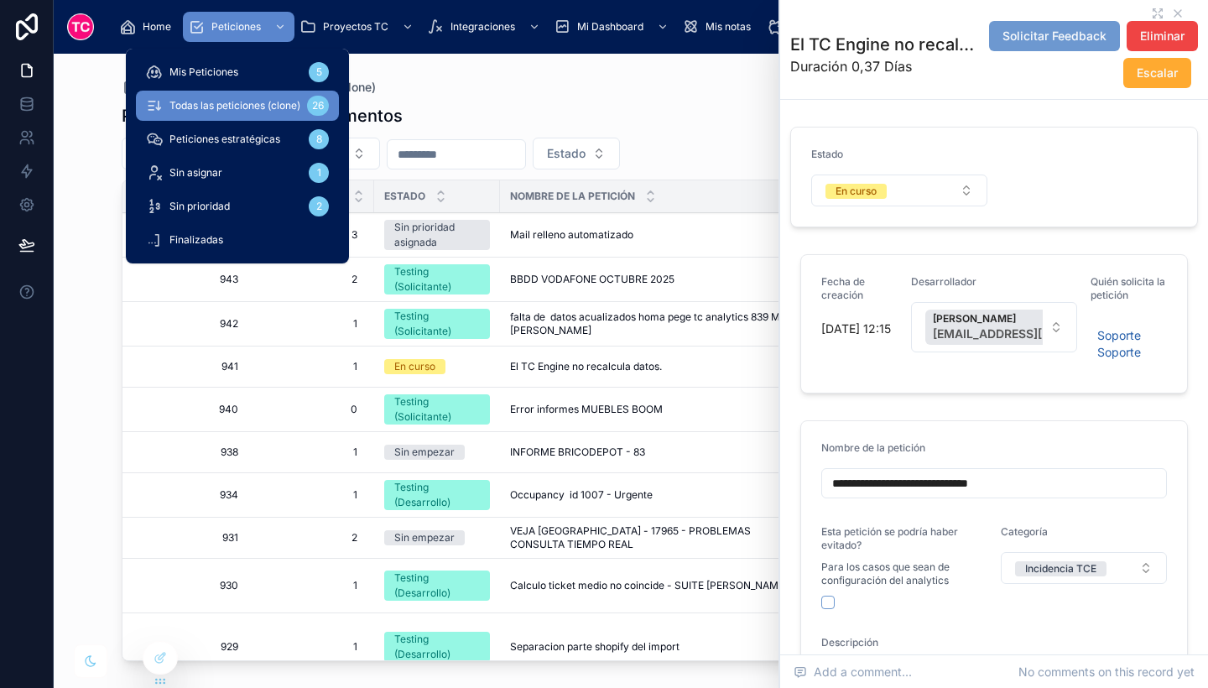
click at [247, 71] on div "Mis Peticiones 5" at bounding box center [237, 72] width 183 height 27
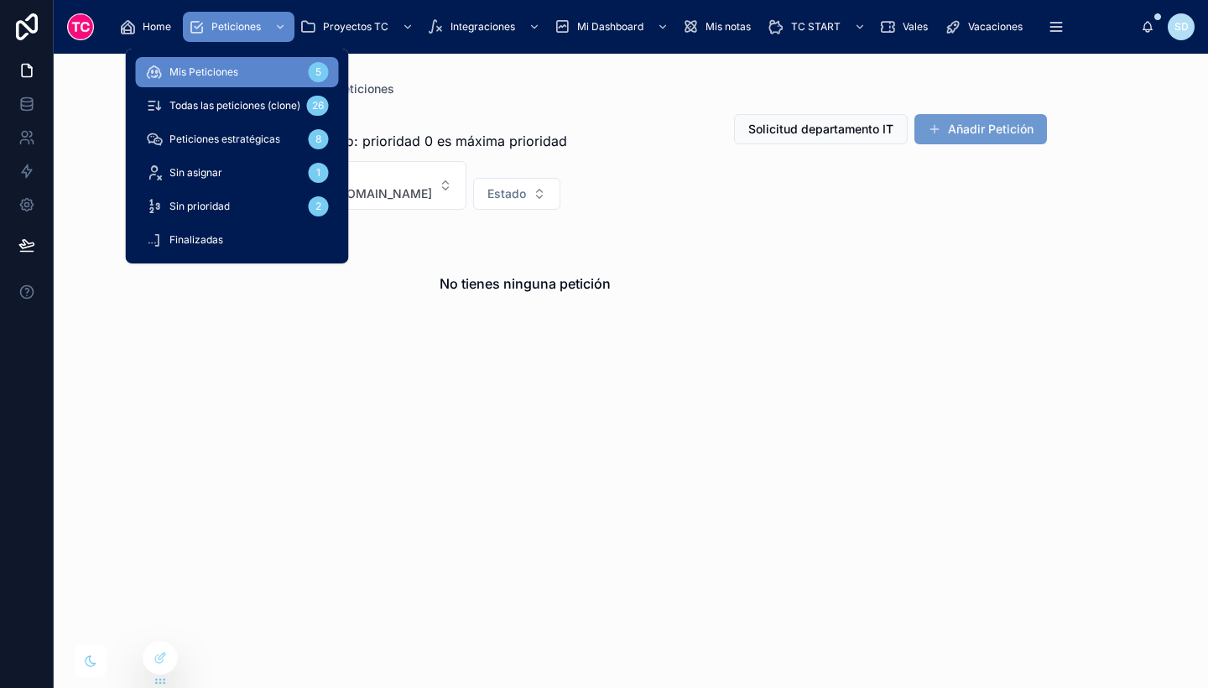
click at [259, 112] on span "Todas las peticiones (clone)" at bounding box center [234, 105] width 131 height 13
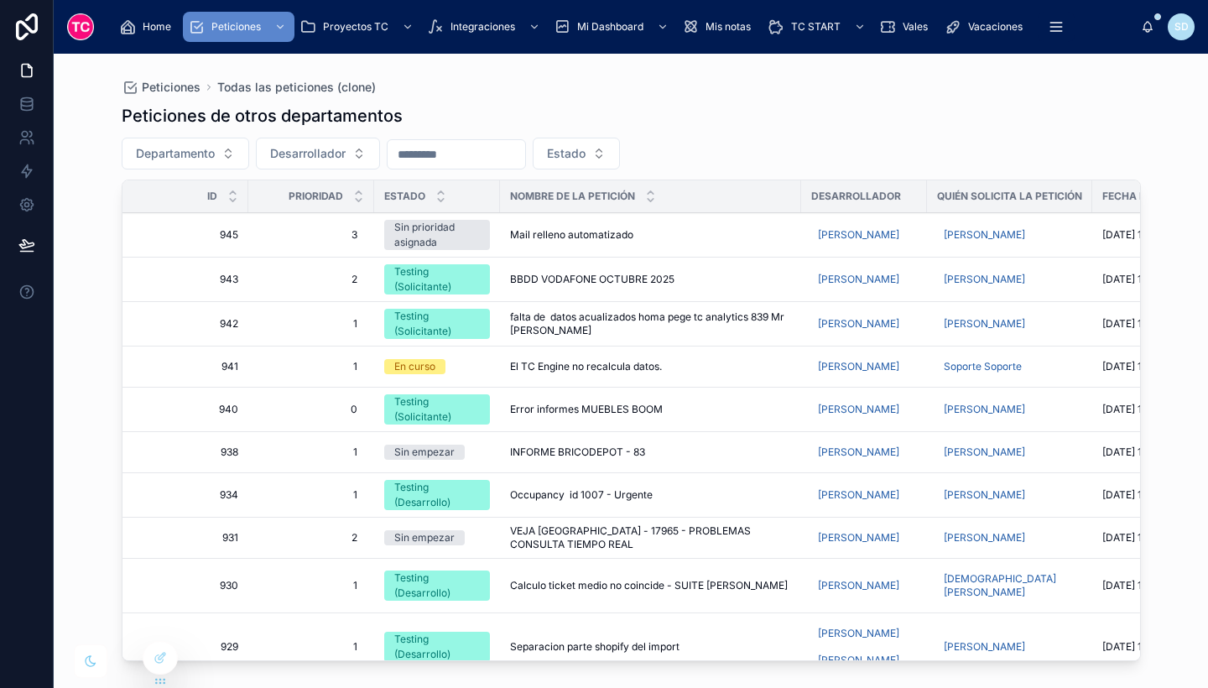
click at [832, 125] on div "Peticiones de otros departamentos" at bounding box center [631, 115] width 1019 height 23
click at [428, 235] on div "Sin prioridad asignada" at bounding box center [437, 235] width 86 height 30
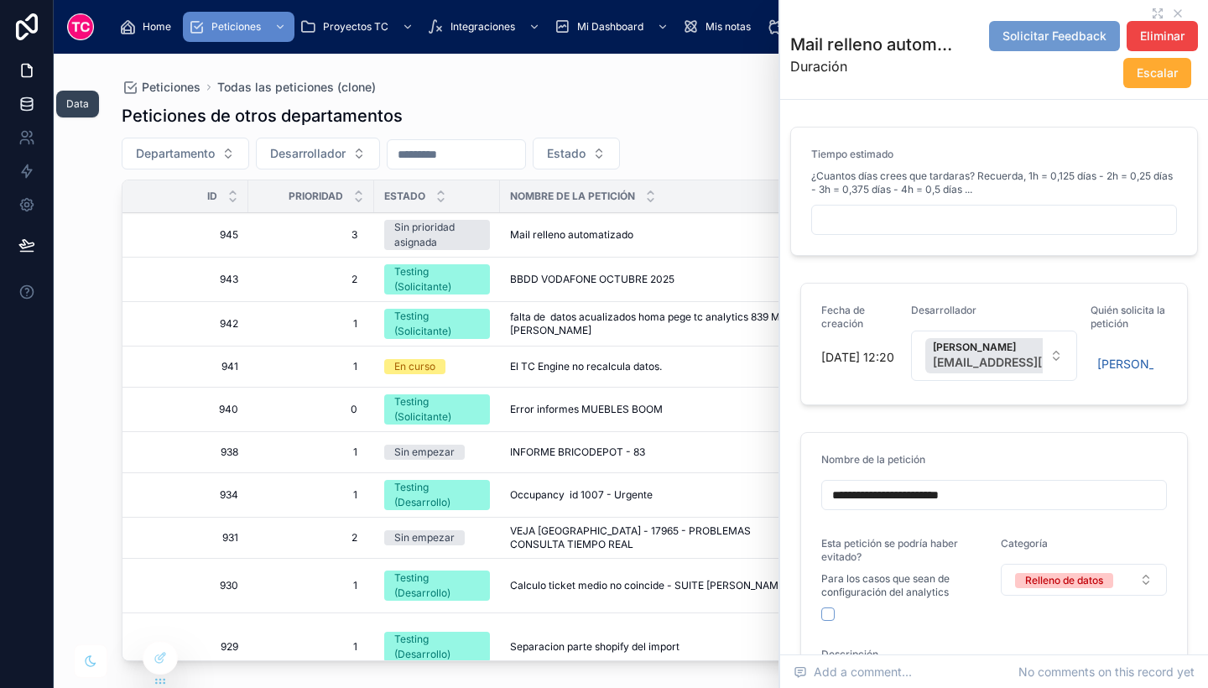
click at [18, 105] on icon at bounding box center [26, 104] width 17 height 17
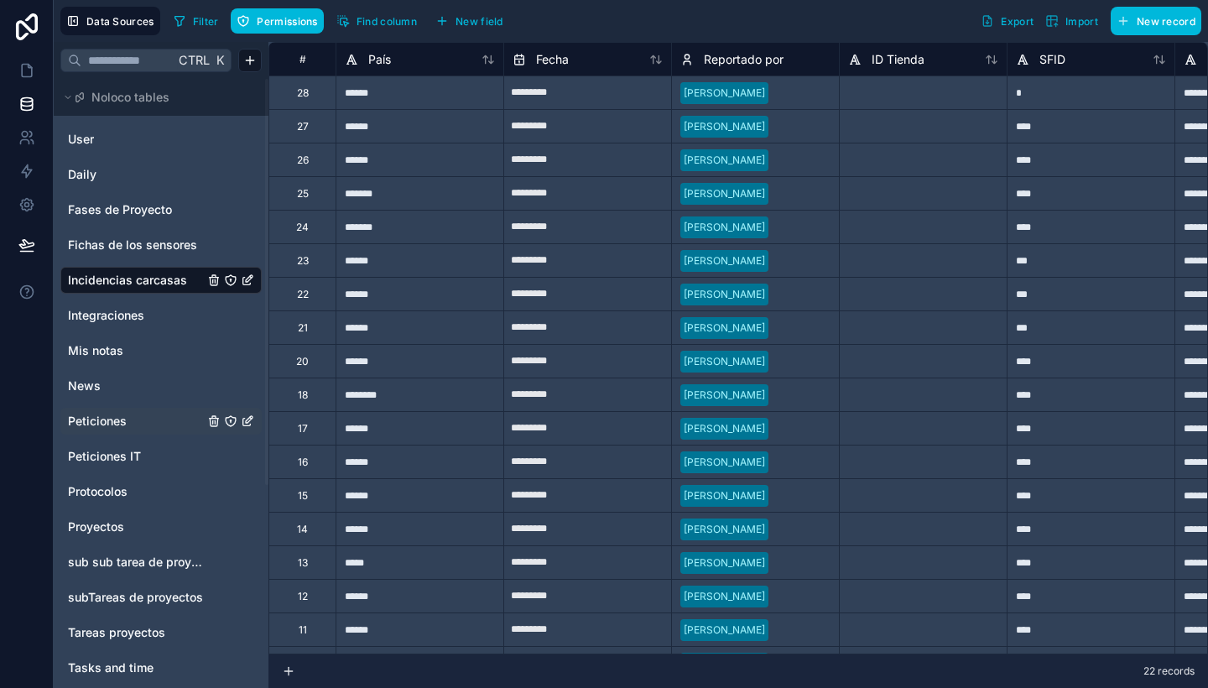
click at [139, 418] on link "Peticiones" at bounding box center [136, 421] width 136 height 17
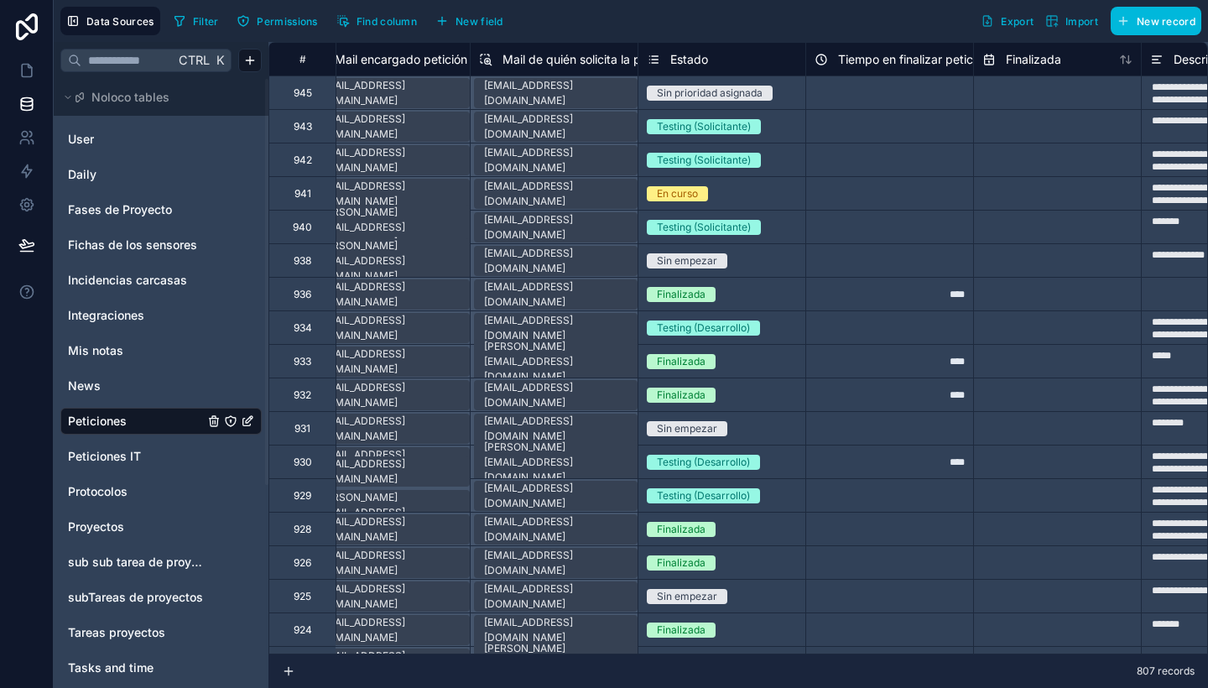
scroll to position [0, 544]
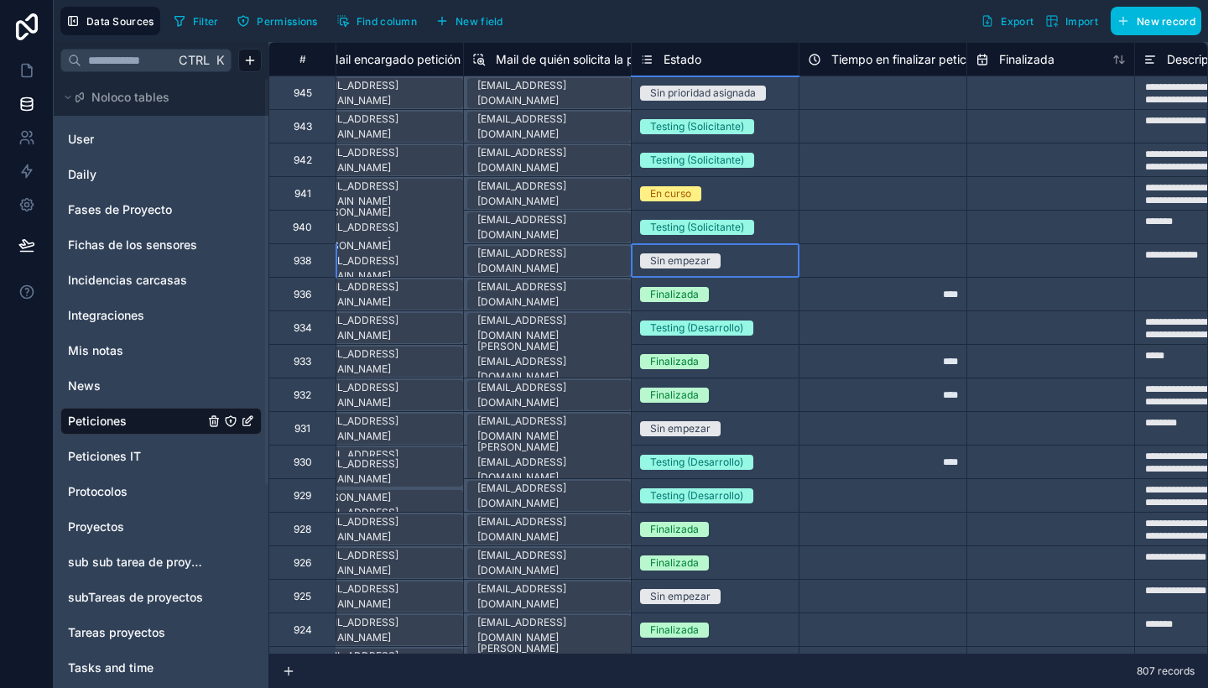
click at [737, 257] on div "Sin empezar" at bounding box center [715, 261] width 167 height 18
click at [777, 94] on div "Sin prioridad asignada" at bounding box center [715, 93] width 167 height 18
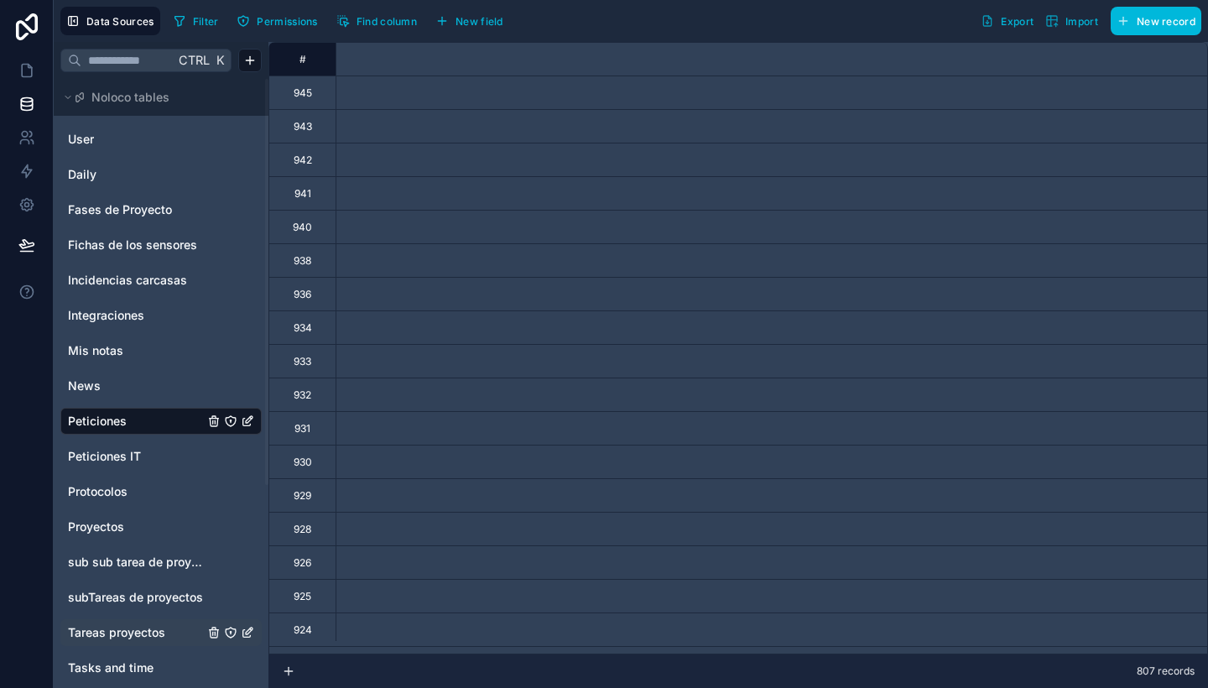
scroll to position [0, 0]
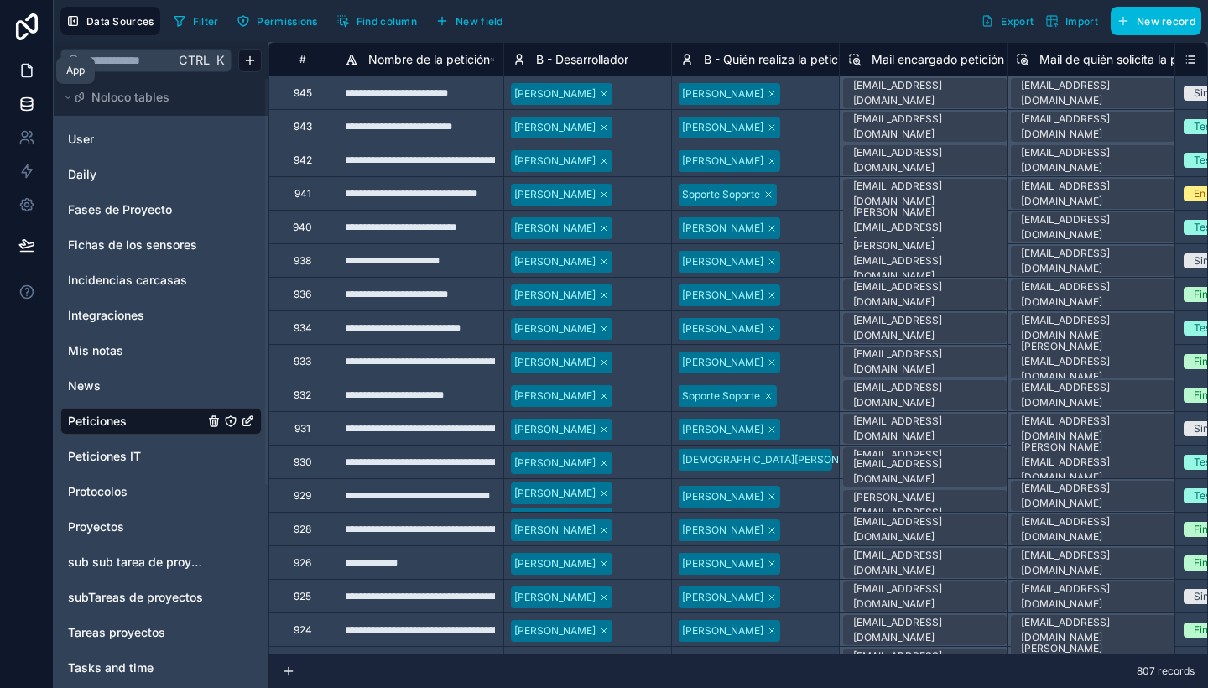
click at [13, 67] on link at bounding box center [26, 71] width 53 height 34
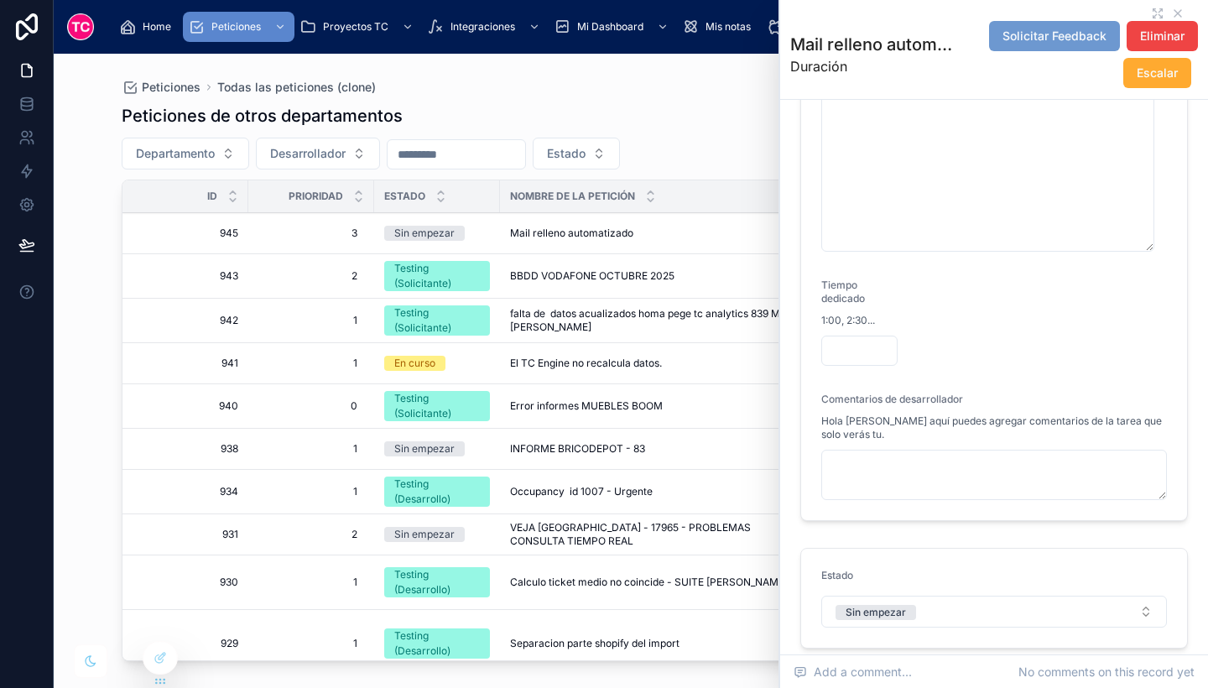
scroll to position [655, 0]
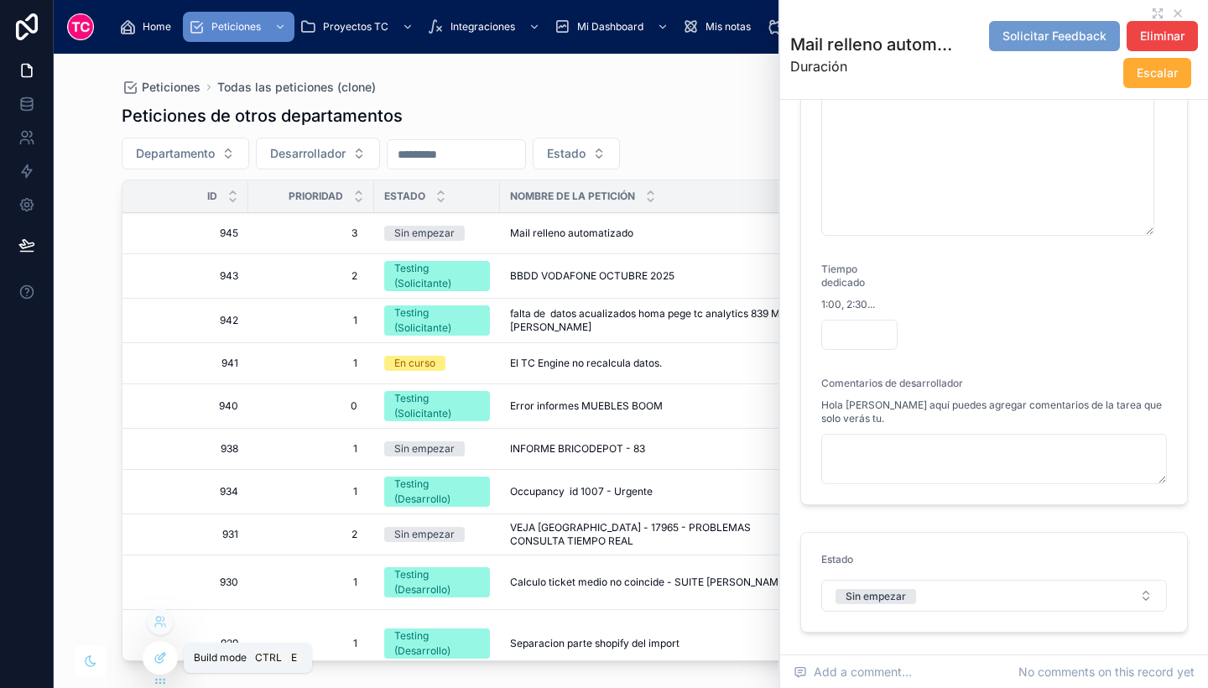
click at [160, 660] on icon at bounding box center [160, 657] width 13 height 13
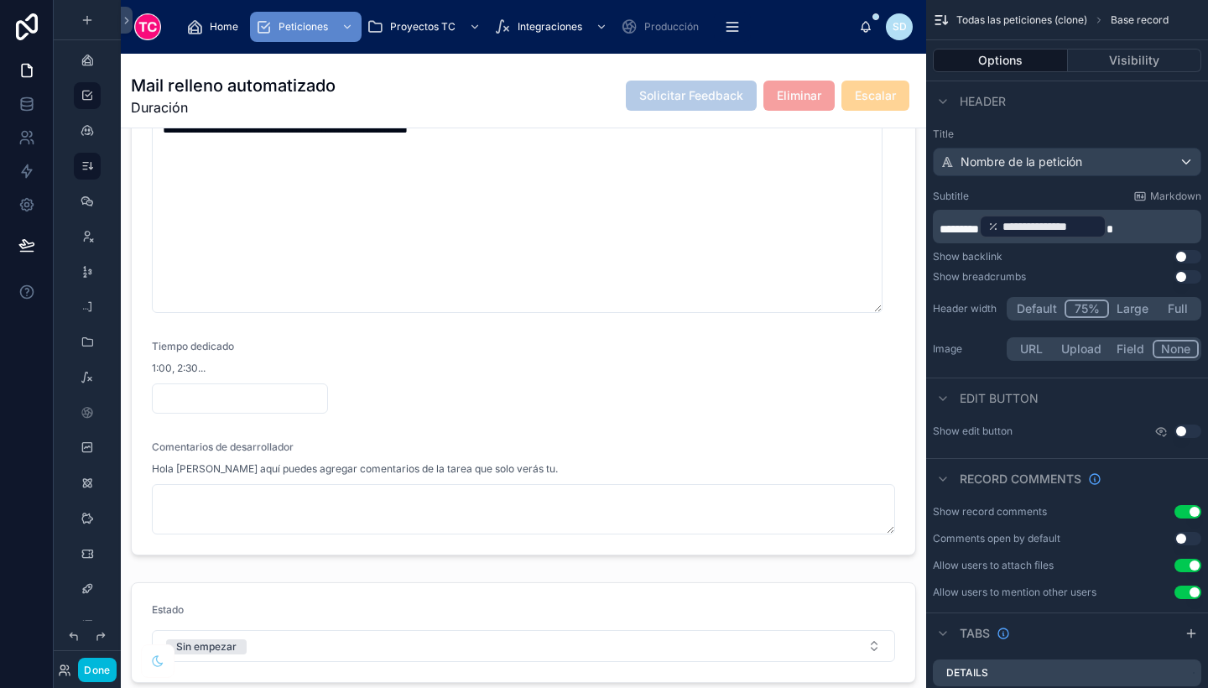
scroll to position [733, 0]
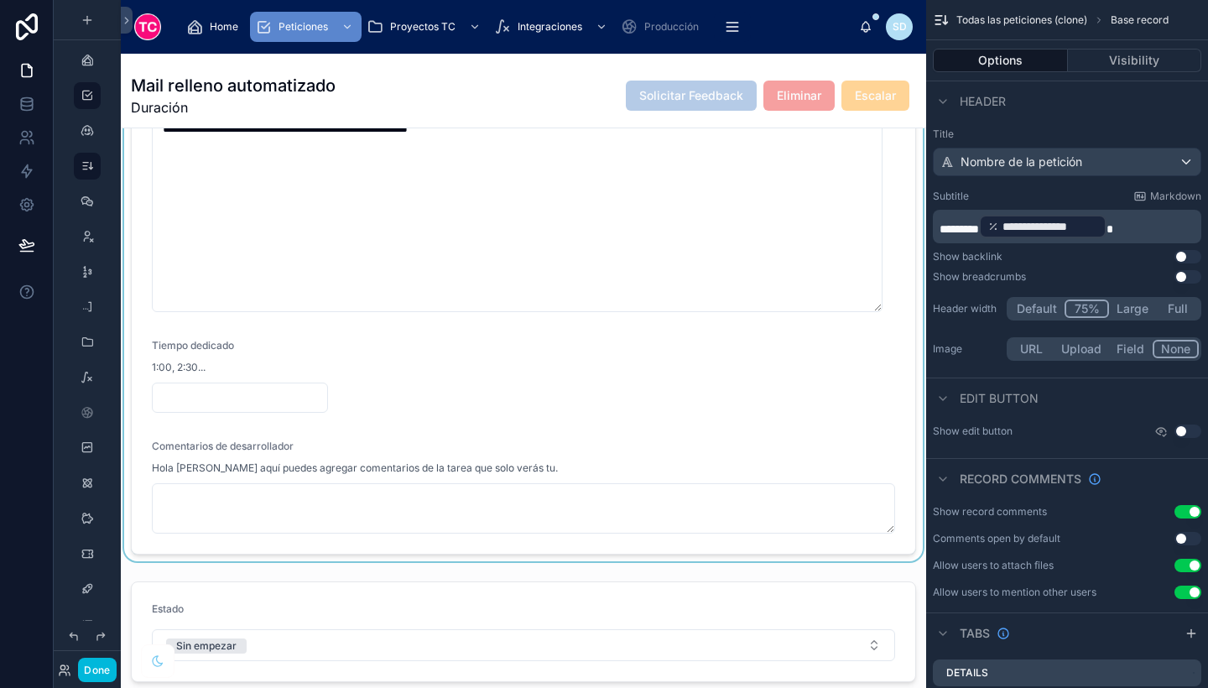
click at [514, 375] on div at bounding box center [523, 216] width 805 height 689
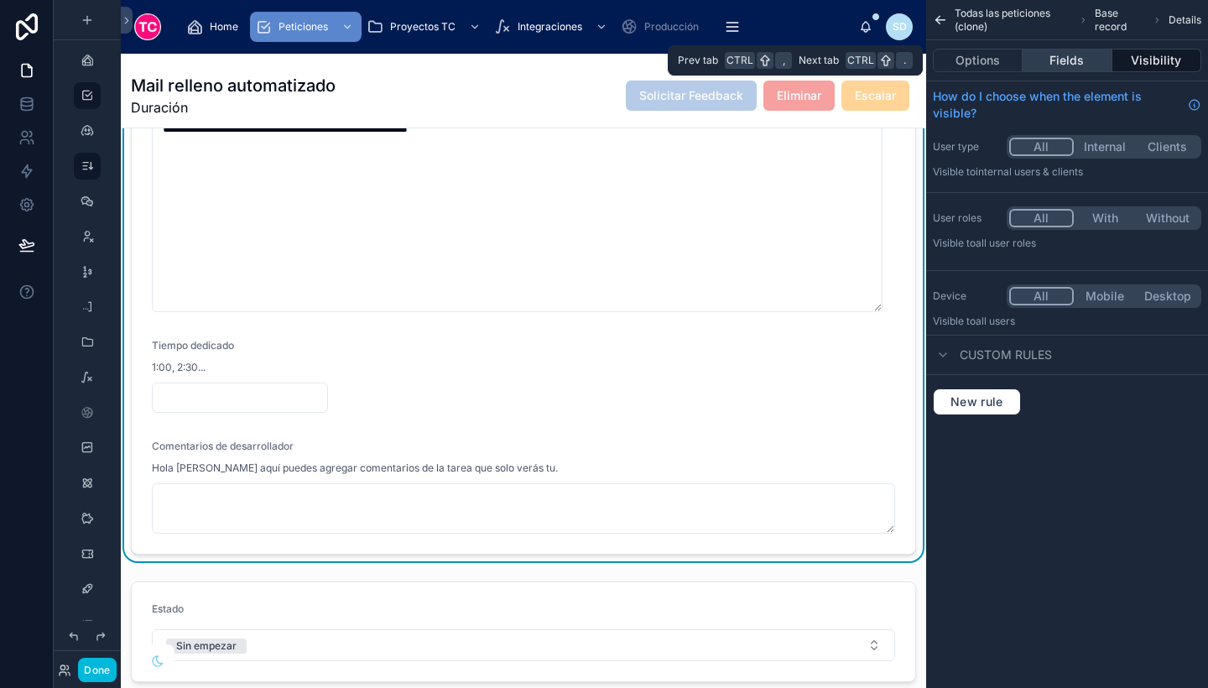
click at [1094, 53] on button "Fields" at bounding box center [1067, 60] width 89 height 23
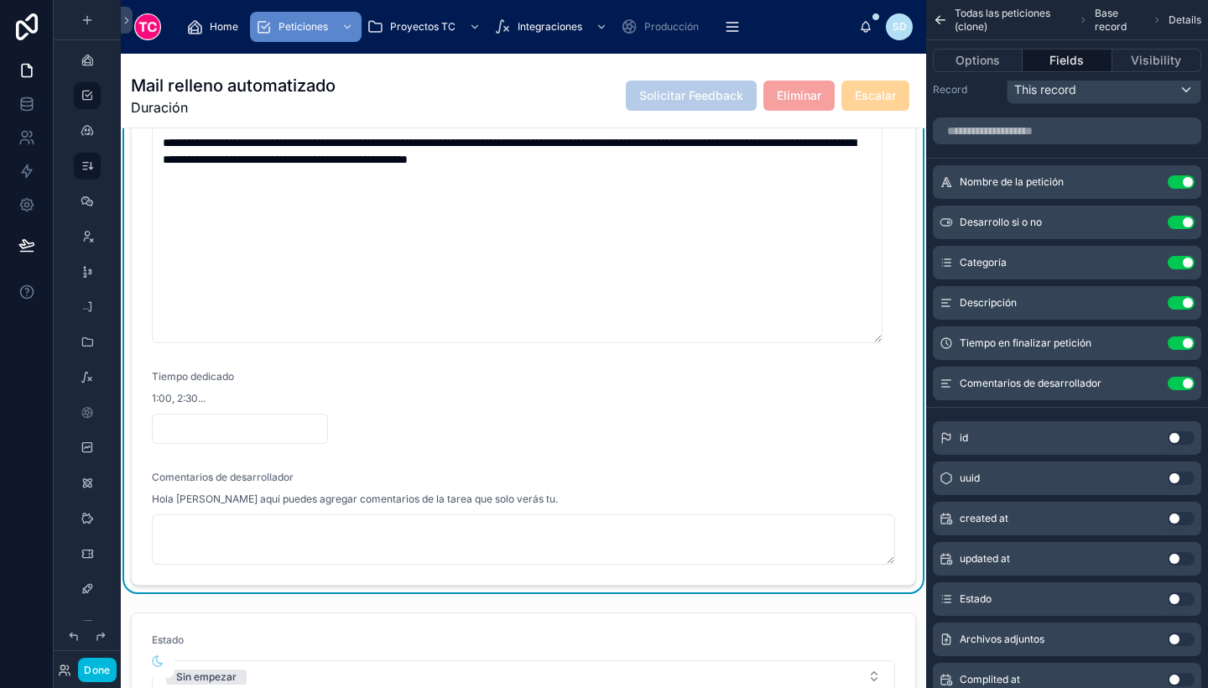
scroll to position [709, 0]
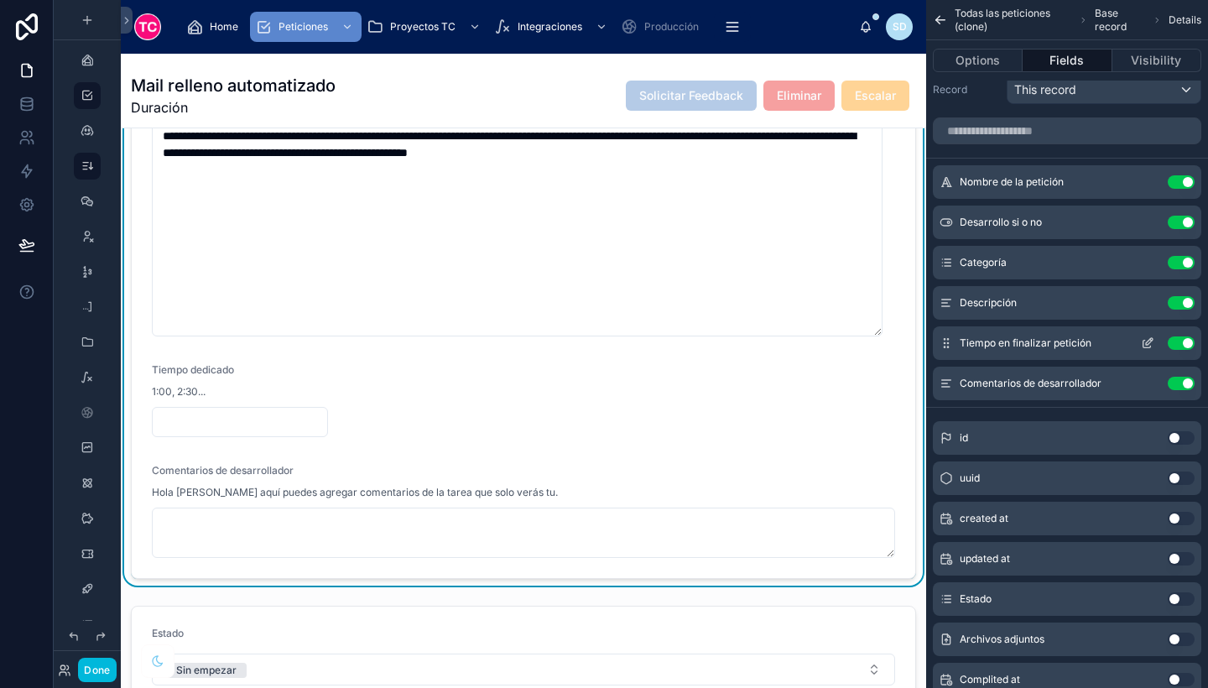
click at [1180, 344] on button "Use setting" at bounding box center [1181, 342] width 27 height 13
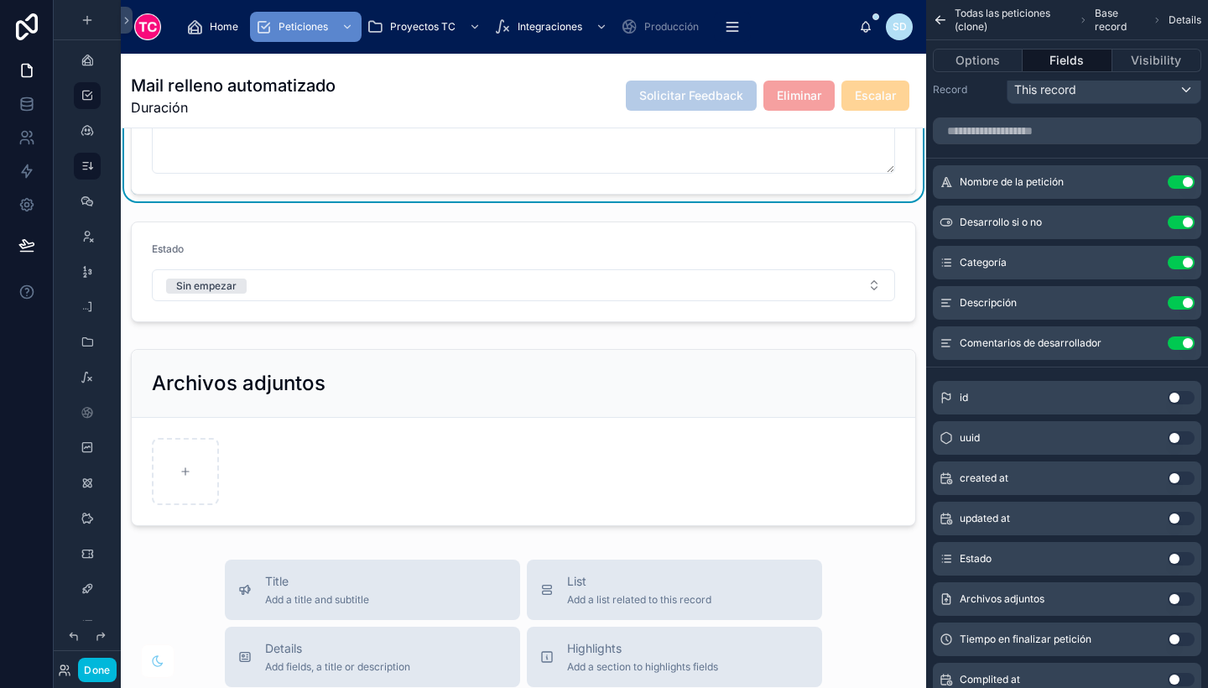
scroll to position [991, 0]
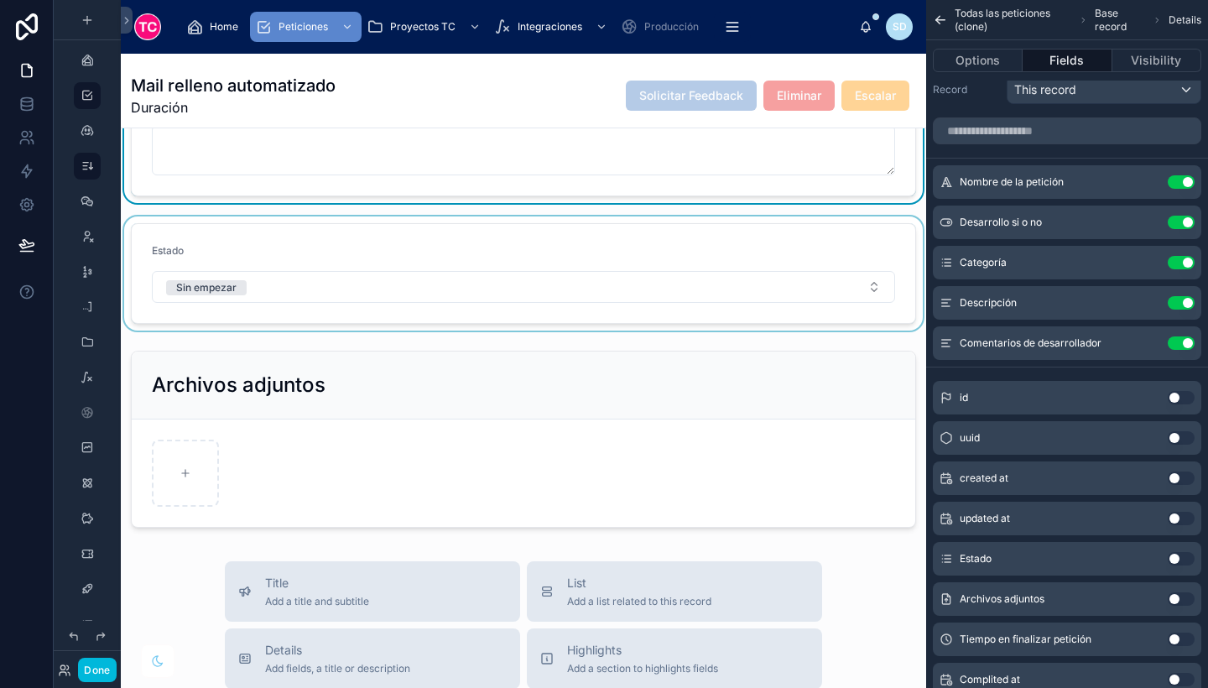
click at [672, 300] on div at bounding box center [523, 273] width 805 height 114
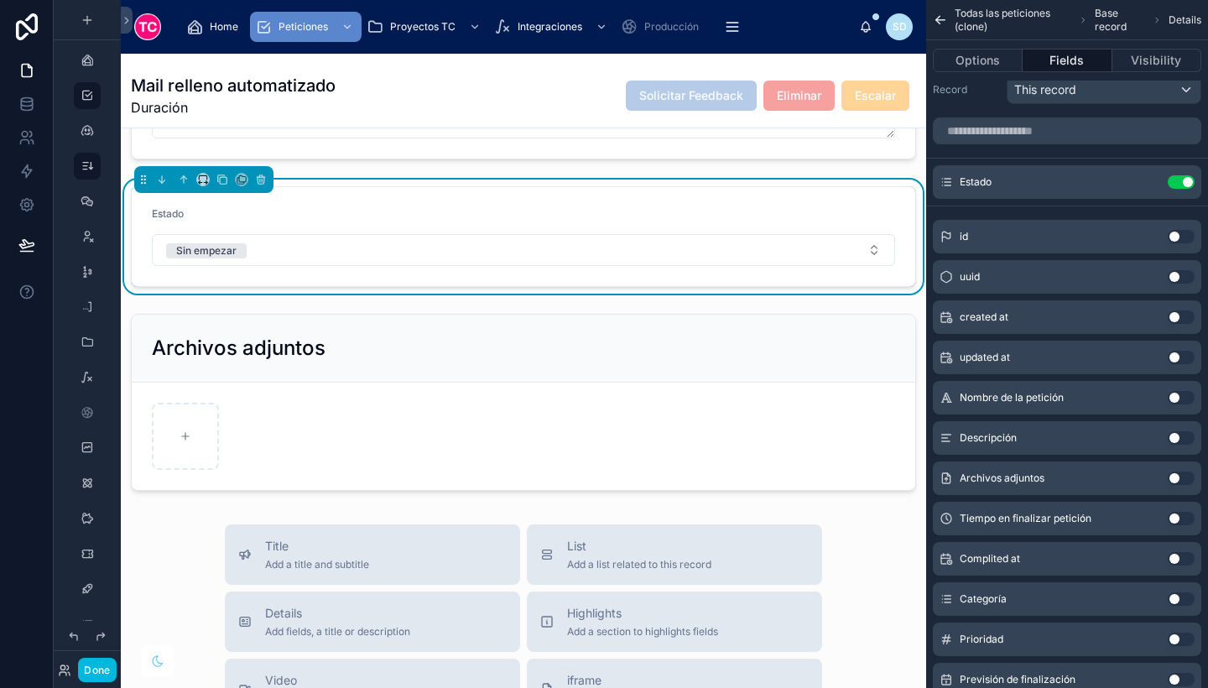
scroll to position [1025, 0]
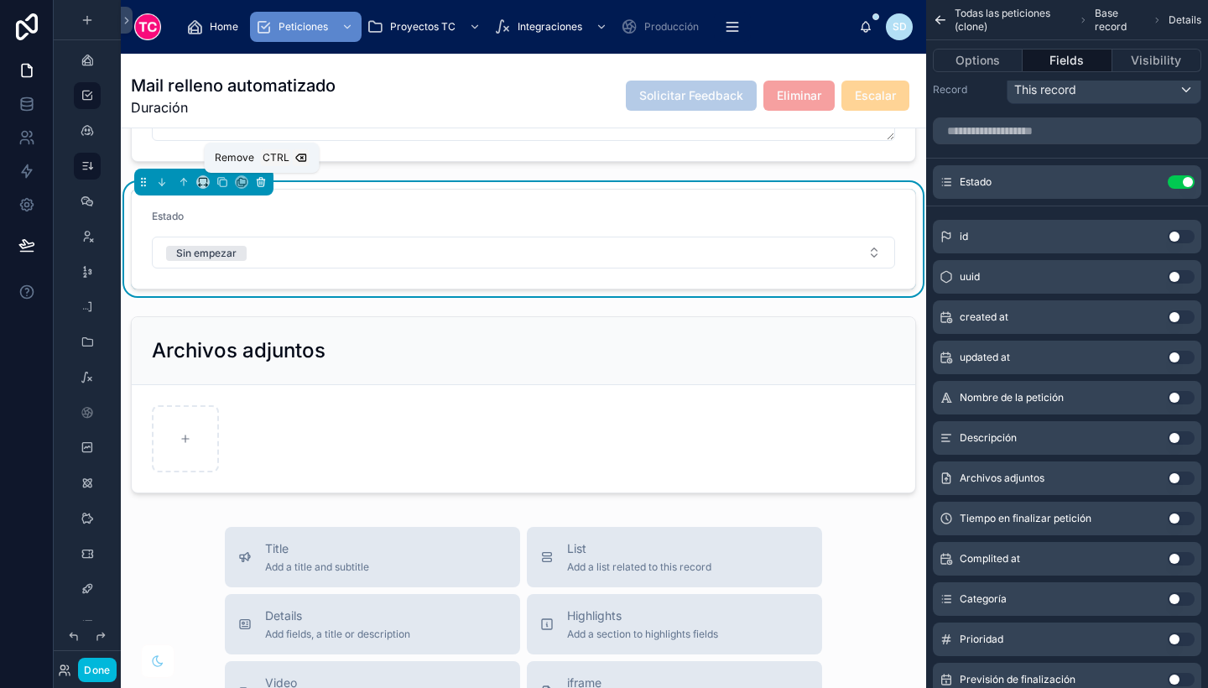
click at [259, 177] on icon at bounding box center [261, 182] width 12 height 12
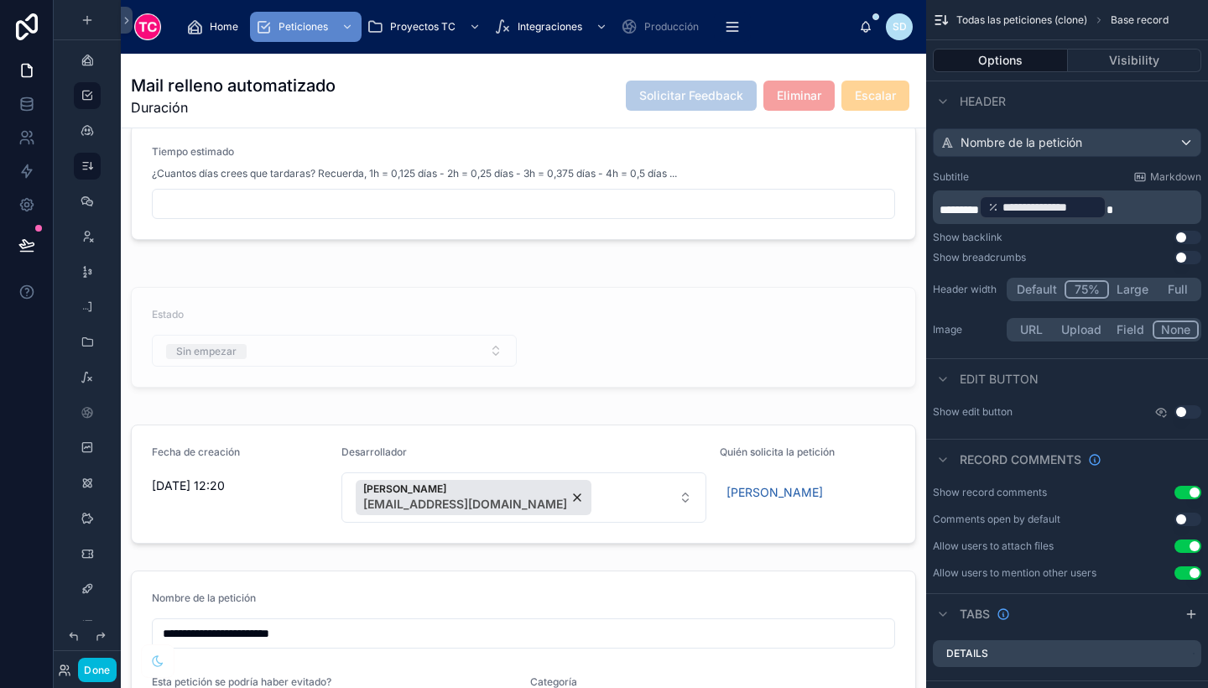
scroll to position [0, 0]
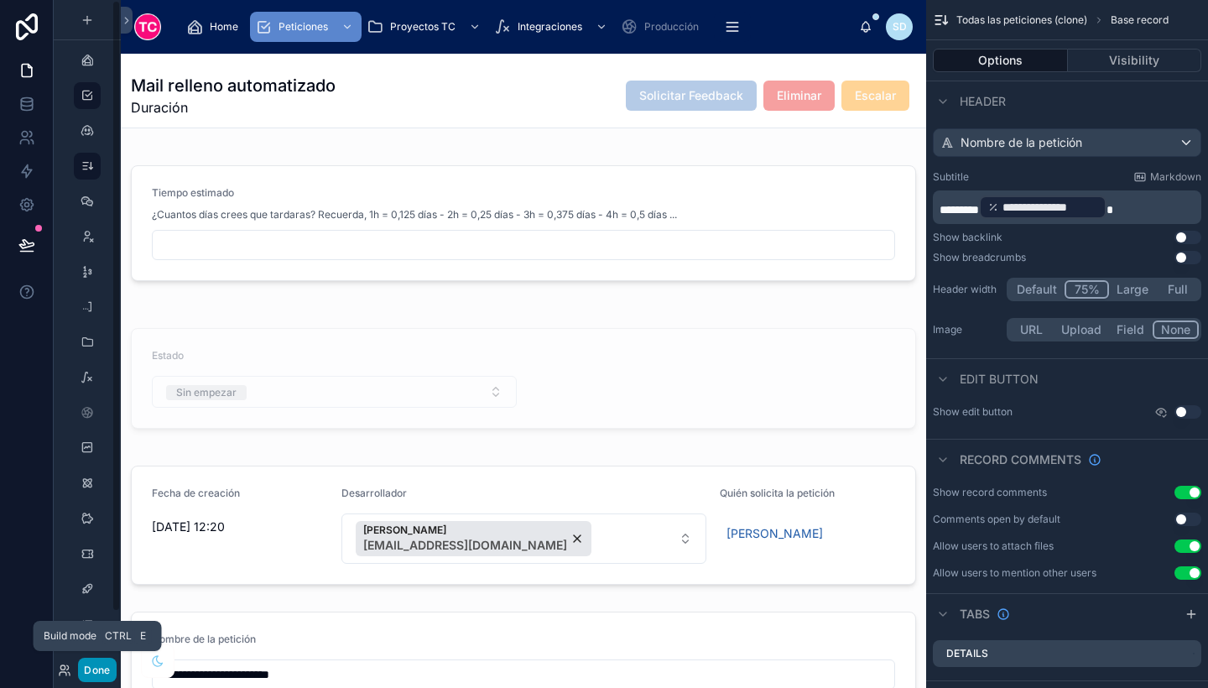
click at [100, 660] on button "Done" at bounding box center [97, 670] width 38 height 24
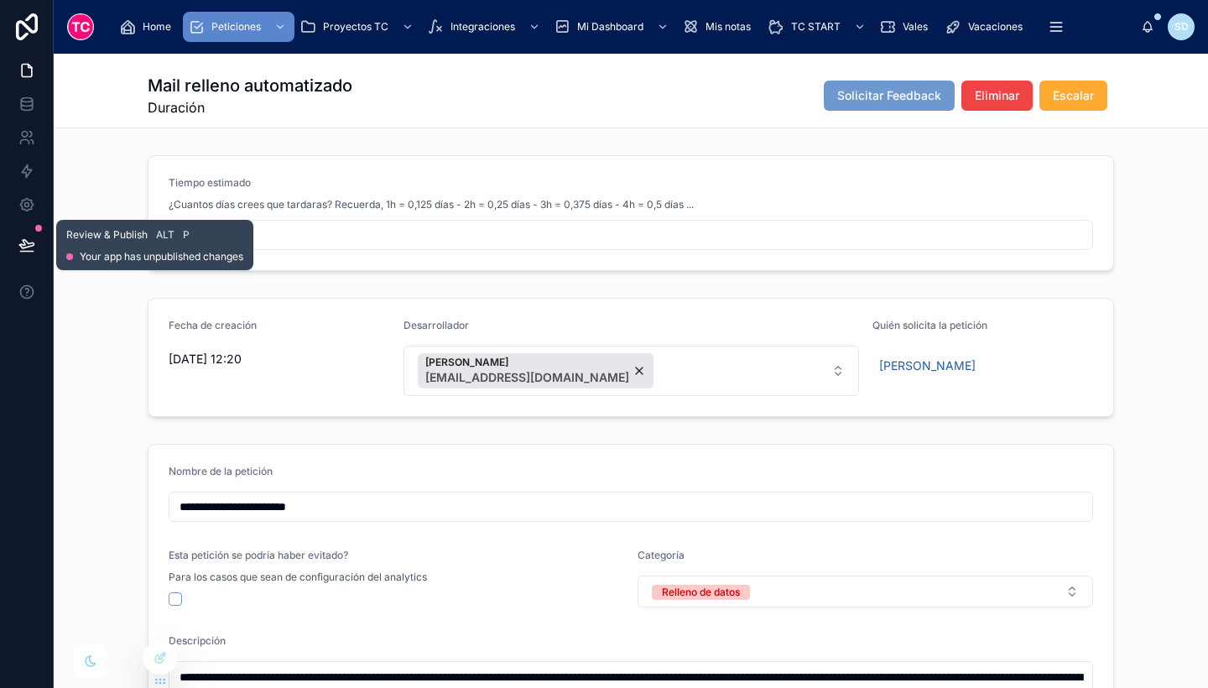
click at [28, 252] on icon at bounding box center [26, 245] width 17 height 17
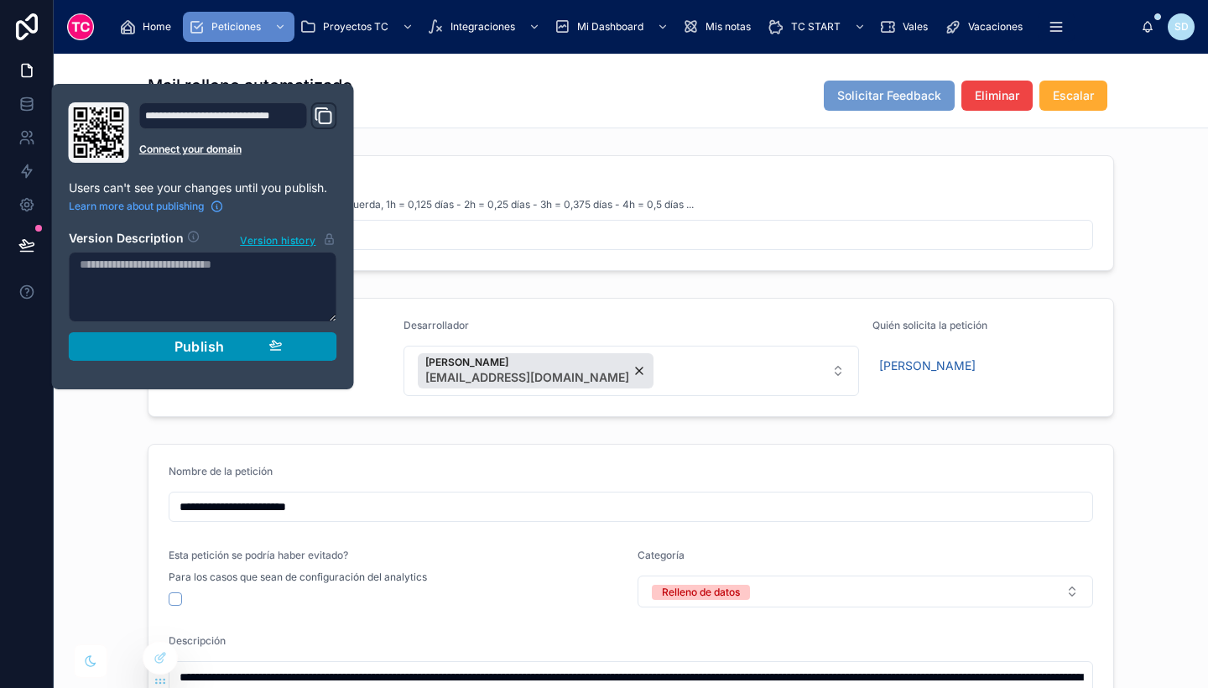
click at [195, 347] on span "Publish" at bounding box center [199, 346] width 50 height 17
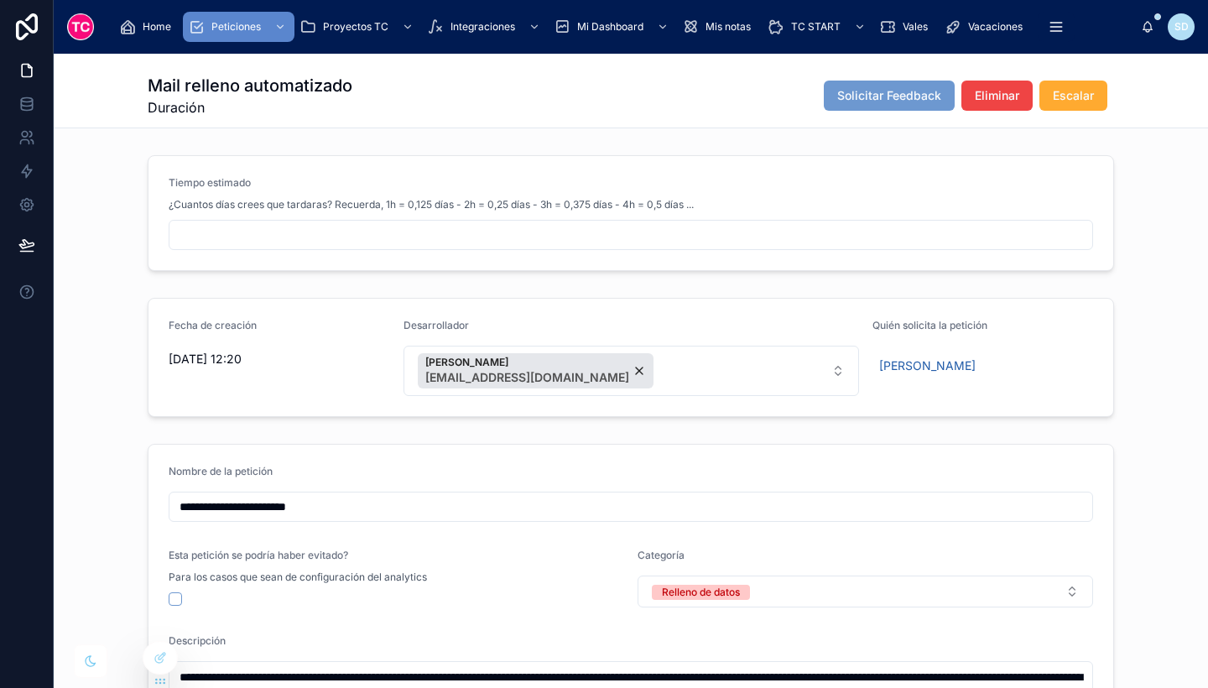
click at [1142, 219] on div "Tiempo estimado ¿Cuantos días crees que tardaras? Recuerda, 1h = 0,125 días - 2…" at bounding box center [631, 212] width 1154 height 129
